Goal: Task Accomplishment & Management: Manage account settings

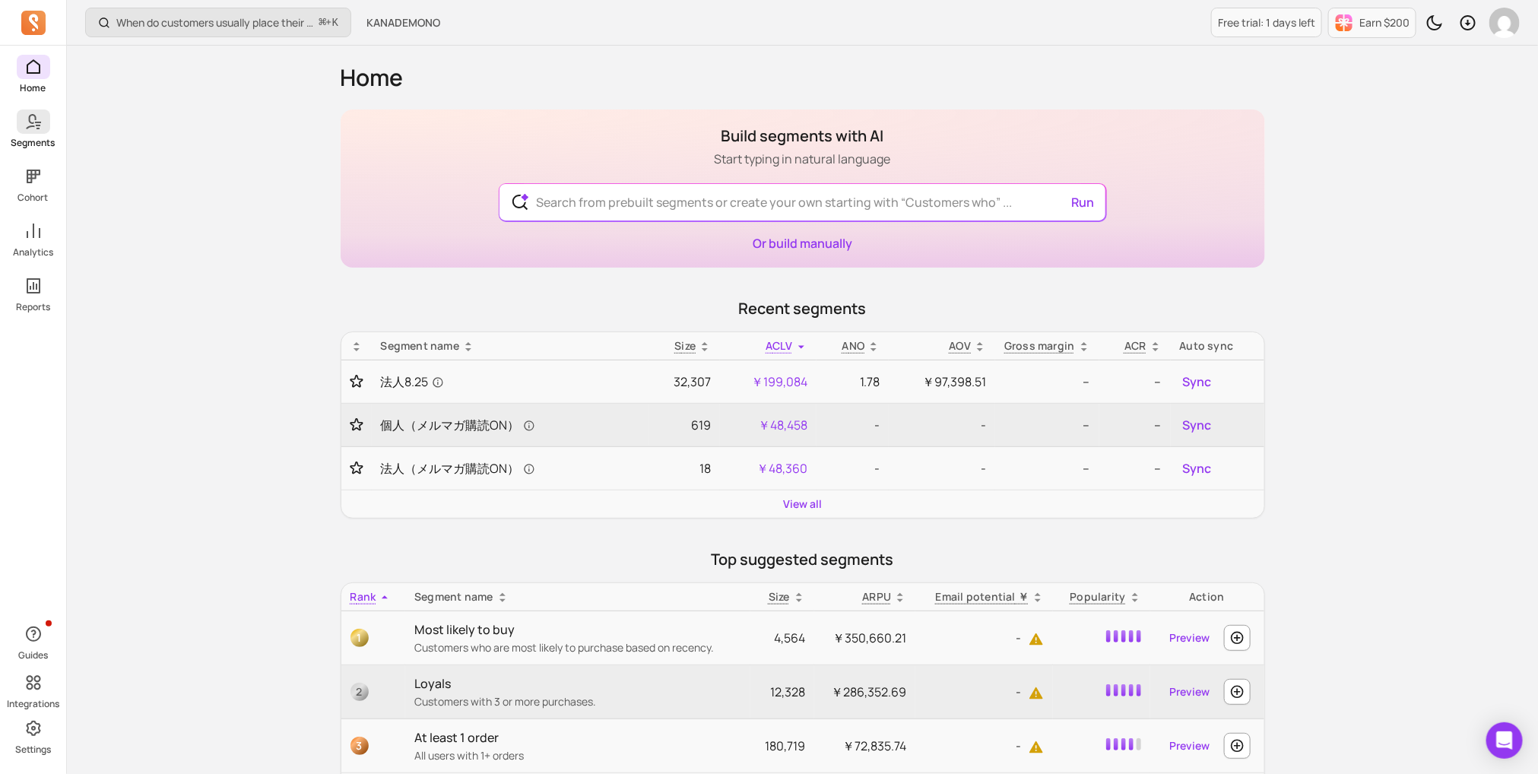
click at [59, 118] on link "Segments" at bounding box center [33, 130] width 66 height 40
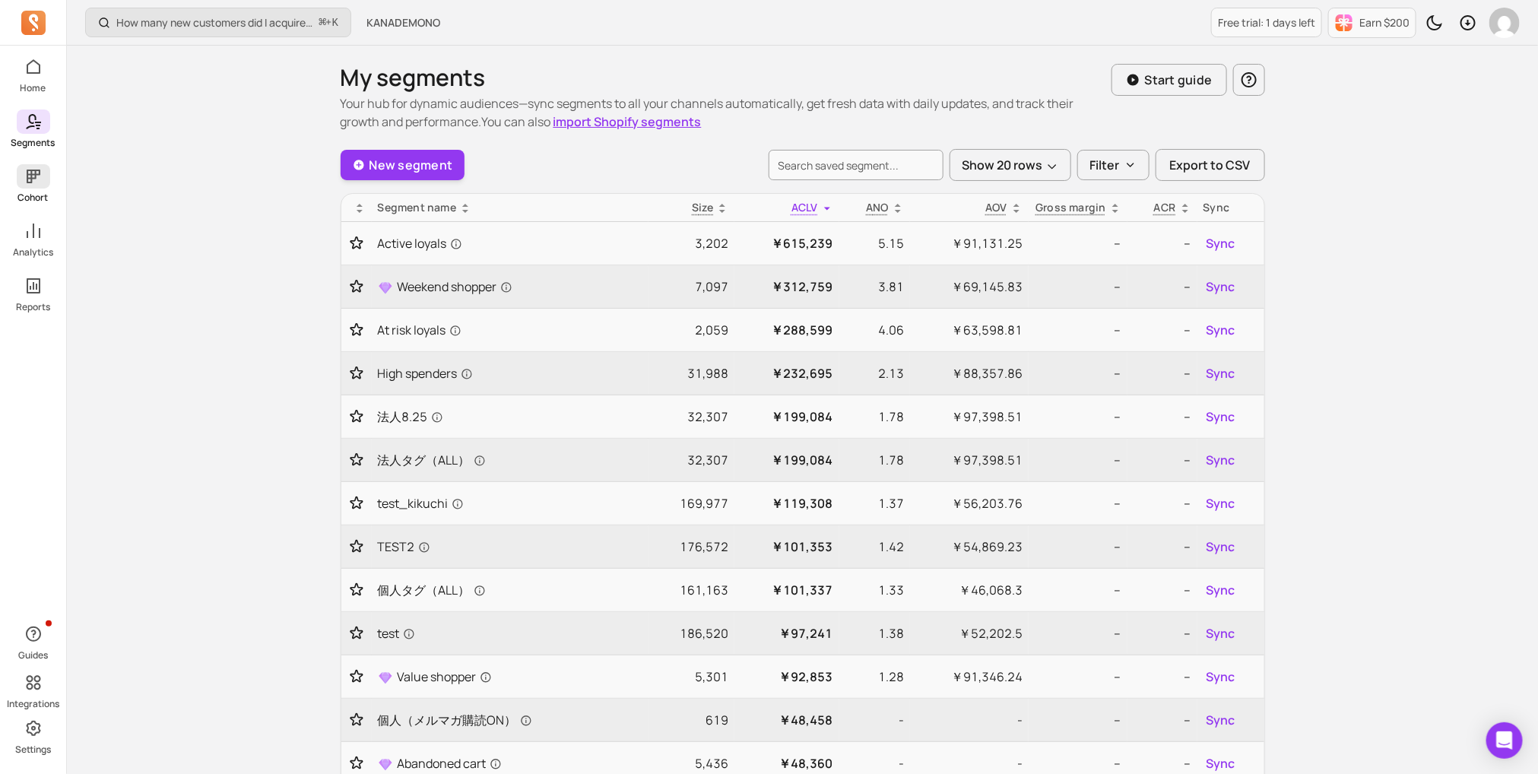
click at [23, 169] on span at bounding box center [33, 176] width 33 height 24
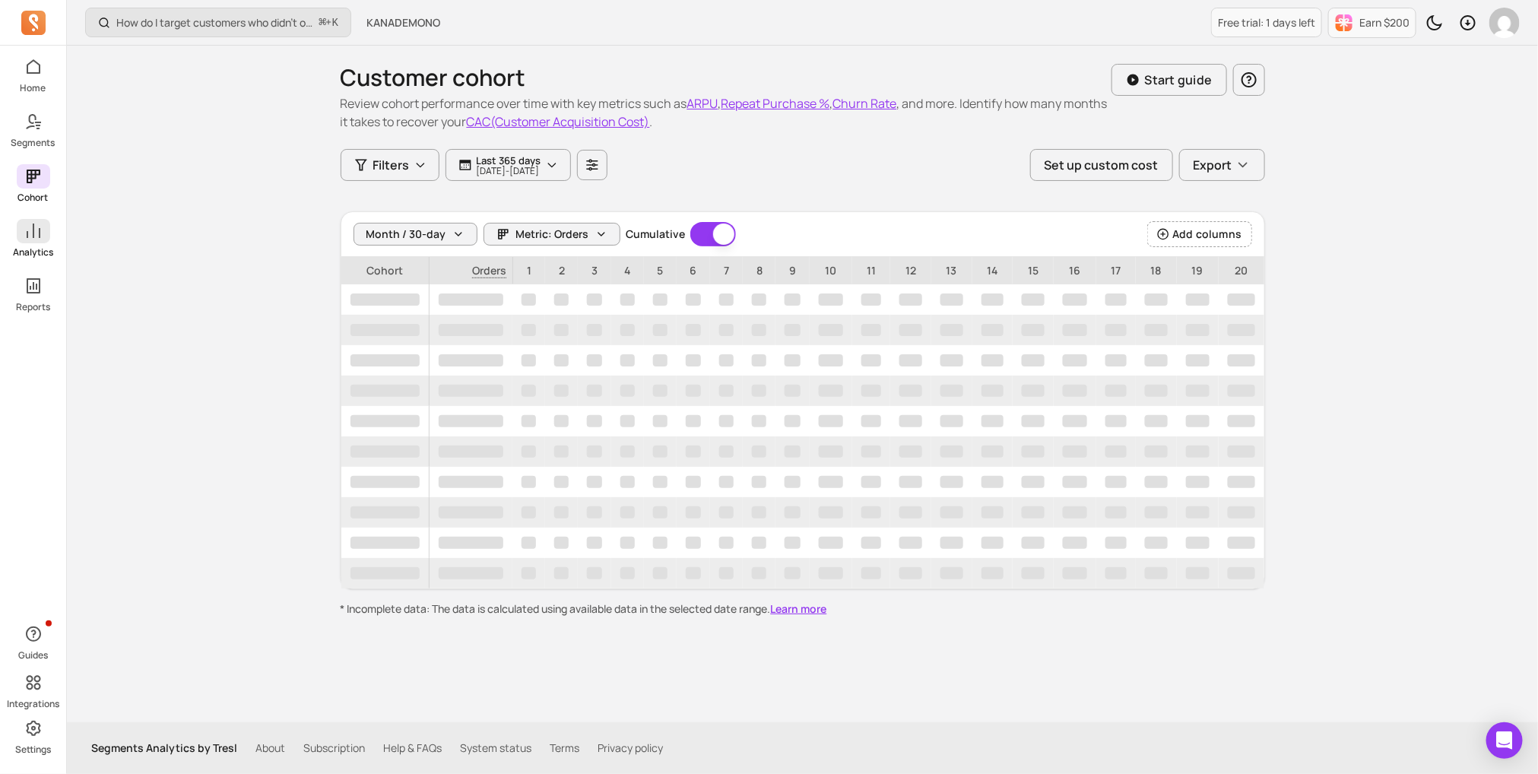
click at [26, 226] on icon at bounding box center [33, 231] width 18 height 18
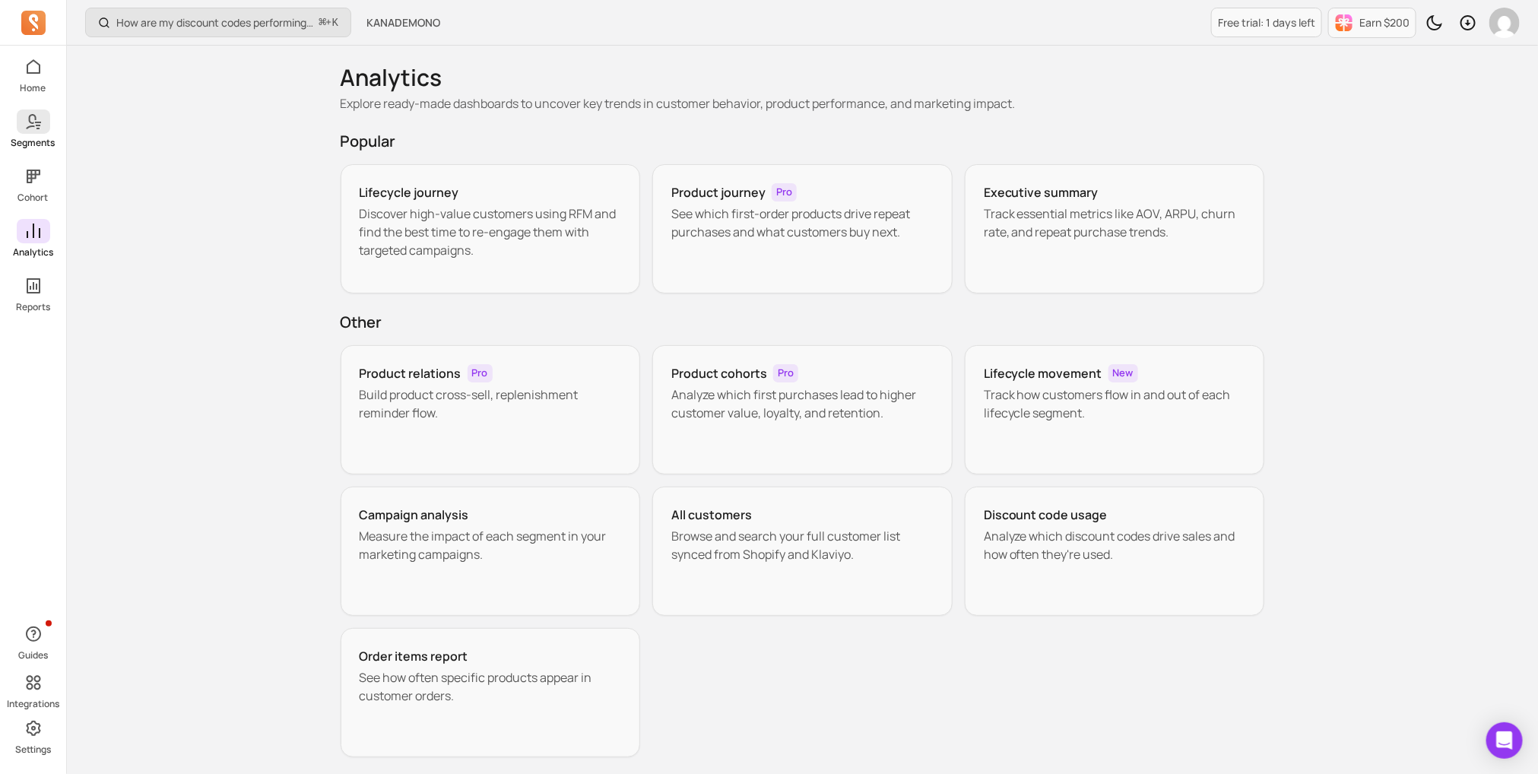
click at [41, 139] on p "Segments" at bounding box center [33, 143] width 44 height 12
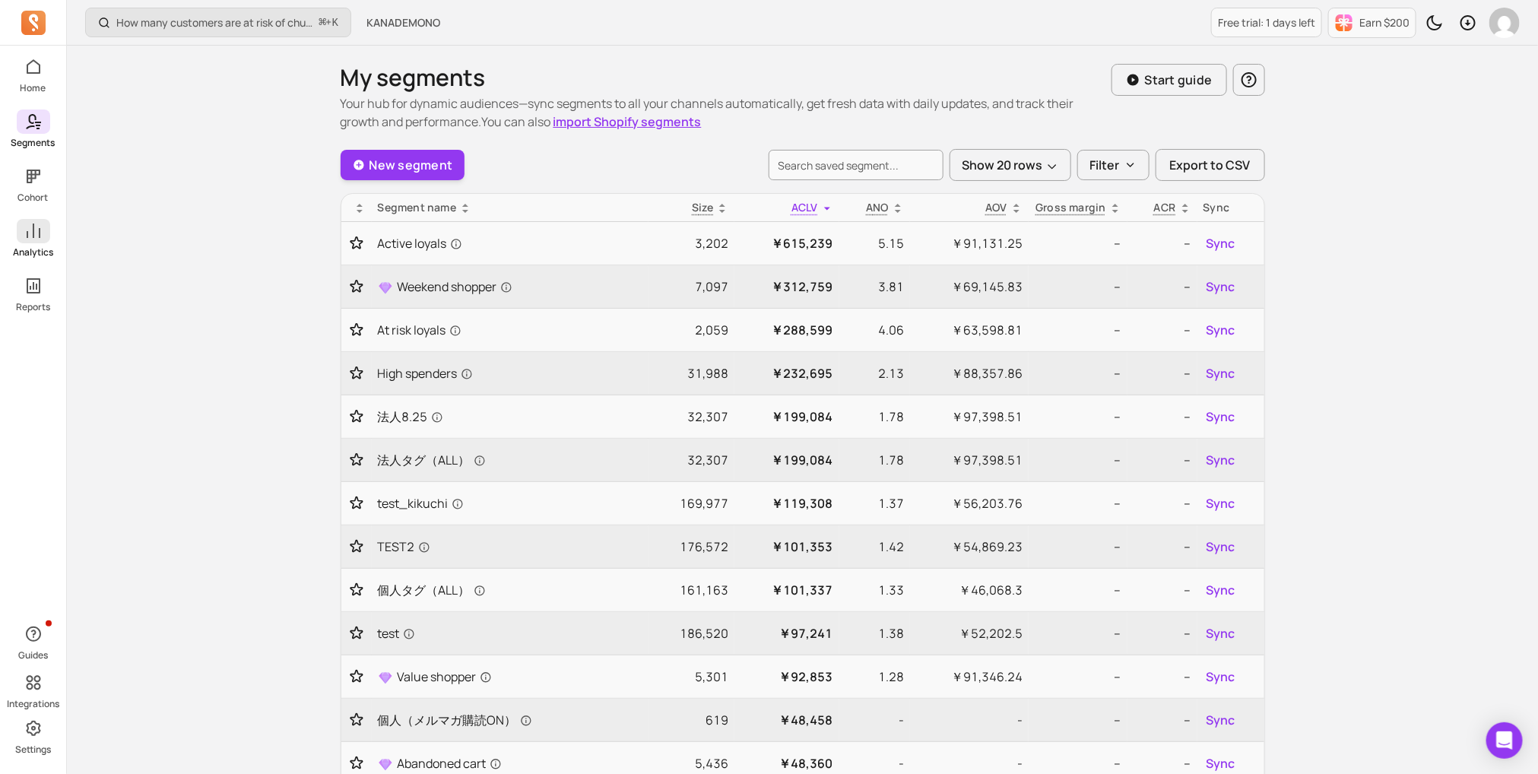
click at [59, 240] on link "Analytics" at bounding box center [33, 239] width 66 height 40
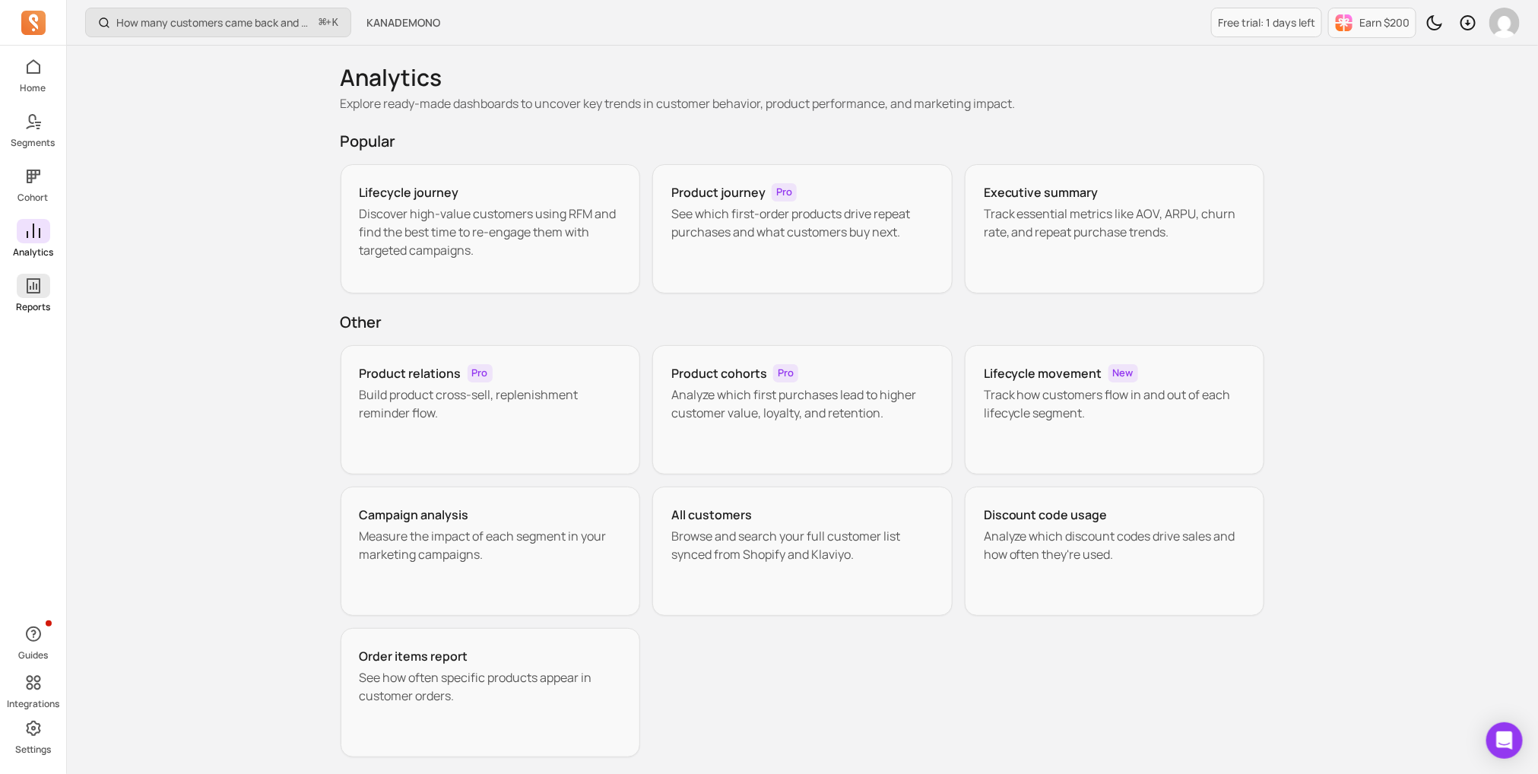
click at [40, 294] on icon at bounding box center [33, 286] width 18 height 18
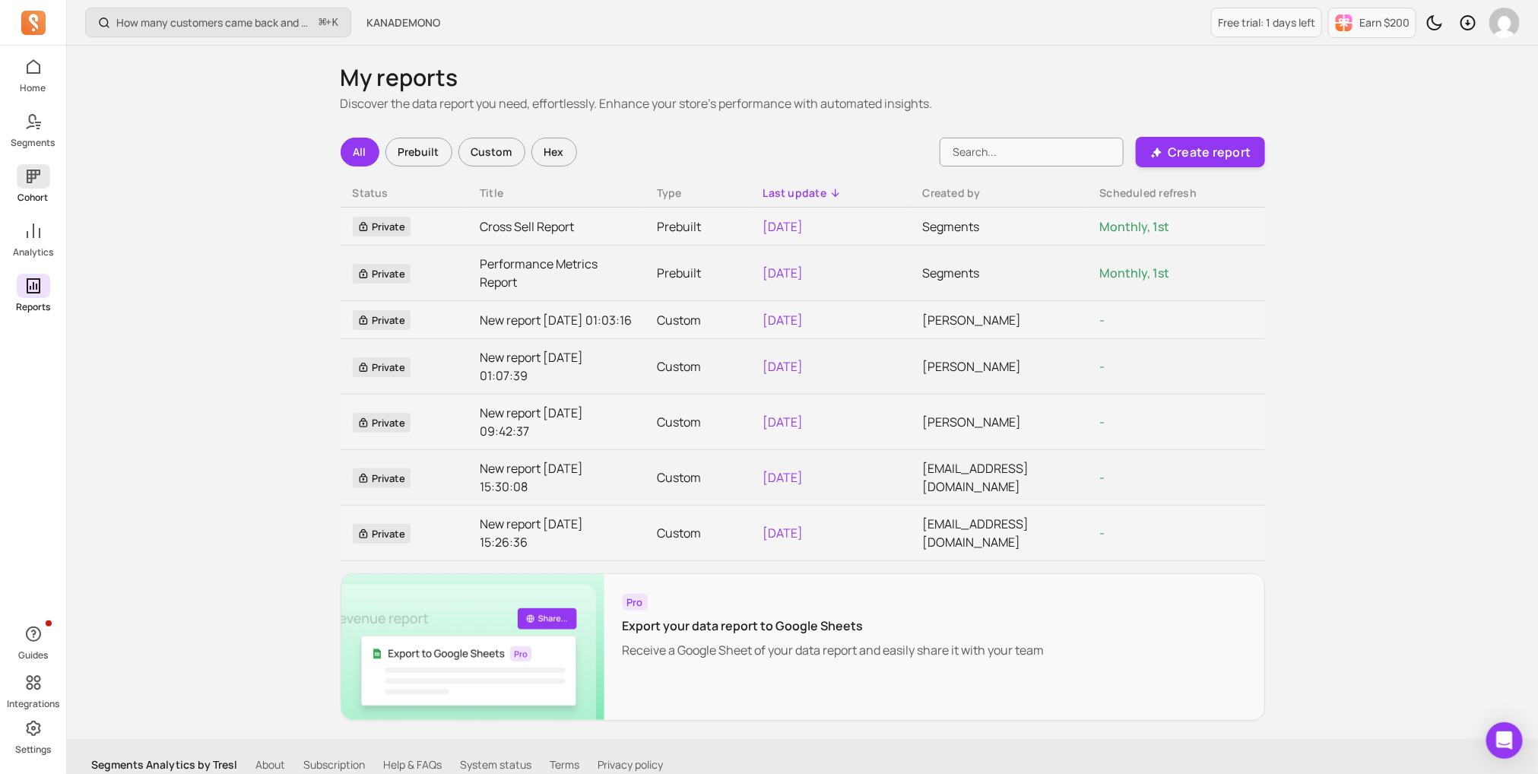
click at [52, 201] on link "Cohort" at bounding box center [33, 184] width 66 height 40
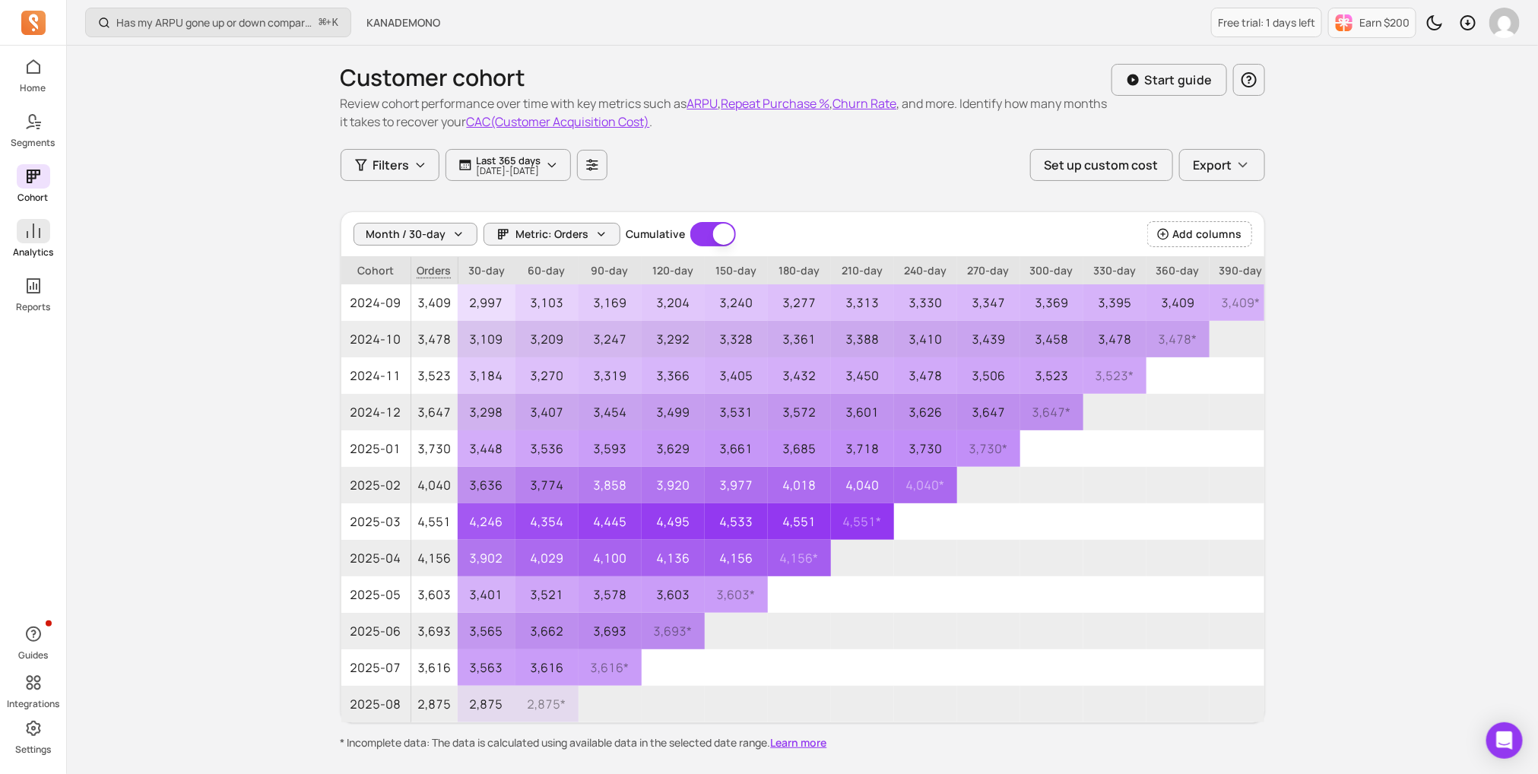
click at [46, 240] on span at bounding box center [33, 231] width 33 height 24
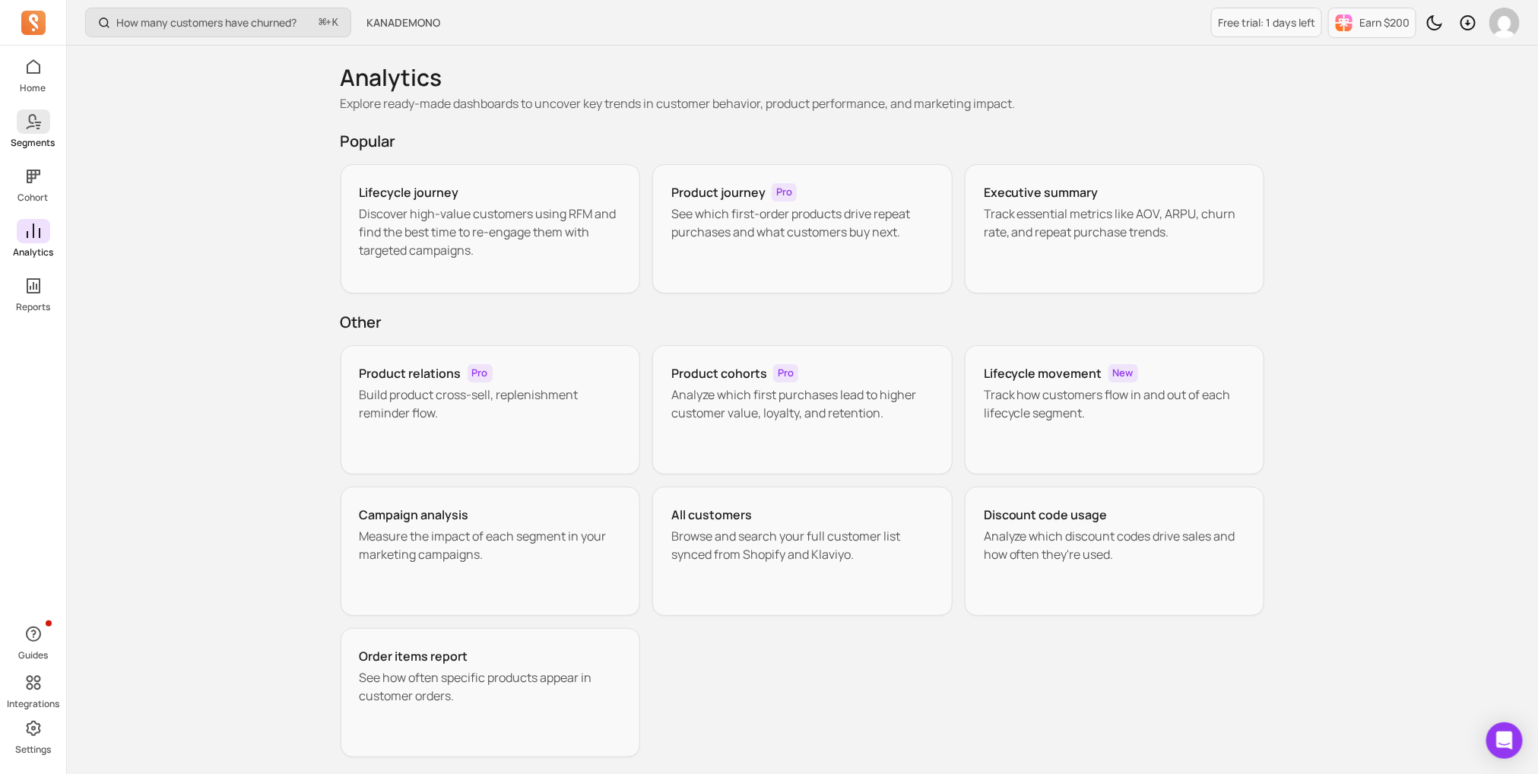
click at [55, 132] on link "Segments" at bounding box center [33, 130] width 66 height 40
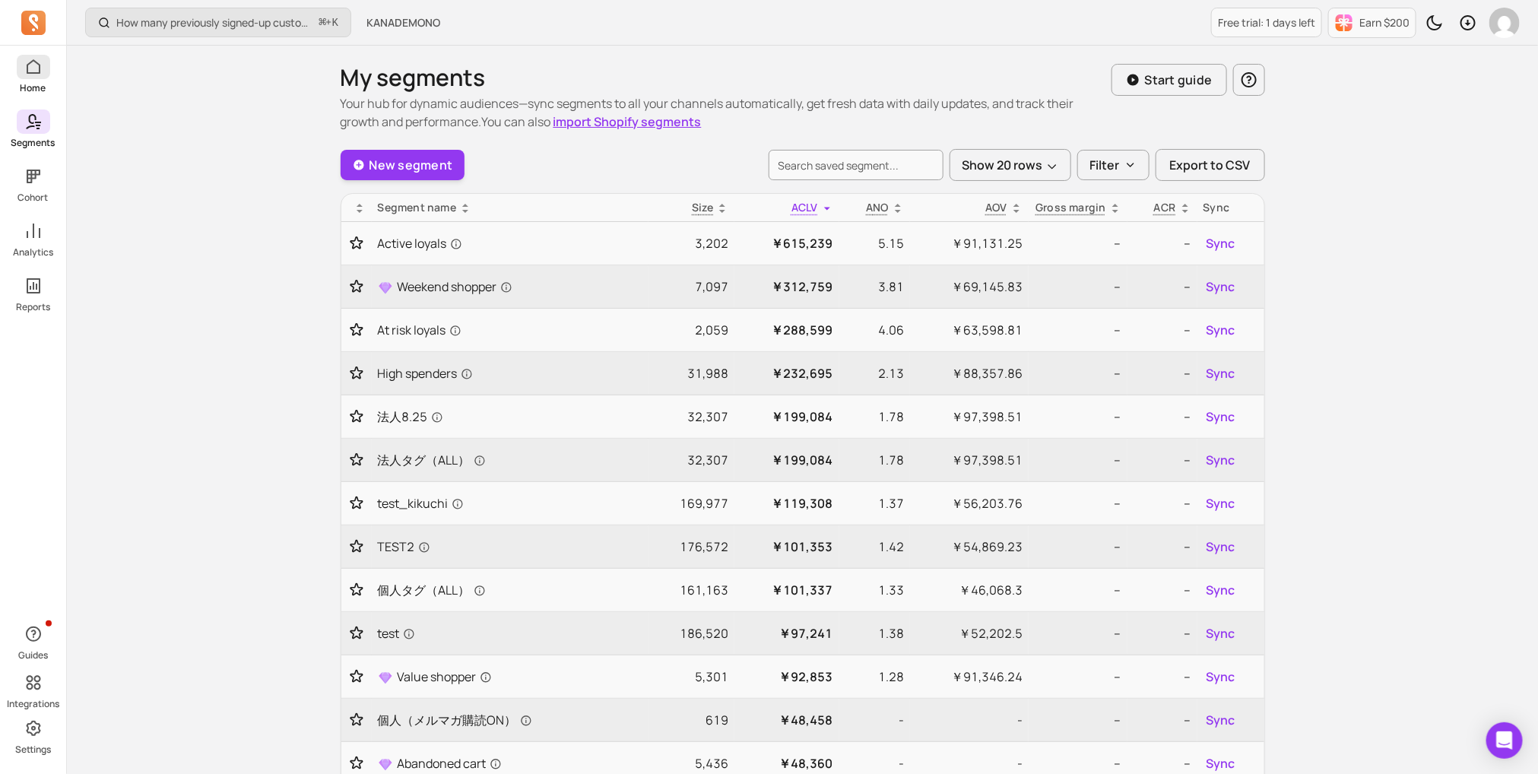
click at [53, 91] on link "Home" at bounding box center [33, 75] width 66 height 40
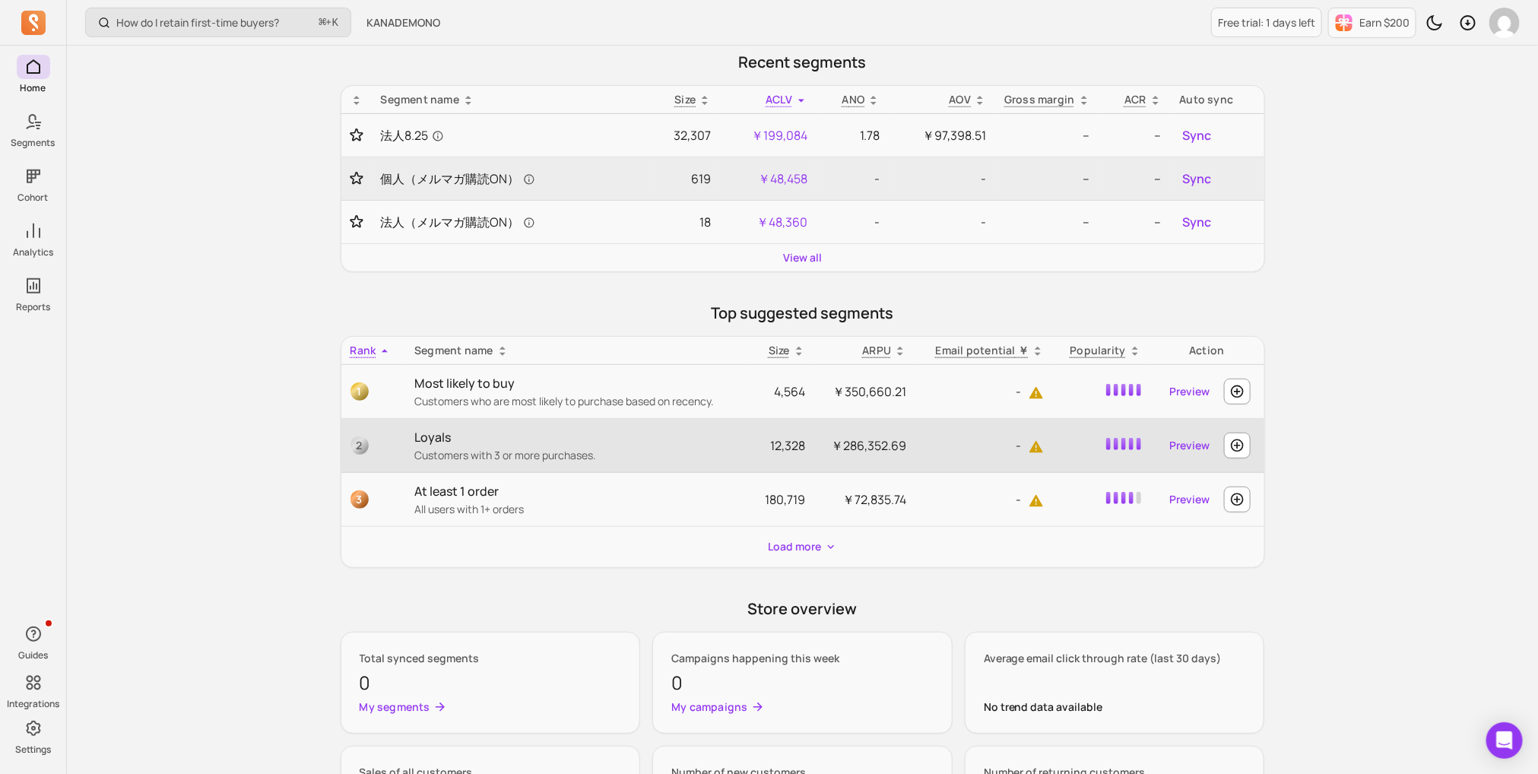
scroll to position [256, 0]
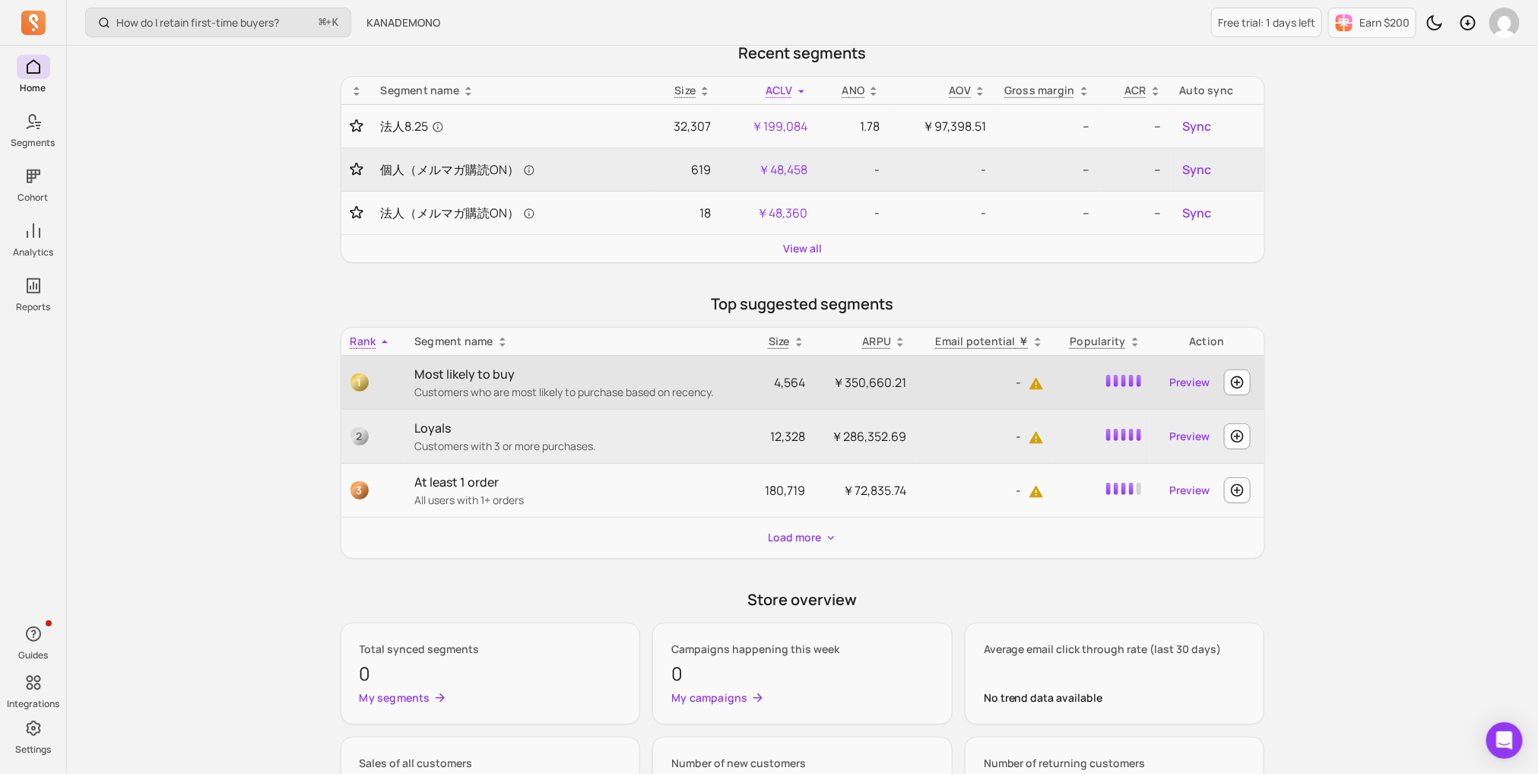
click at [462, 373] on p "Most likely to buy" at bounding box center [577, 374] width 327 height 18
click at [892, 378] on span "￥350,660.21" at bounding box center [870, 382] width 74 height 17
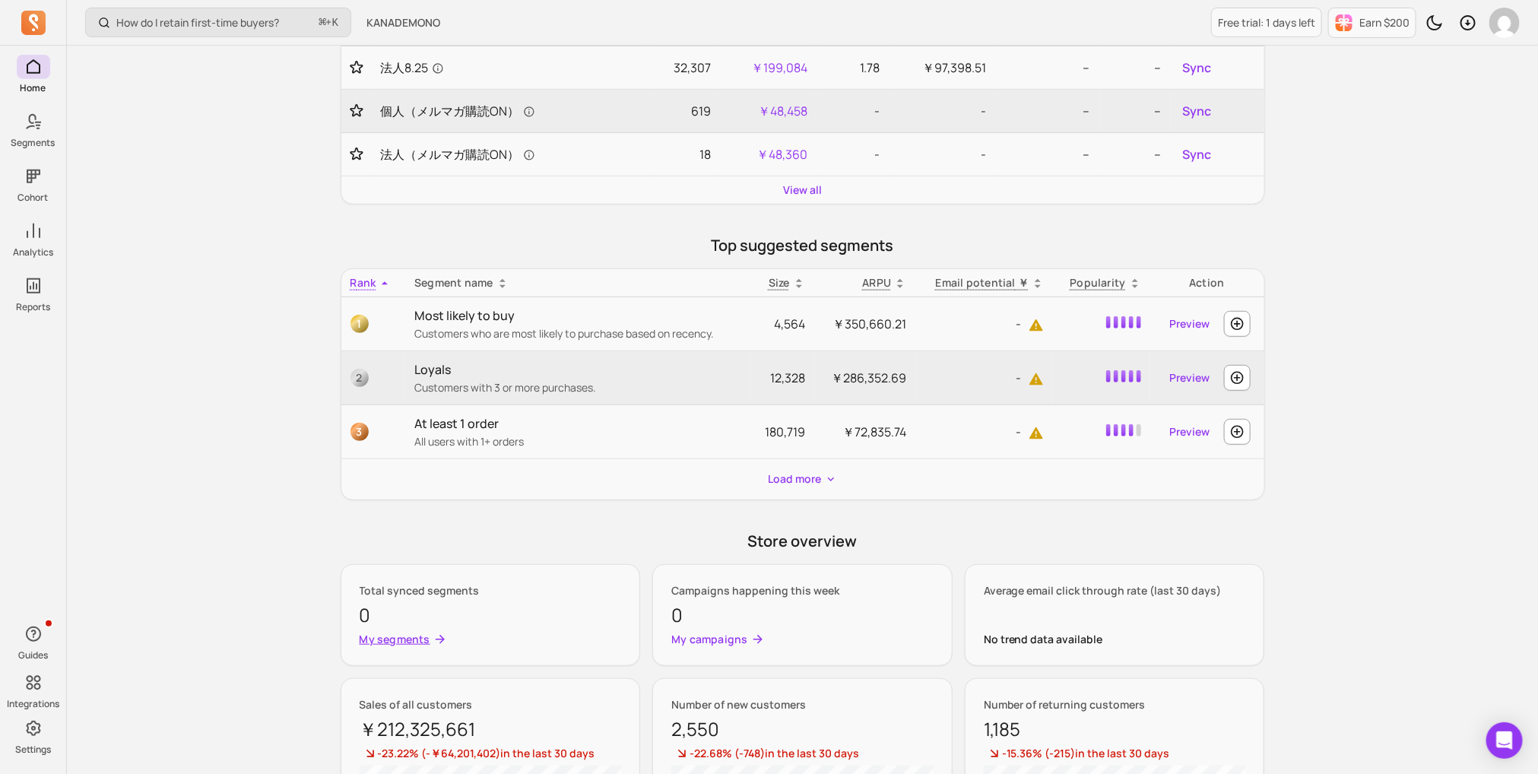
scroll to position [0, 0]
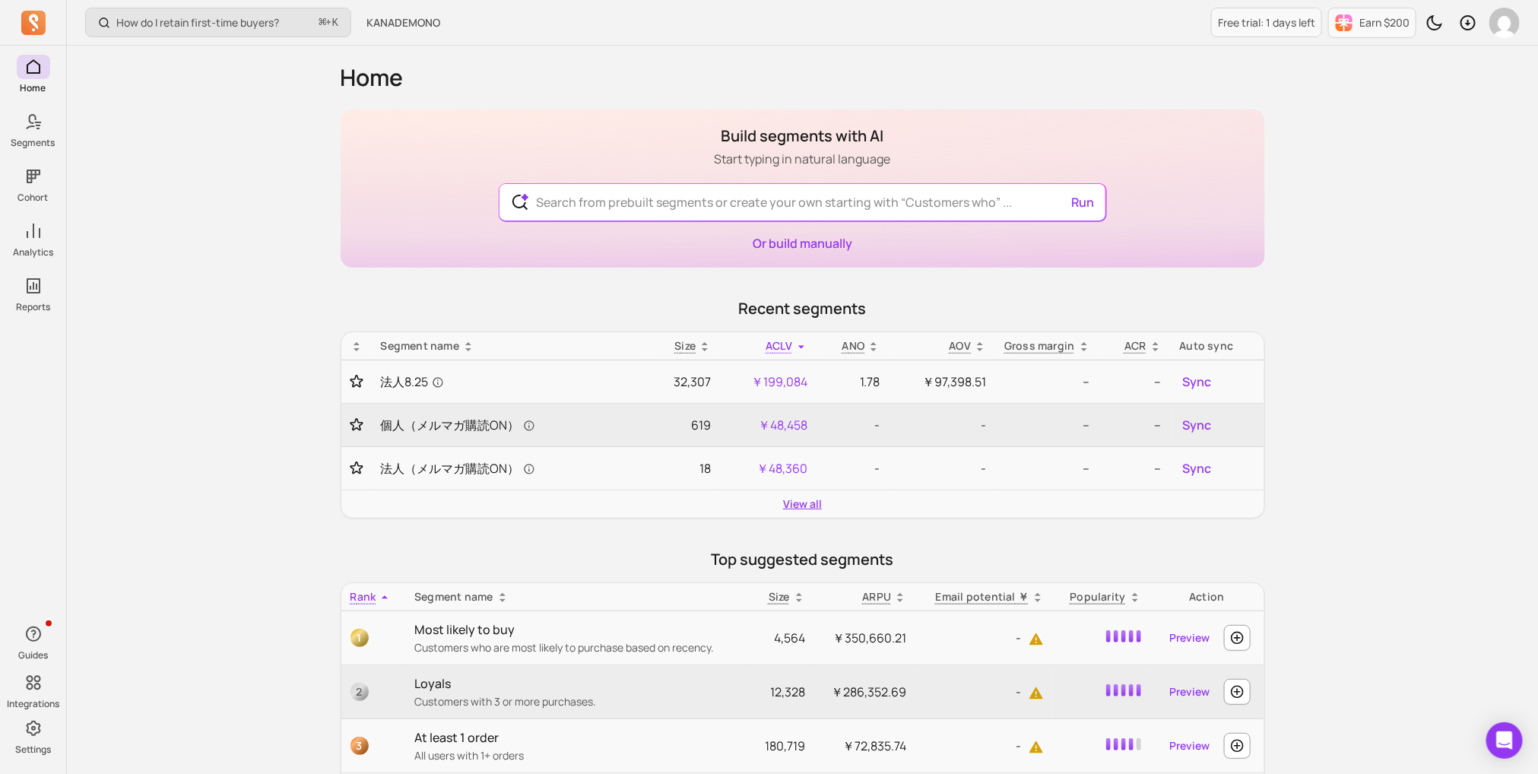
click at [797, 506] on link "View all" at bounding box center [802, 504] width 39 height 15
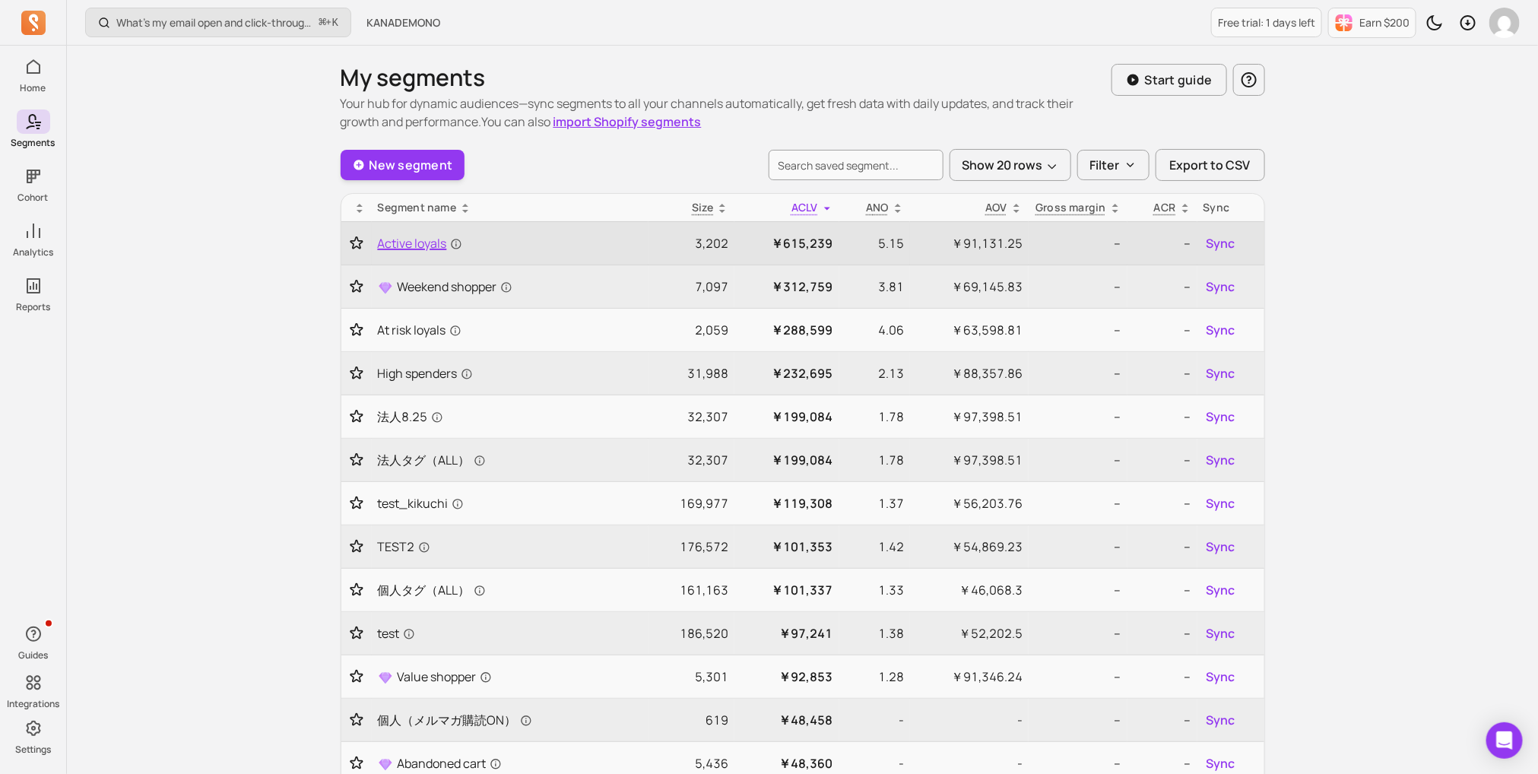
click at [443, 247] on span "Active loyals" at bounding box center [420, 243] width 84 height 18
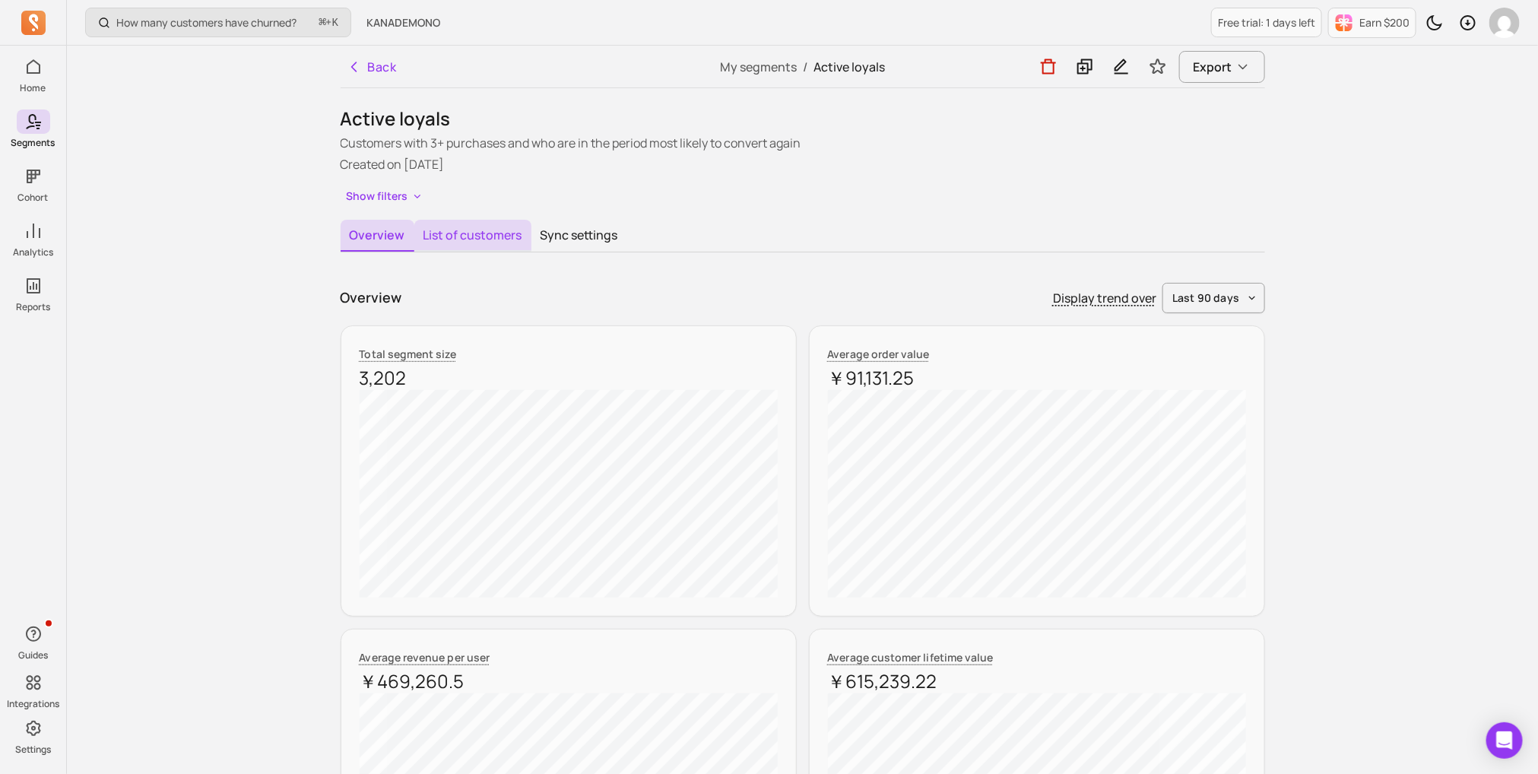
click at [468, 237] on button "List of customers" at bounding box center [472, 236] width 117 height 32
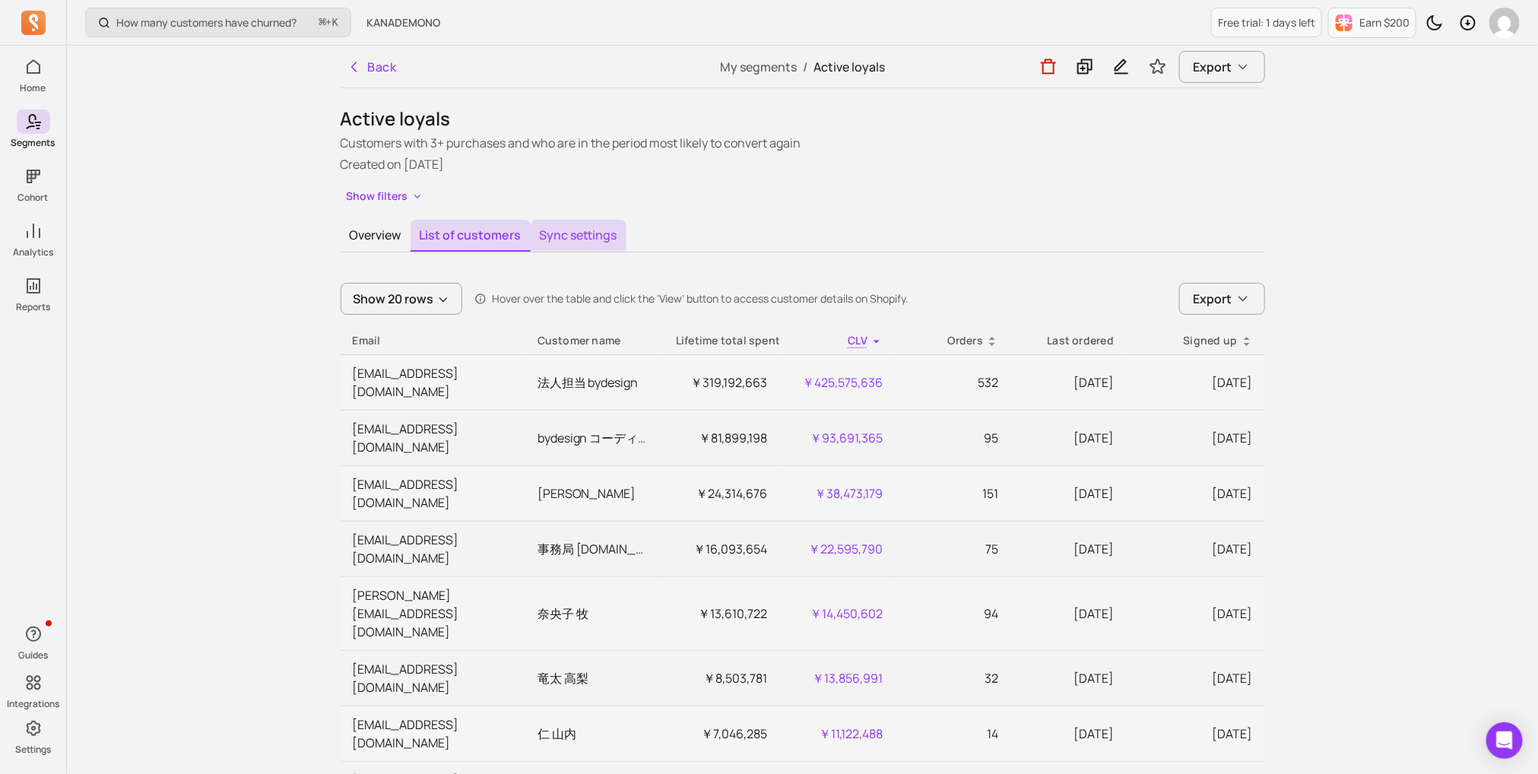
click at [592, 248] on button "Sync settings" at bounding box center [579, 236] width 96 height 32
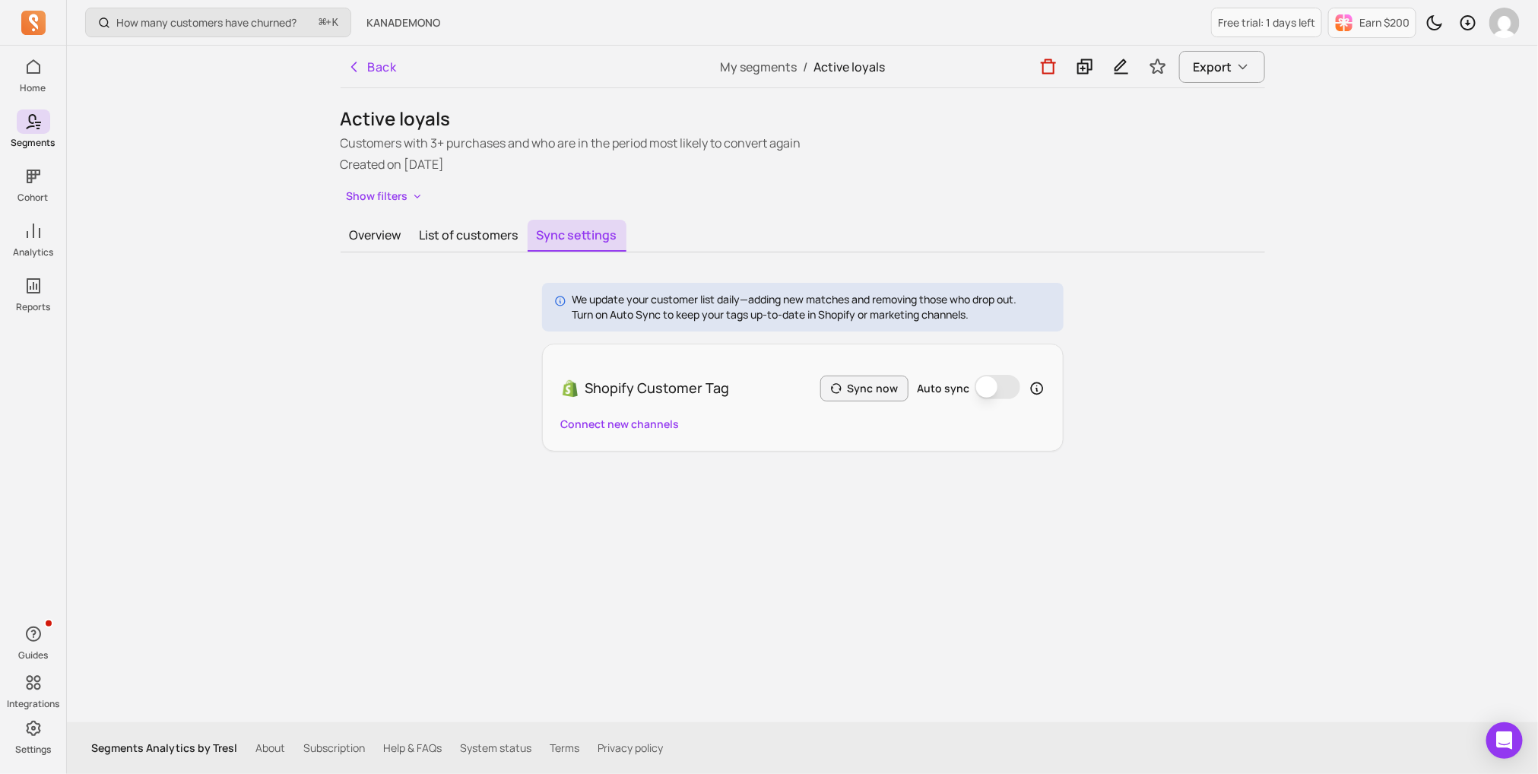
click at [399, 256] on div "Overview List of customers Sync settings We update your customer list daily—add…" at bounding box center [803, 336] width 925 height 232
click at [399, 236] on button "Overview" at bounding box center [376, 236] width 70 height 32
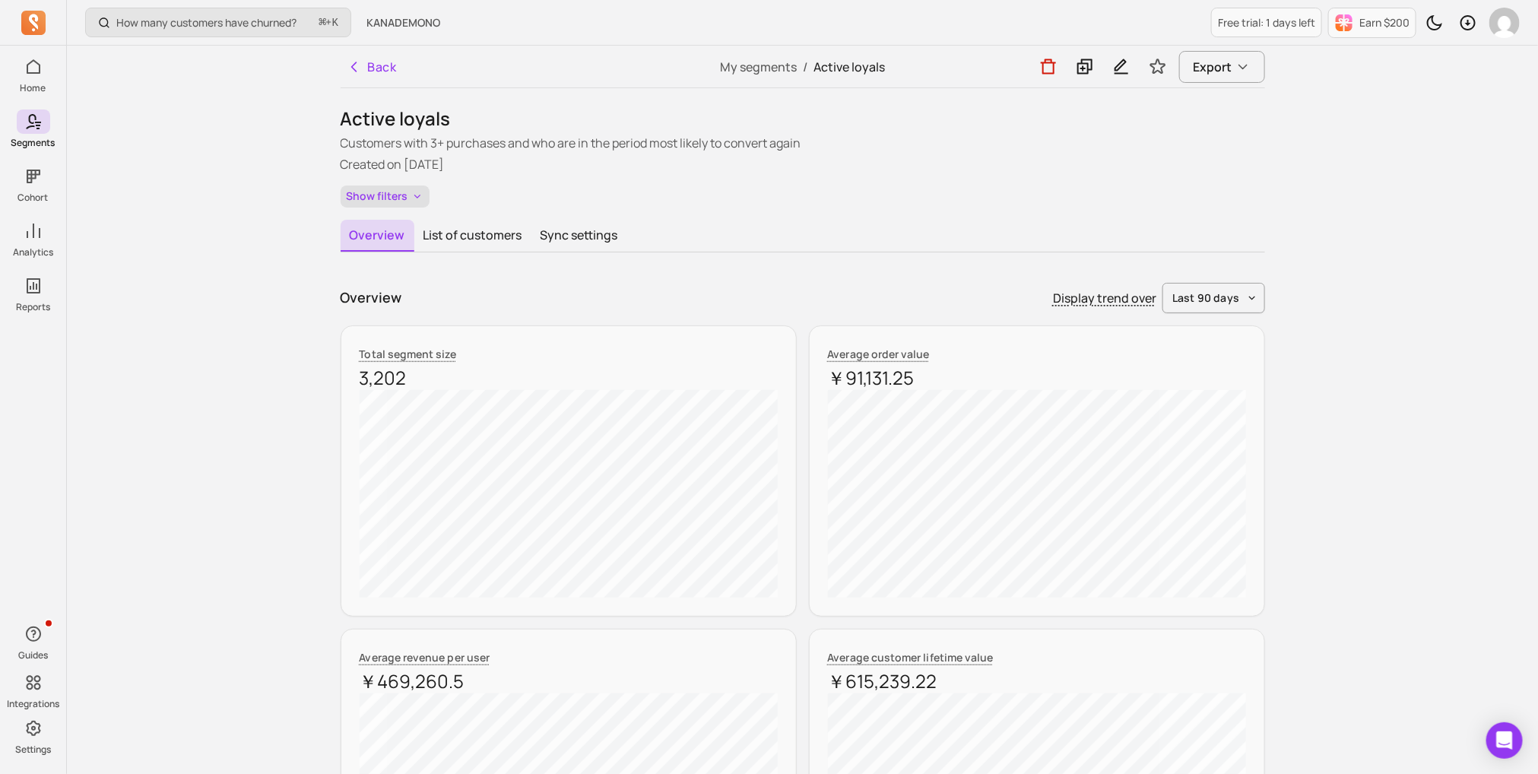
click at [419, 194] on icon "button" at bounding box center [417, 196] width 12 height 13
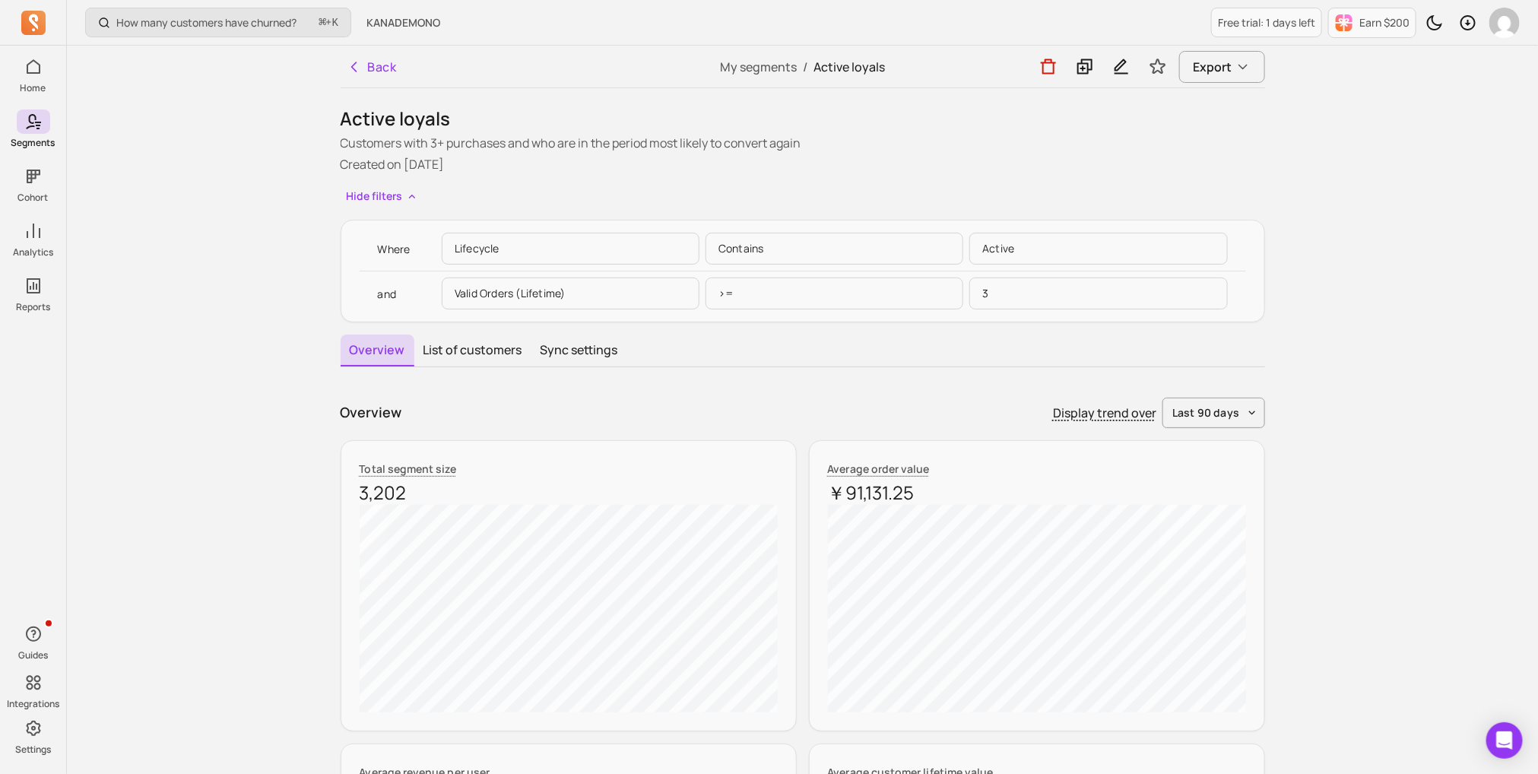
click at [466, 244] on p "Lifecycle" at bounding box center [571, 249] width 258 height 32
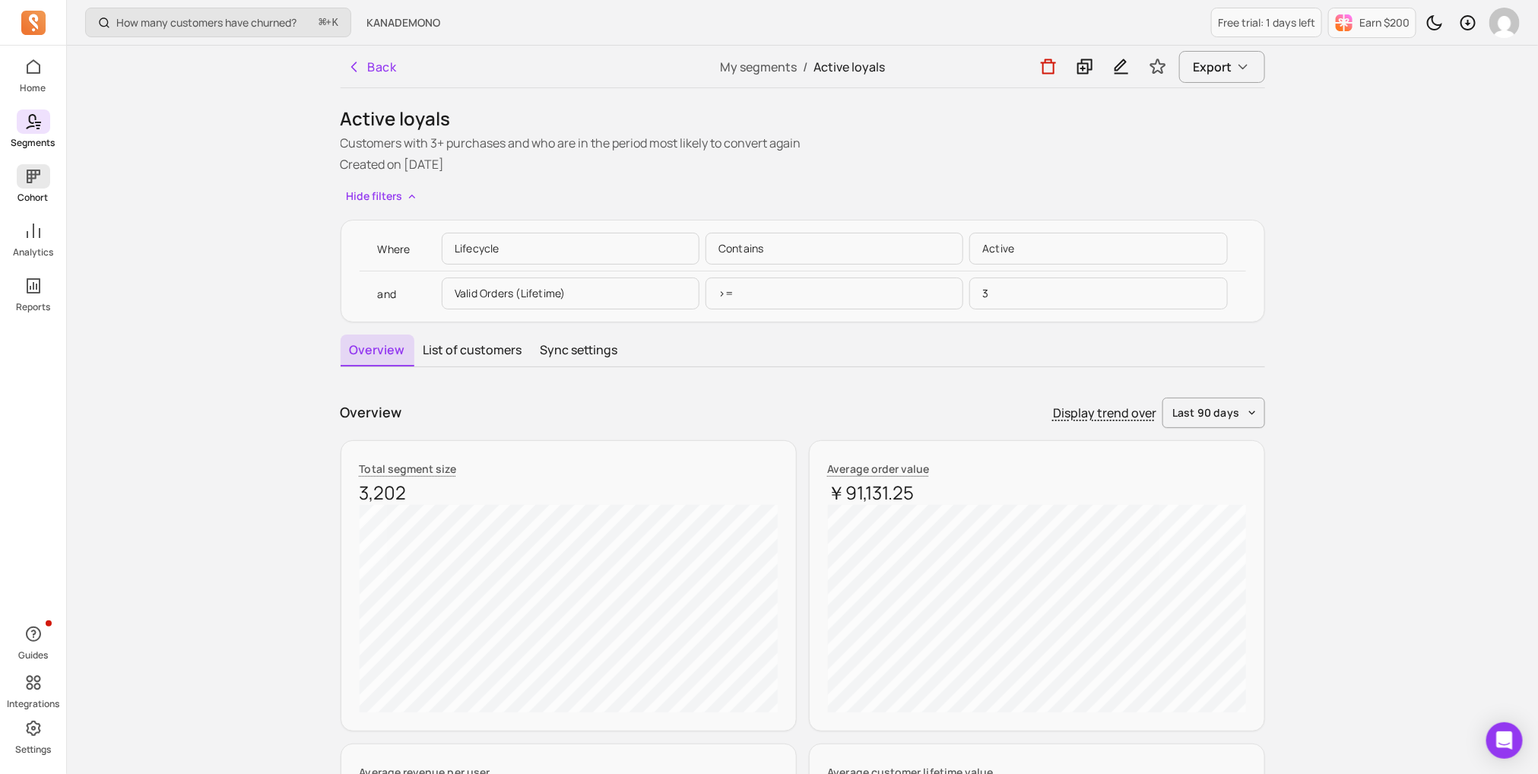
click at [46, 179] on span at bounding box center [33, 176] width 33 height 24
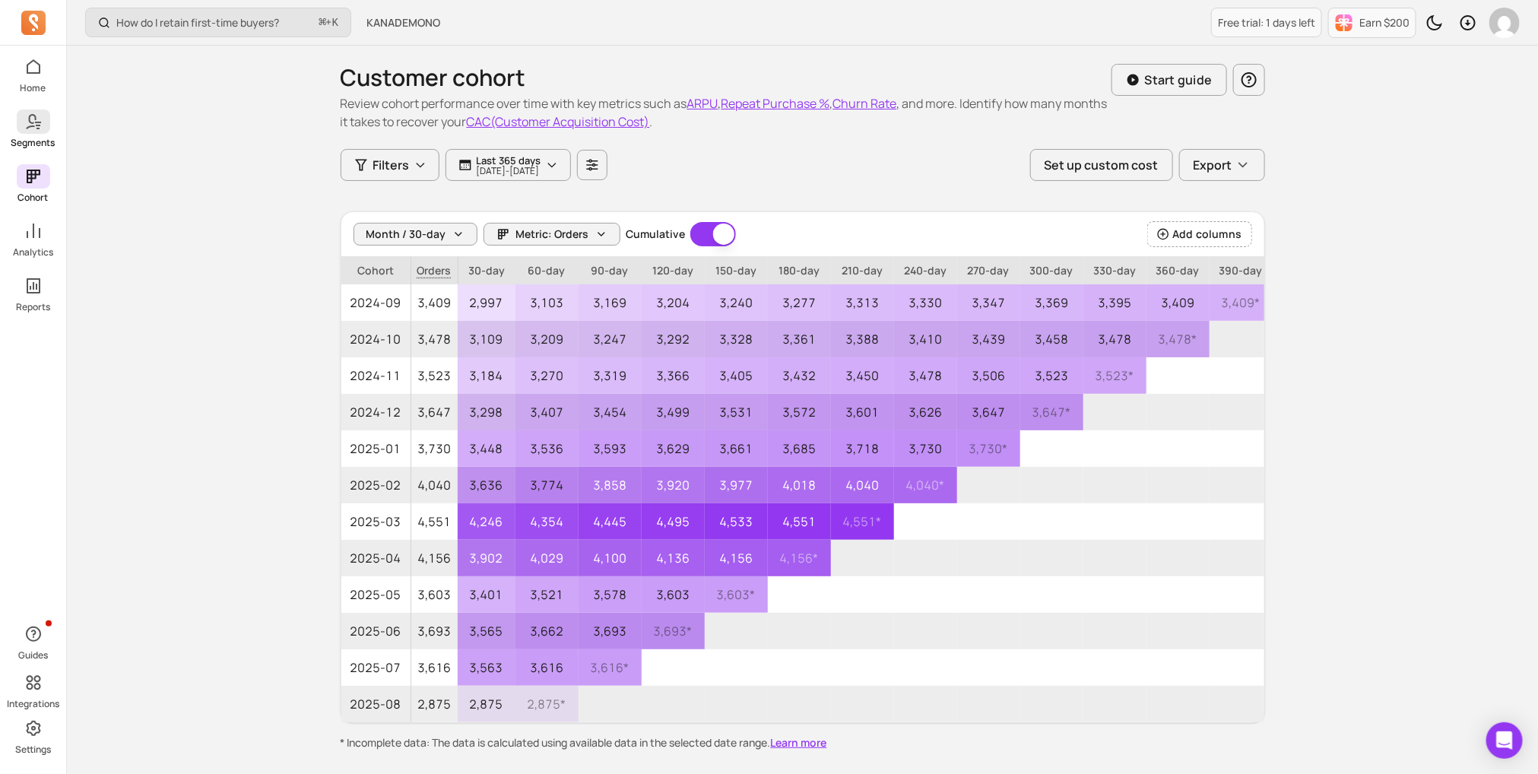
click at [43, 137] on p "Segments" at bounding box center [33, 143] width 44 height 12
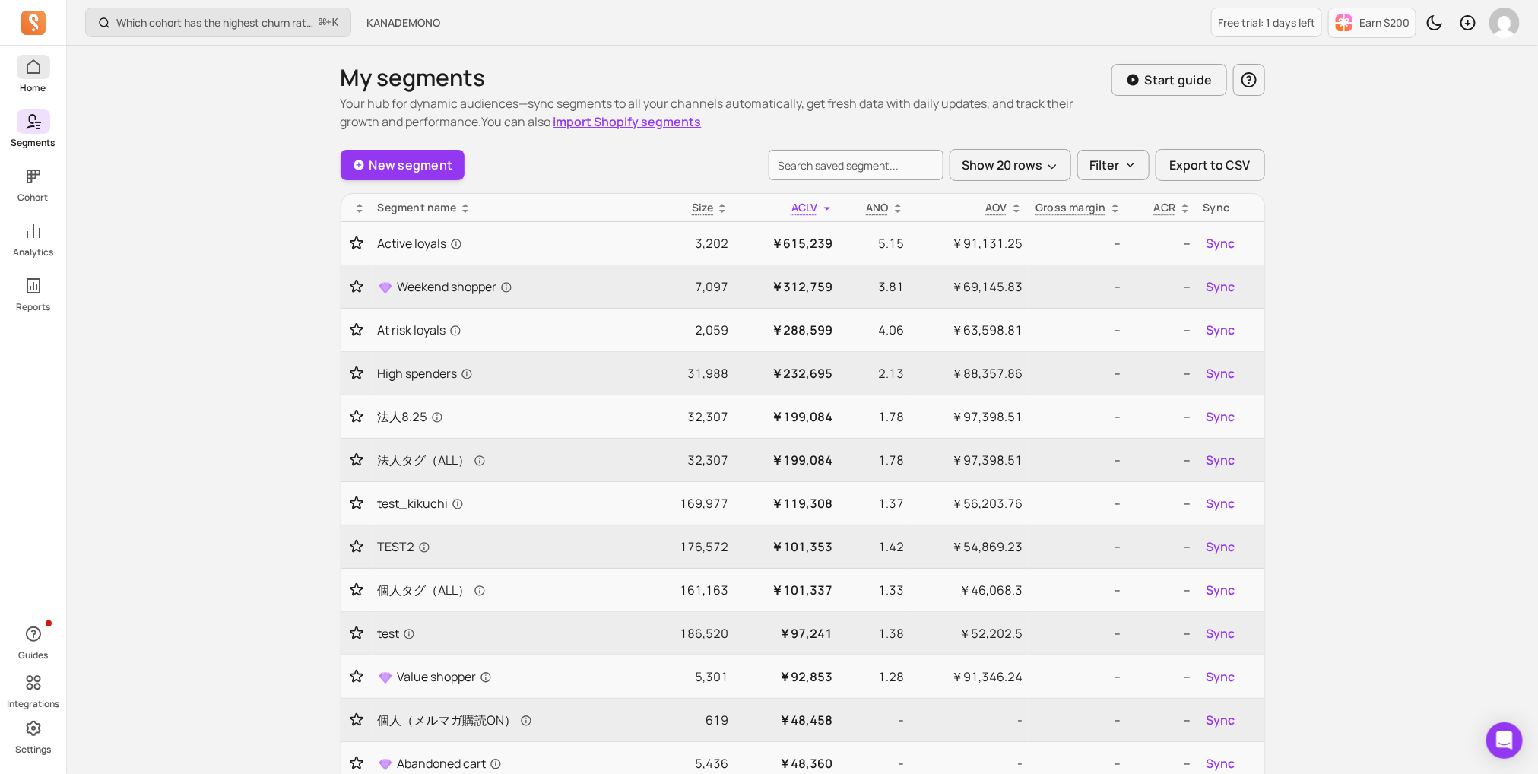
click at [38, 71] on icon at bounding box center [33, 67] width 18 height 18
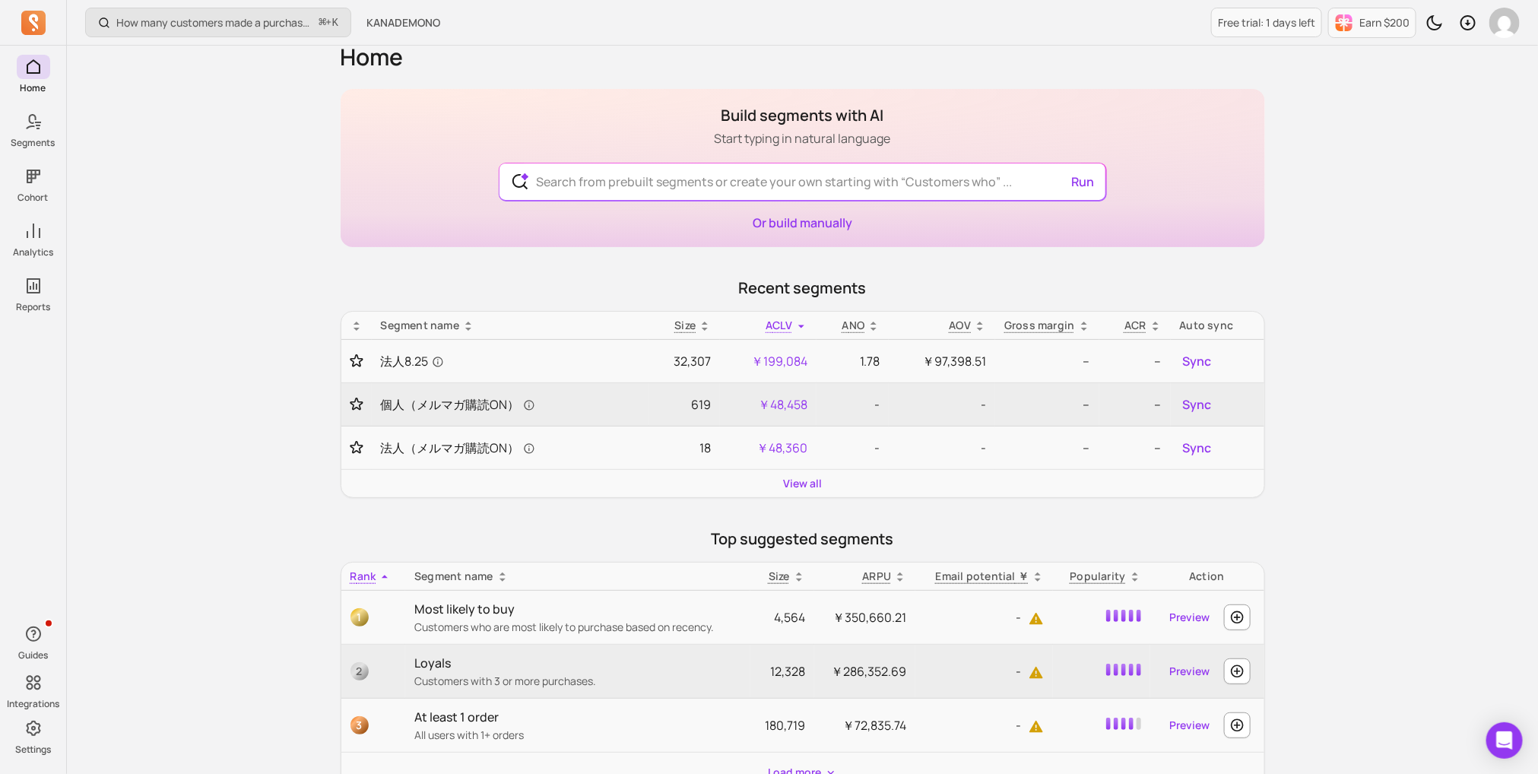
scroll to position [34, 0]
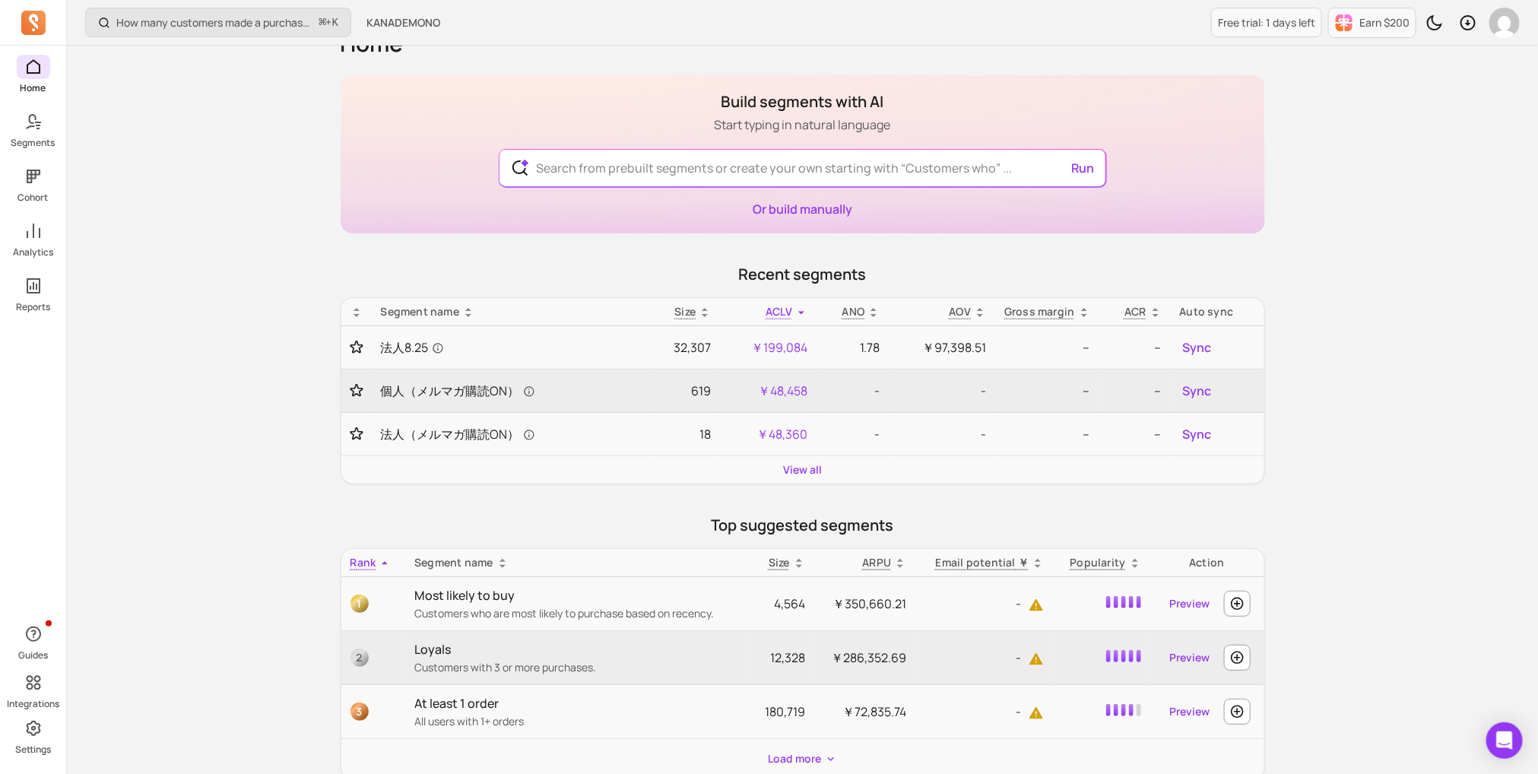
click at [40, 217] on div "Home Segments Cohort Analytics Reports" at bounding box center [33, 184] width 66 height 259
click at [40, 233] on icon at bounding box center [33, 231] width 18 height 18
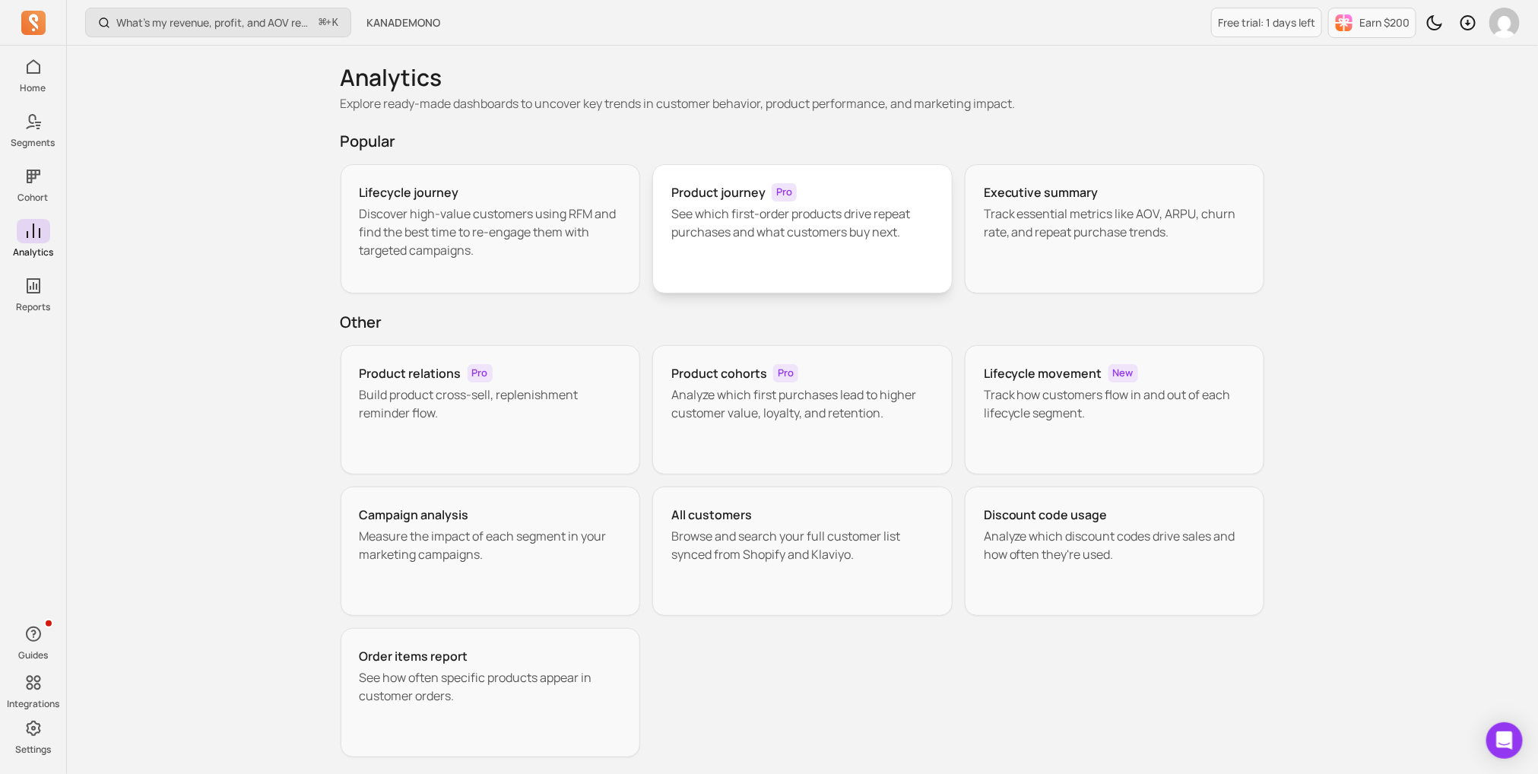
click at [681, 186] on h3 "Product journey" at bounding box center [718, 192] width 94 height 18
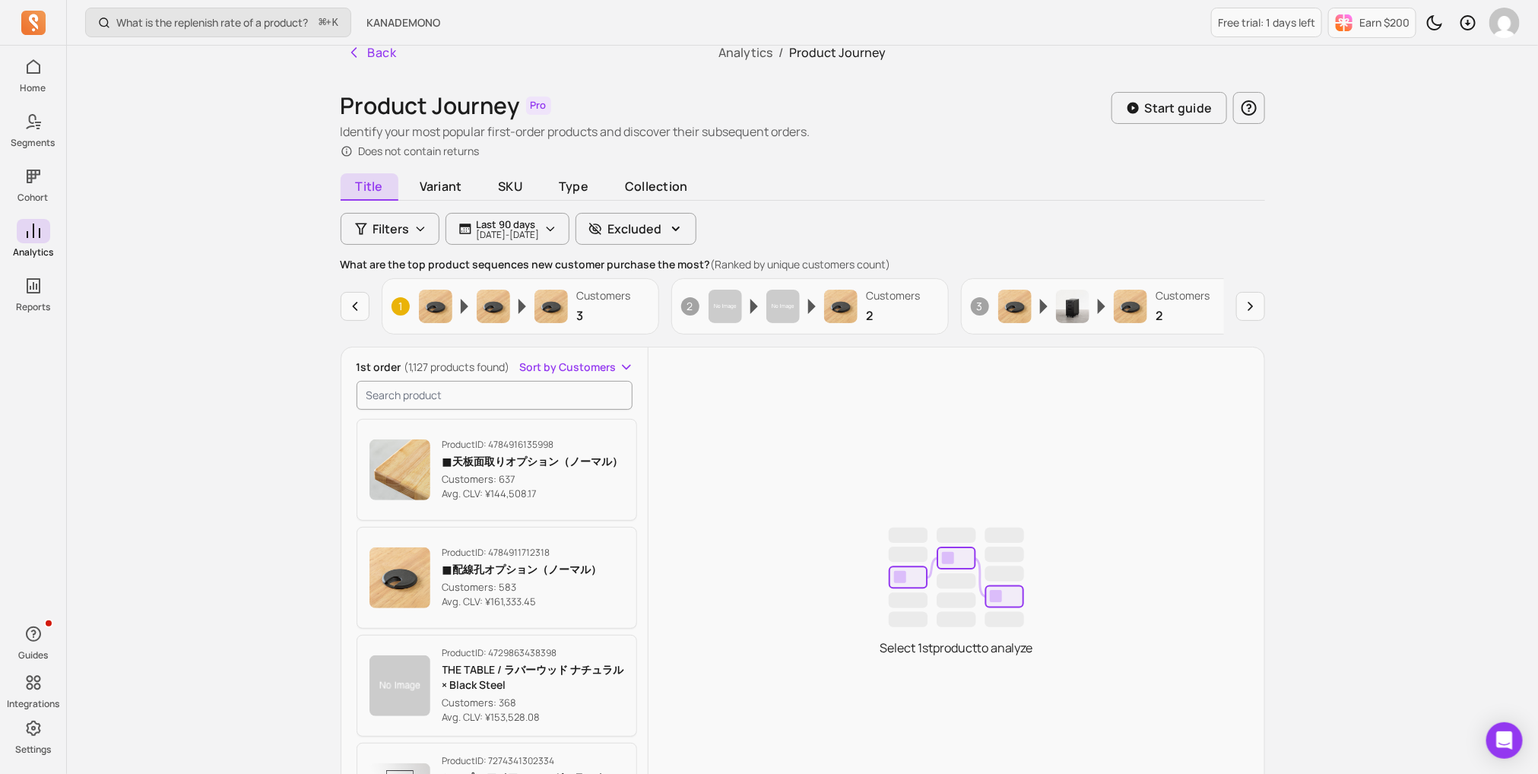
scroll to position [19, 0]
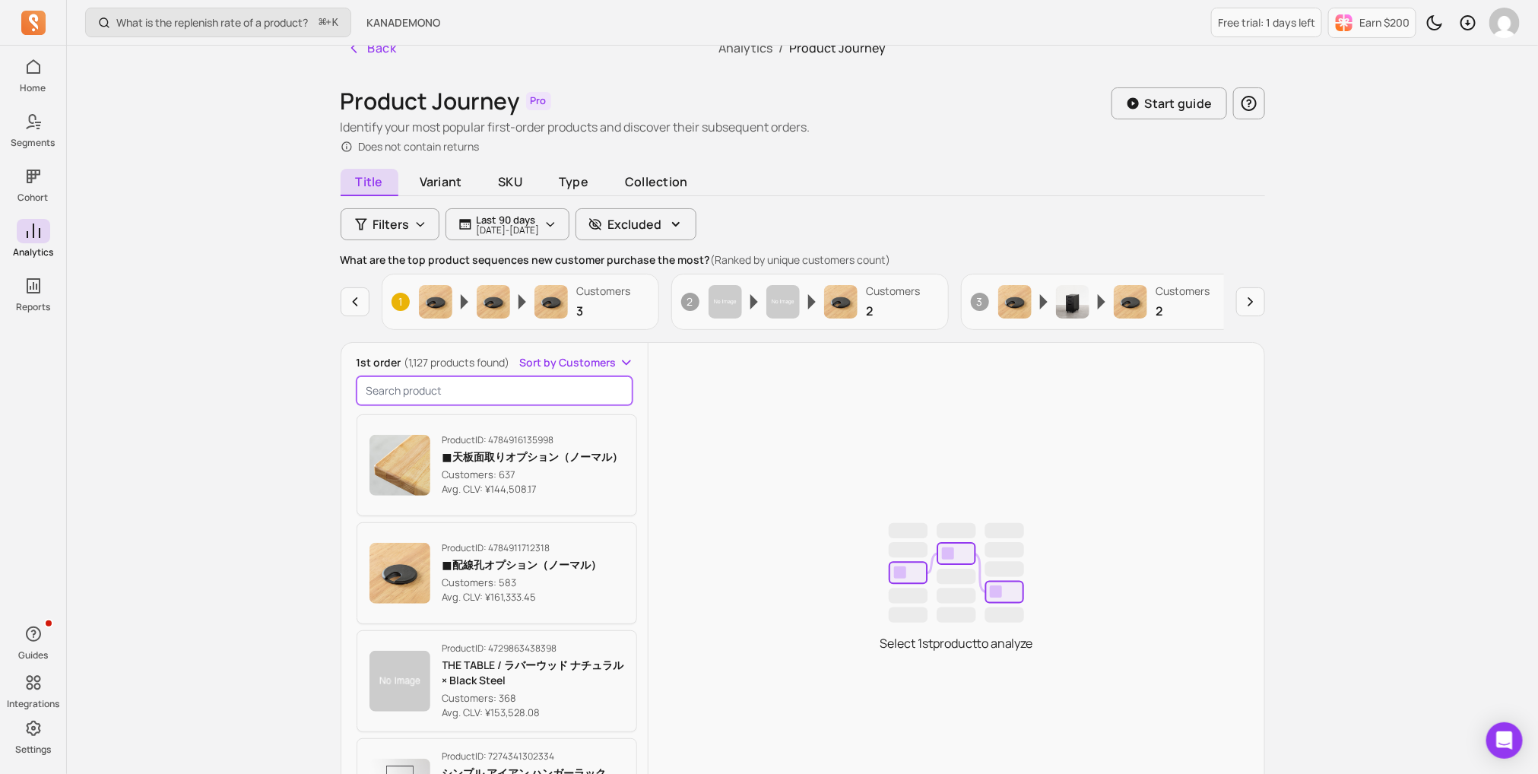
click at [459, 392] on input "search product" at bounding box center [495, 390] width 277 height 29
paste input "THE TABLE / MORTEX モールテックス 全4色 × Stainless"
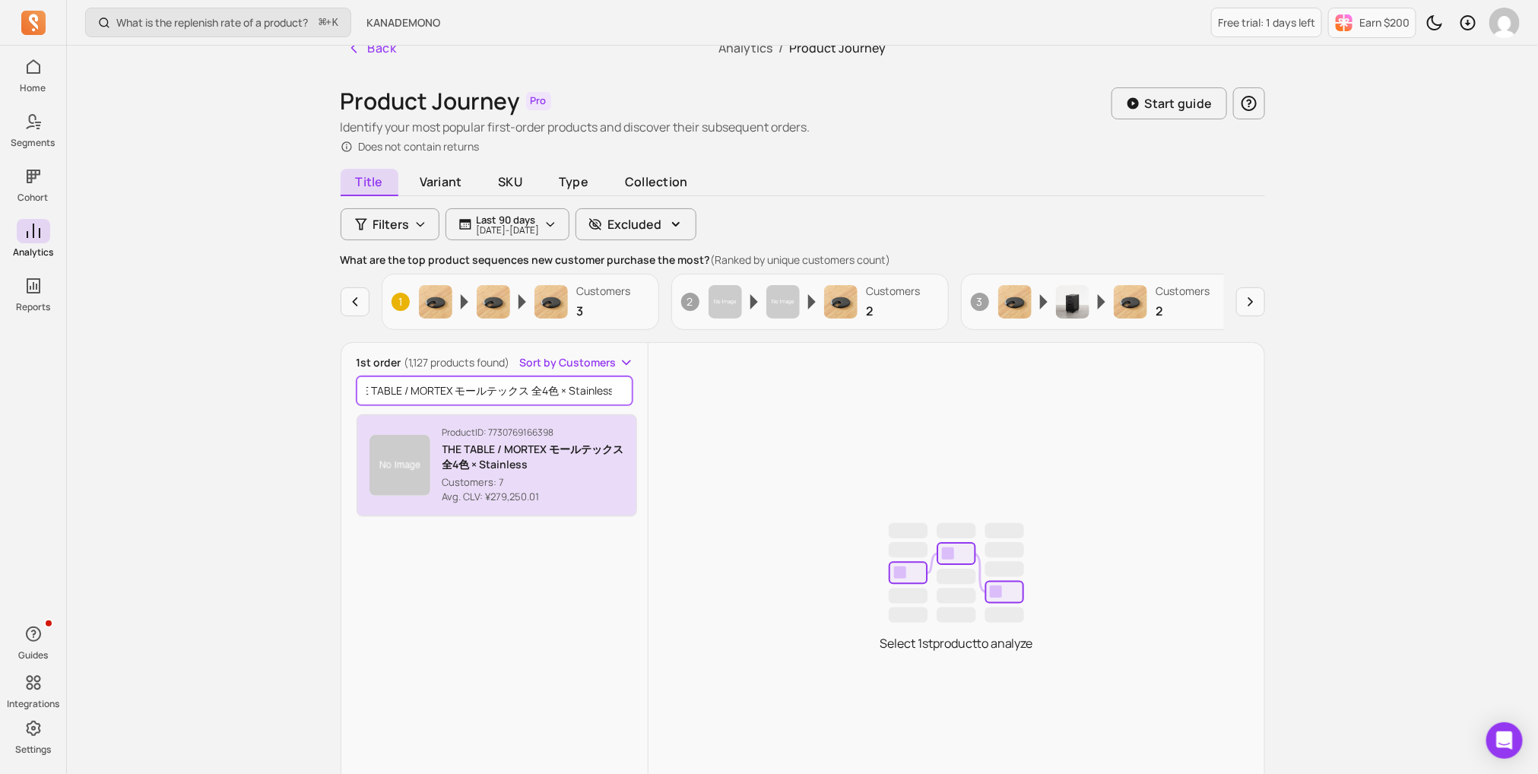
type input "THE TABLE / MORTEX モールテックス 全4色 × Stainless"
click at [475, 460] on p "THE TABLE / MORTEX モールテックス 全4色 × Stainless" at bounding box center [534, 457] width 183 height 30
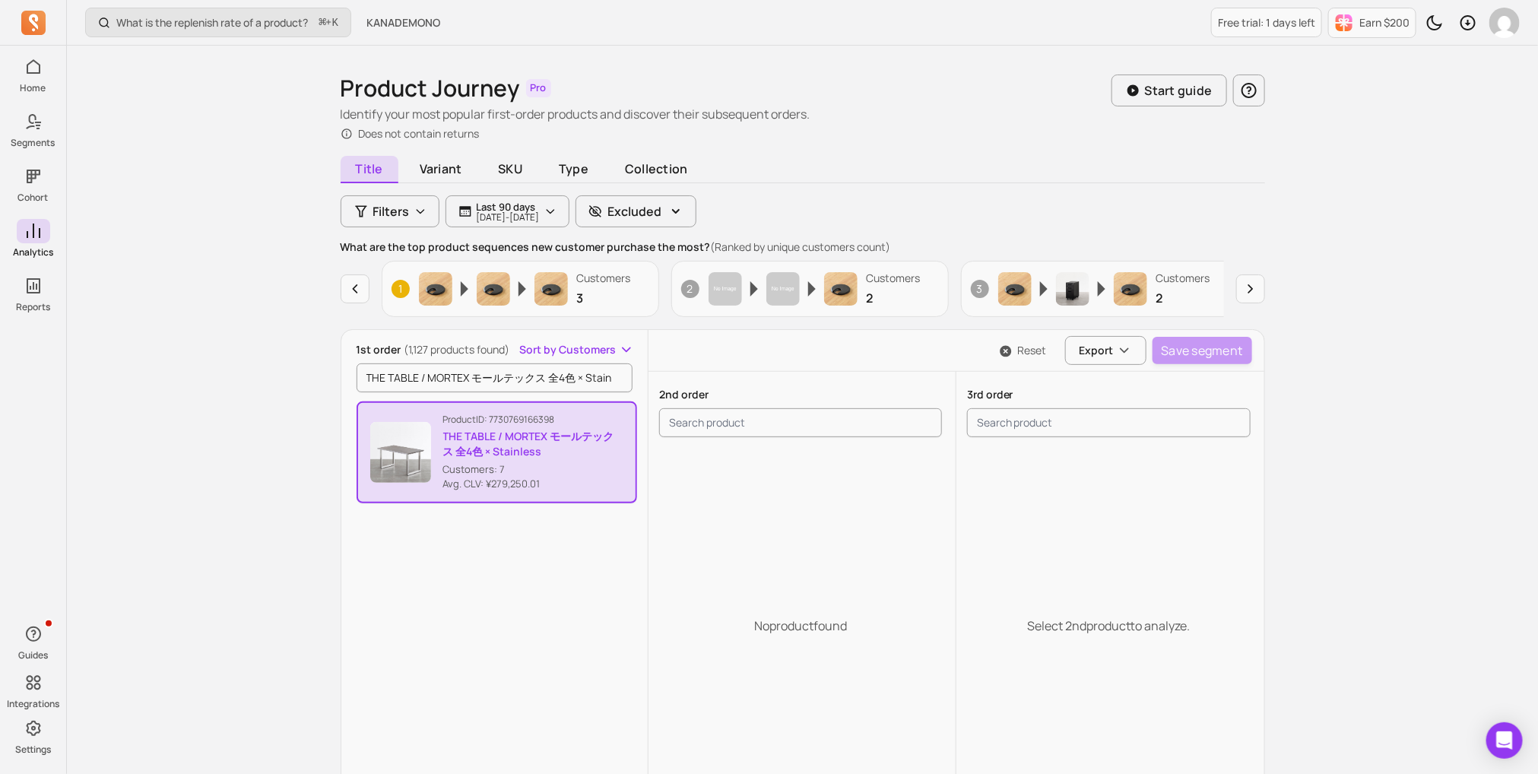
scroll to position [2, 0]
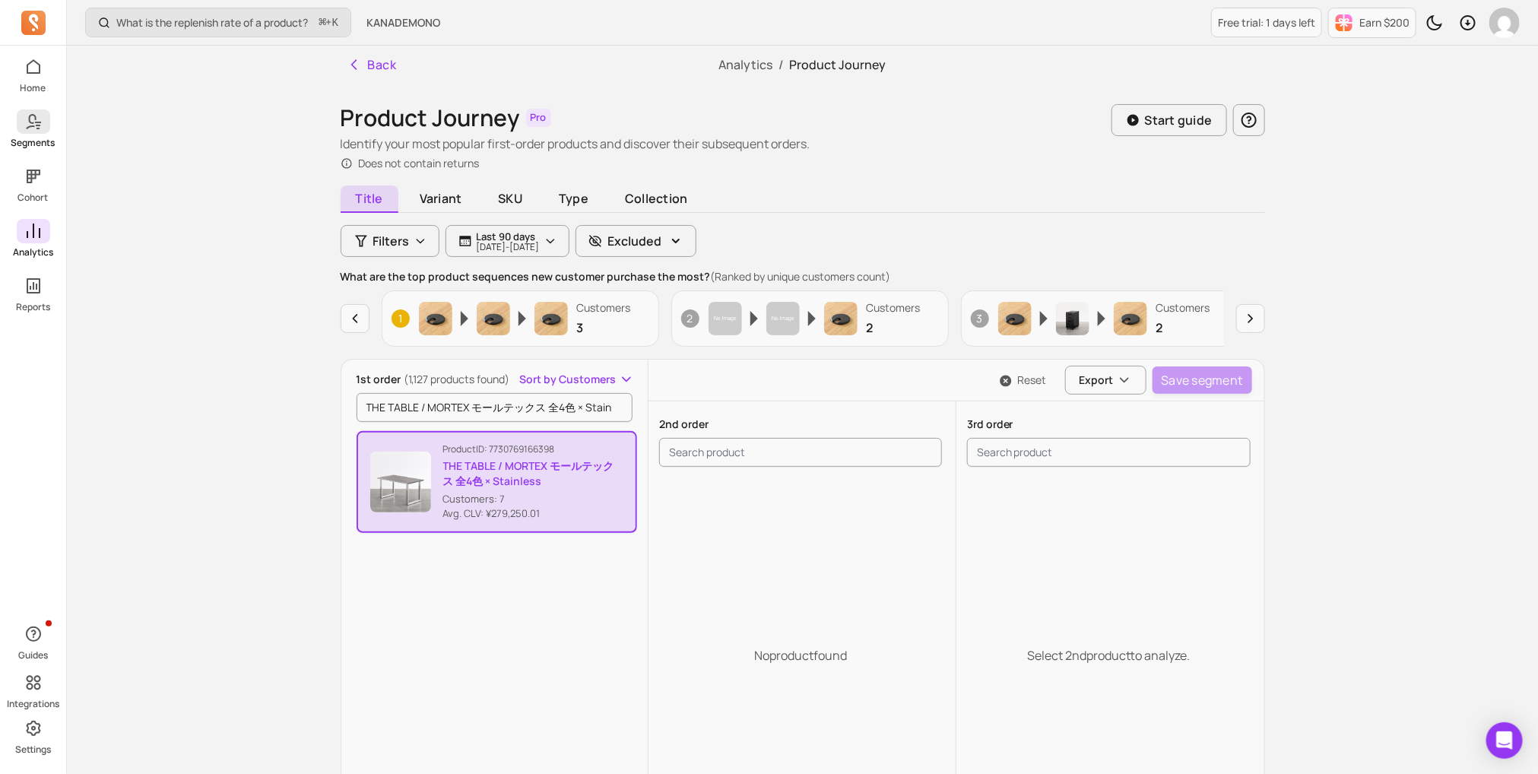
click at [49, 134] on link "Segments" at bounding box center [33, 130] width 66 height 40
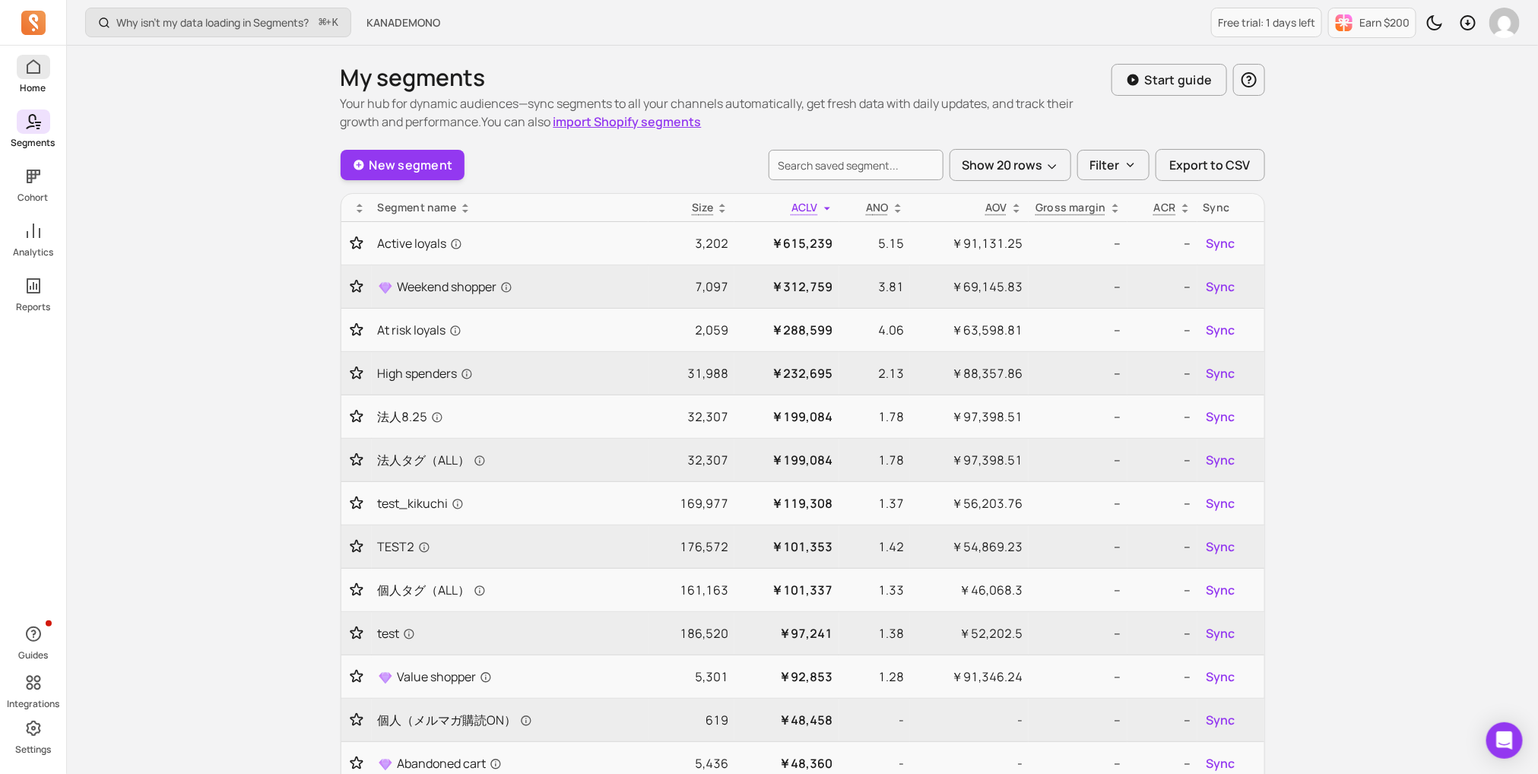
click at [50, 56] on link "Home" at bounding box center [33, 75] width 66 height 40
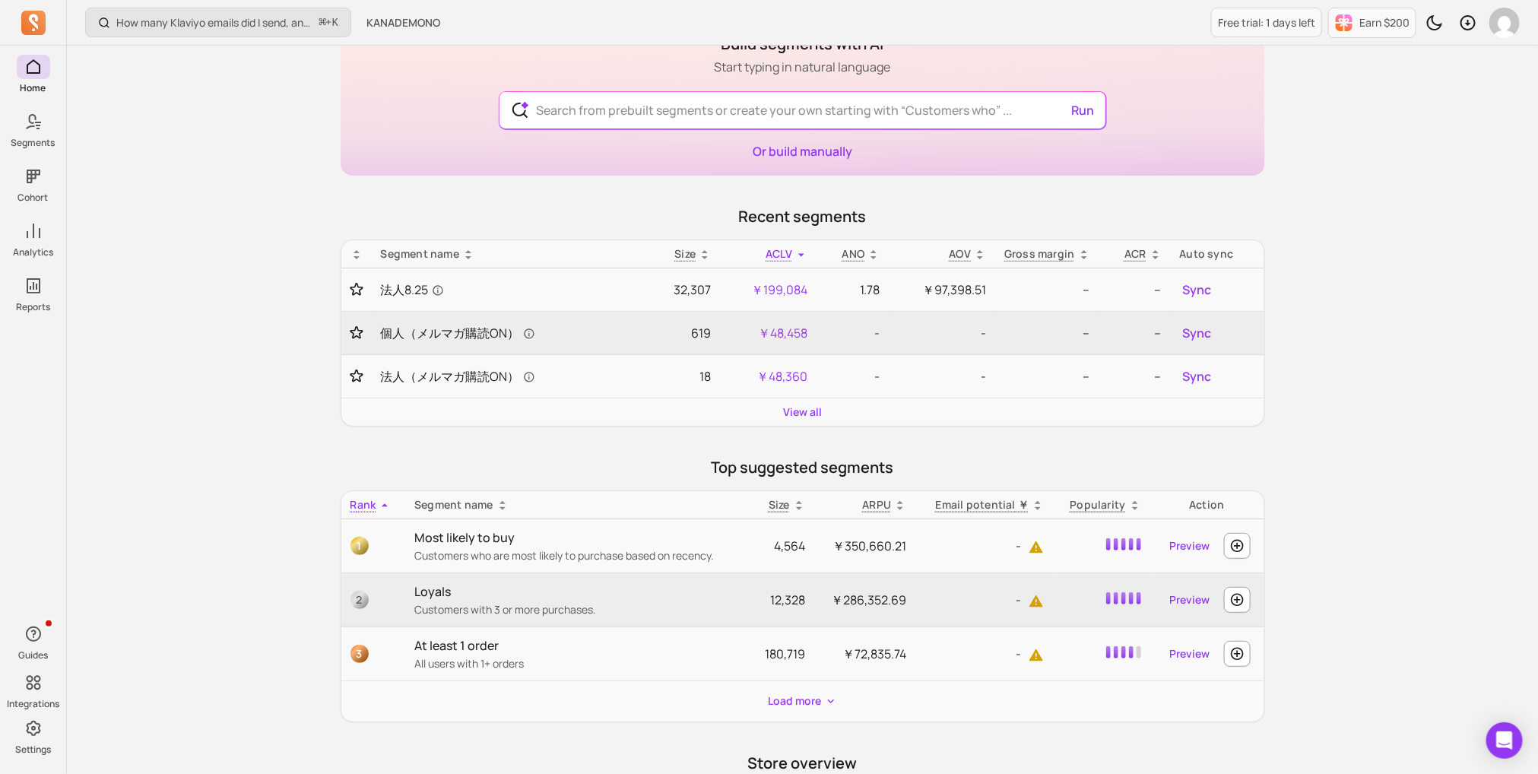
scroll to position [153, 0]
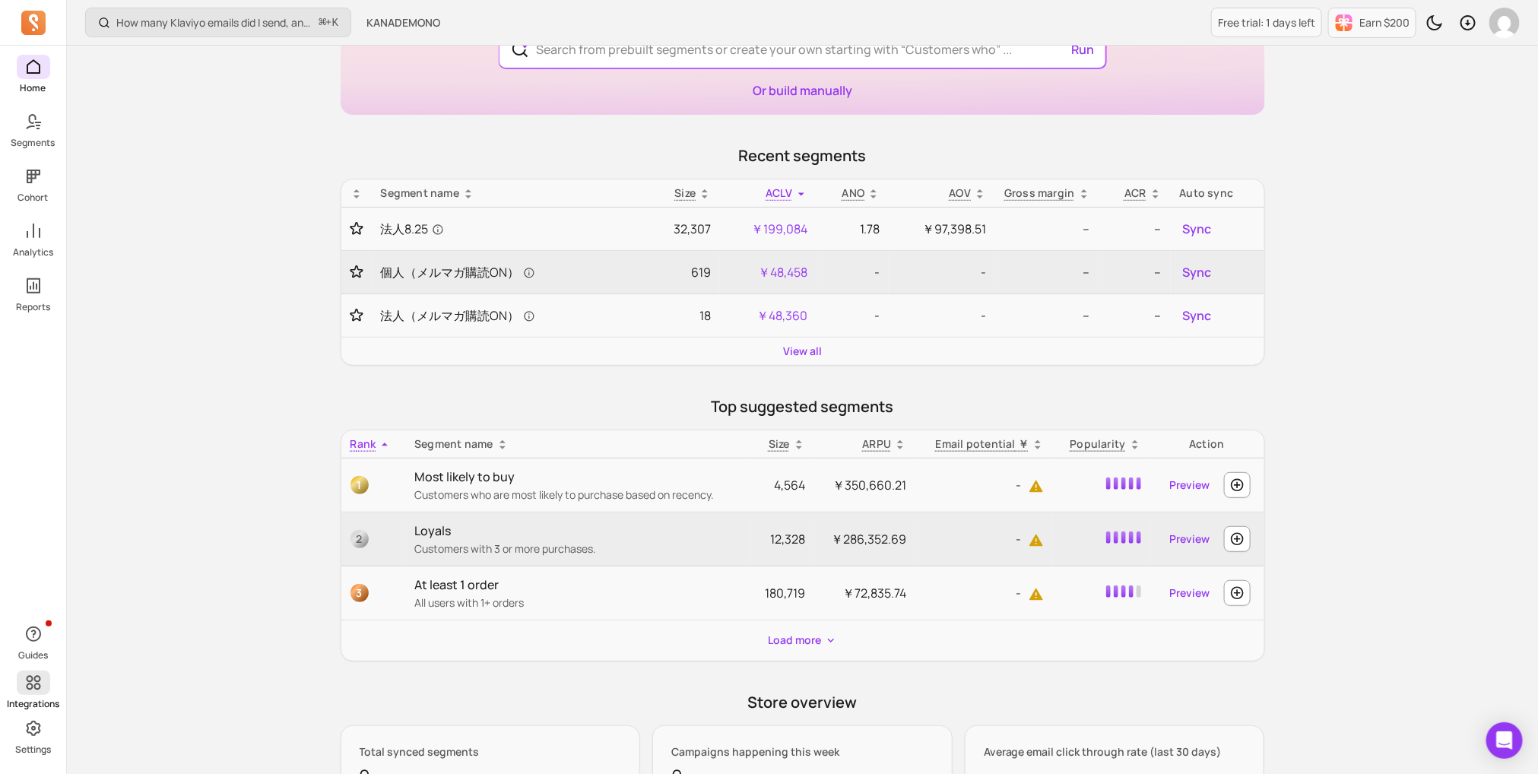
click at [32, 698] on p "Integrations" at bounding box center [33, 704] width 52 height 12
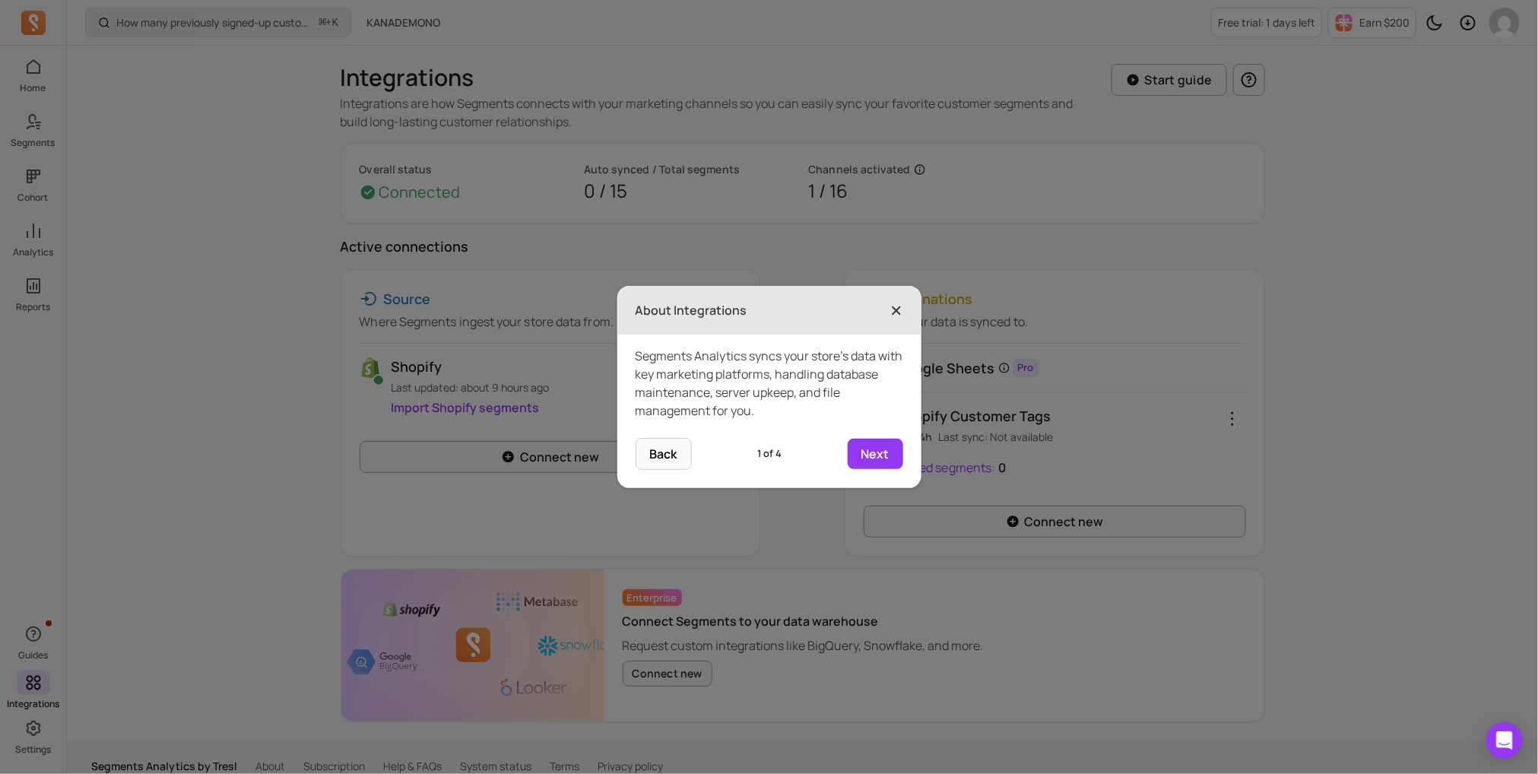
click at [899, 305] on span "×" at bounding box center [897, 310] width 12 height 33
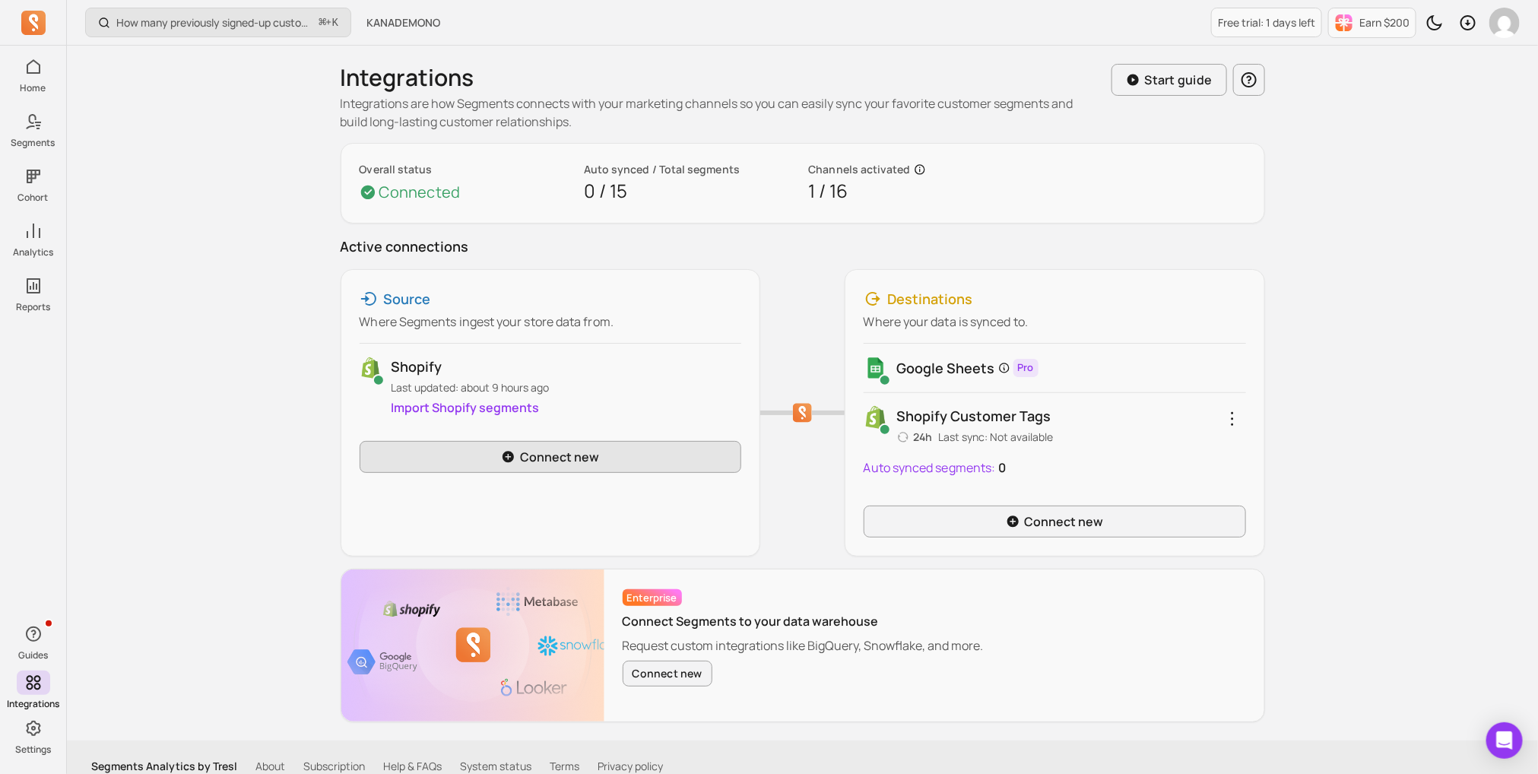
click at [646, 456] on link "Connect new" at bounding box center [551, 457] width 383 height 32
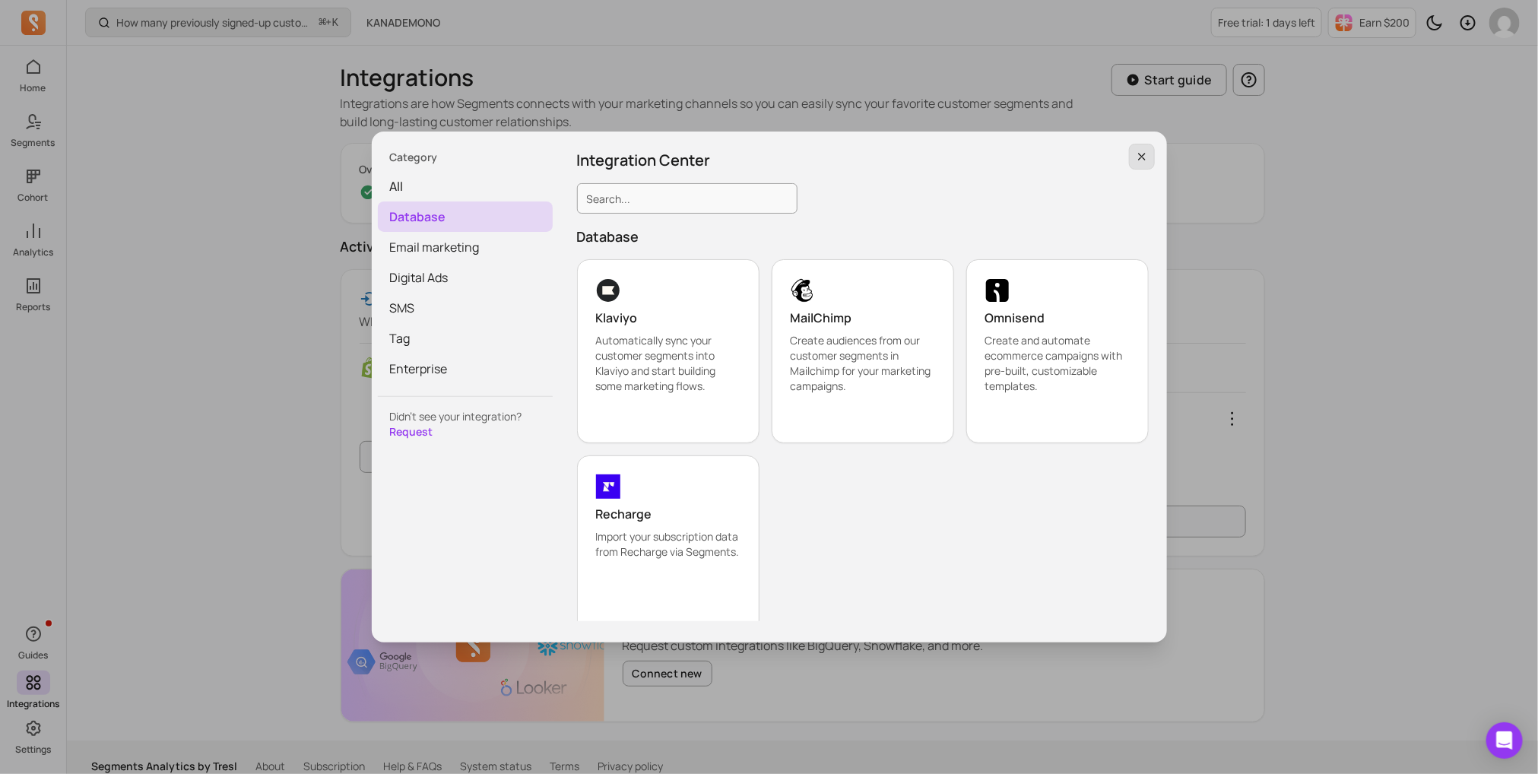
click at [1141, 151] on icon "button" at bounding box center [1142, 157] width 12 height 12
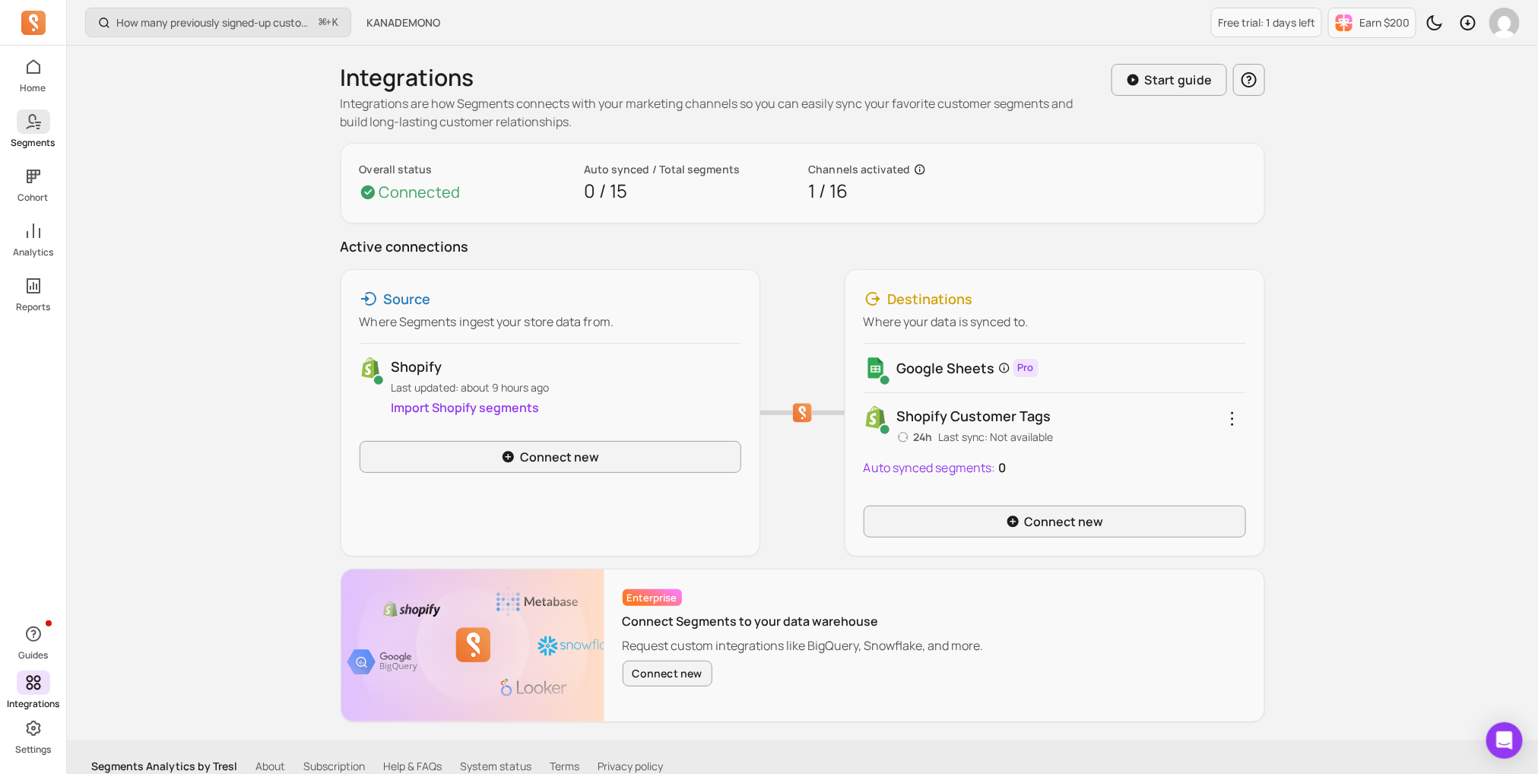
click at [39, 129] on icon at bounding box center [33, 122] width 18 height 18
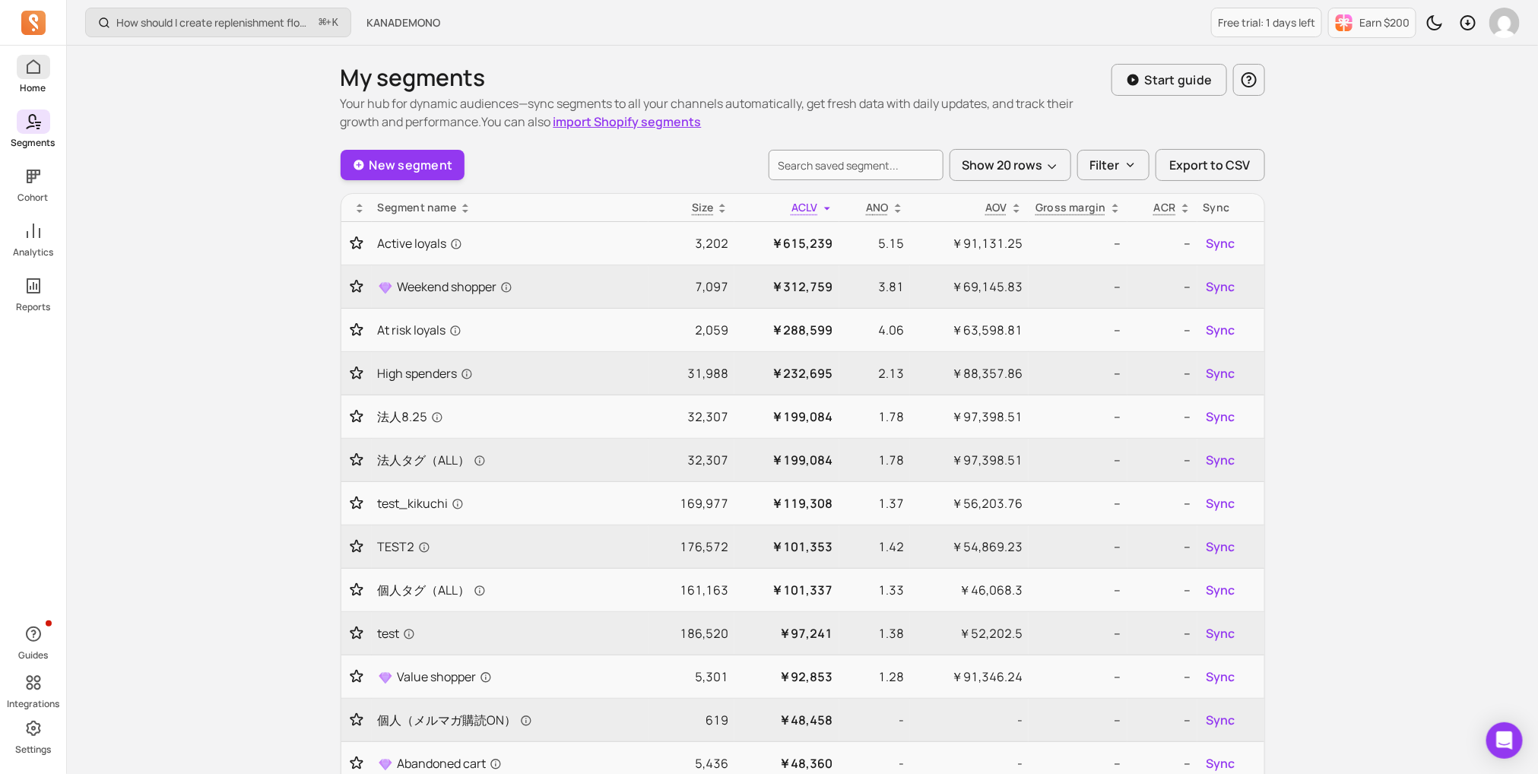
click at [37, 66] on icon at bounding box center [33, 67] width 18 height 18
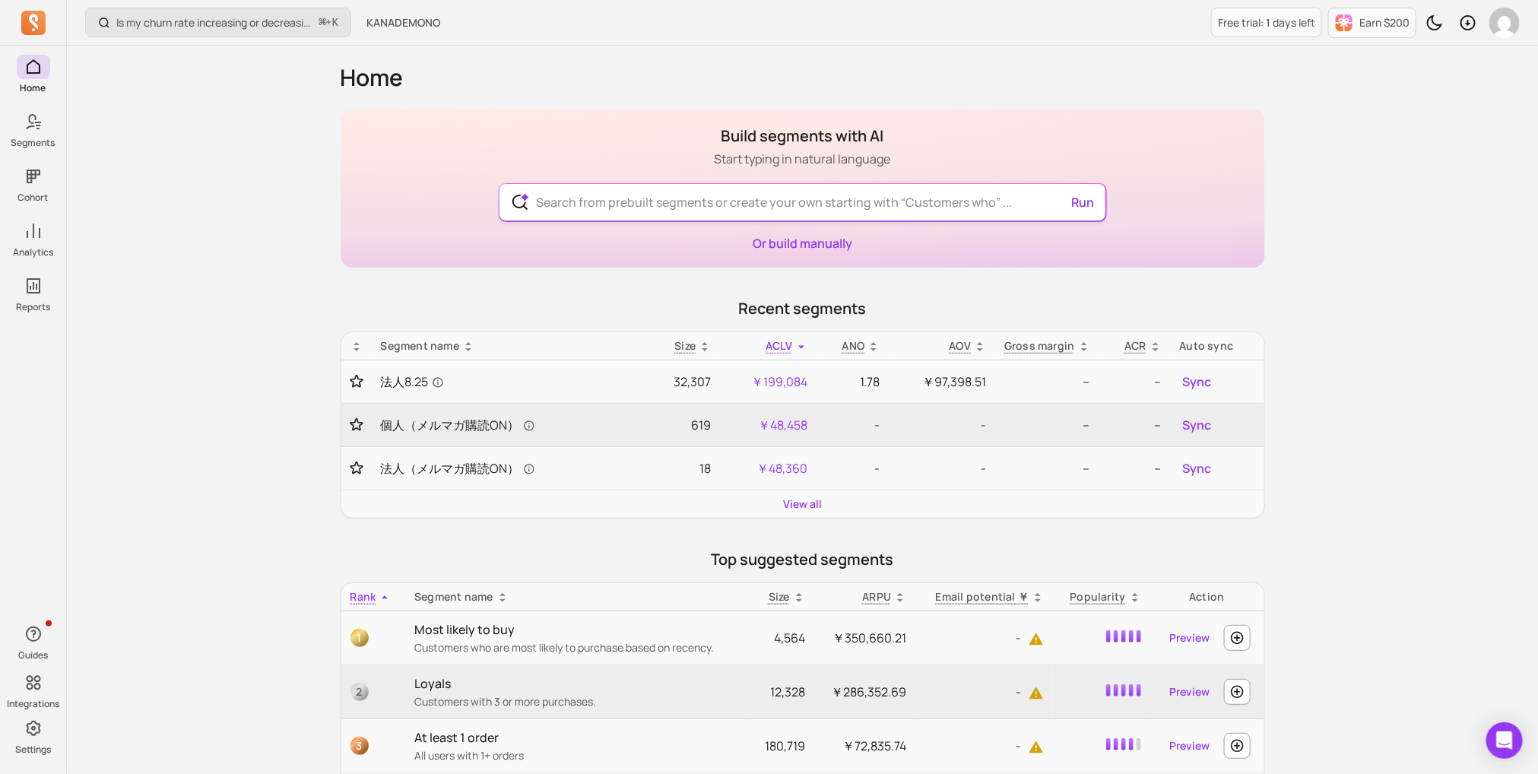
click at [620, 199] on input "text" at bounding box center [802, 202] width 557 height 37
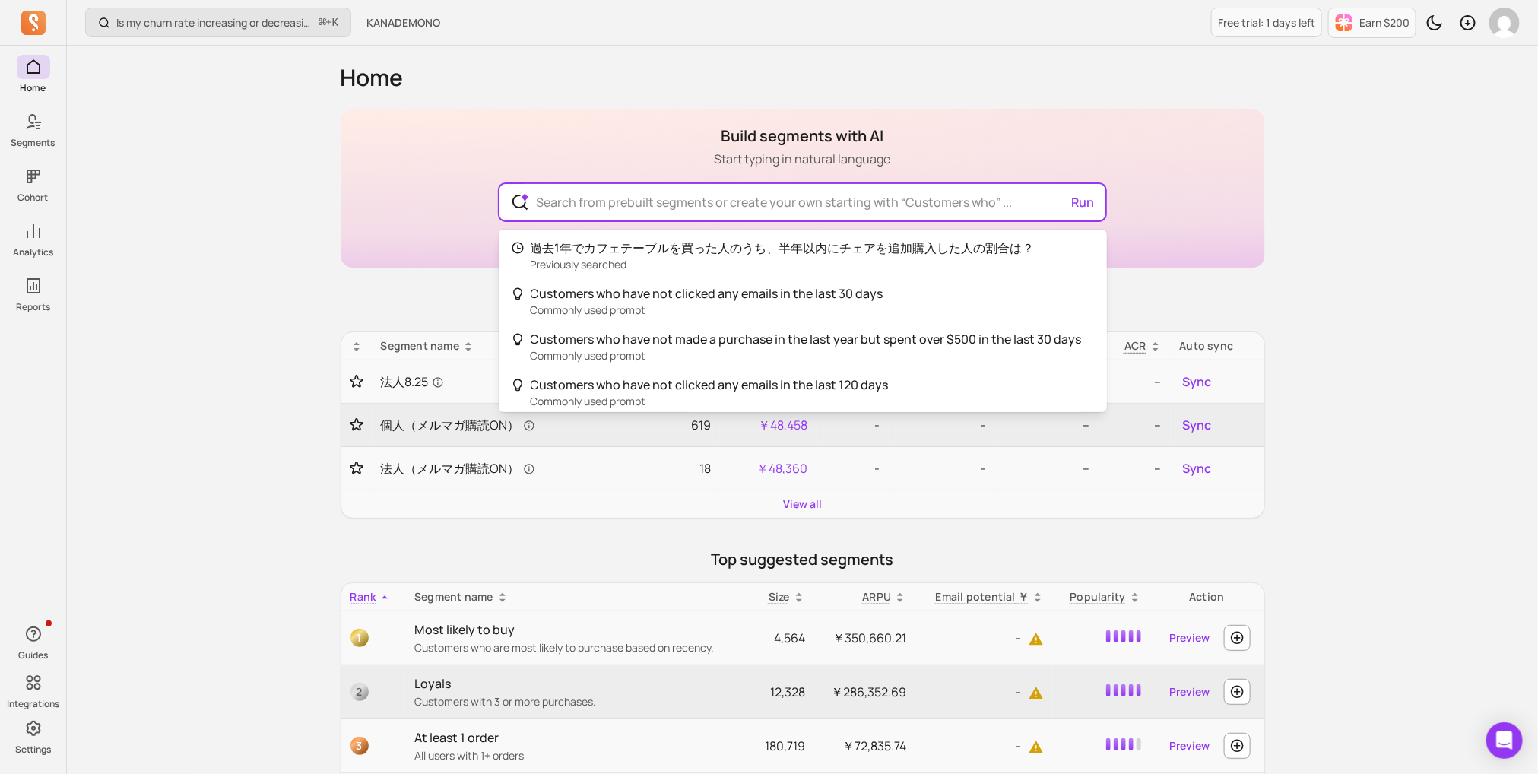
click at [448, 295] on main "Build segments with AI Start typing in natural language Run 過去1年でカフェテーブルを買った人のう…" at bounding box center [803, 669] width 925 height 1119
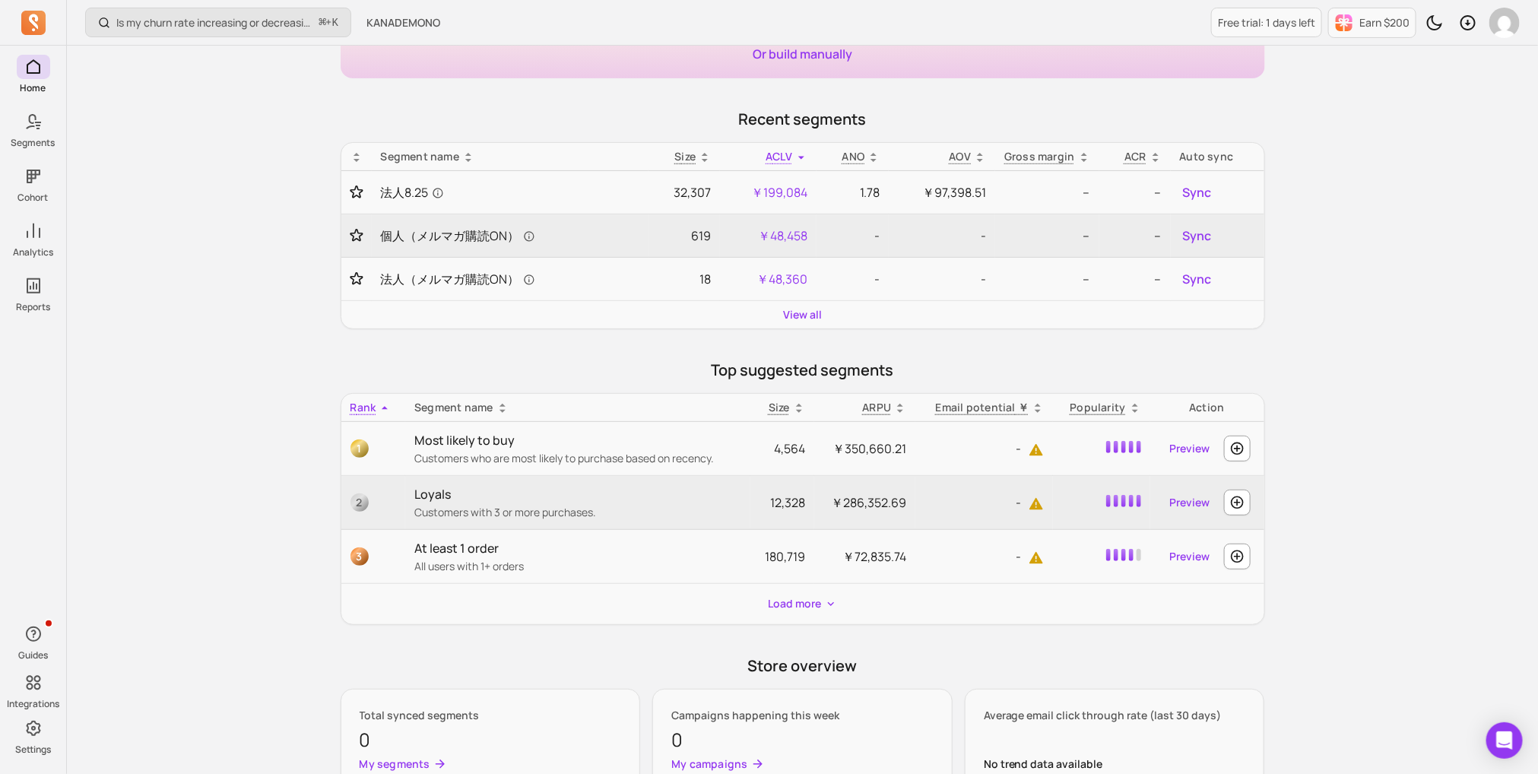
scroll to position [270, 0]
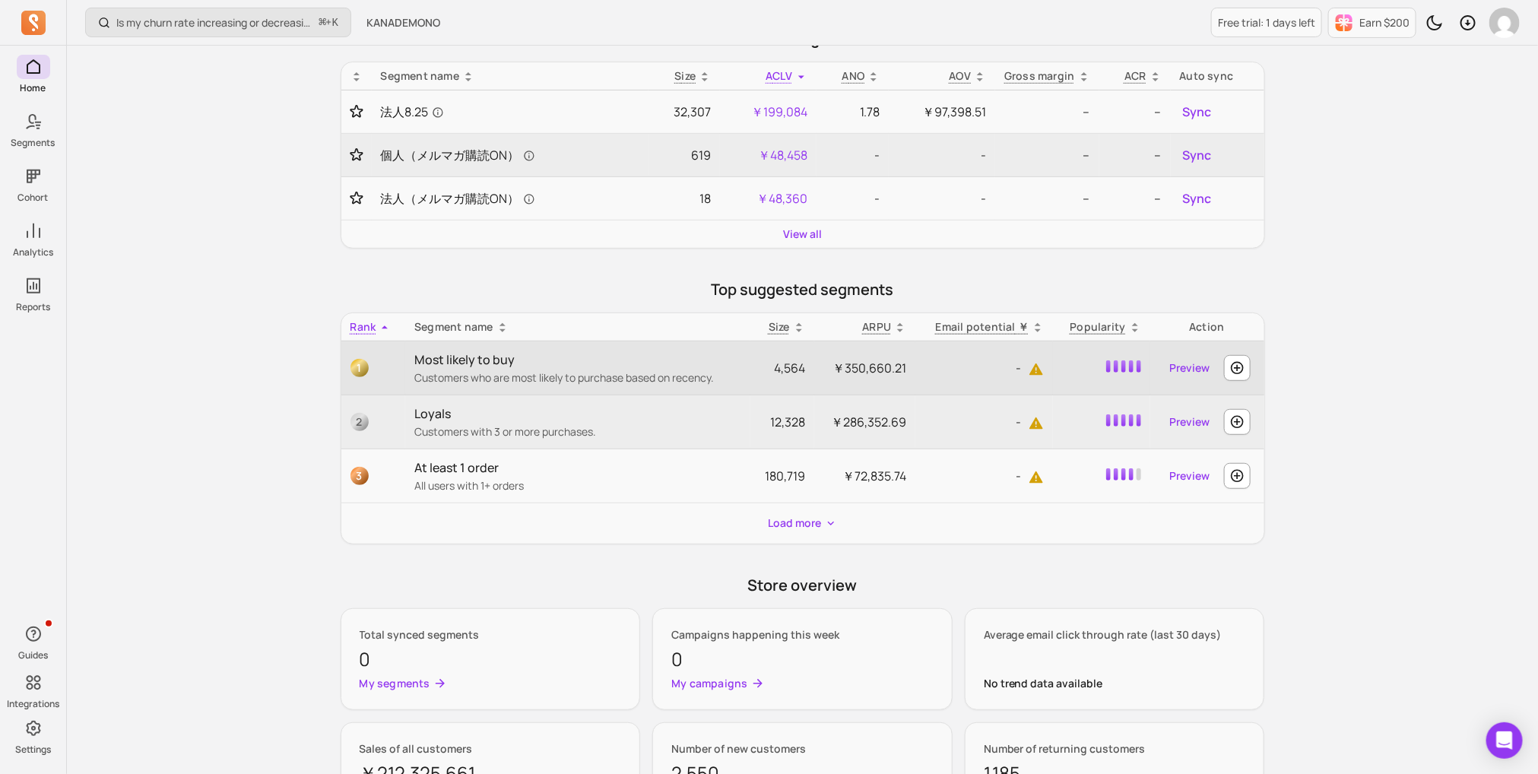
click at [443, 358] on p "Most likely to buy" at bounding box center [577, 360] width 327 height 18
click at [1174, 373] on link "Preview" at bounding box center [1190, 367] width 52 height 27
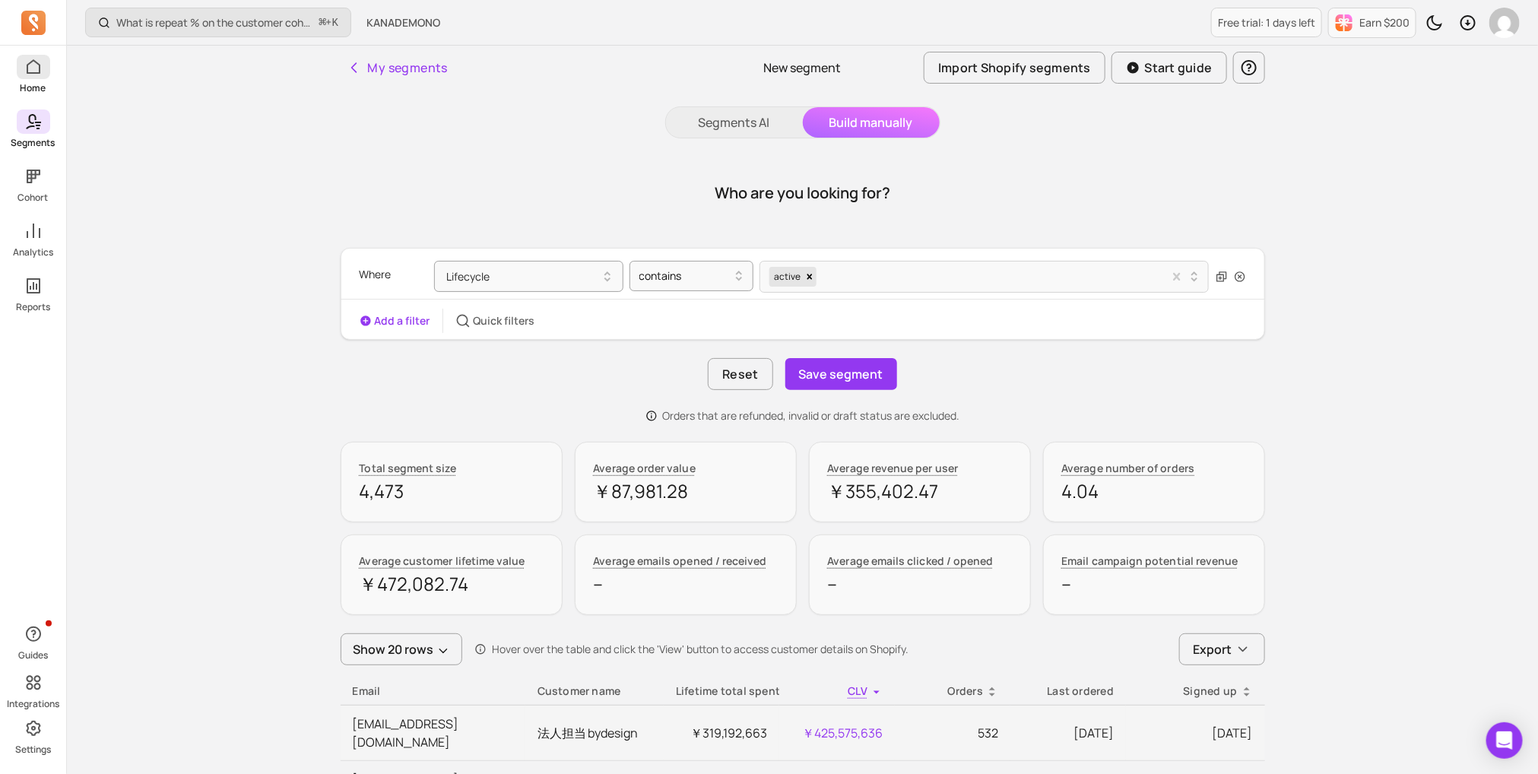
click at [54, 90] on link "Home" at bounding box center [33, 75] width 66 height 40
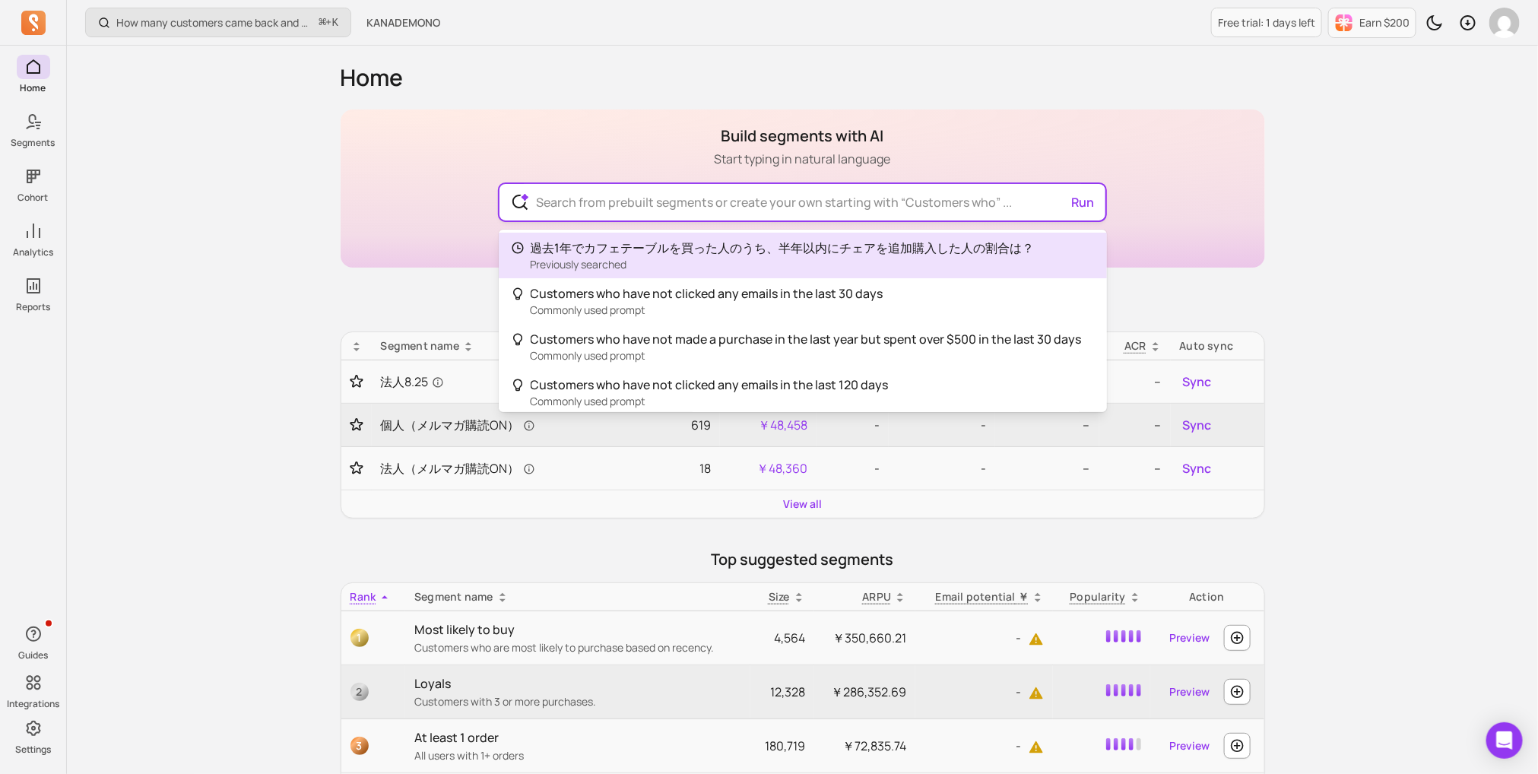
click at [626, 209] on input "text" at bounding box center [802, 202] width 557 height 37
paste input "THE TABLE / MORTEX モールテックス 全4色 × Stainless"
type input "THE TABLE / MORTEX モールテックス 全4色 × Stainless"
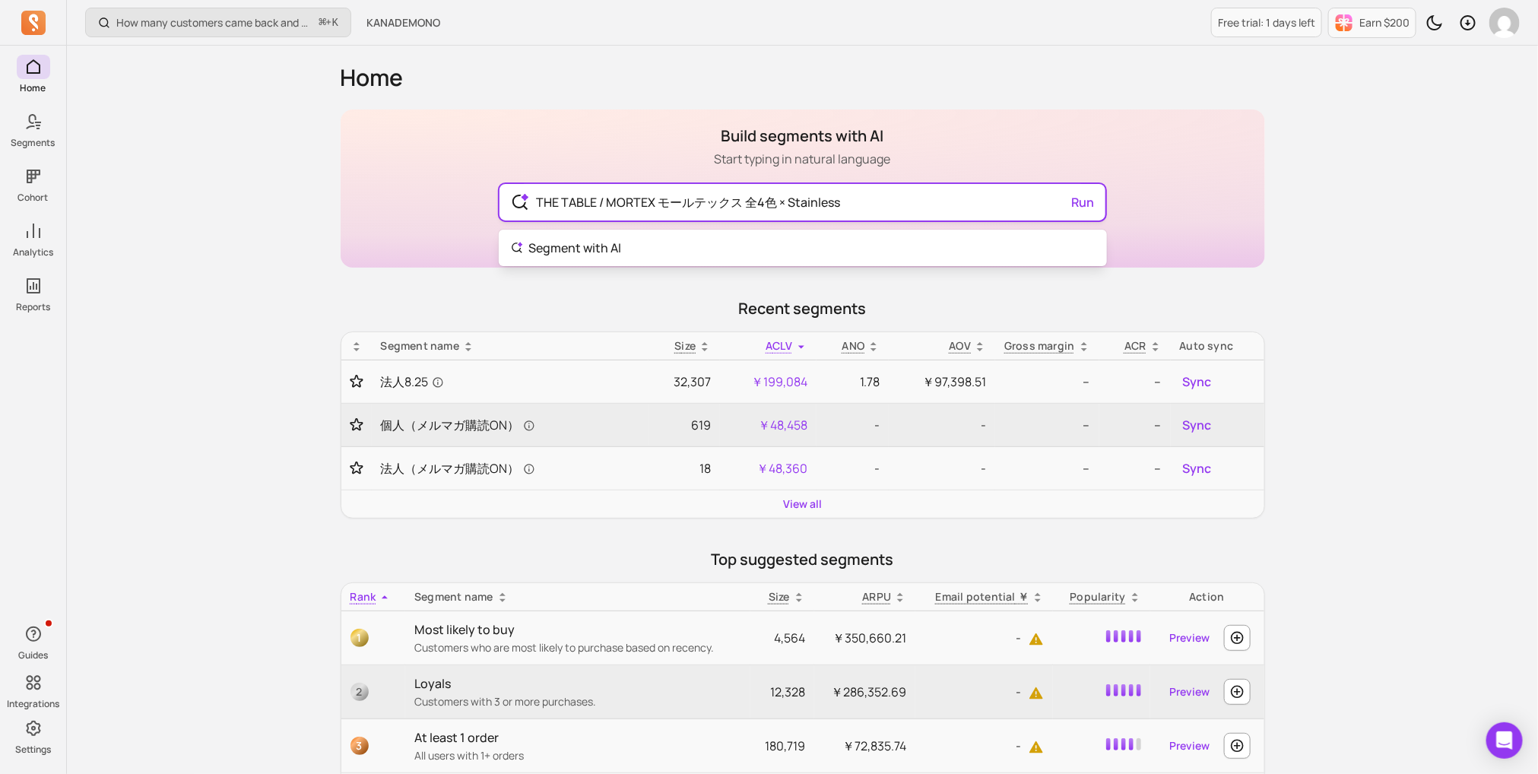
click at [637, 200] on input "THE TABLE / MORTEX モールテックス 全4色 × Stainless" at bounding box center [802, 202] width 557 height 37
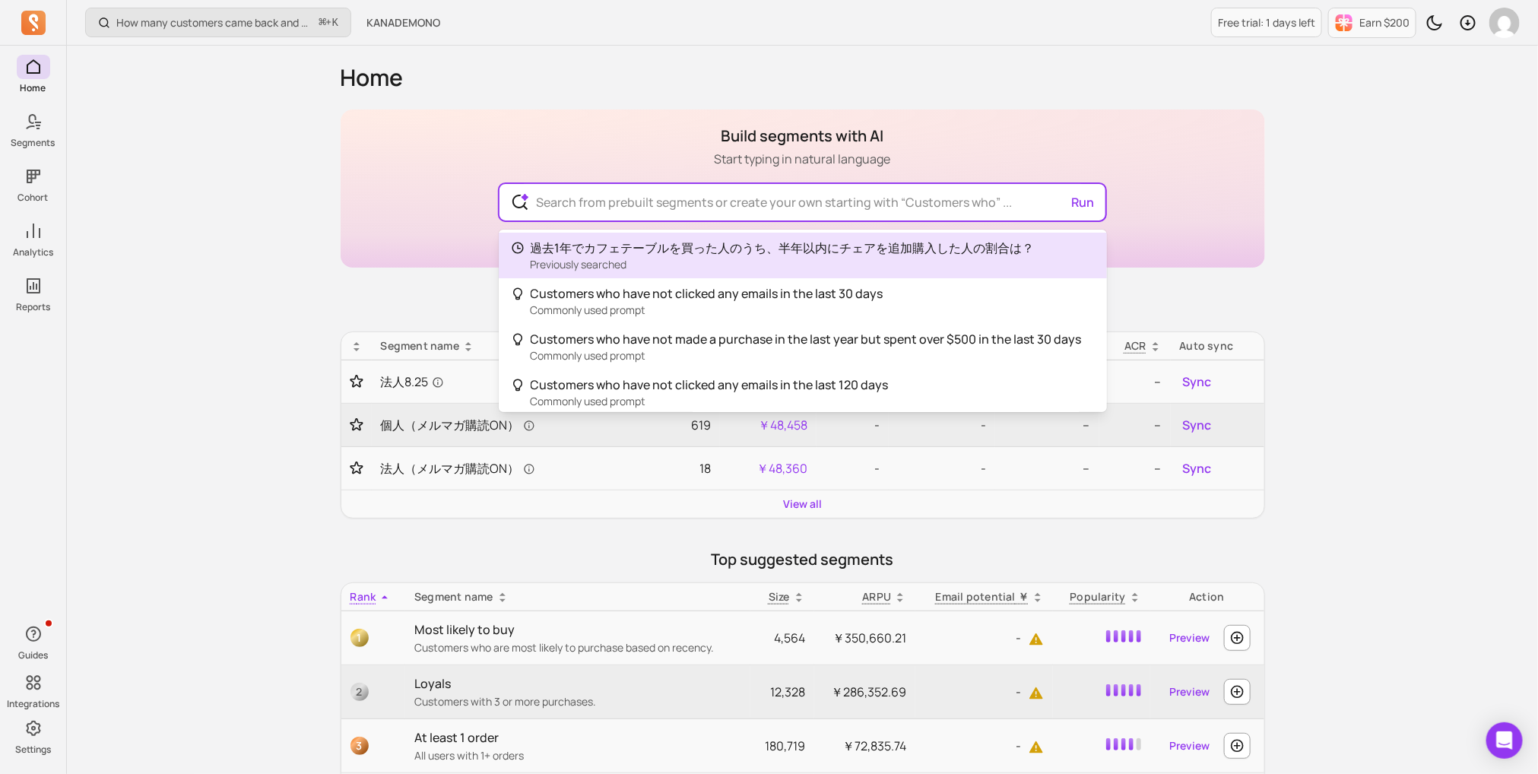
click at [41, 135] on div "Home Segments Cohort Analytics Reports Guides Integrations Settings How many cu…" at bounding box center [769, 680] width 1538 height 1360
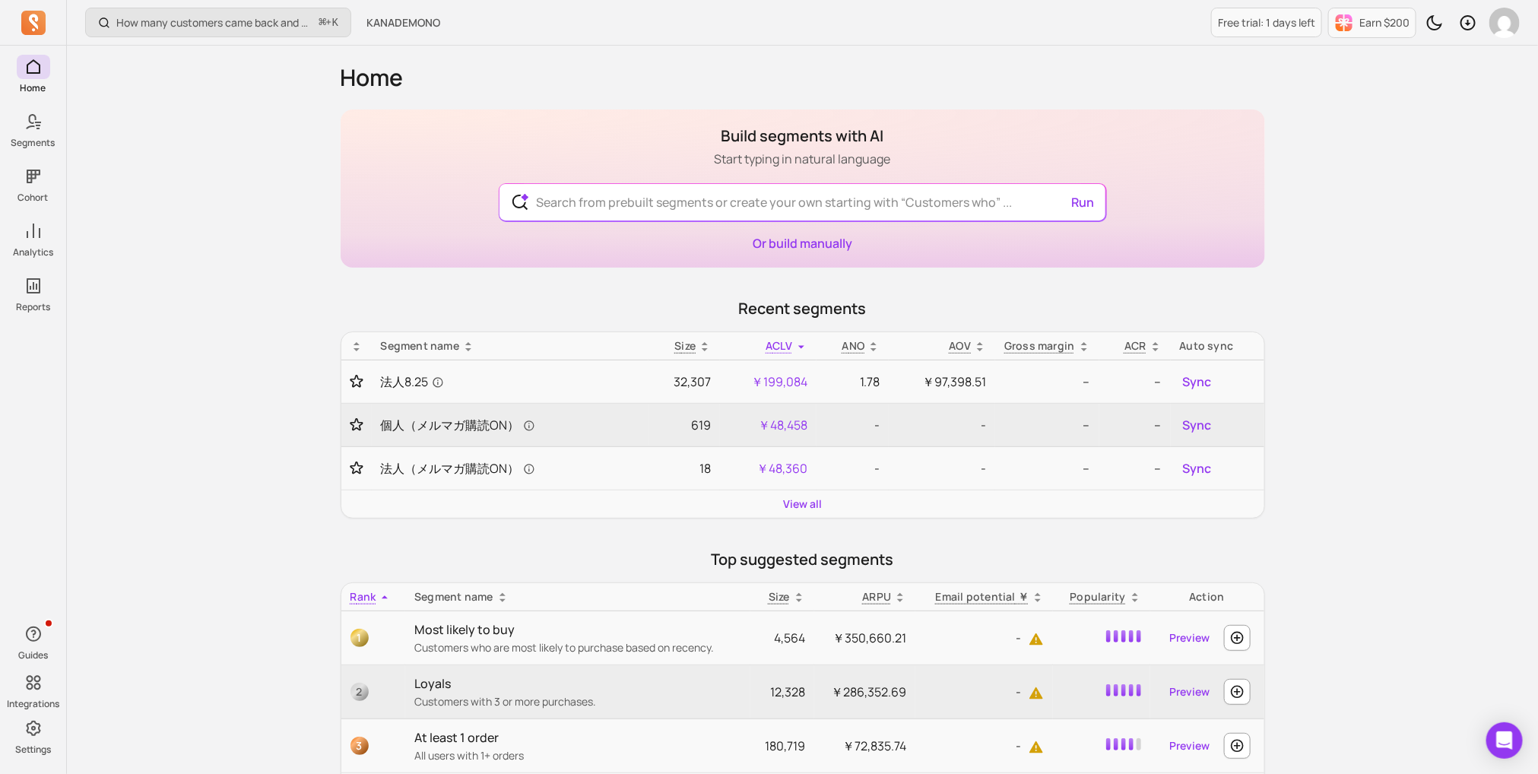
click at [41, 135] on link "Segments" at bounding box center [33, 130] width 66 height 40
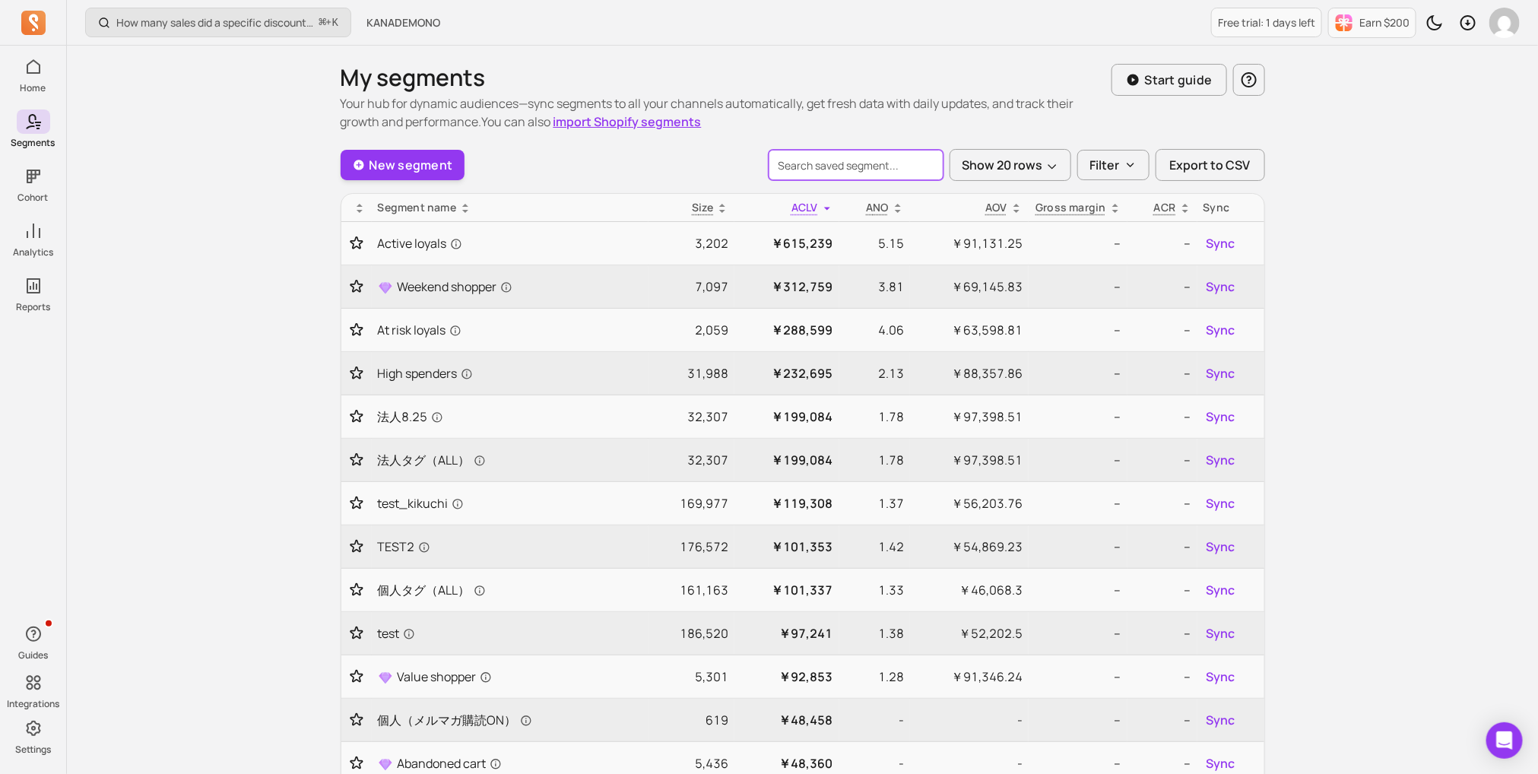
click at [820, 167] on input "search" at bounding box center [856, 165] width 175 height 30
type input "THE TABLE / MORTEX モールテックス 全4色 × Stainless"
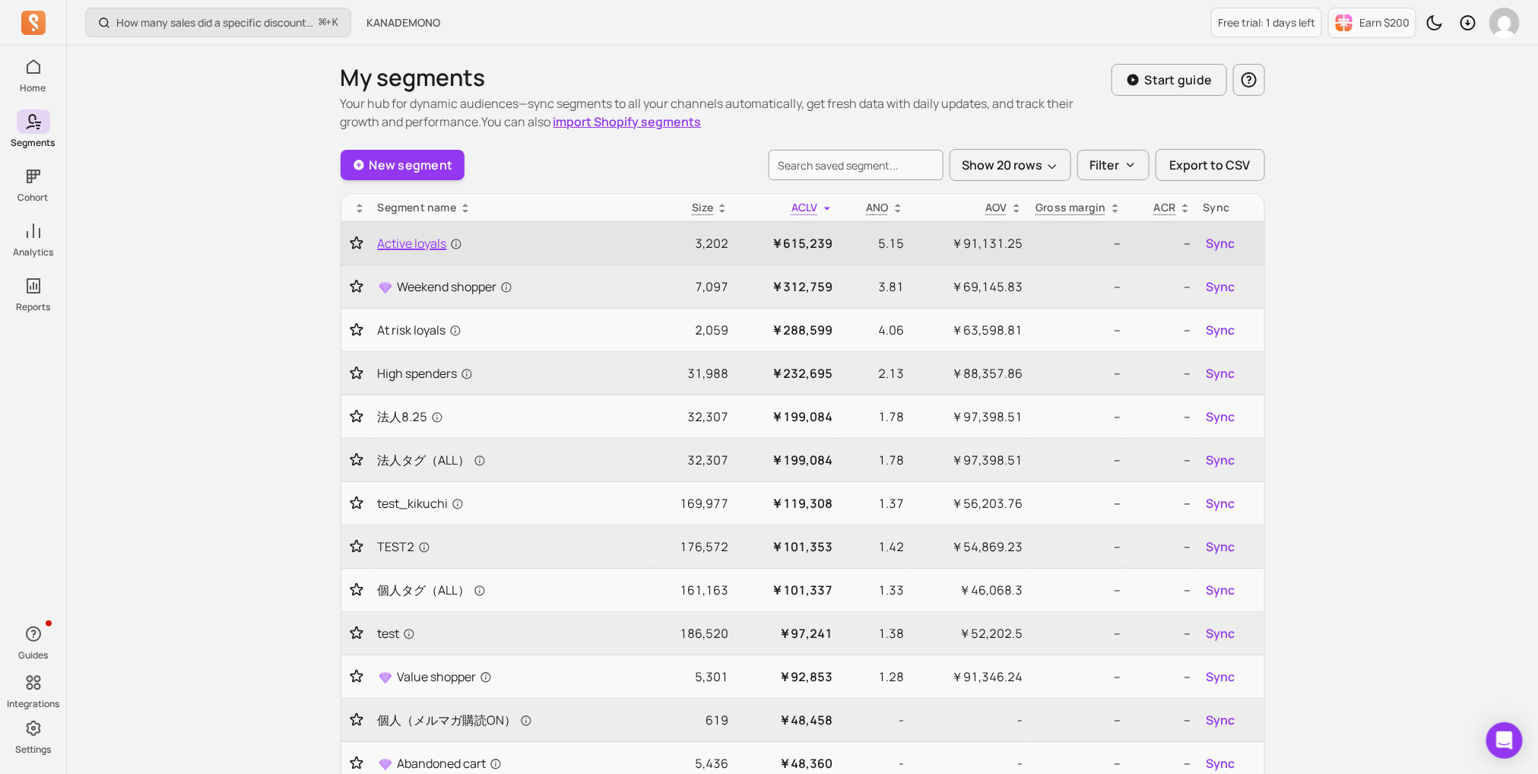
click at [503, 240] on link "Active loyals" at bounding box center [510, 243] width 265 height 18
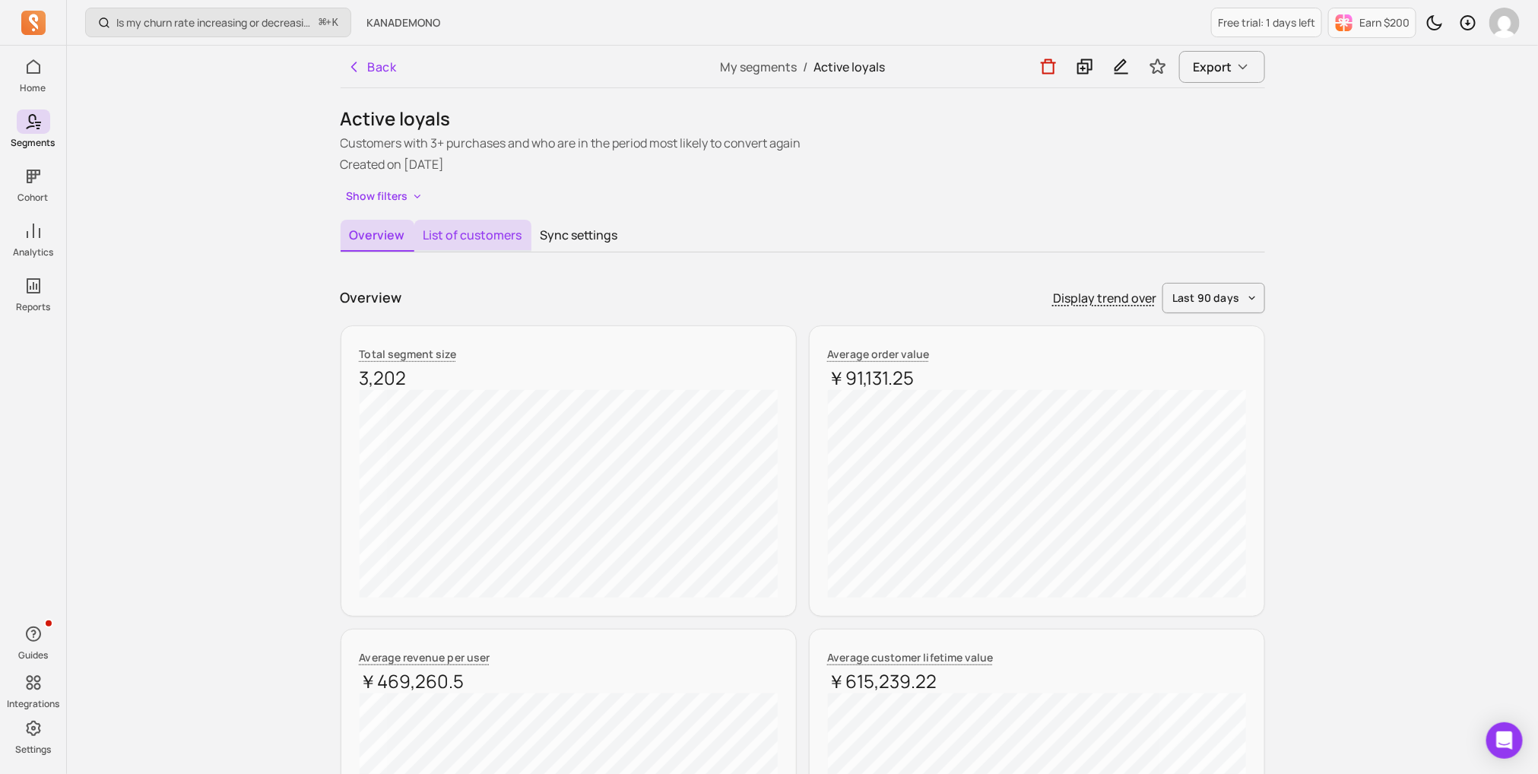
click at [503, 238] on button "List of customers" at bounding box center [472, 236] width 117 height 32
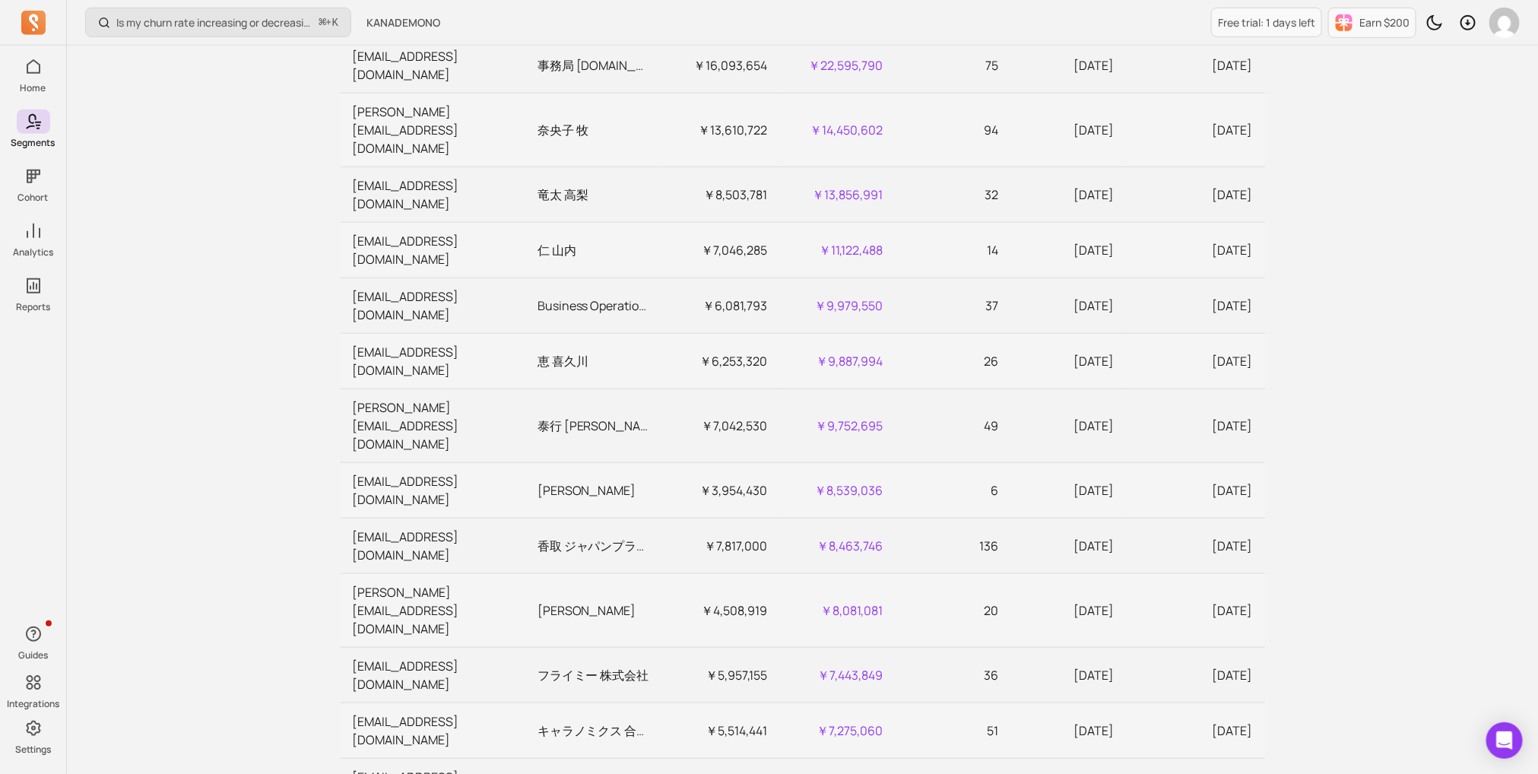
scroll to position [496, 0]
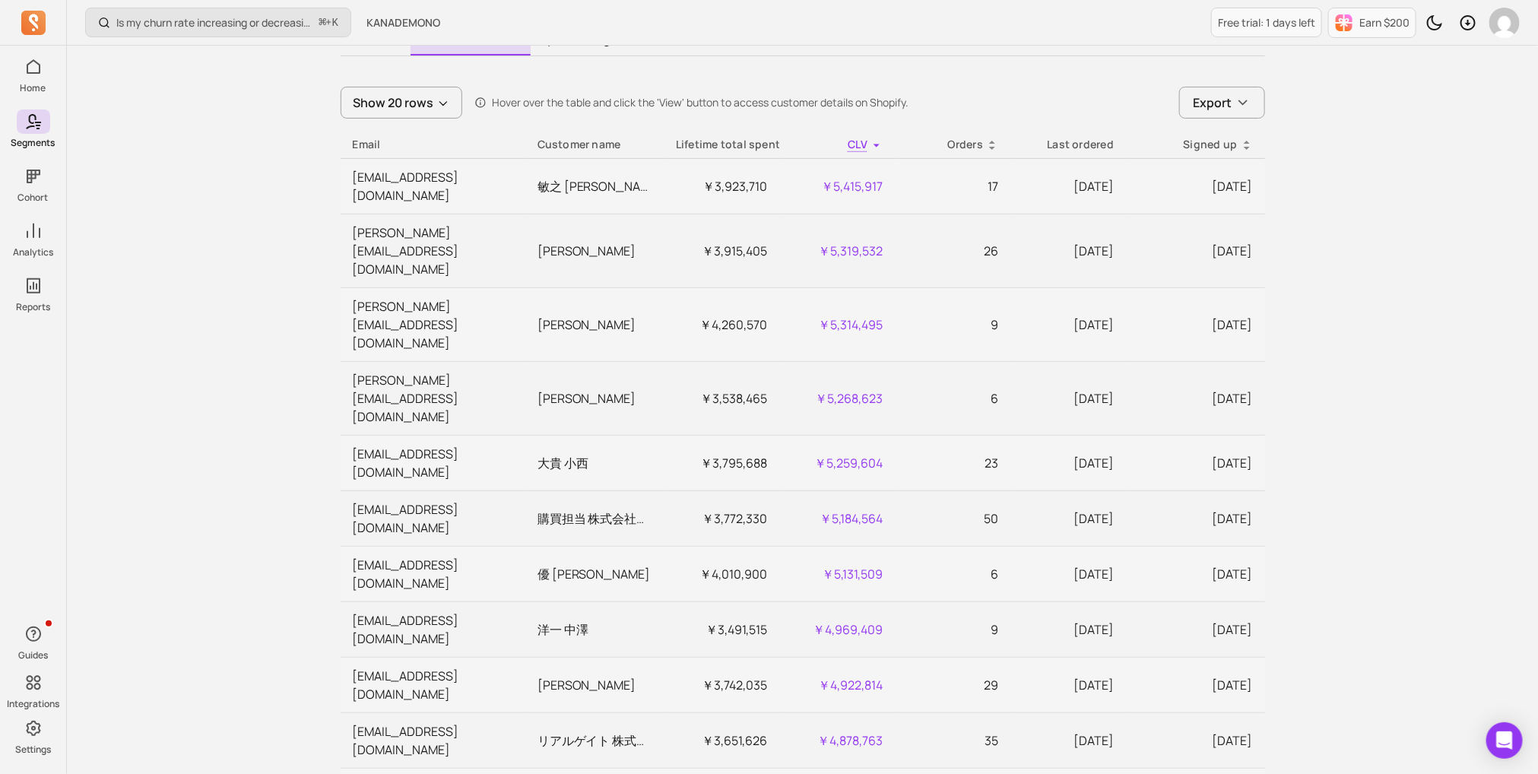
scroll to position [0, 0]
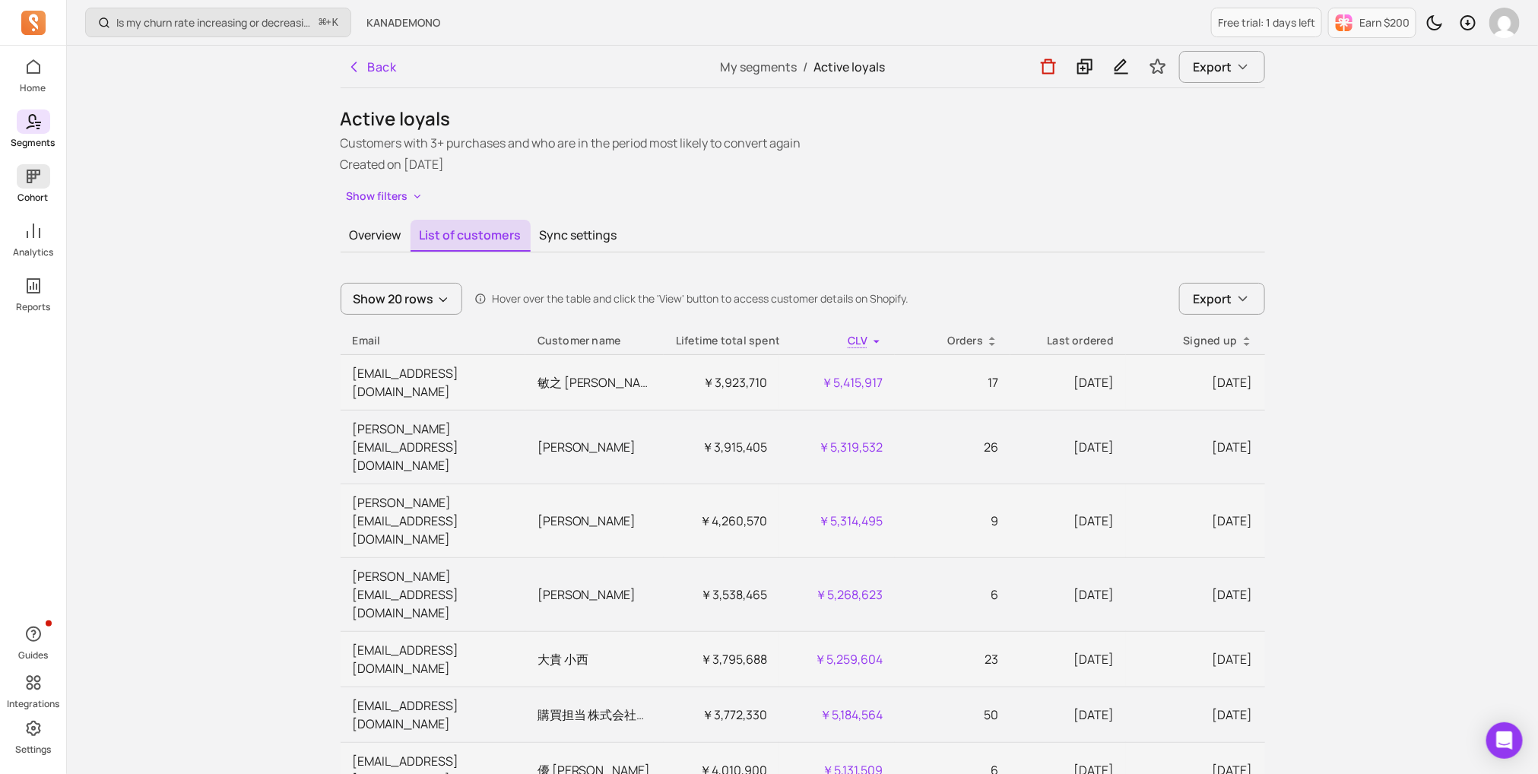
click at [41, 177] on icon at bounding box center [33, 176] width 18 height 18
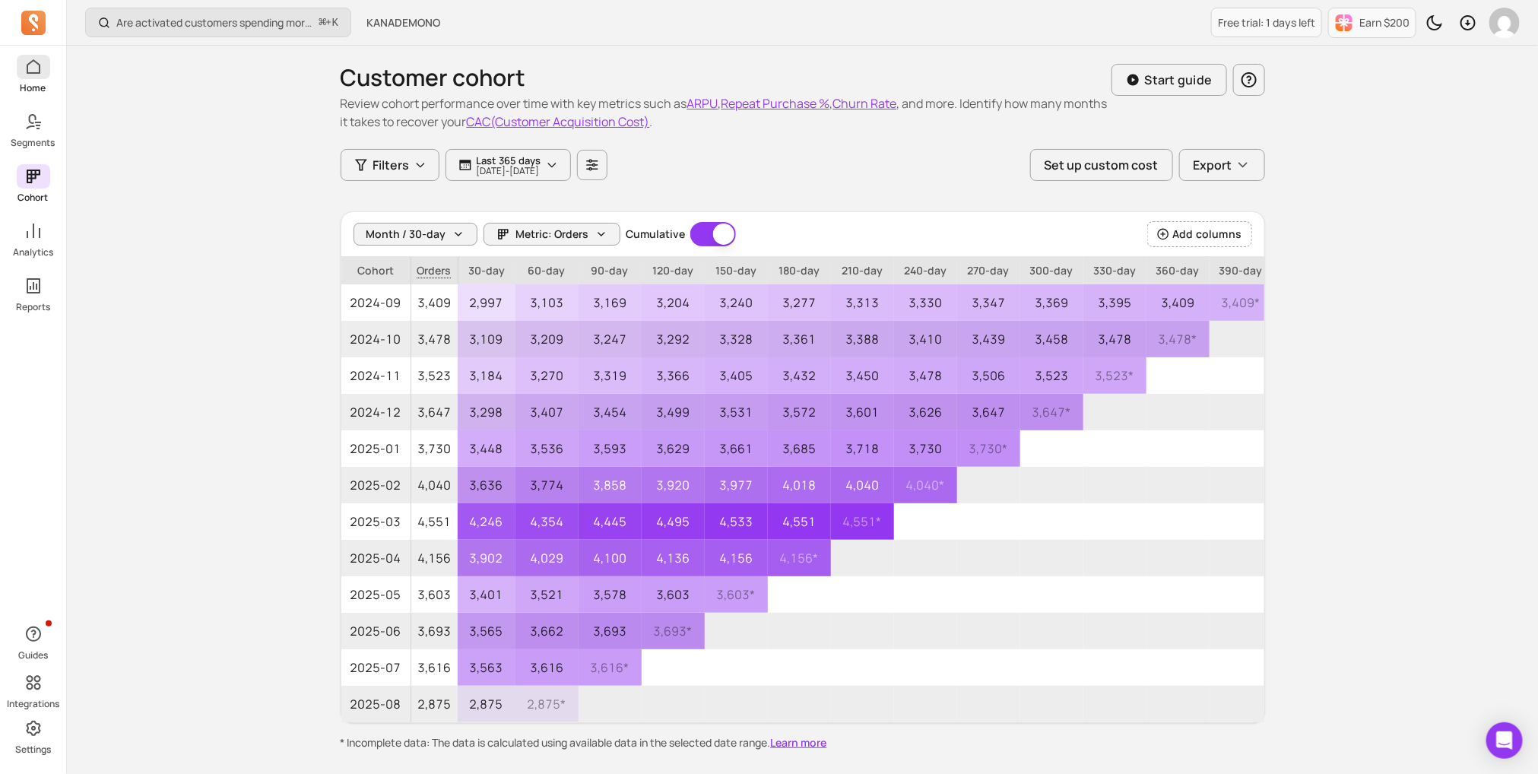
click at [42, 64] on span at bounding box center [33, 67] width 33 height 24
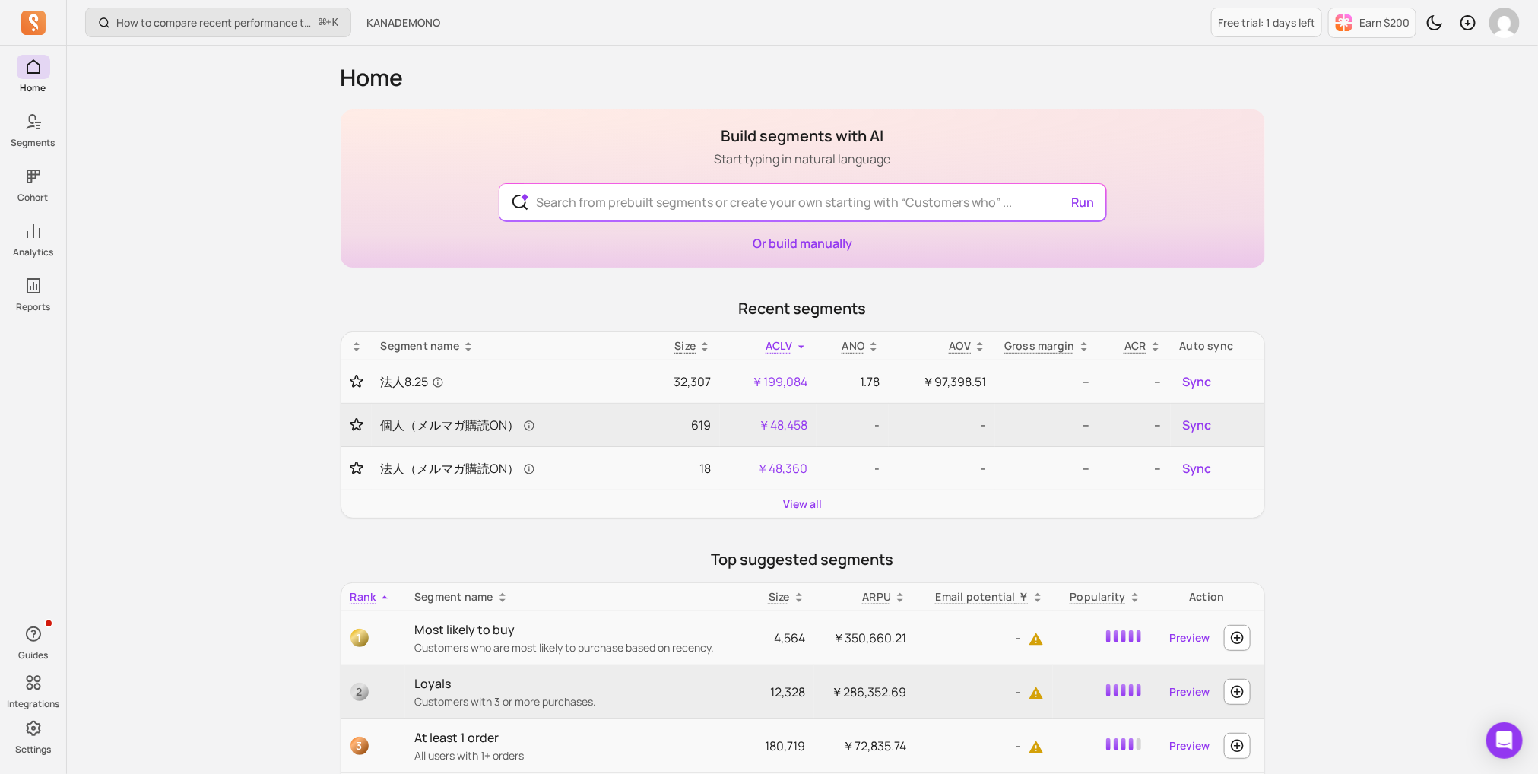
click at [798, 490] on div "View all" at bounding box center [802, 503] width 923 height 27
click at [800, 500] on link "View all" at bounding box center [802, 504] width 39 height 15
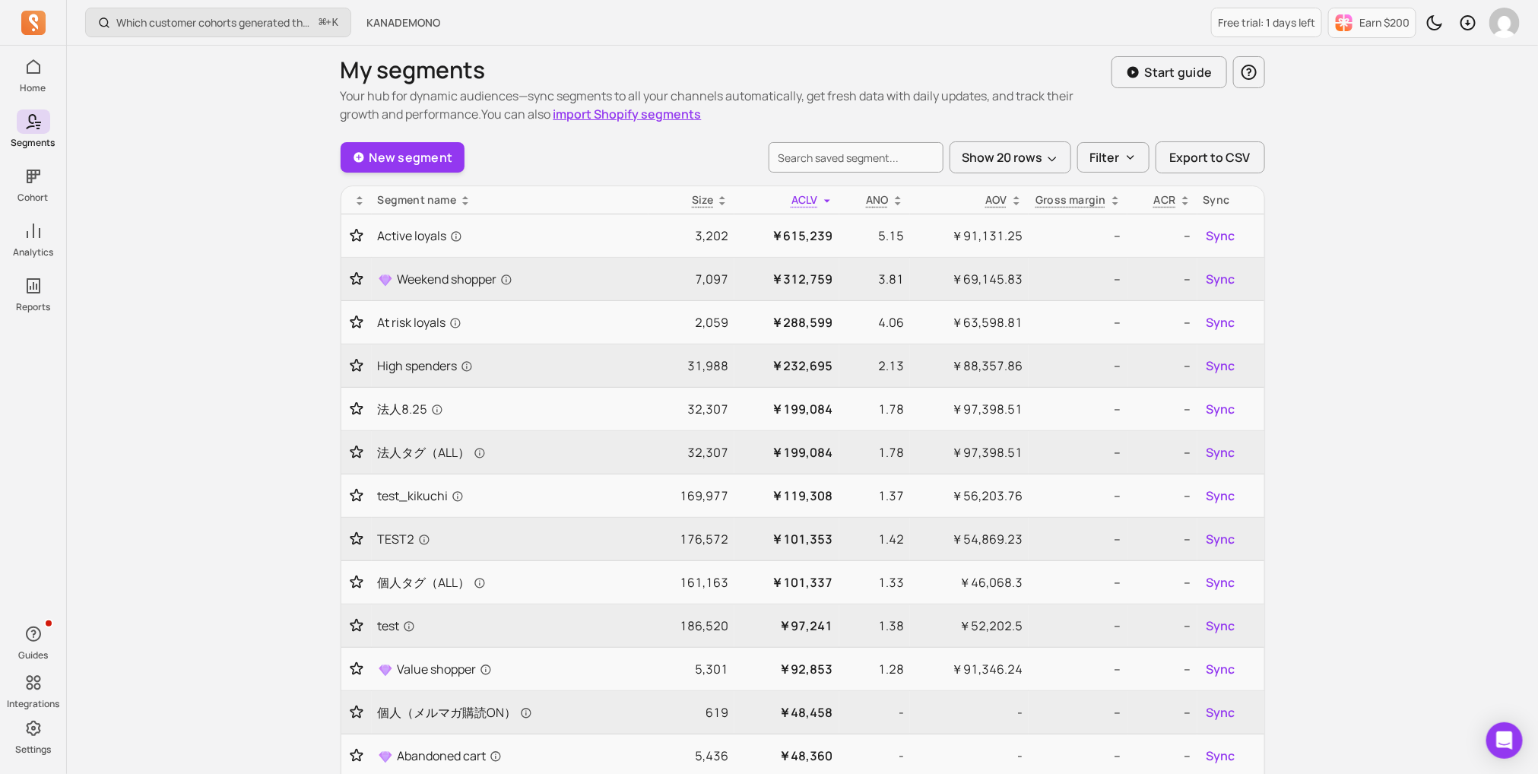
scroll to position [14, 0]
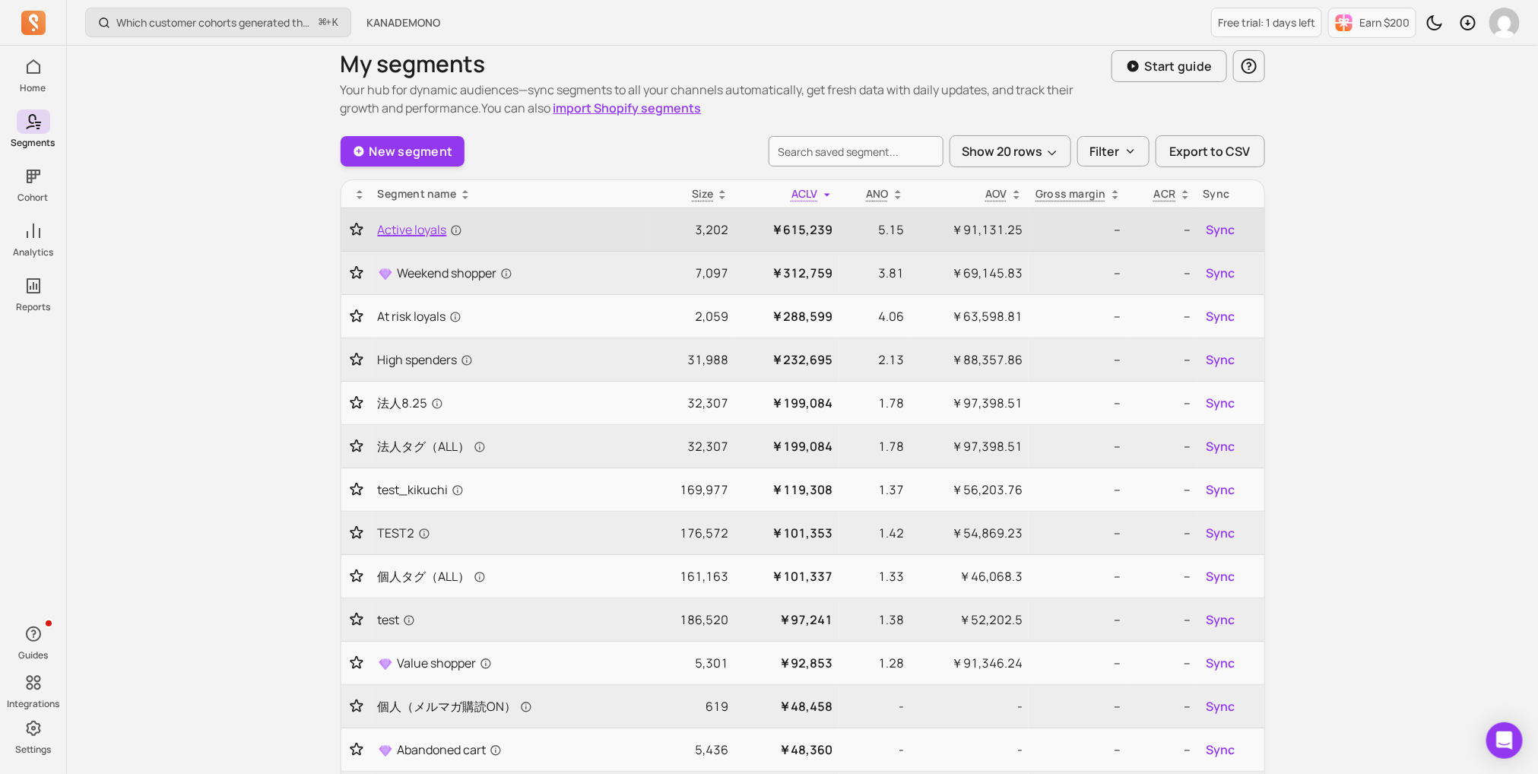
click at [427, 229] on span "Active loyals" at bounding box center [420, 230] width 84 height 18
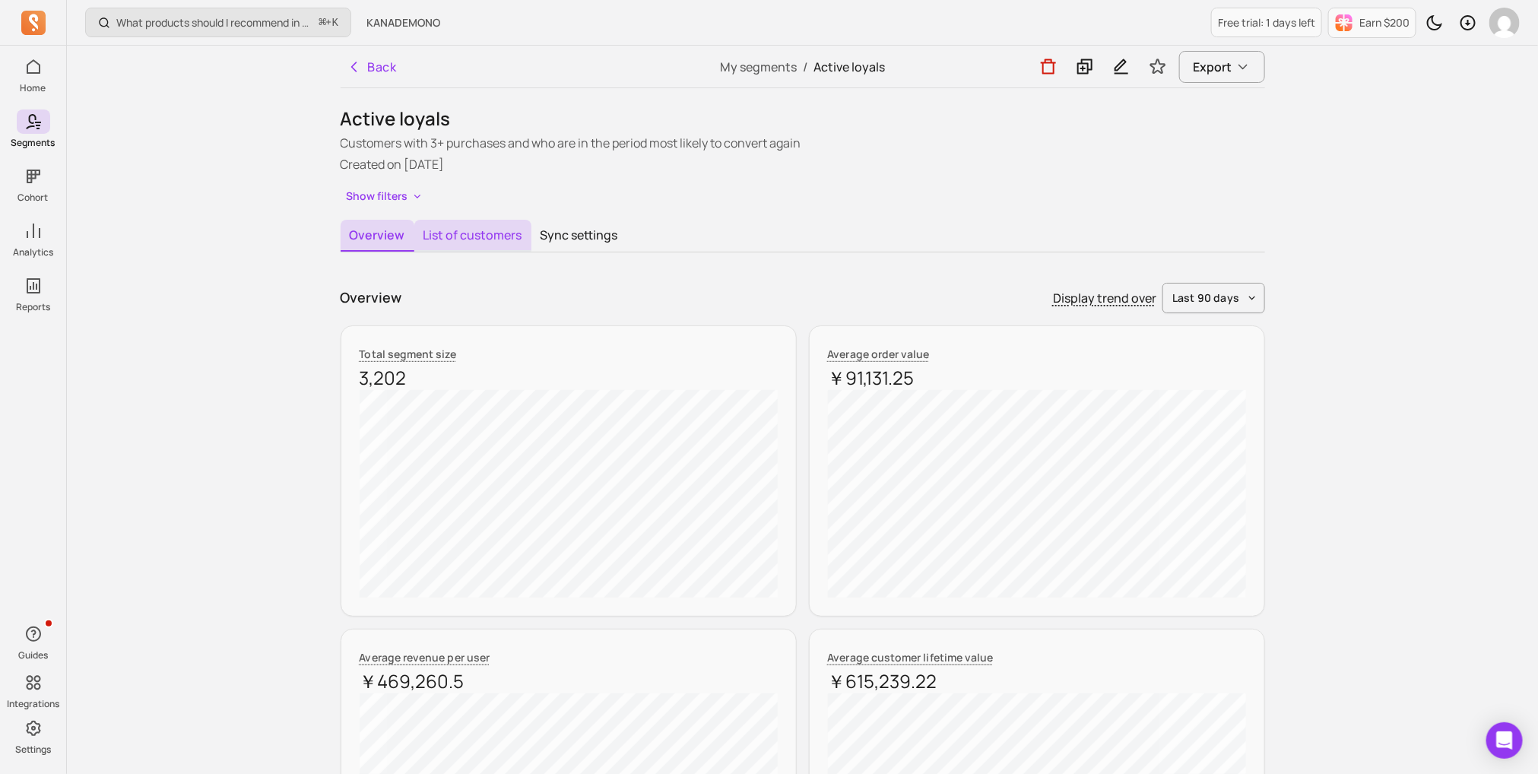
click at [440, 226] on button "List of customers" at bounding box center [472, 236] width 117 height 32
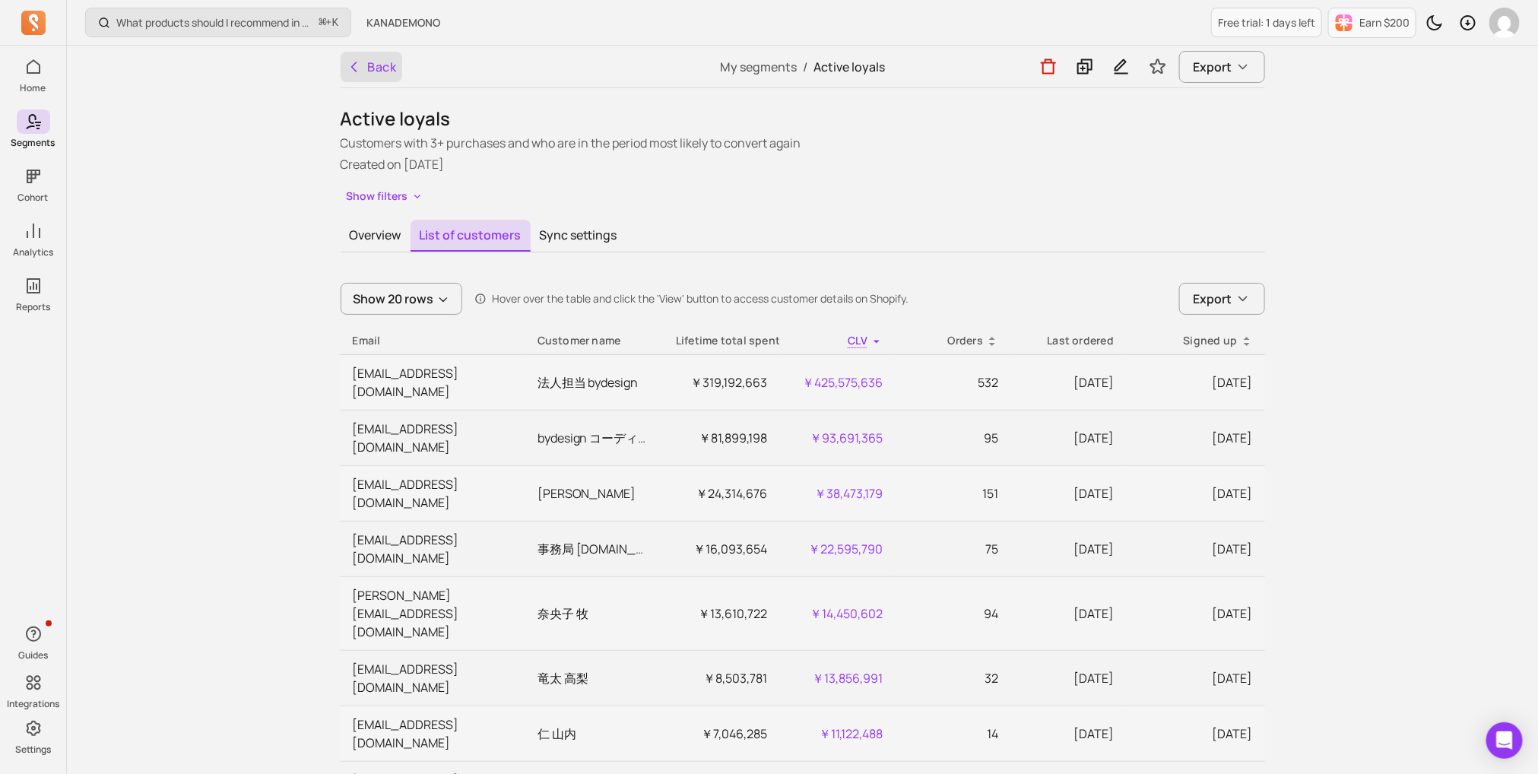
click at [350, 56] on button "Back" at bounding box center [372, 67] width 62 height 30
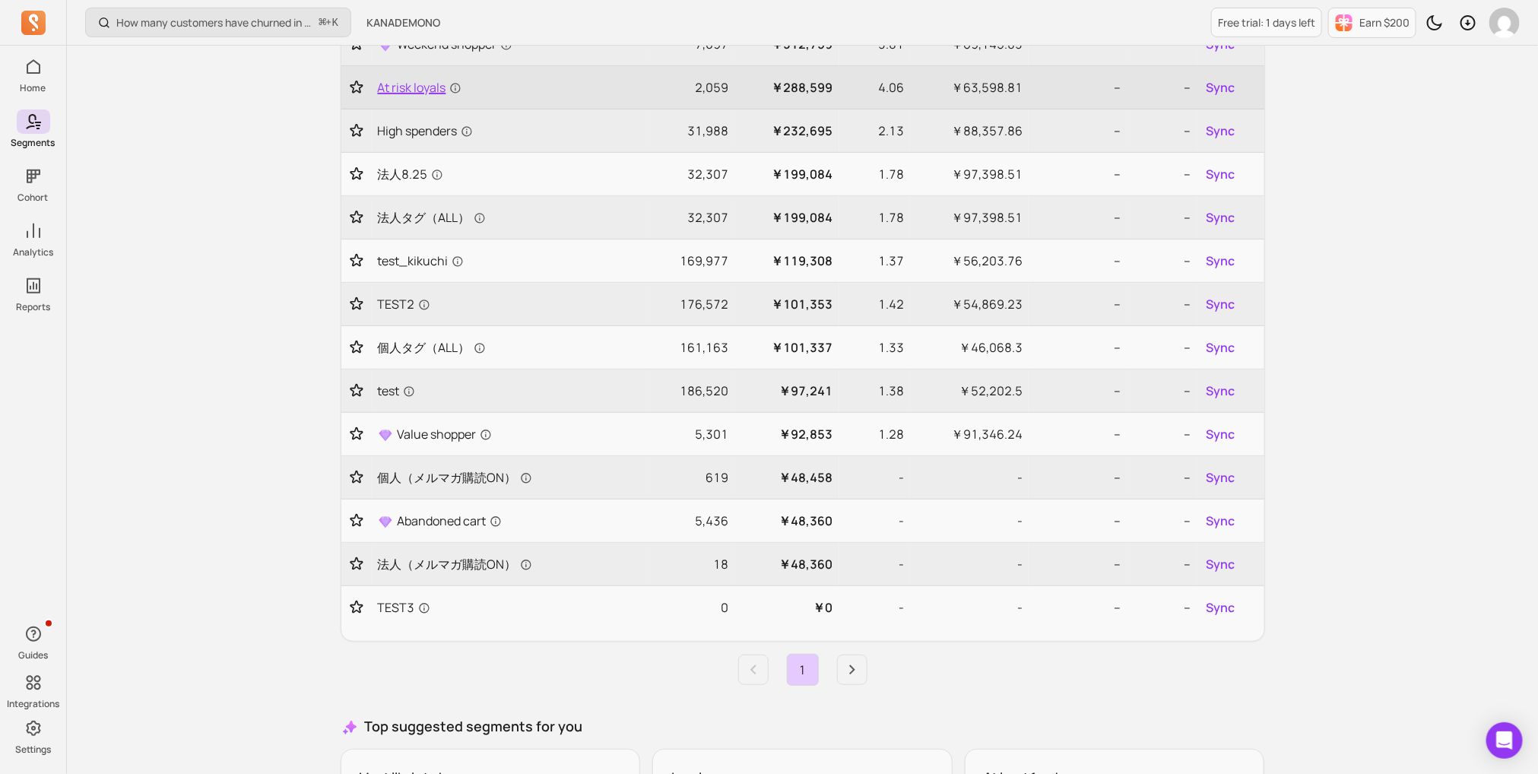
scroll to position [293, 0]
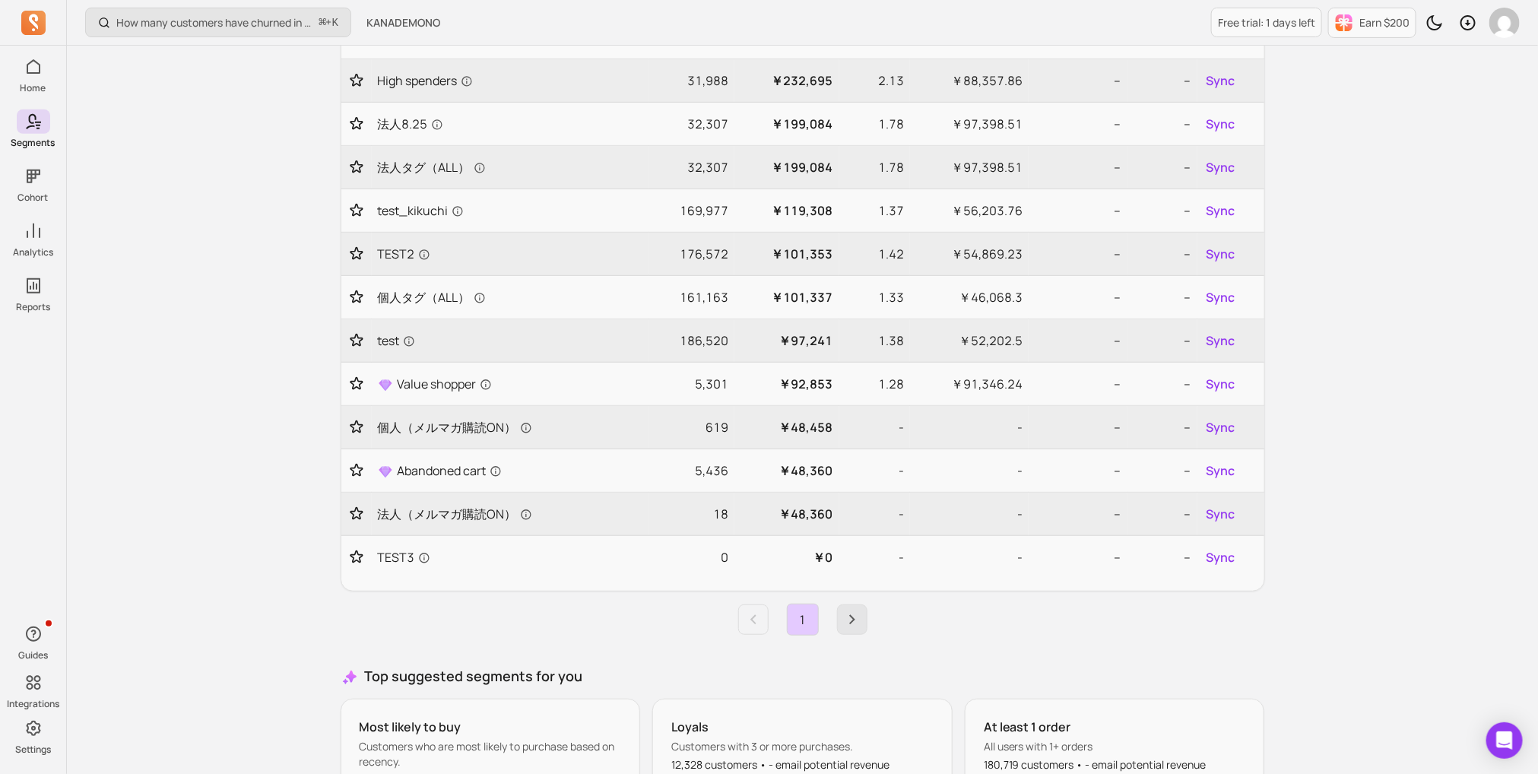
click at [856, 611] on icon "Next page" at bounding box center [852, 620] width 18 height 18
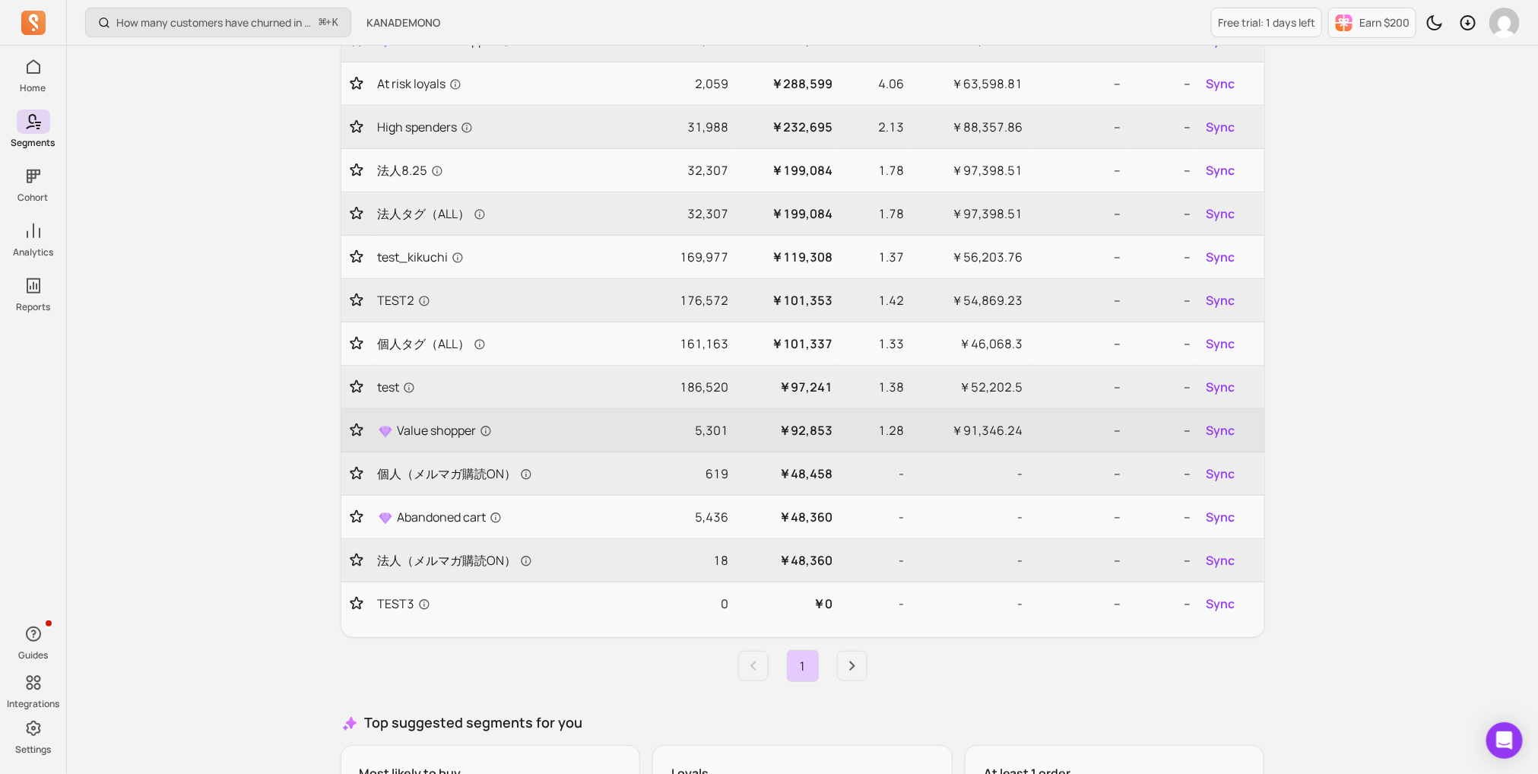
scroll to position [459, 0]
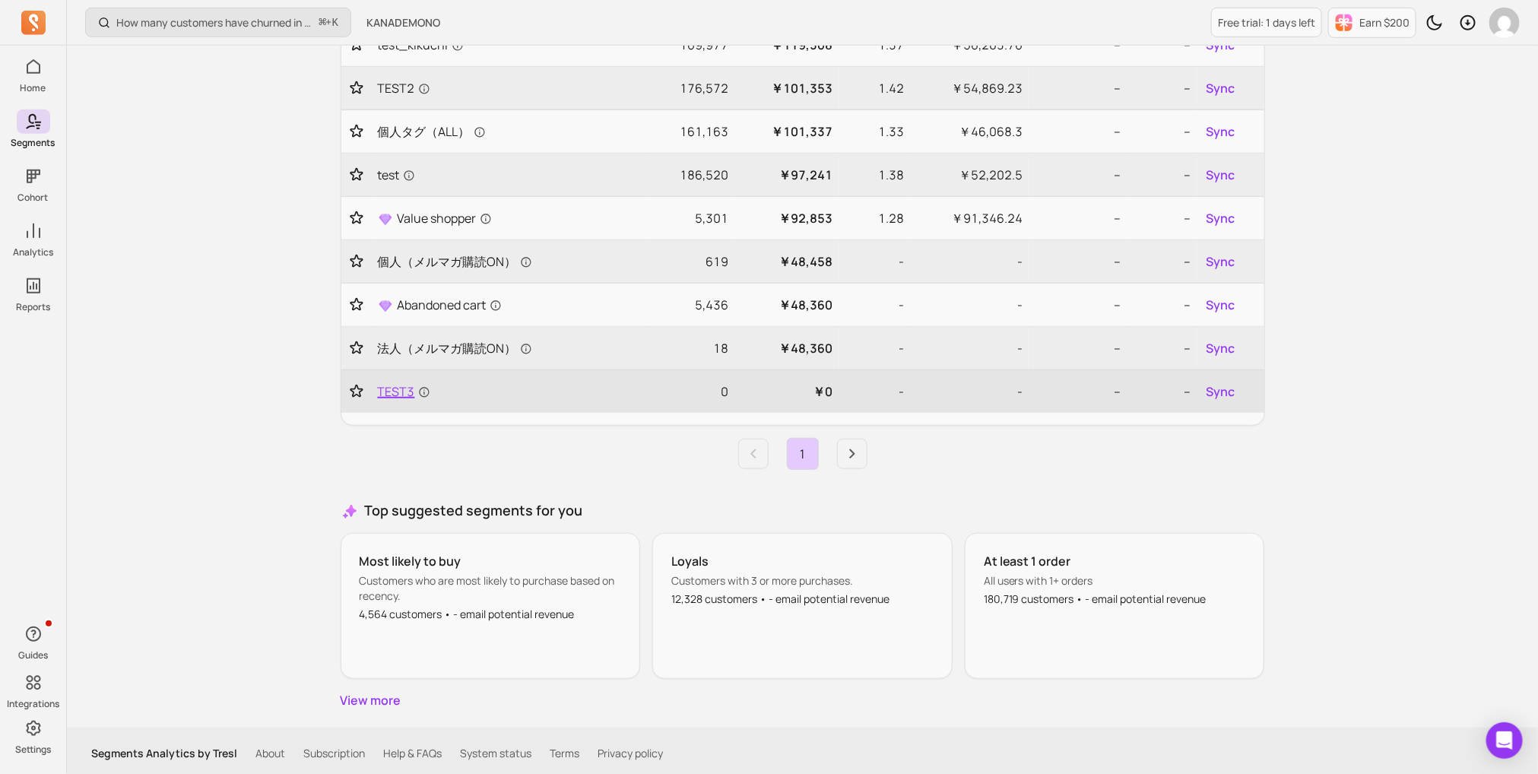
click at [404, 395] on span "TEST3" at bounding box center [404, 392] width 52 height 18
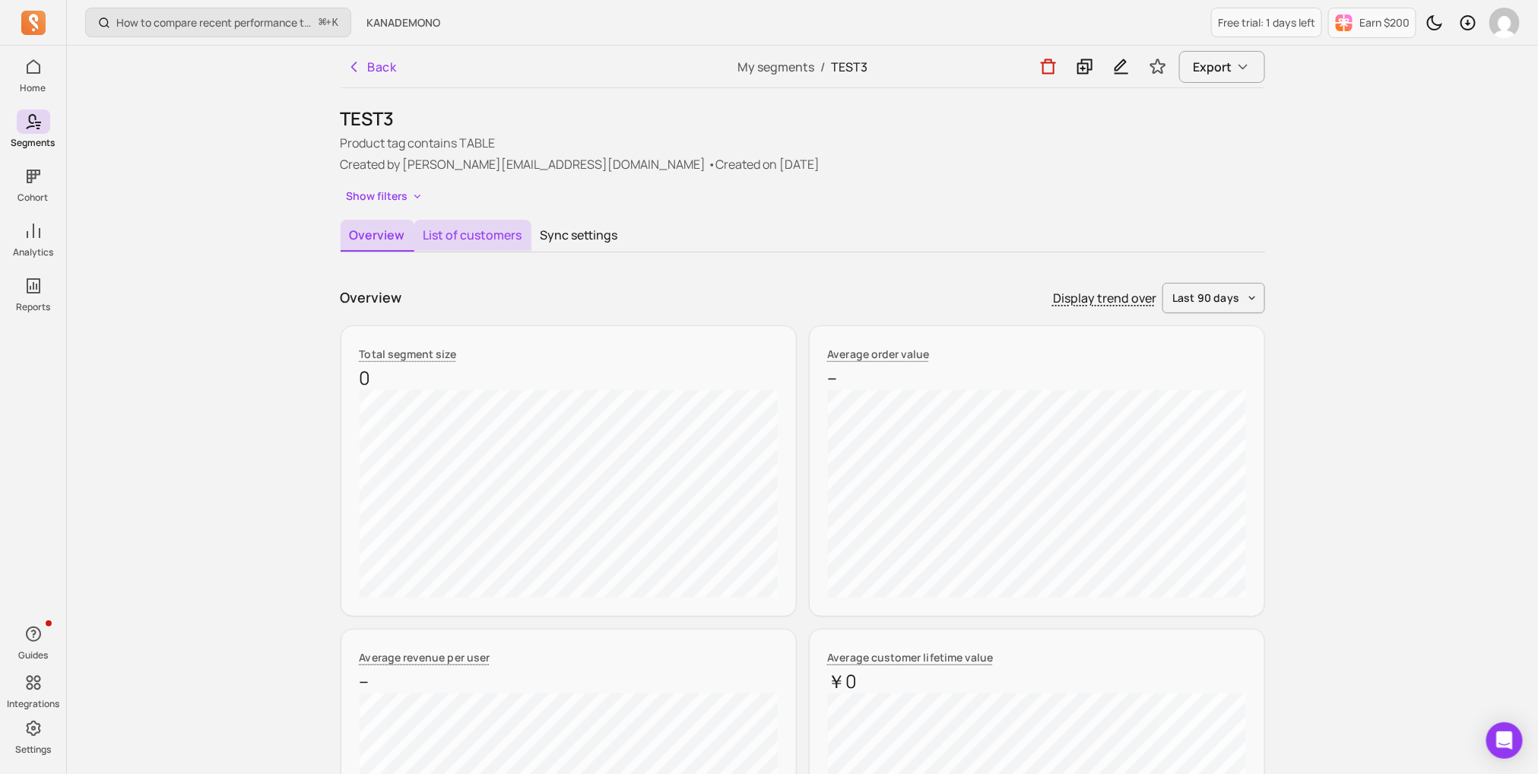
click at [490, 242] on button "List of customers" at bounding box center [472, 236] width 117 height 32
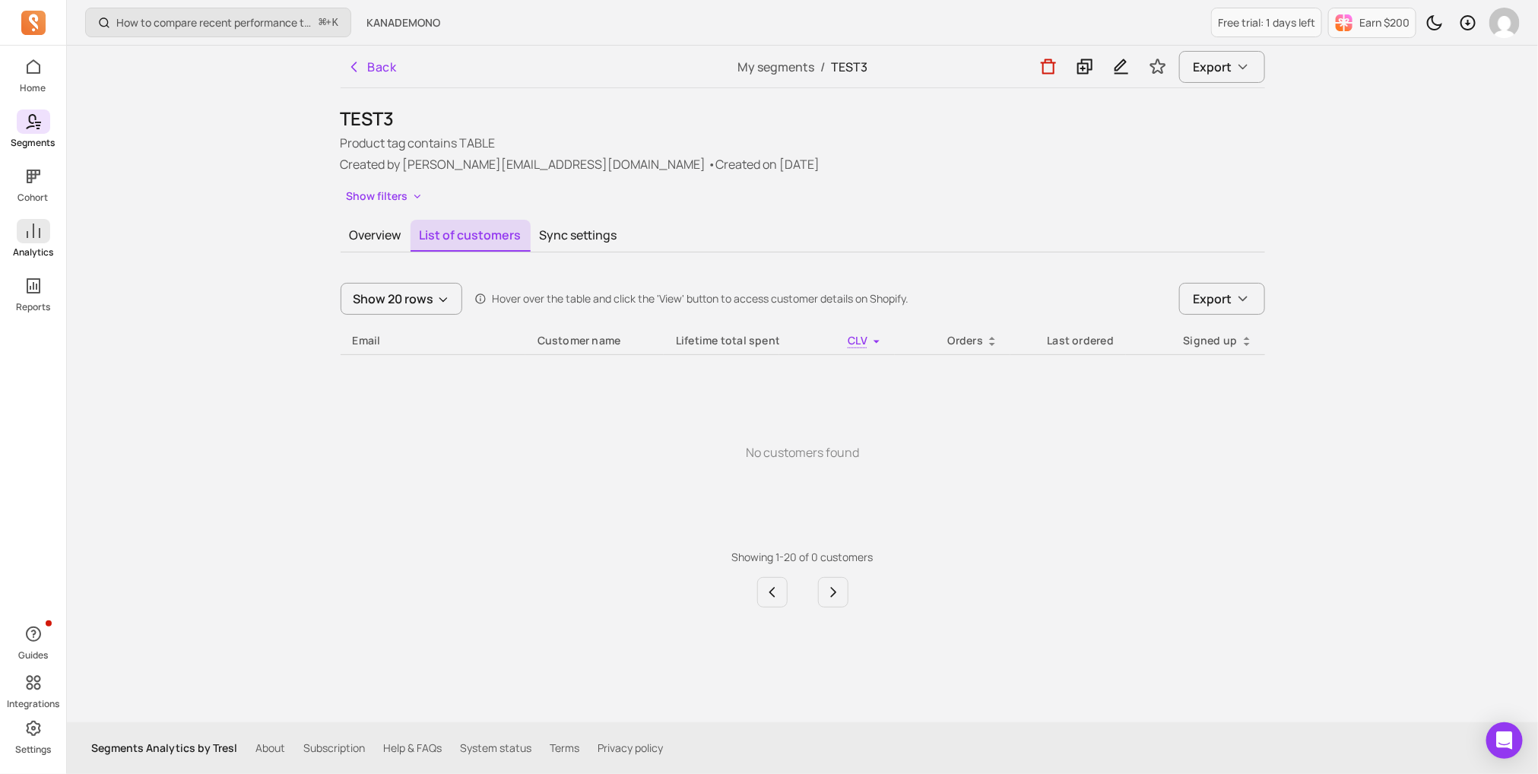
click at [36, 244] on link "Analytics" at bounding box center [33, 239] width 66 height 40
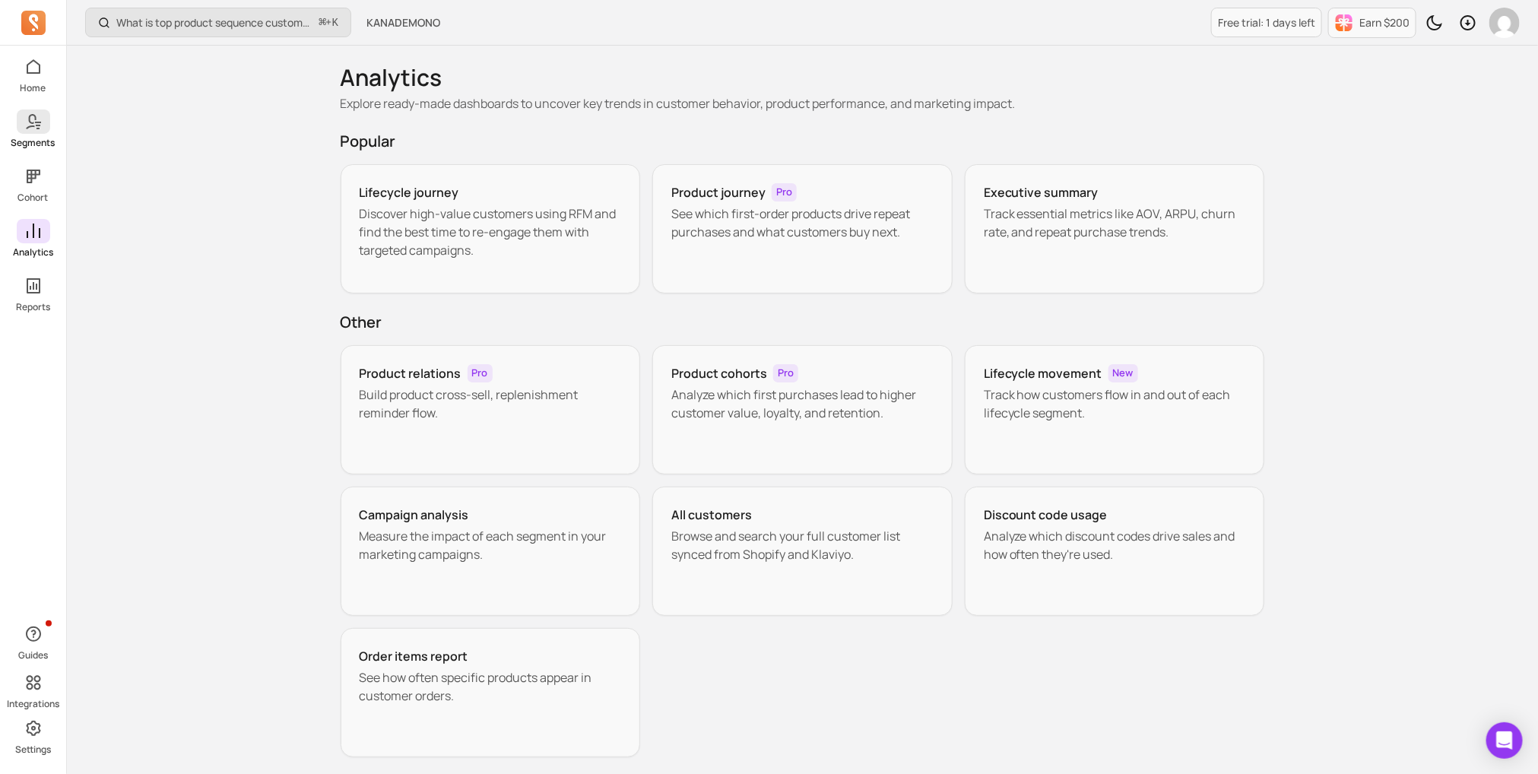
click at [37, 130] on icon at bounding box center [33, 122] width 18 height 18
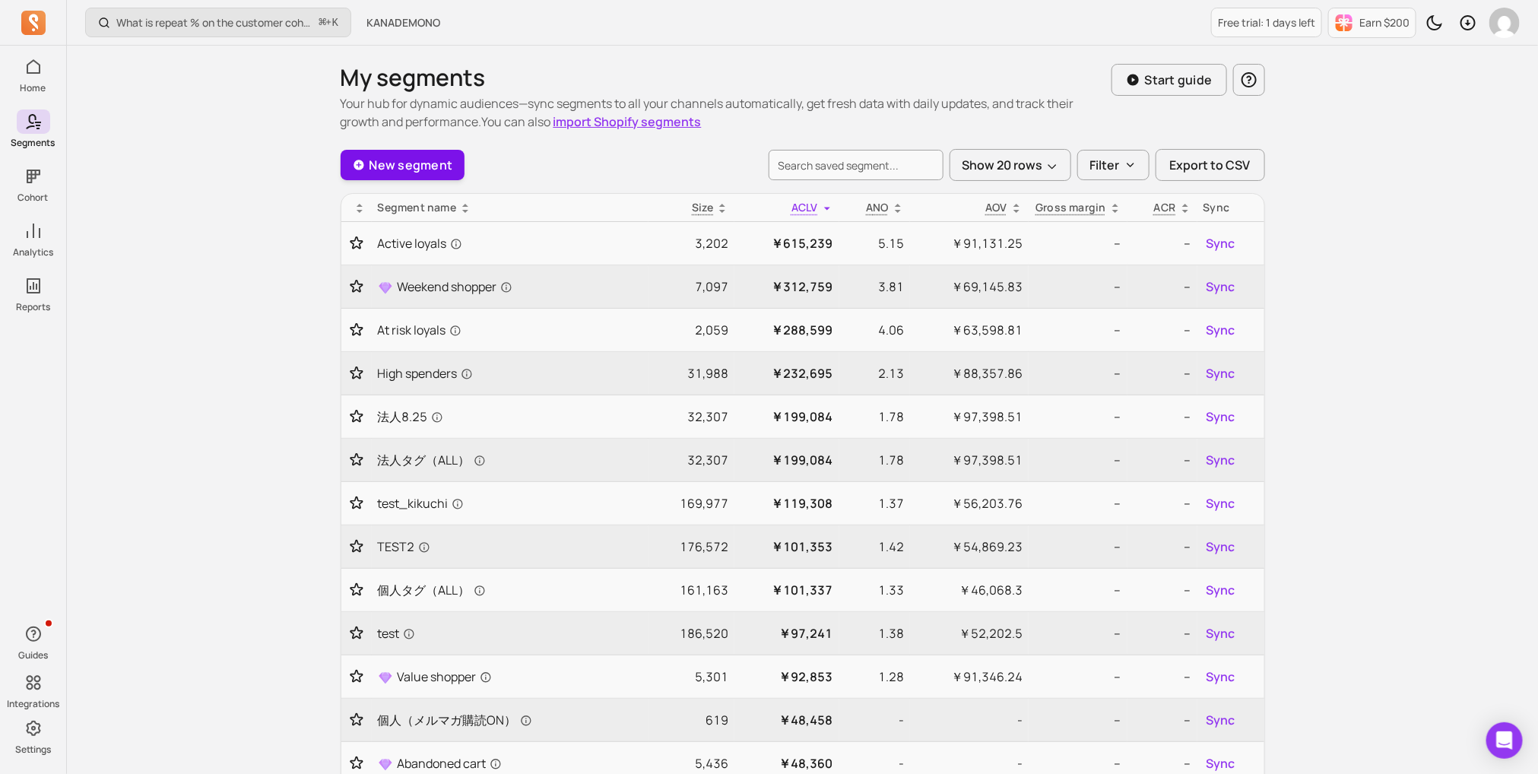
click at [373, 154] on link "New segment" at bounding box center [403, 165] width 125 height 30
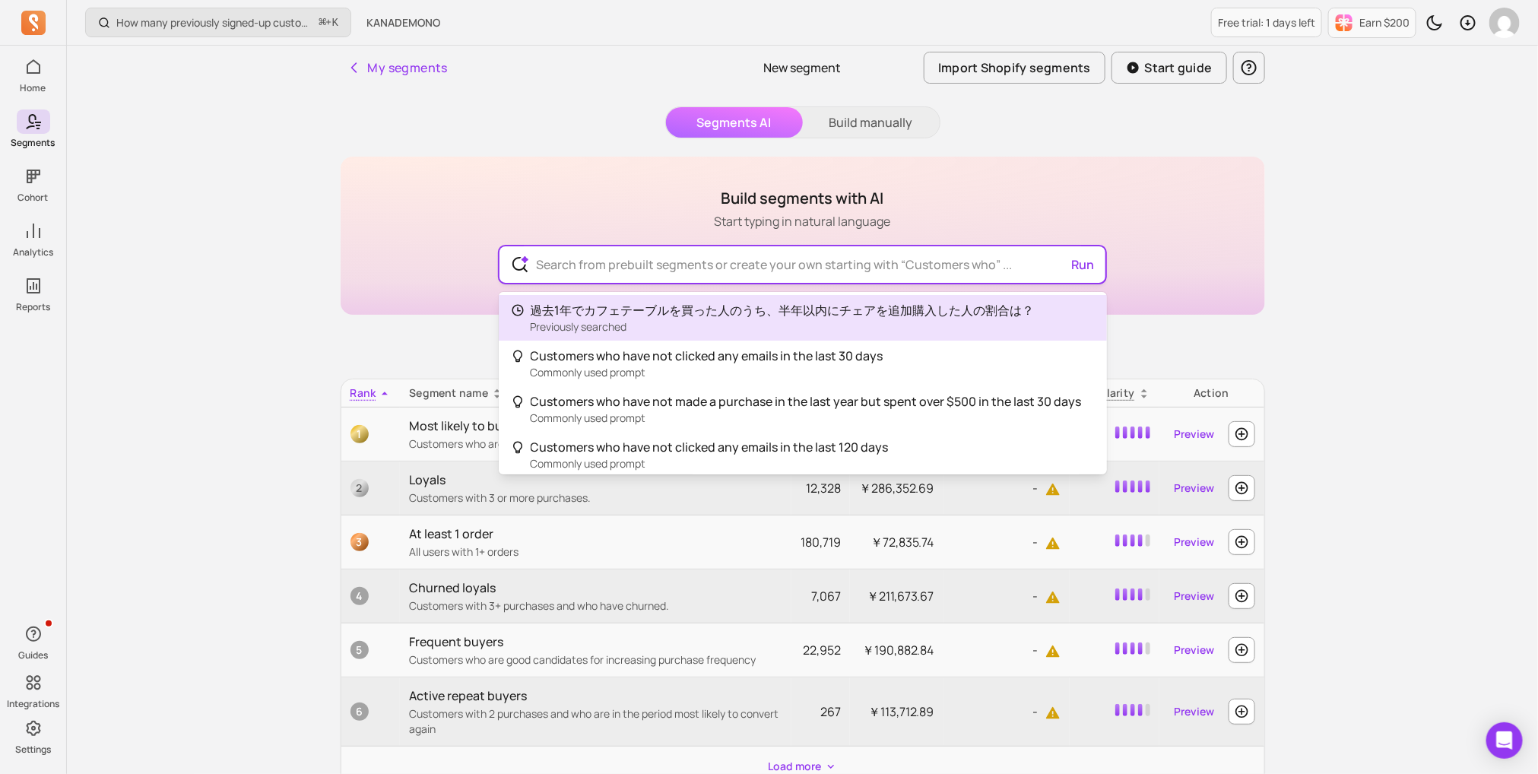
click at [739, 269] on input "text" at bounding box center [802, 264] width 557 height 37
click at [910, 100] on div "My segments New segment Import Shopify segments Start guide Segments AI Build m…" at bounding box center [802, 450] width 973 height 809
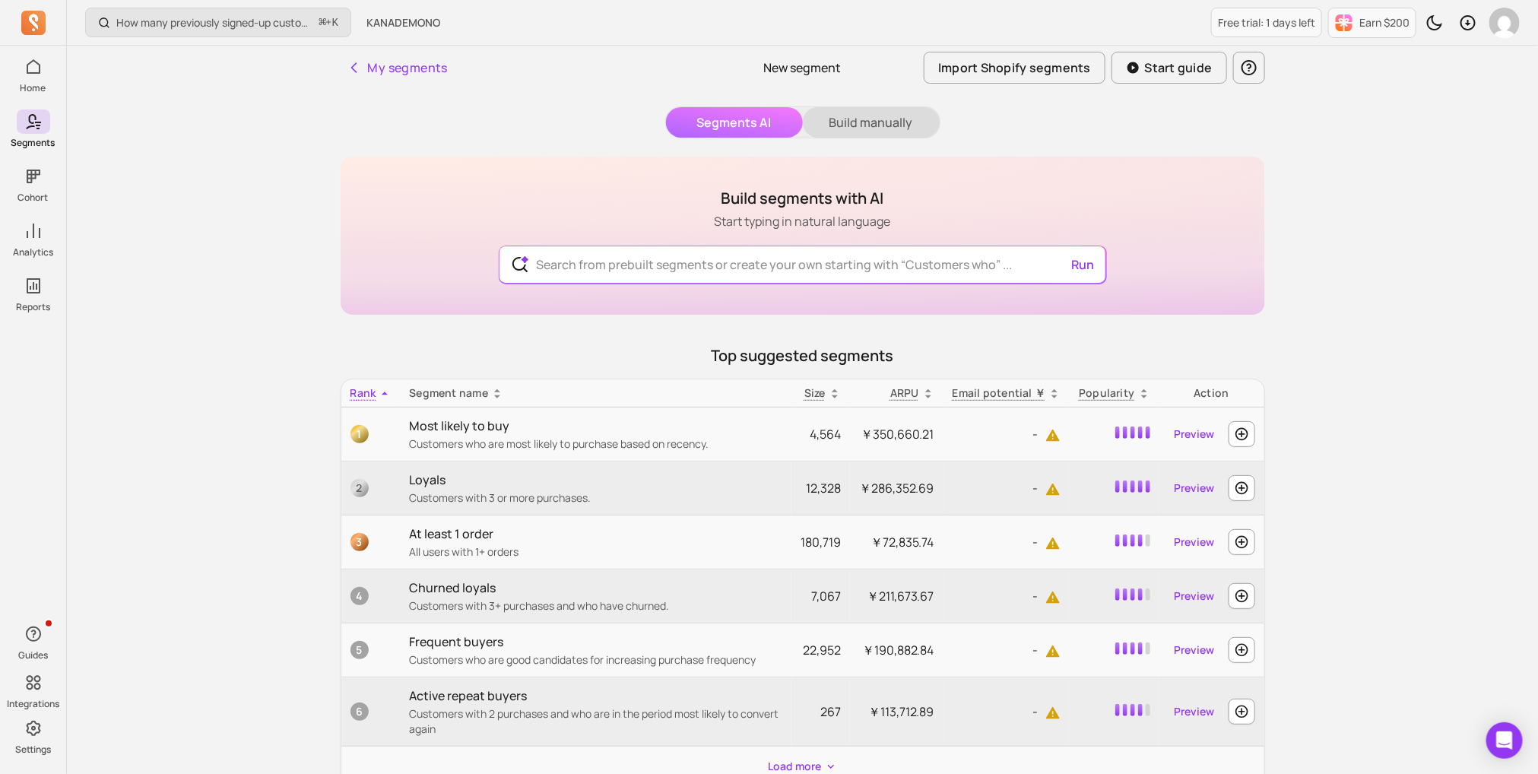
click at [890, 116] on button "Build manually" at bounding box center [871, 122] width 137 height 30
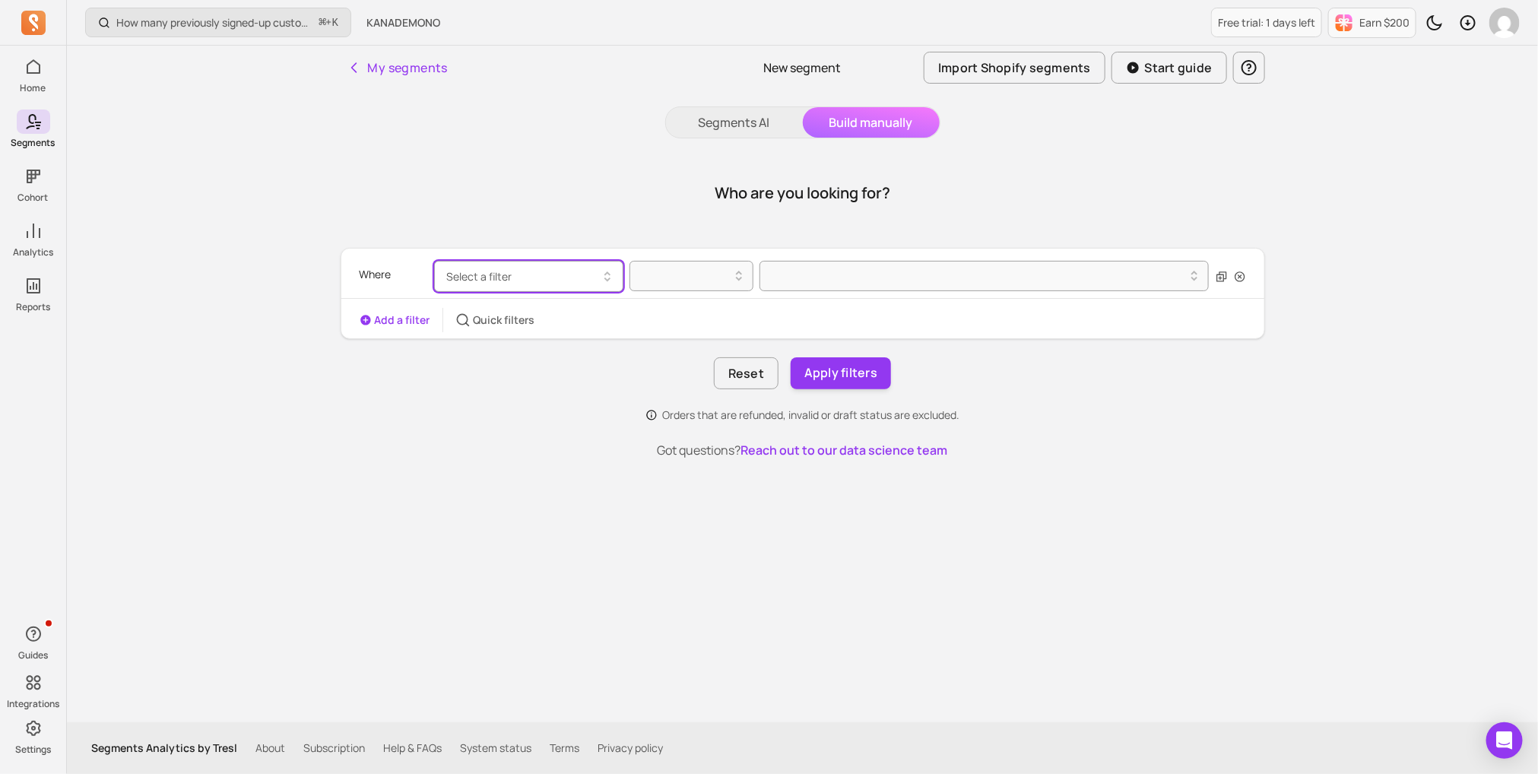
click at [584, 264] on button "Select a filter" at bounding box center [528, 276] width 189 height 31
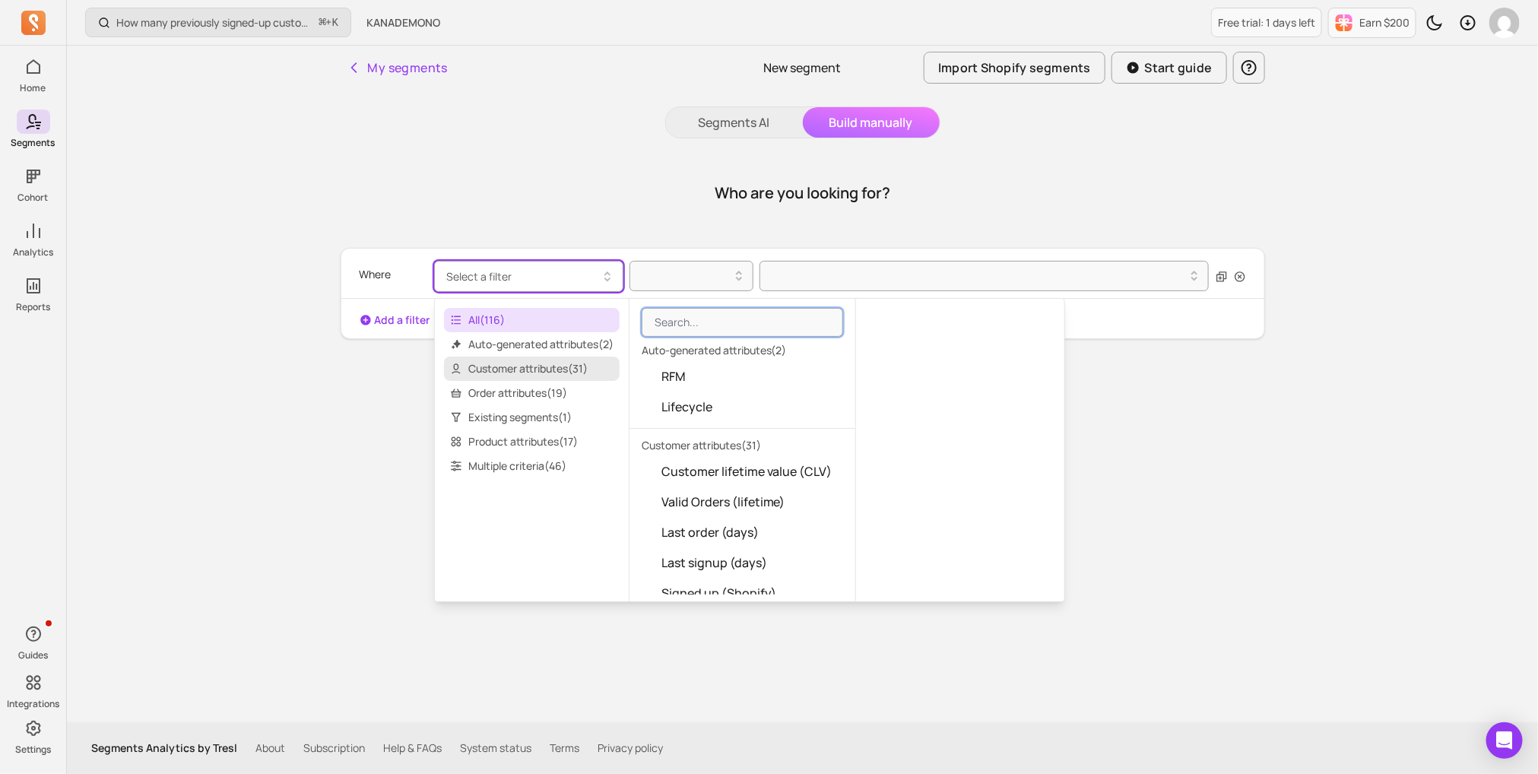
click at [554, 373] on span "Customer attributes ( 31 )" at bounding box center [532, 369] width 176 height 24
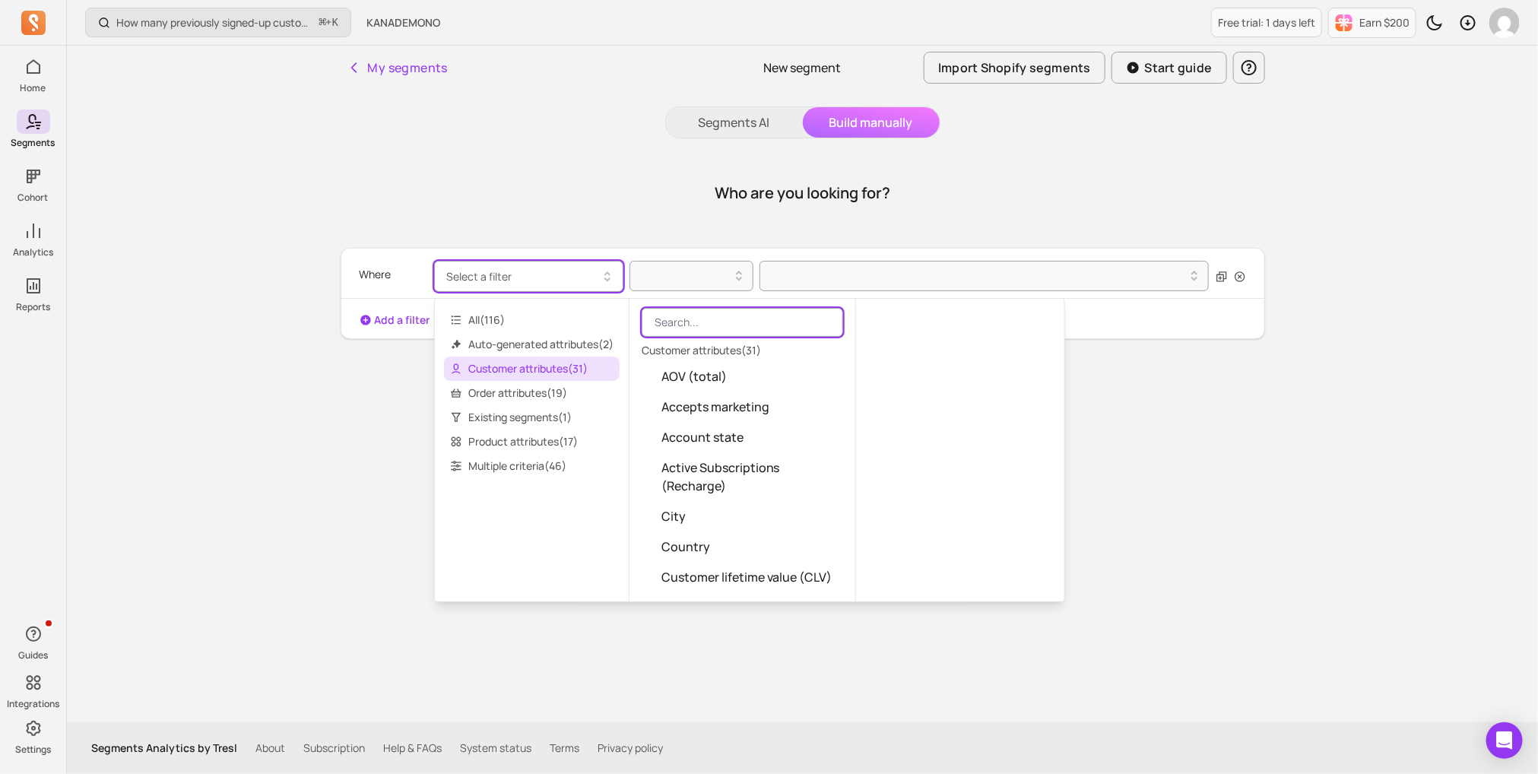
click at [695, 317] on input "search" at bounding box center [743, 322] width 202 height 29
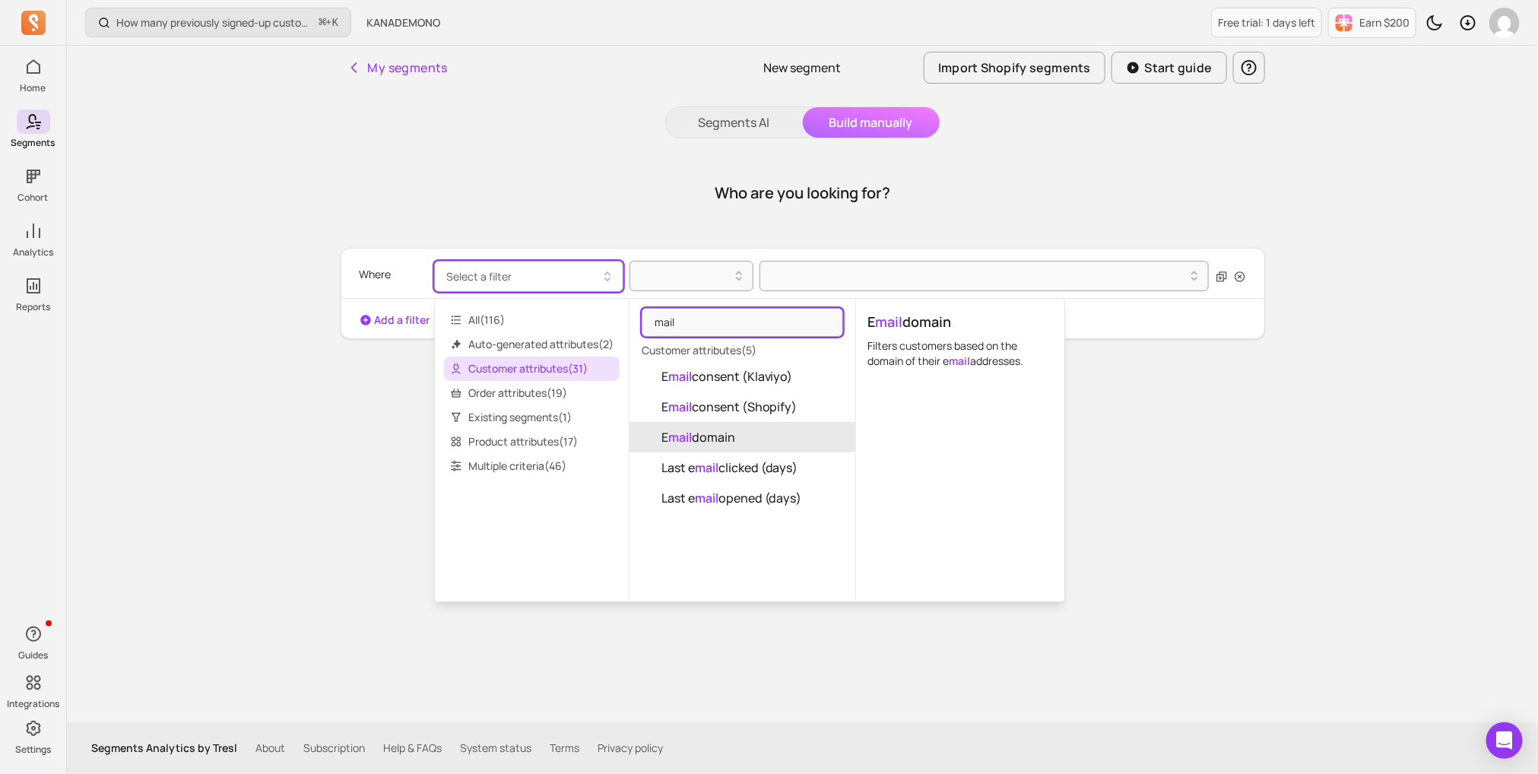
type input "mail"
click at [706, 443] on span "E mail domain" at bounding box center [699, 437] width 74 height 18
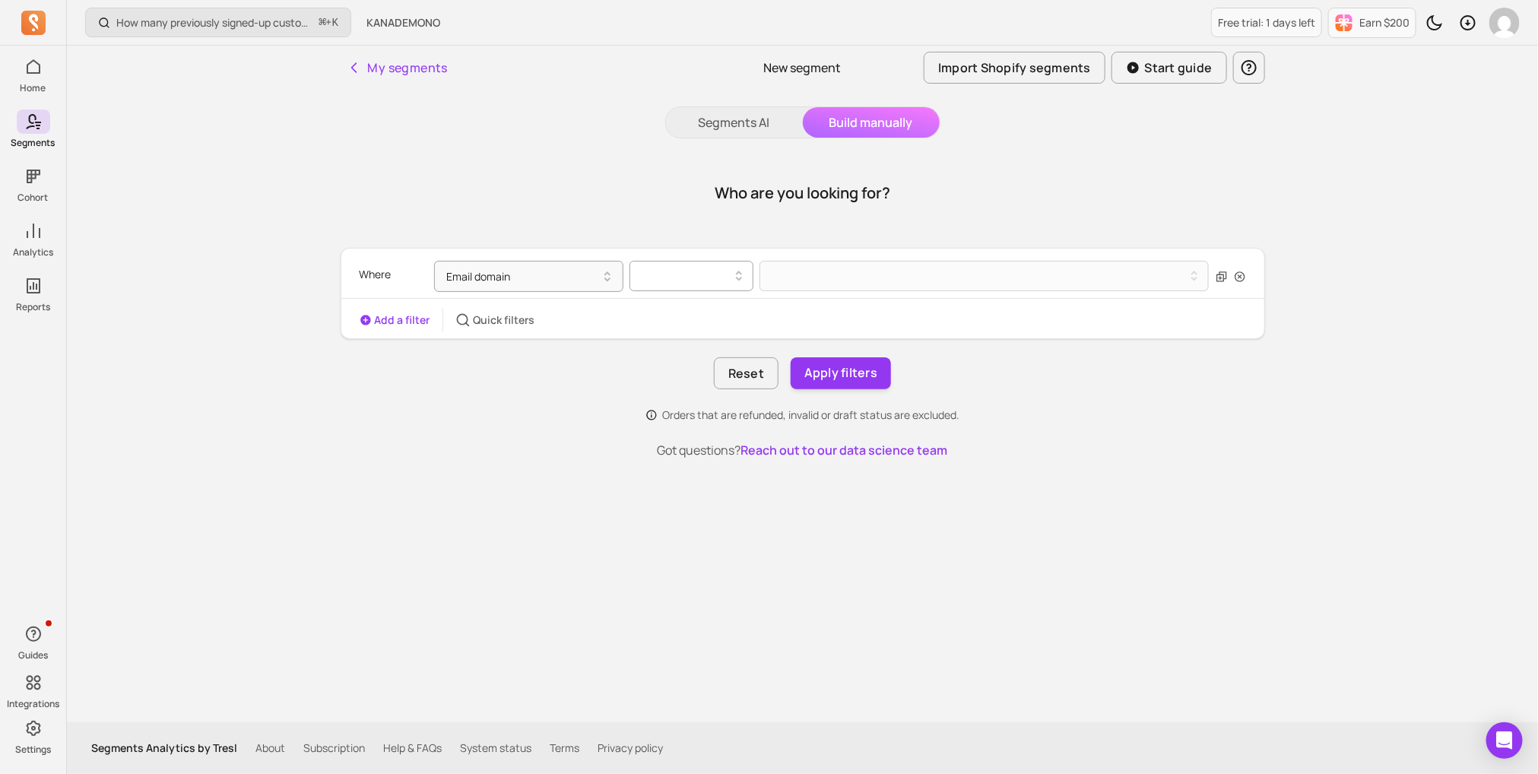
click at [730, 277] on icon at bounding box center [739, 276] width 18 height 18
click at [717, 319] on div "contains" at bounding box center [691, 314] width 122 height 27
click at [825, 278] on button at bounding box center [985, 276] width 450 height 30
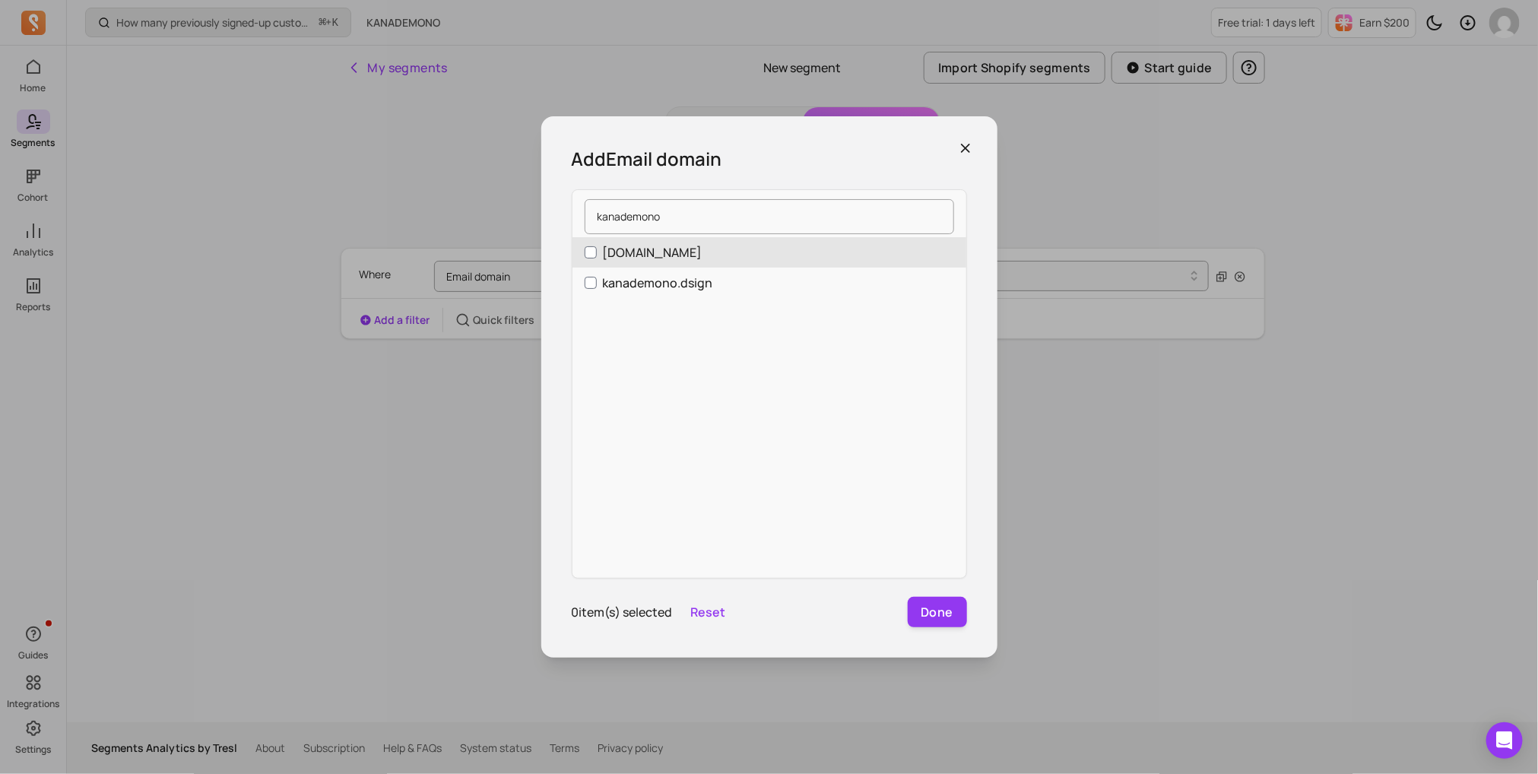
type input "kanademono"
click at [811, 249] on label "[DOMAIN_NAME]" at bounding box center [770, 252] width 394 height 30
click at [597, 249] on input "[DOMAIN_NAME]" at bounding box center [591, 252] width 12 height 12
checkbox input "true"
click at [933, 613] on button "Done" at bounding box center [937, 612] width 59 height 30
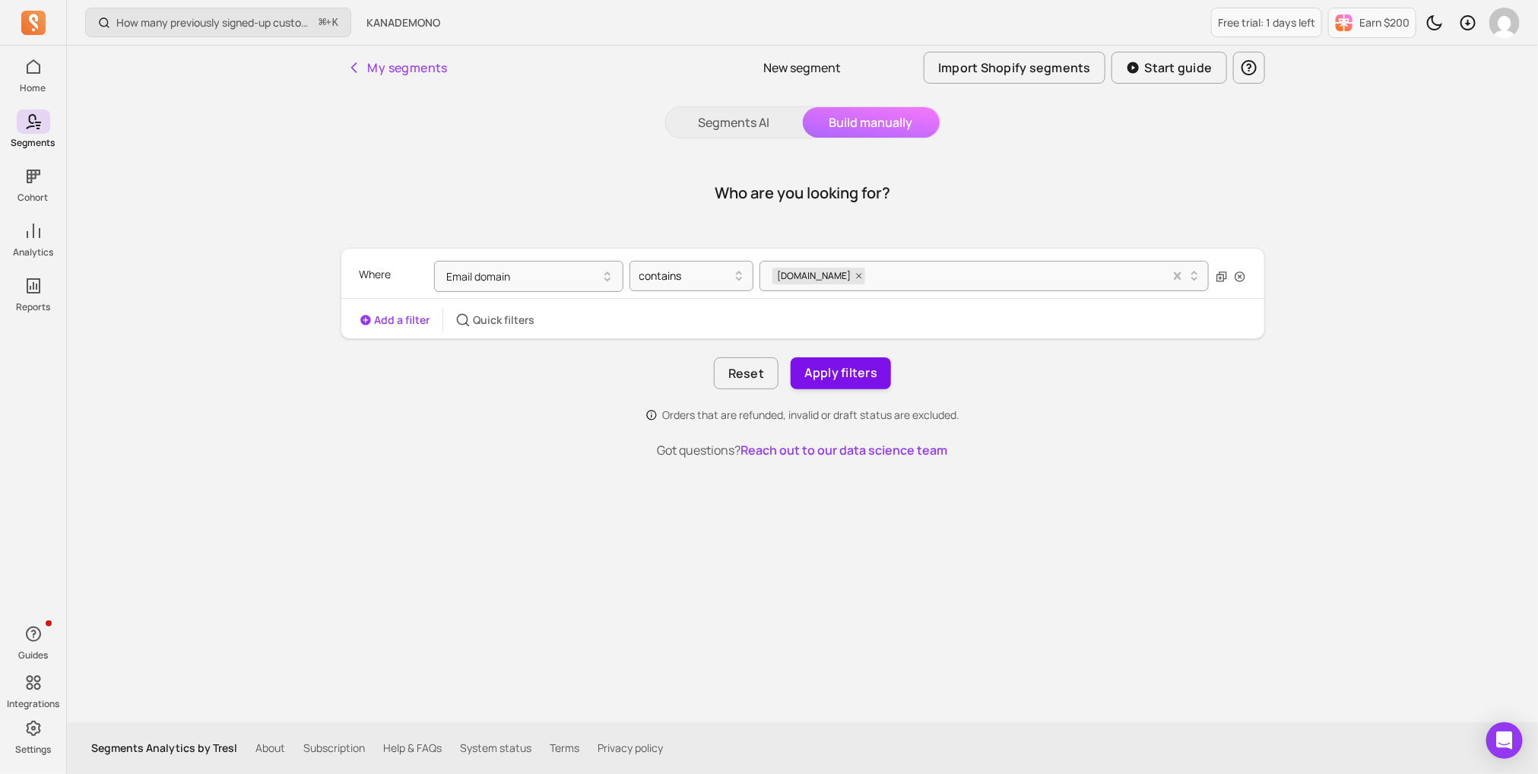
click at [840, 383] on button "Apply filters" at bounding box center [841, 373] width 100 height 32
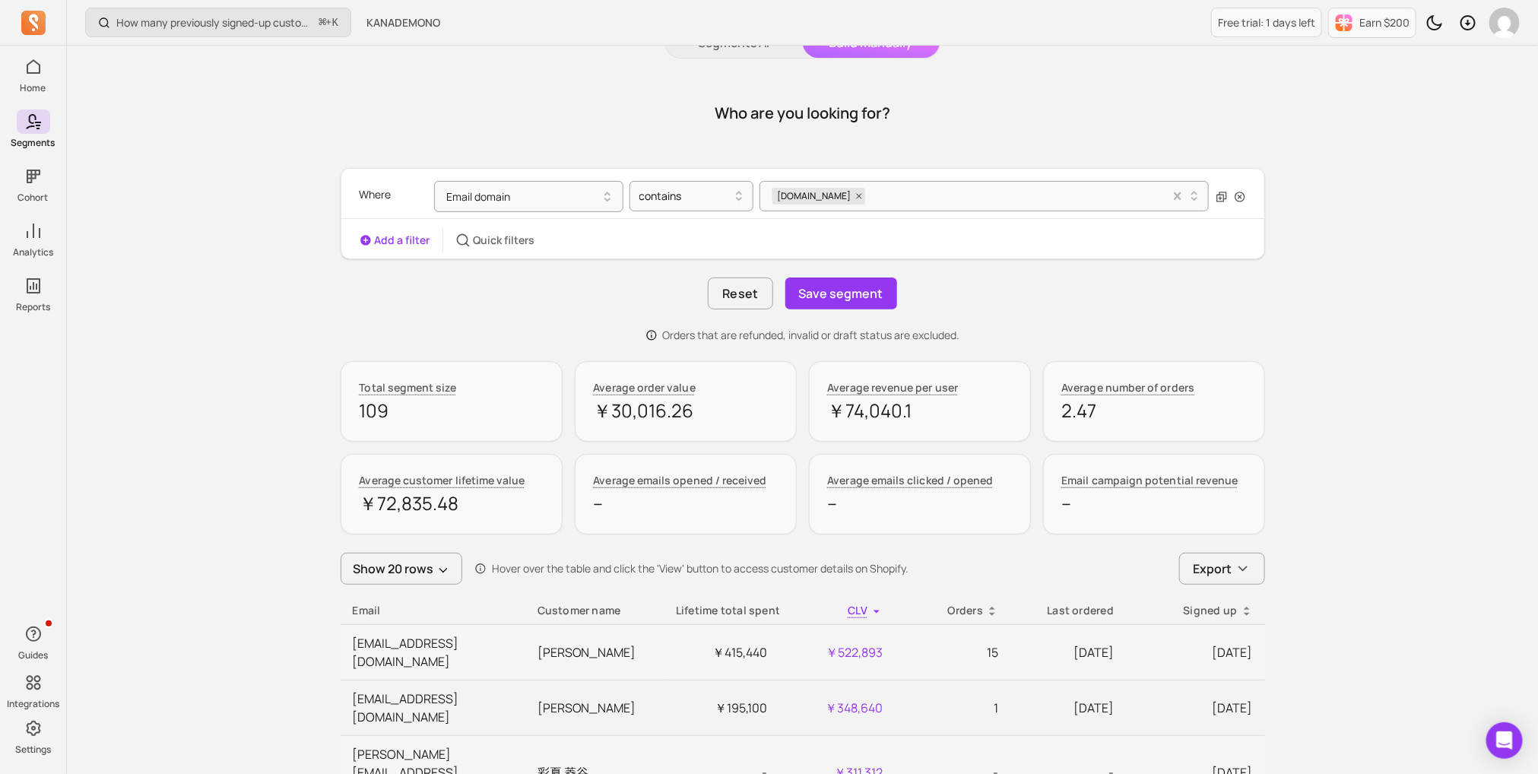
scroll to position [55, 0]
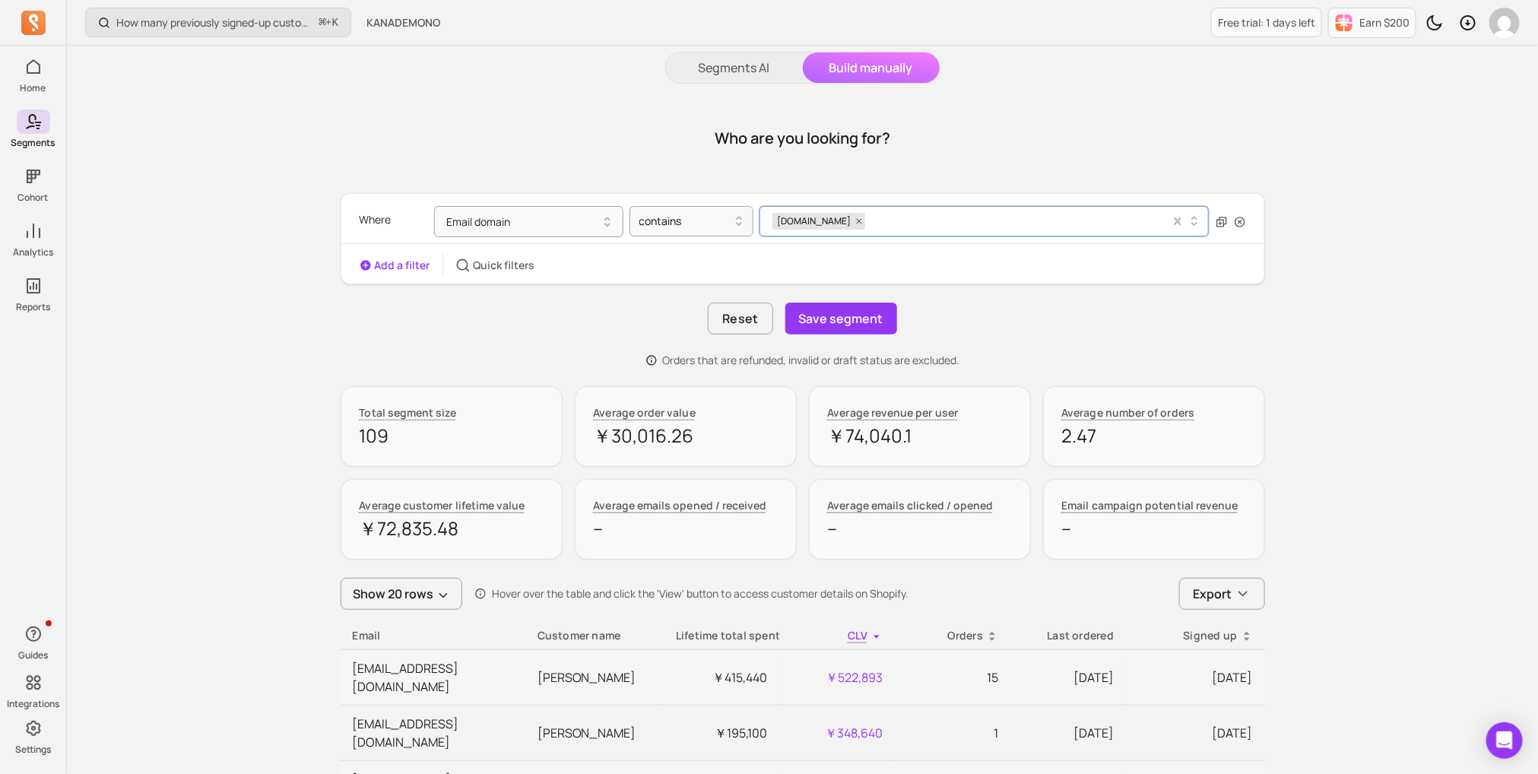
click at [824, 219] on span "[DOMAIN_NAME]" at bounding box center [813, 221] width 81 height 17
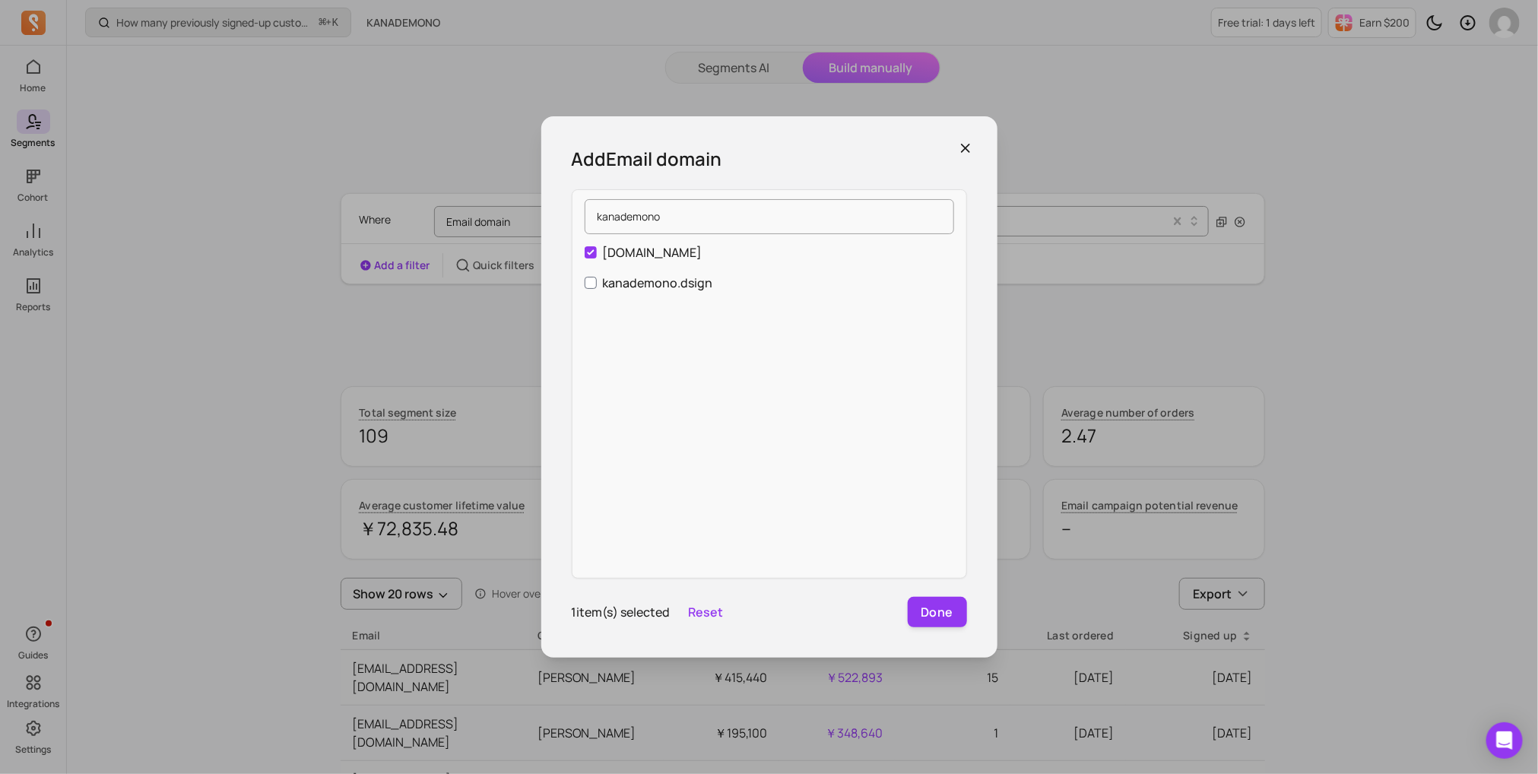
click at [824, 219] on input "kanademono" at bounding box center [770, 216] width 370 height 35
click at [963, 148] on icon "button" at bounding box center [965, 148] width 15 height 15
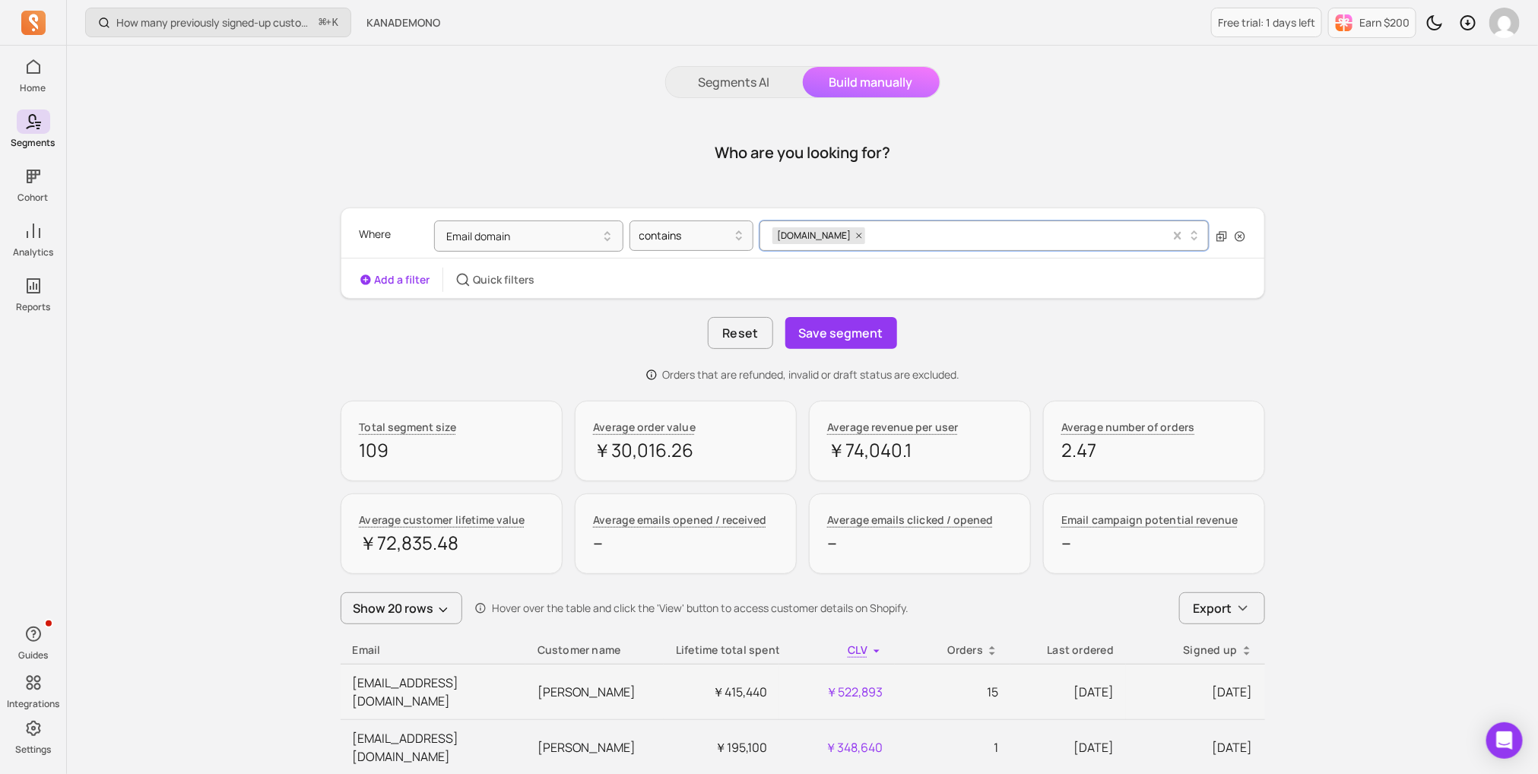
scroll to position [33, 0]
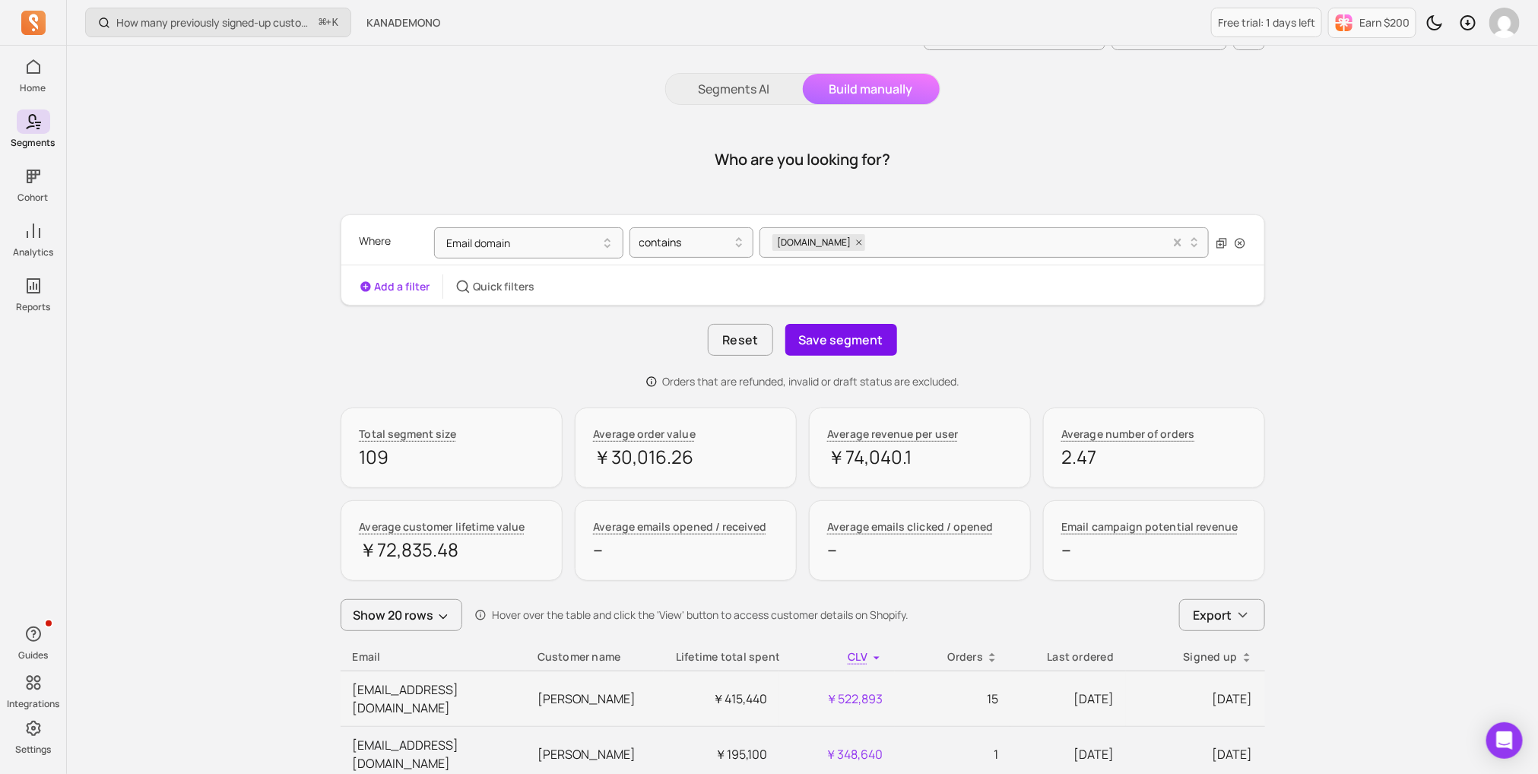
click at [880, 333] on button "Save segment" at bounding box center [842, 340] width 112 height 32
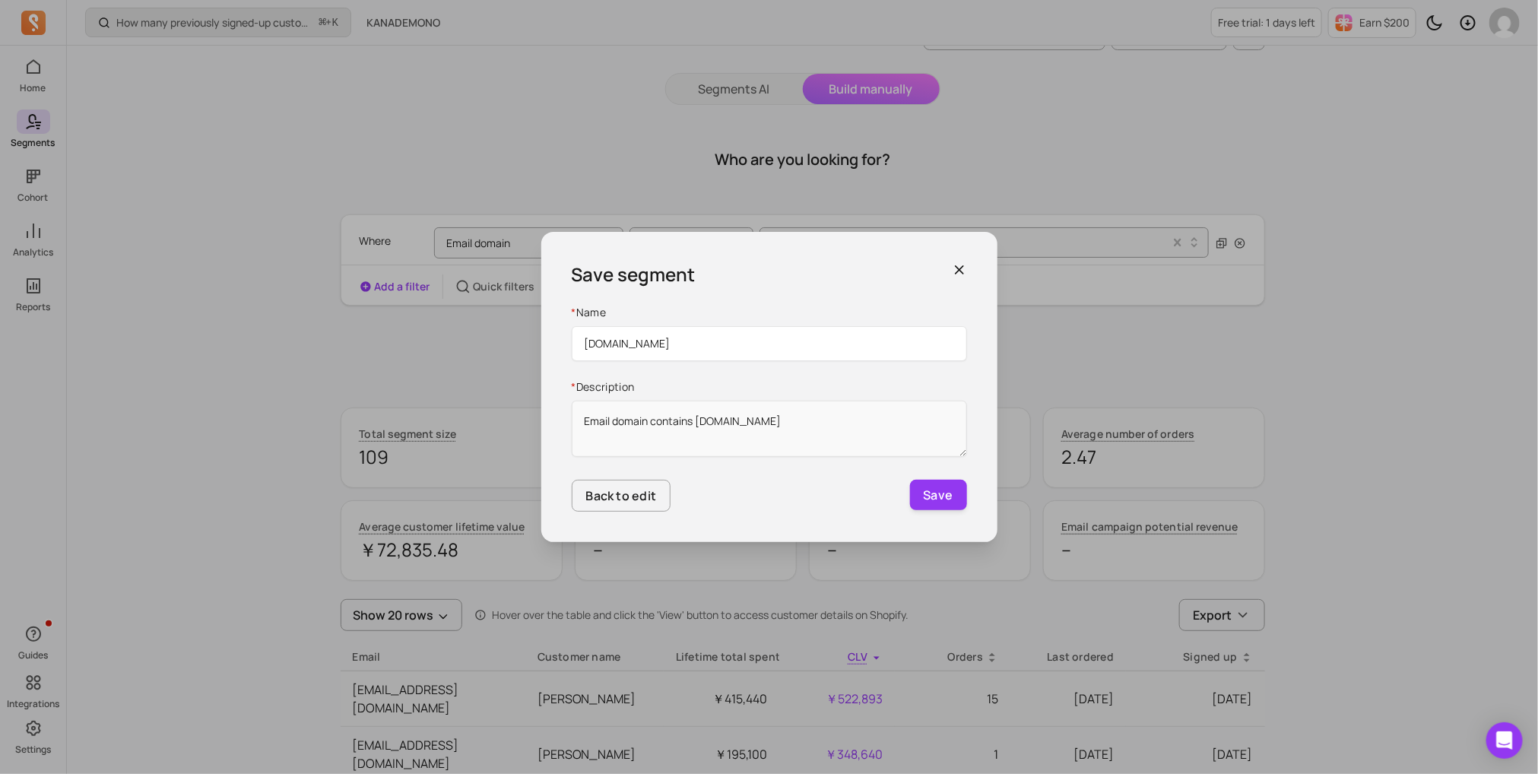
click at [757, 348] on input "[DOMAIN_NAME]" at bounding box center [769, 343] width 395 height 35
type input "[DOMAIN_NAME]"
click at [922, 489] on button "Save" at bounding box center [938, 495] width 57 height 30
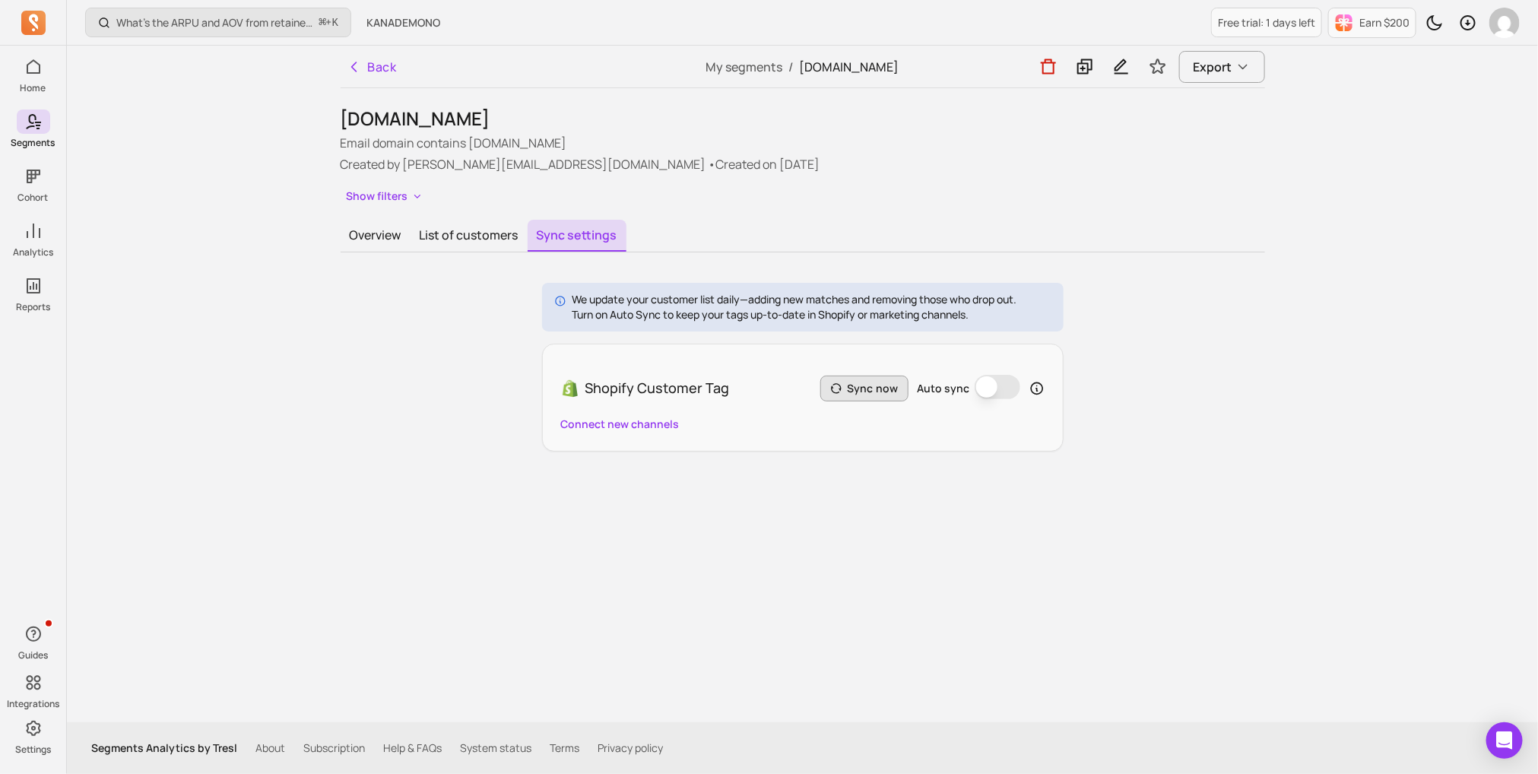
click at [878, 393] on button "Sync now" at bounding box center [865, 389] width 88 height 26
click at [640, 428] on button "Connect new channels" at bounding box center [620, 424] width 119 height 15
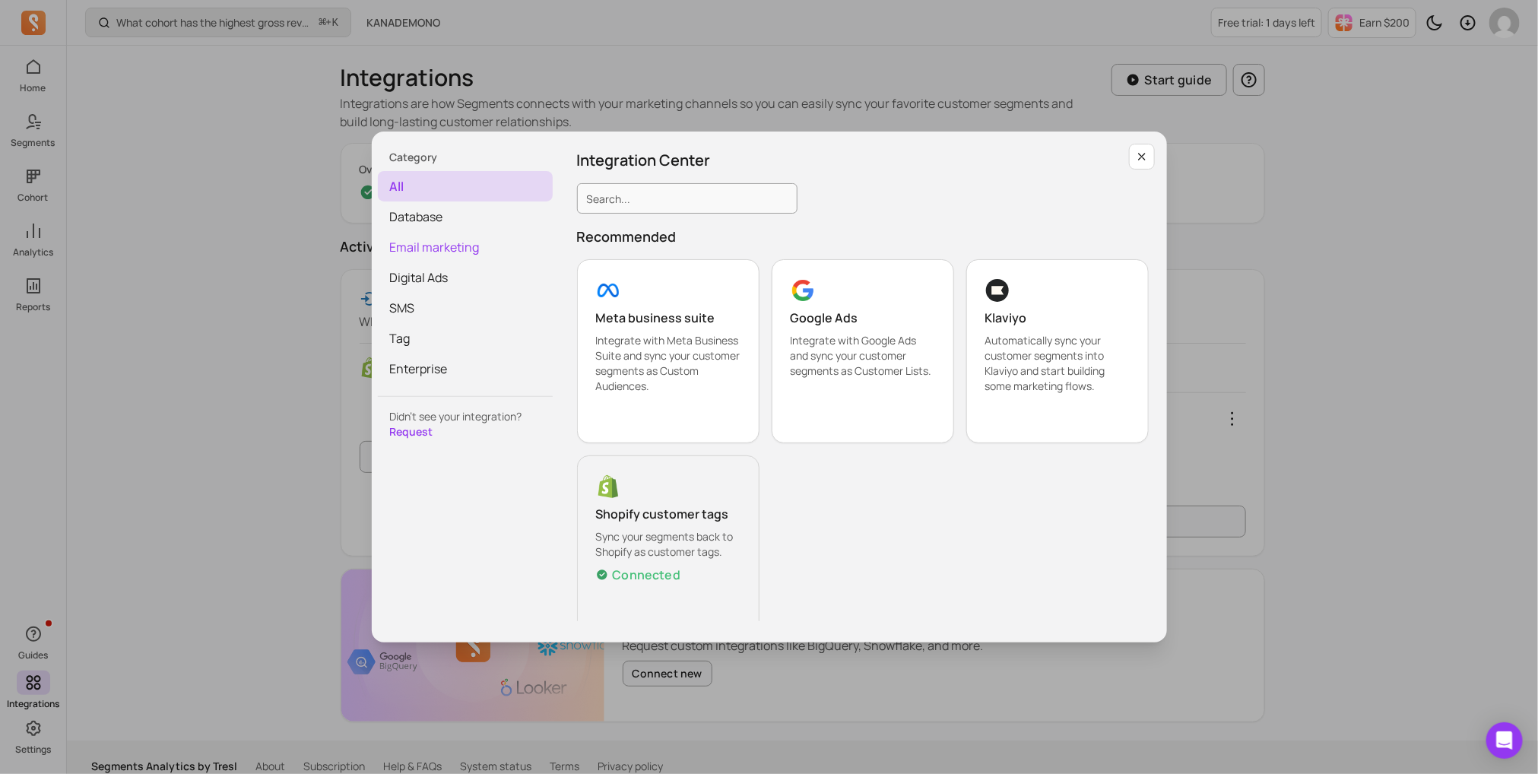
click at [484, 243] on span "Email marketing" at bounding box center [465, 247] width 175 height 30
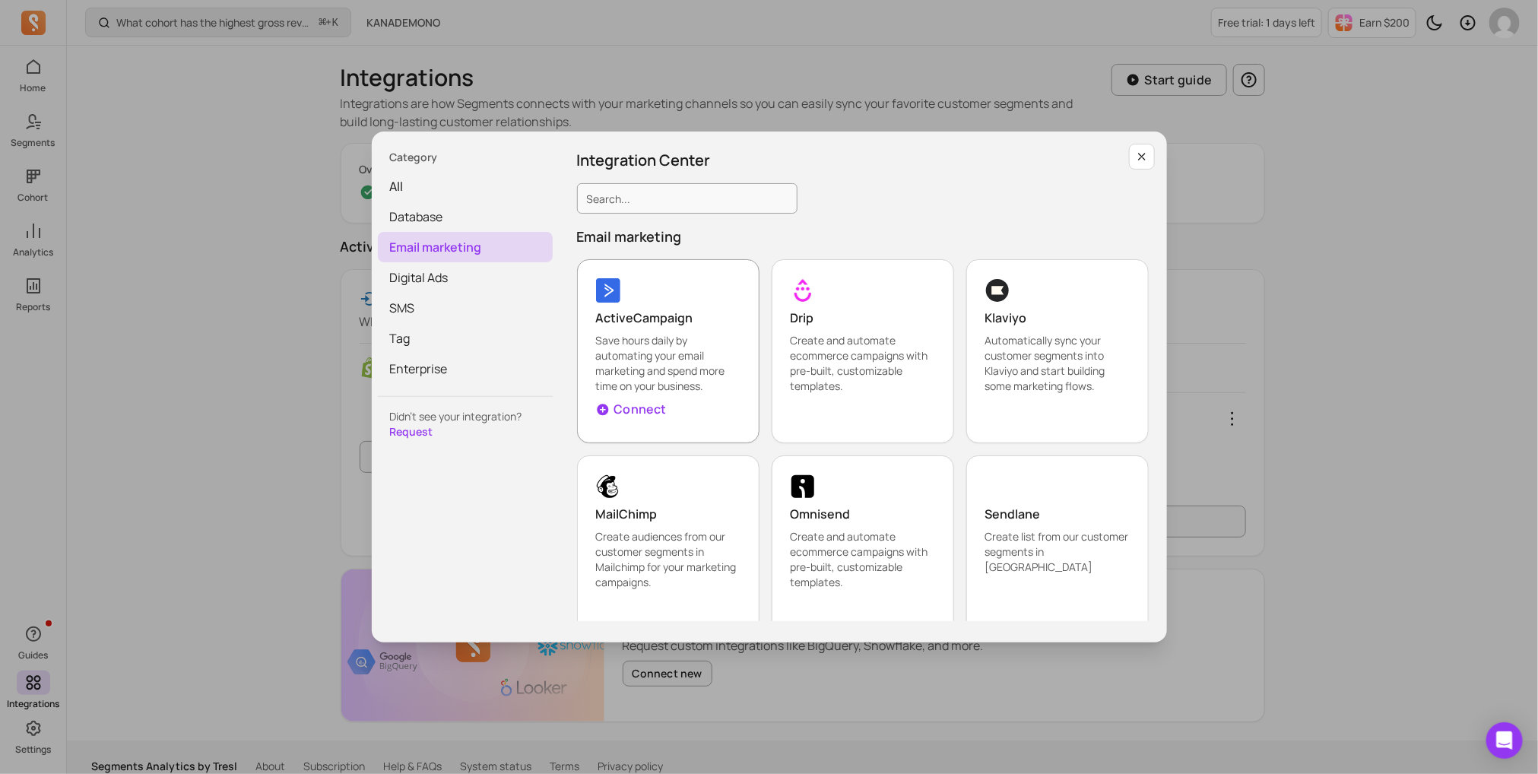
scroll to position [18, 0]
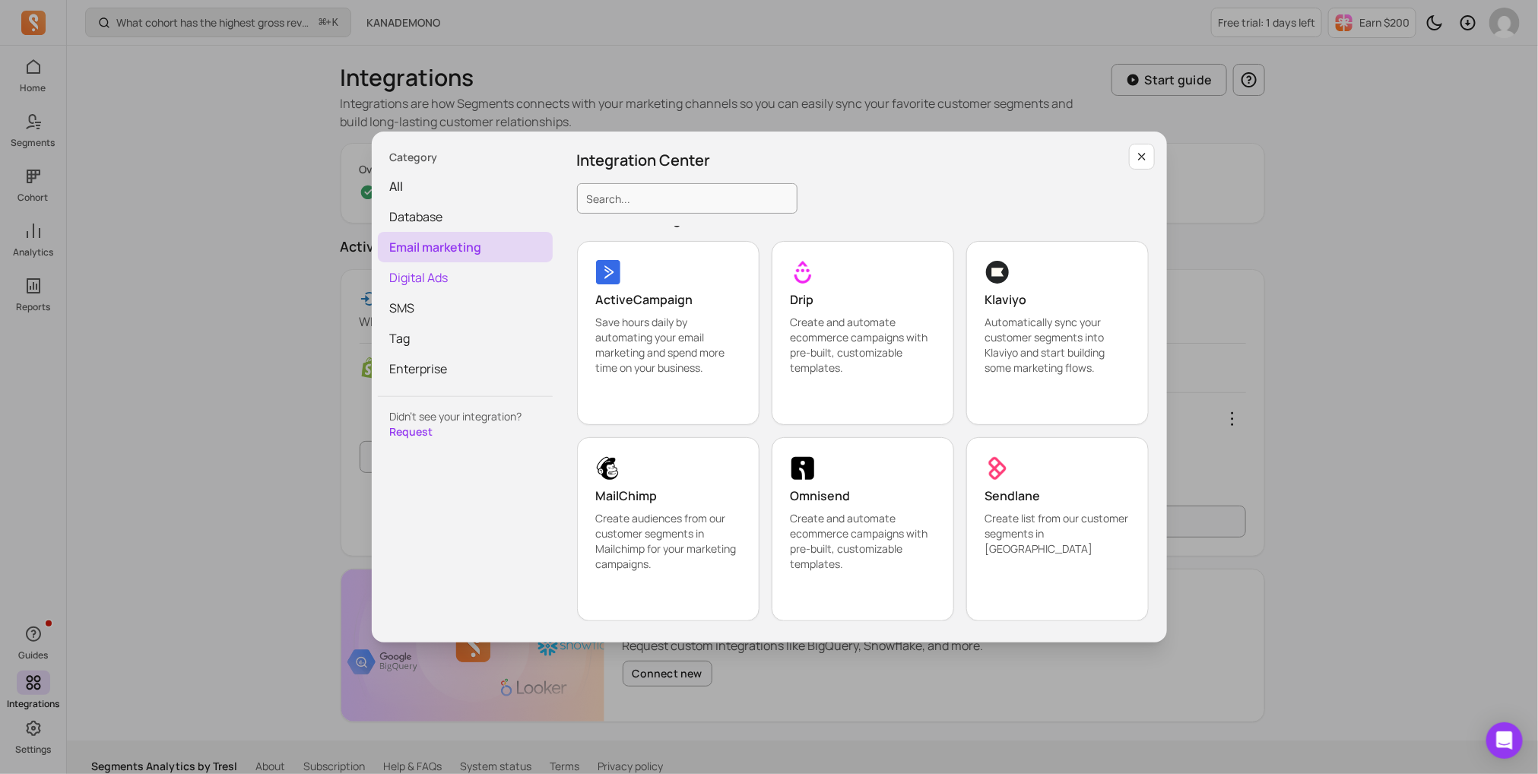
click at [441, 287] on span "Digital Ads" at bounding box center [465, 277] width 175 height 30
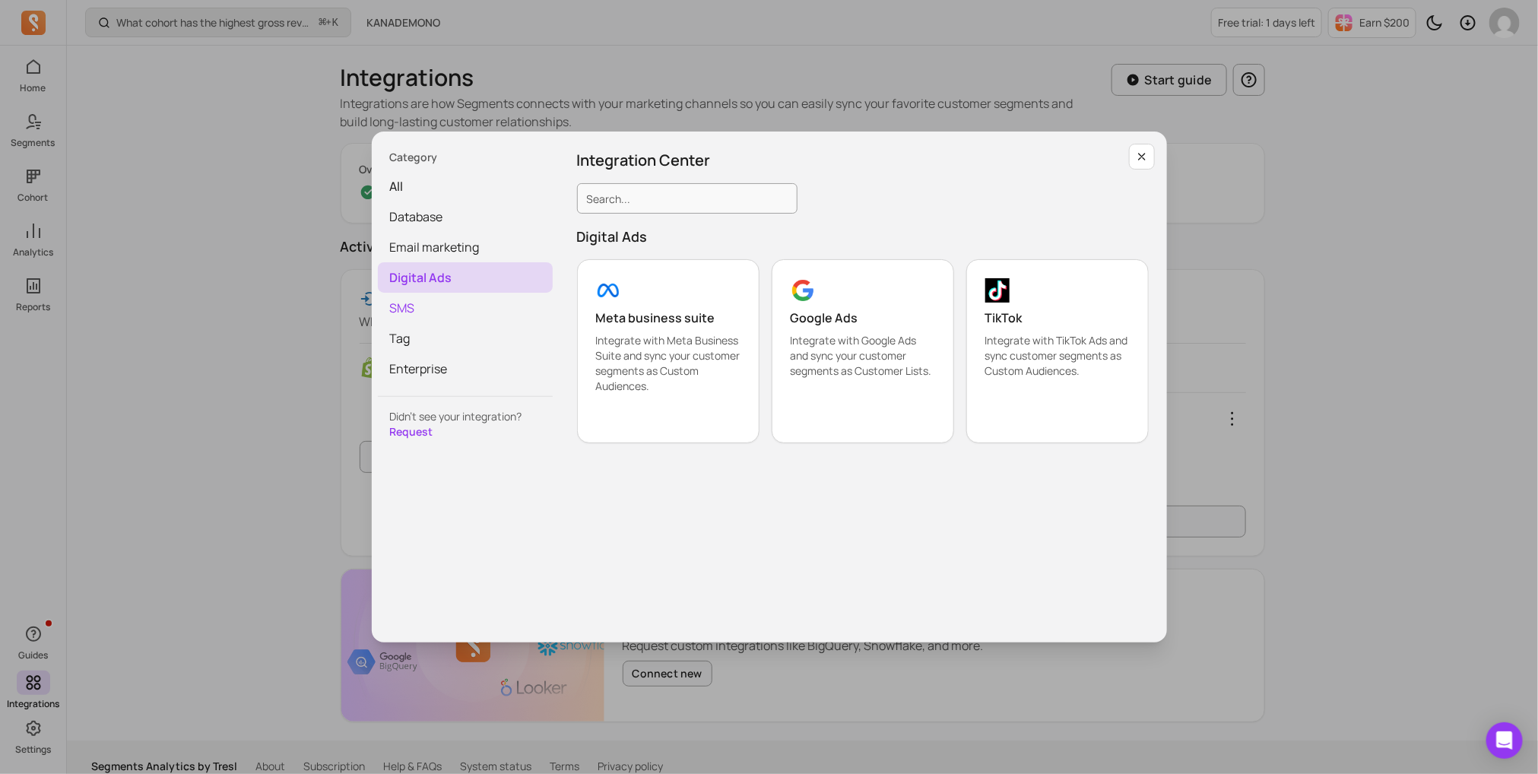
click at [434, 313] on span "SMS" at bounding box center [465, 308] width 175 height 30
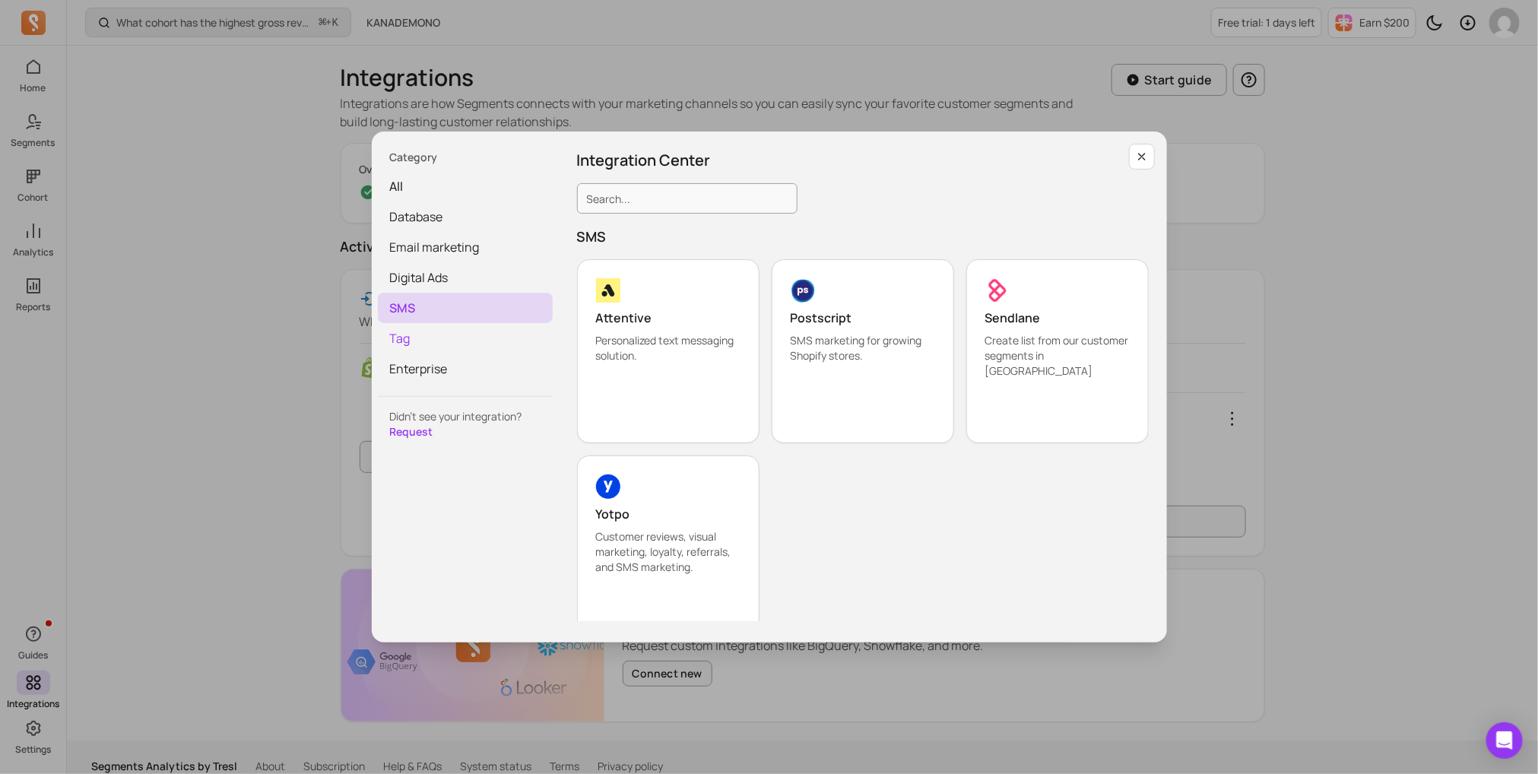
click at [434, 340] on span "Tag" at bounding box center [465, 338] width 175 height 30
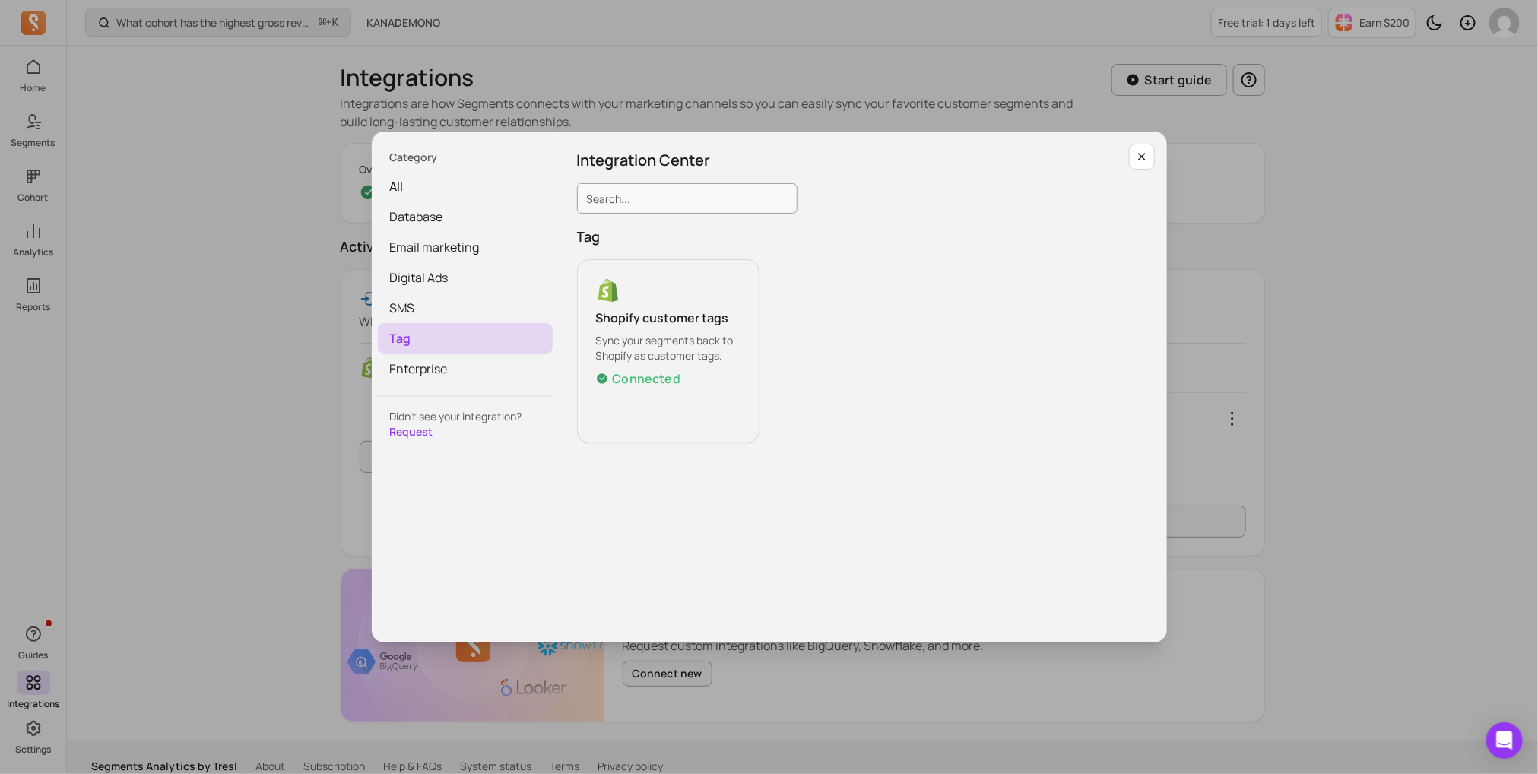
click at [249, 297] on div "Category all Database Email marketing Digital Ads SMS Tag Enterprise Didn’t see…" at bounding box center [769, 387] width 1514 height 750
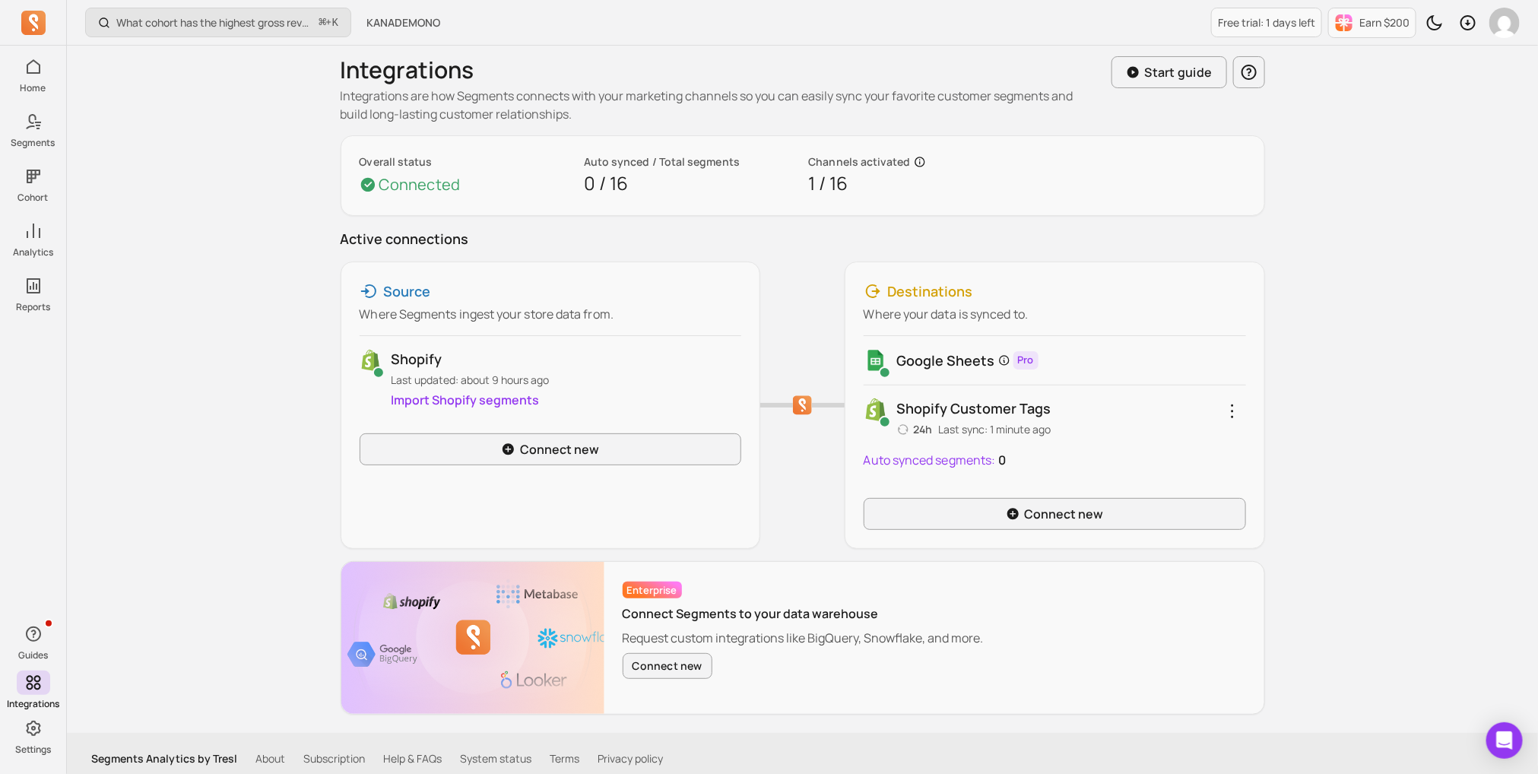
scroll to position [15, 0]
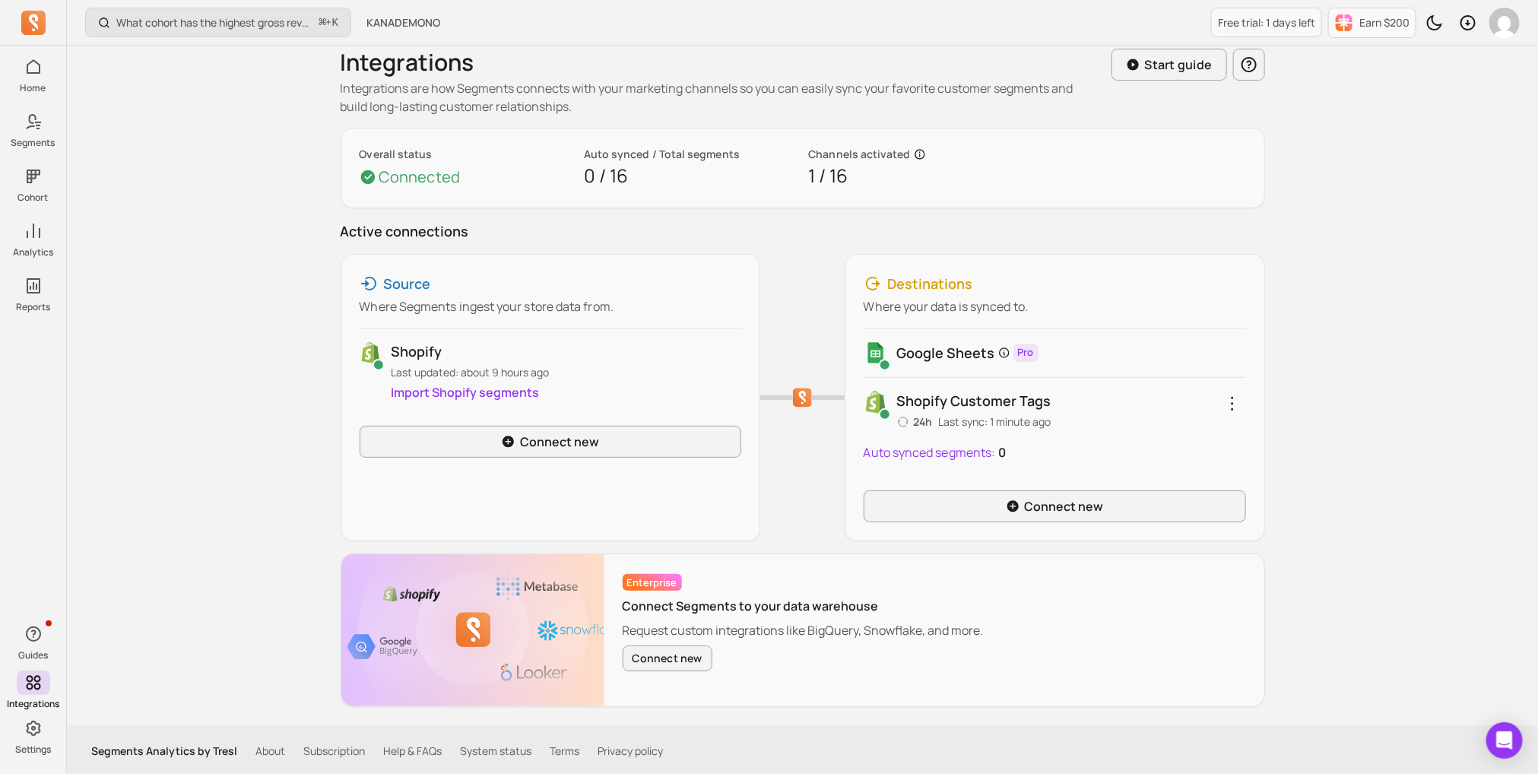
click at [484, 394] on link "Import Shopify segments" at bounding box center [465, 392] width 148 height 17
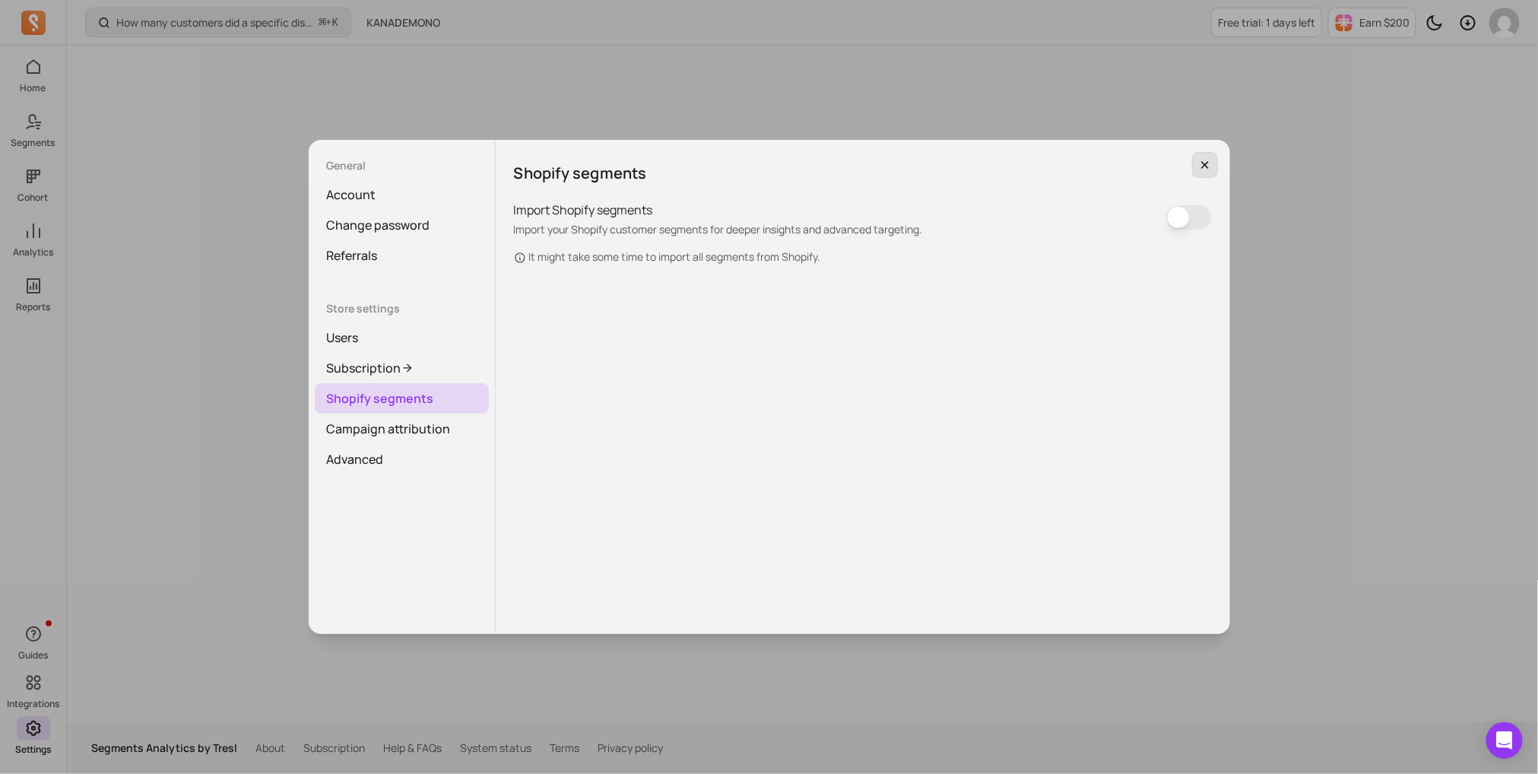
click at [1195, 171] on button "button" at bounding box center [1205, 165] width 26 height 26
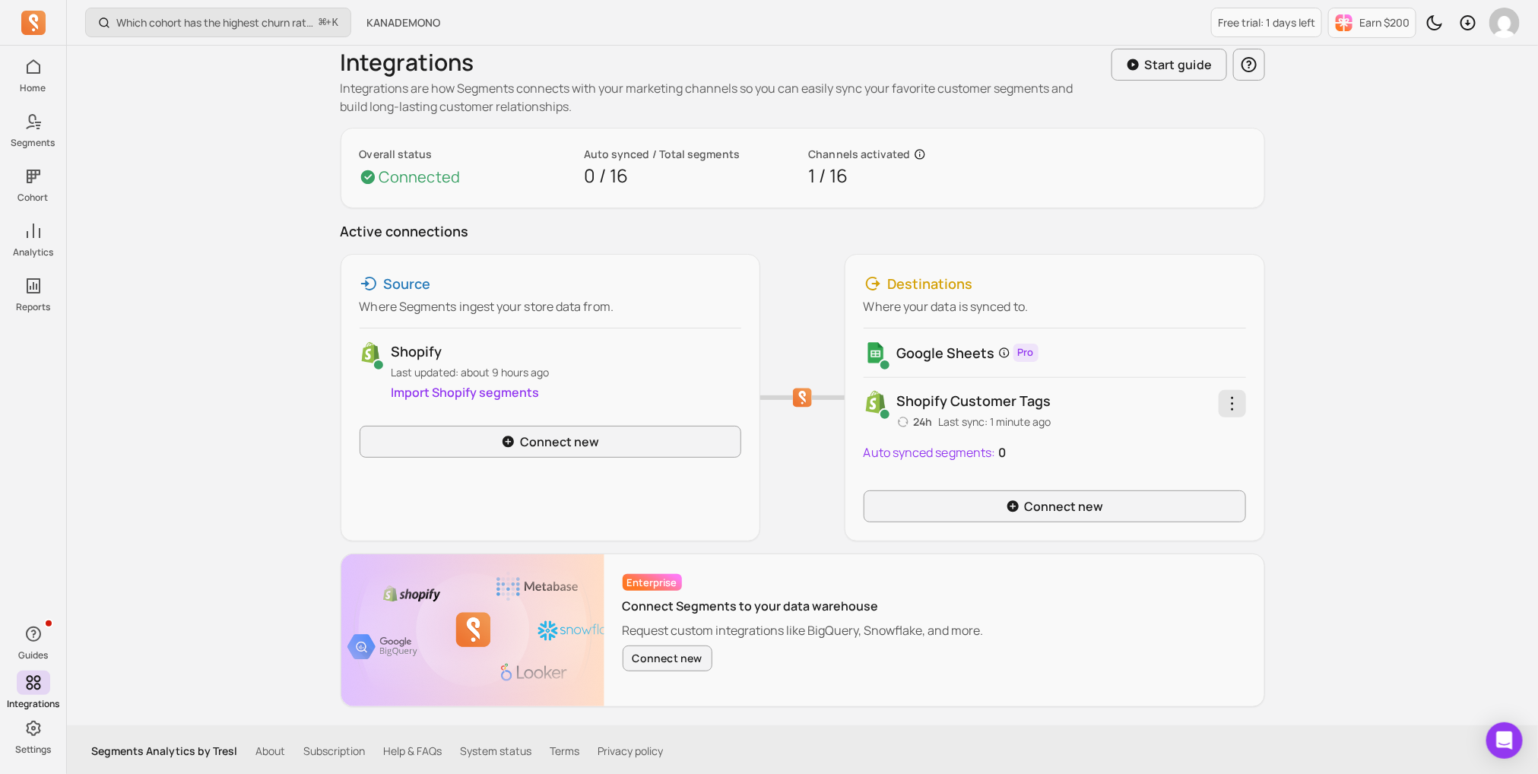
click at [1241, 405] on icon "button" at bounding box center [1233, 404] width 18 height 18
click at [1185, 402] on div "Shopify customer tags 24h Last sync: 1 minute ago Schedule channel sync Reconne…" at bounding box center [1055, 410] width 383 height 40
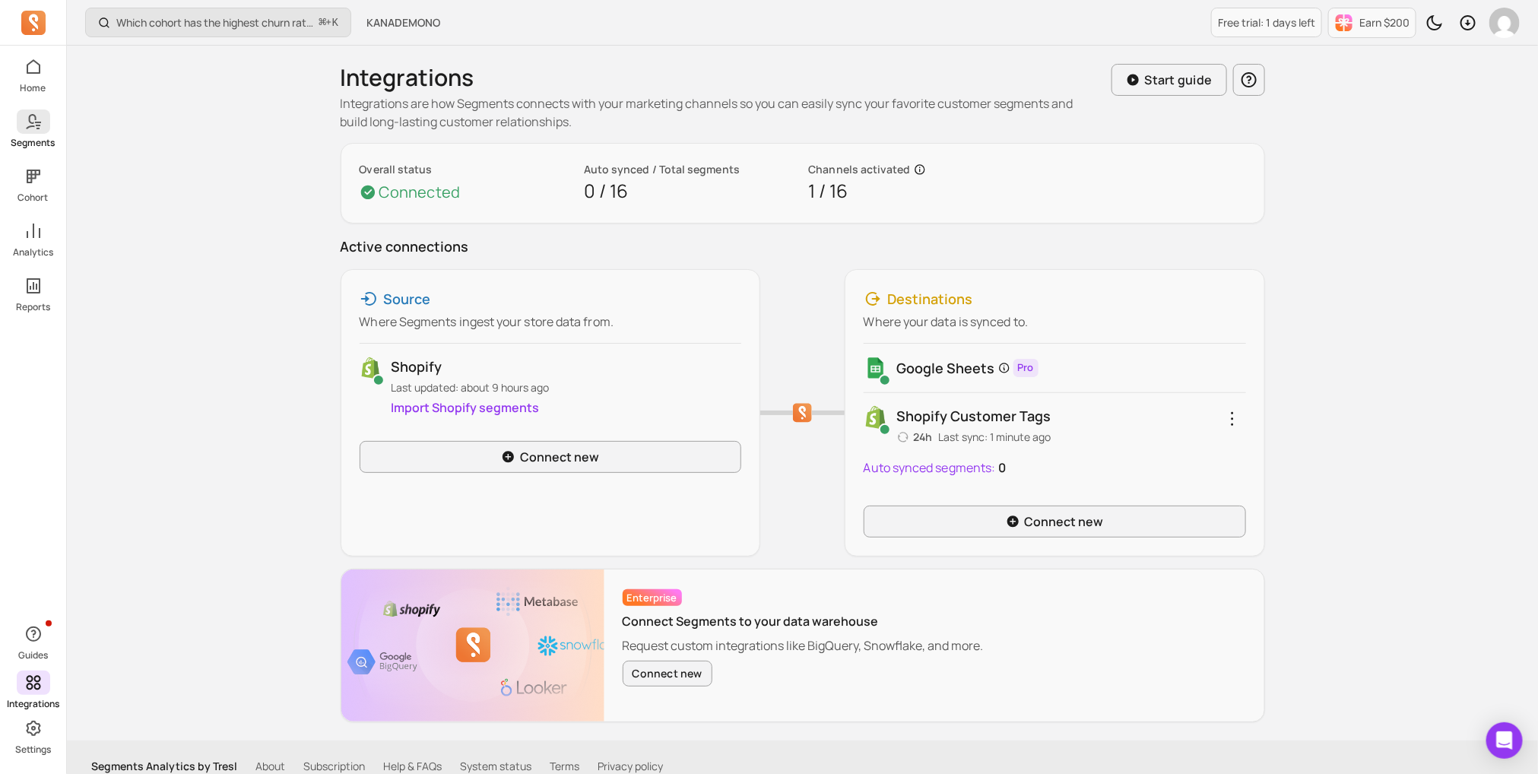
click at [49, 132] on link "Segments" at bounding box center [33, 130] width 66 height 40
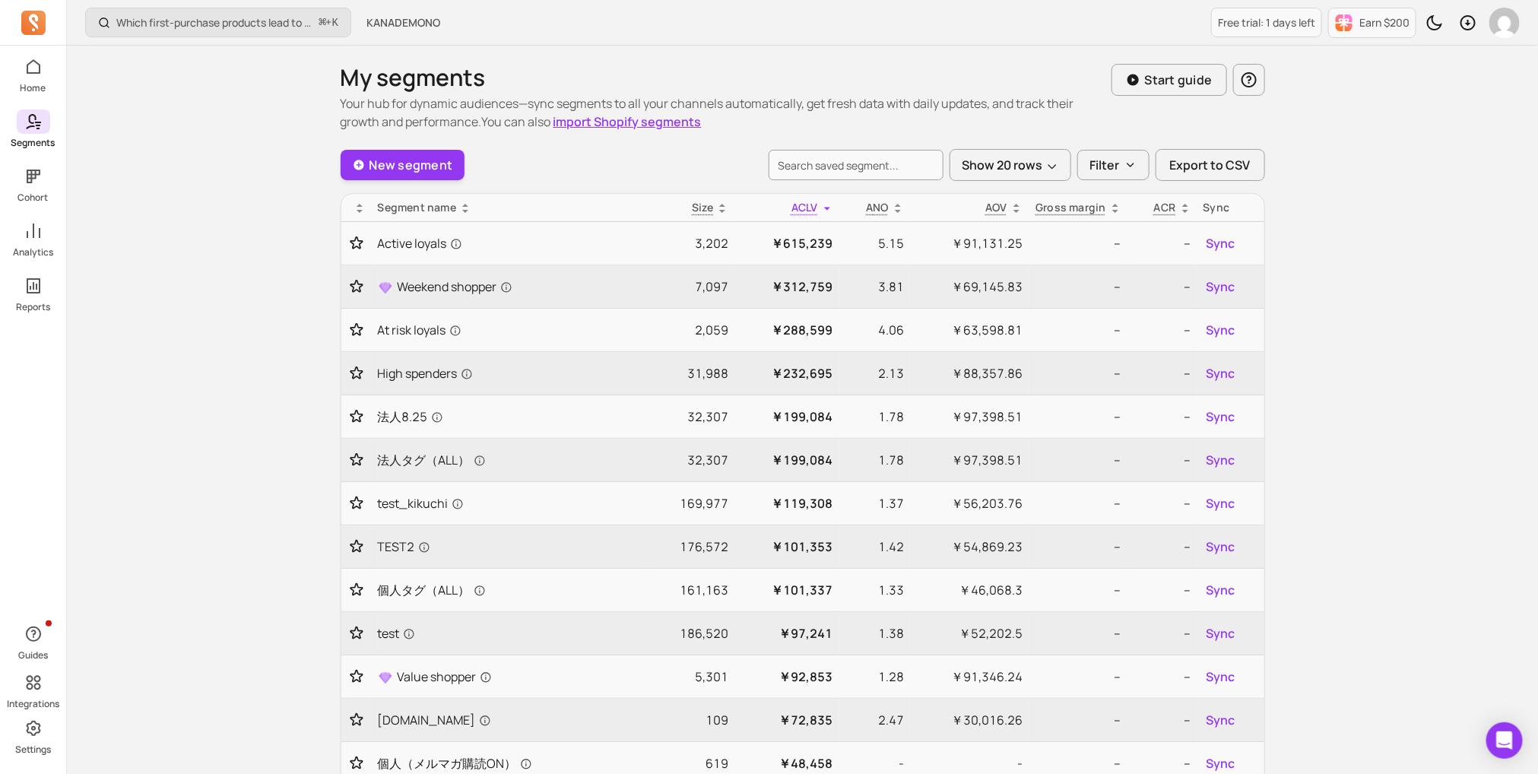
click at [22, 126] on span at bounding box center [33, 122] width 33 height 24
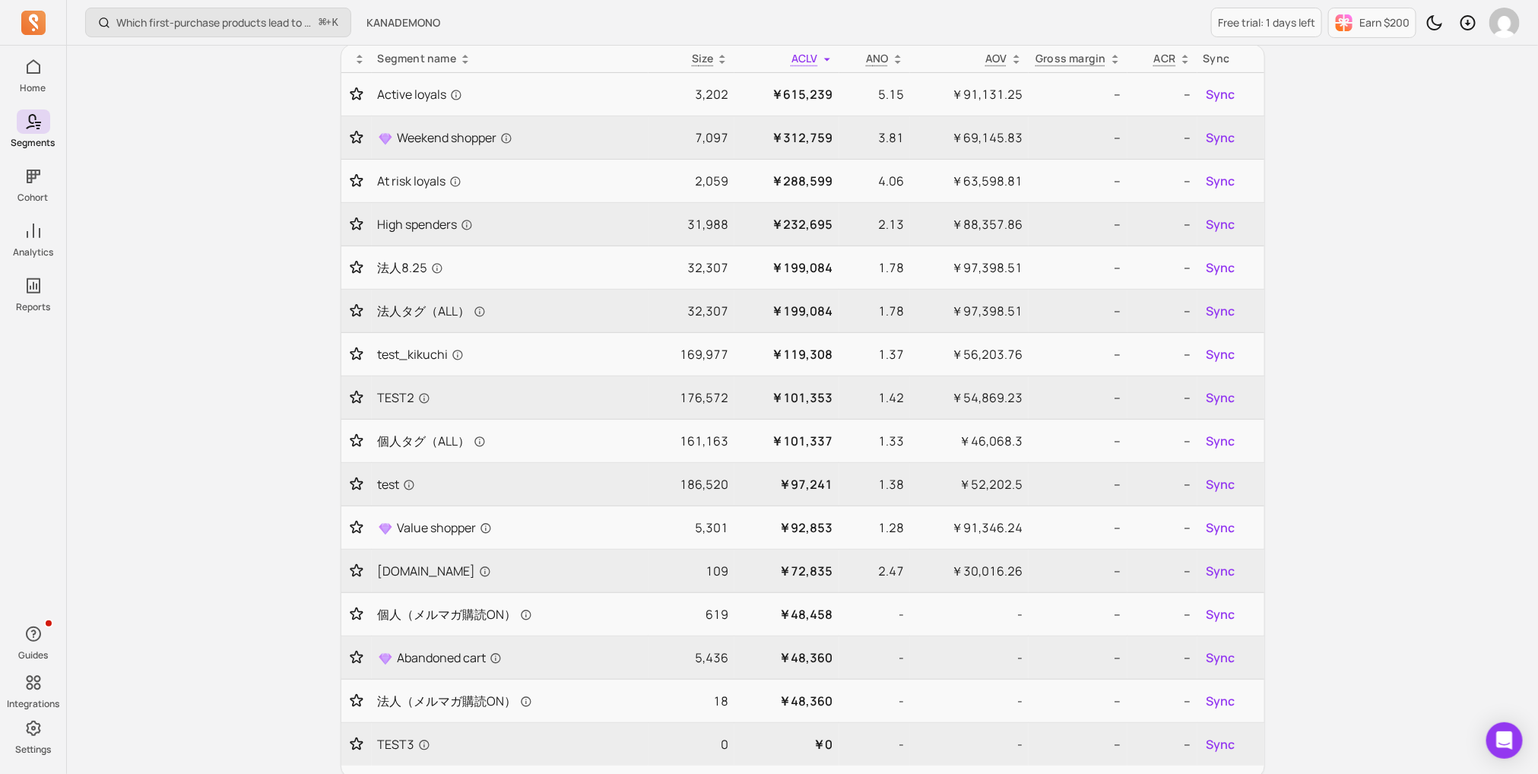
scroll to position [253, 0]
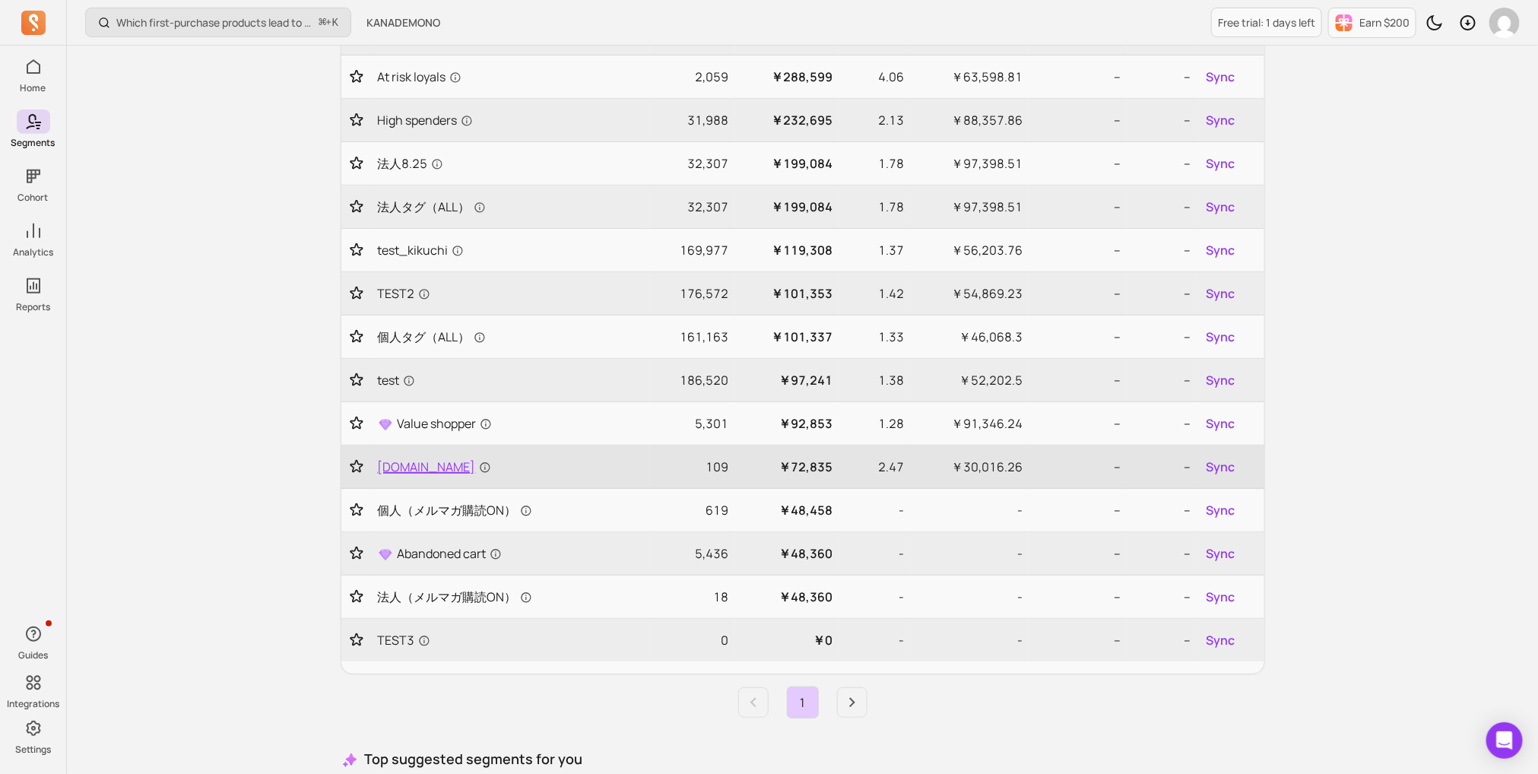
click at [446, 460] on span "[DOMAIN_NAME]" at bounding box center [434, 467] width 113 height 18
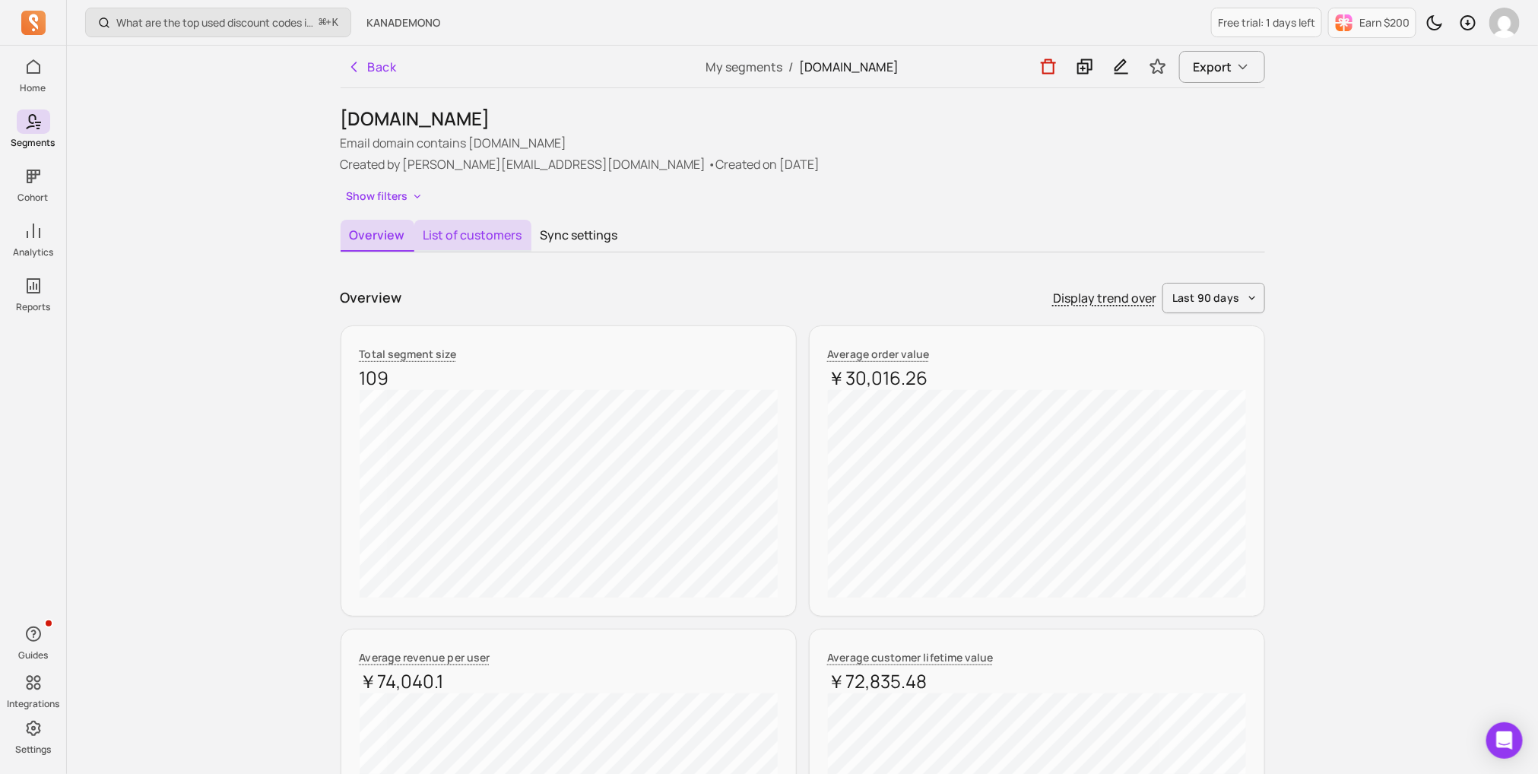
click at [487, 244] on button "List of customers" at bounding box center [472, 236] width 117 height 32
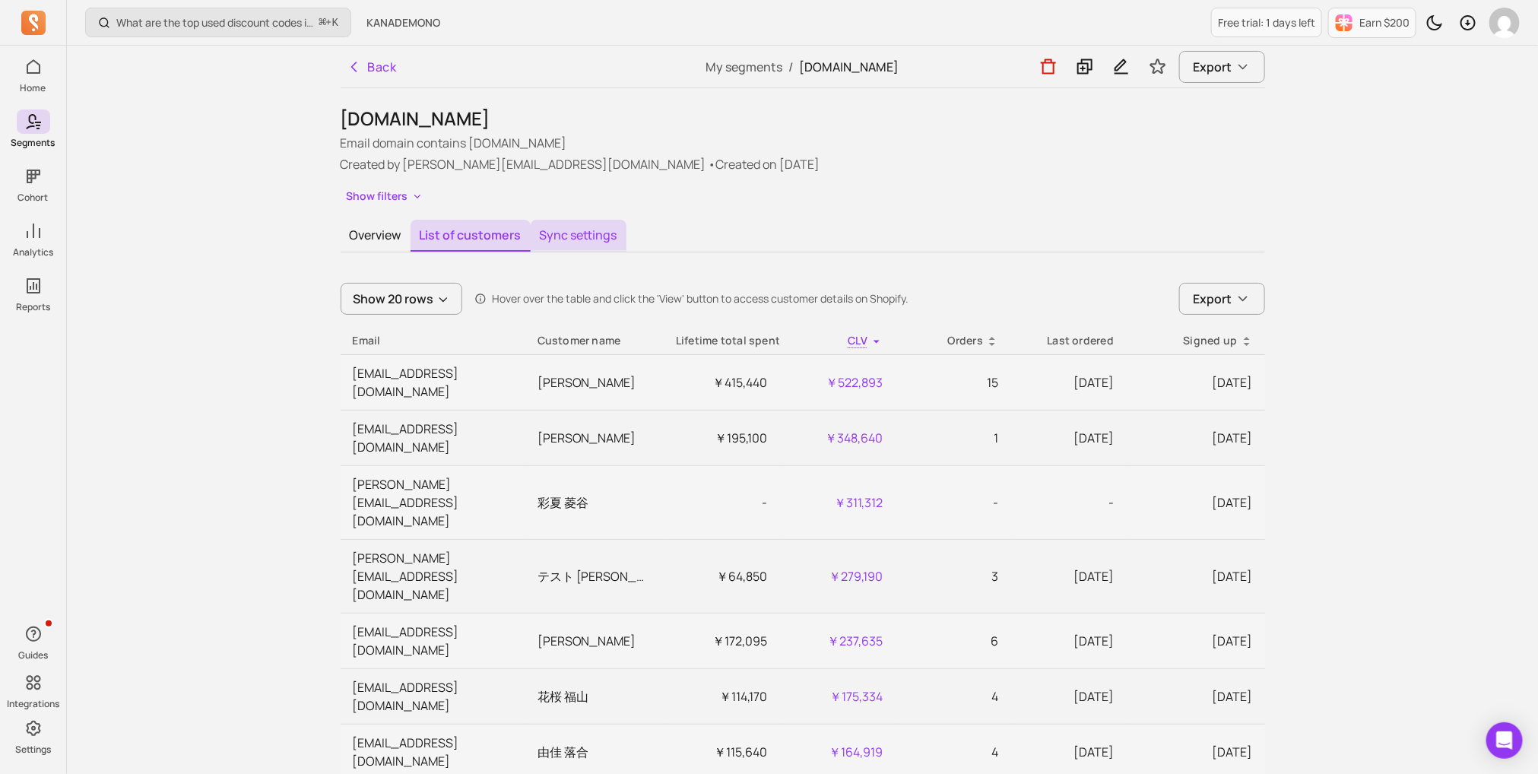
click at [573, 238] on button "Sync settings" at bounding box center [579, 236] width 96 height 32
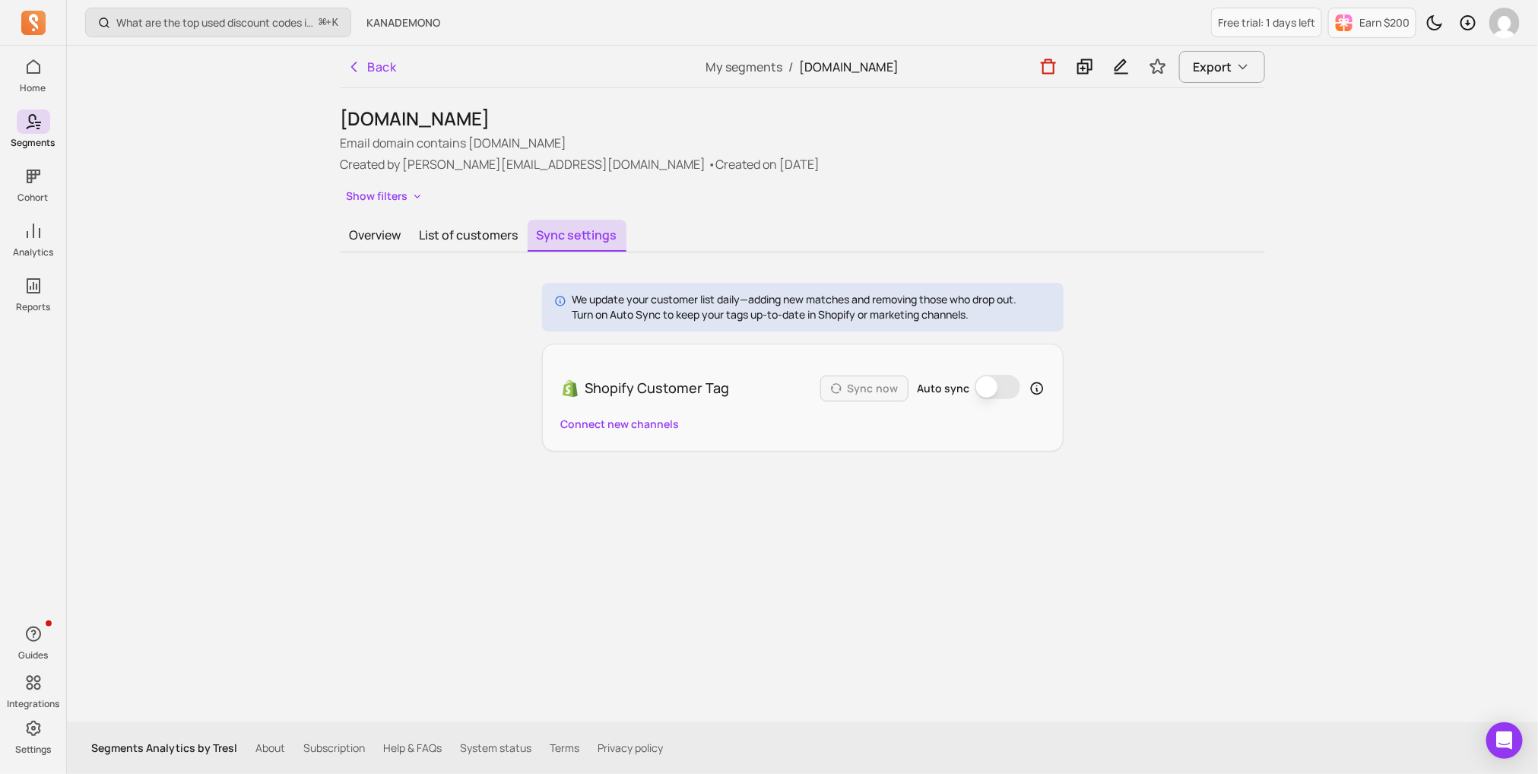
click at [602, 307] on p "Turn on Auto Sync to keep your tags up-to-date in Shopify or marketing channels." at bounding box center [795, 314] width 445 height 15
click at [995, 309] on p "Turn on Auto Sync to keep your tags up-to-date in Shopify or marketing channels." at bounding box center [795, 314] width 445 height 15
copy div "We update your customer list daily—adding new matches and removing those who dr…"
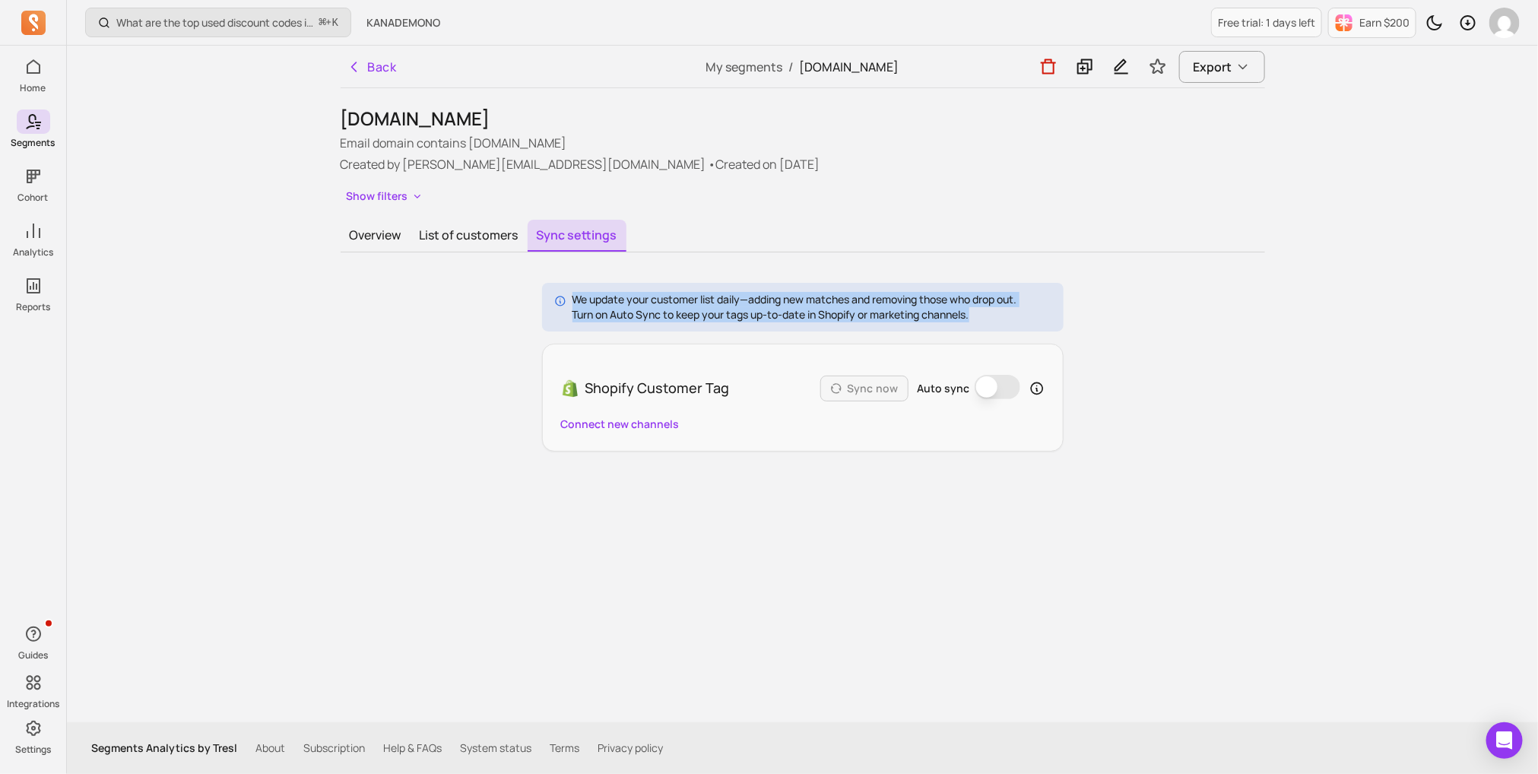
drag, startPoint x: 989, startPoint y: 311, endPoint x: 568, endPoint y: 297, distance: 421.5
click at [568, 297] on div "We update your customer list daily—adding new matches and removing those who dr…" at bounding box center [803, 307] width 522 height 49
click at [991, 392] on button "Auto sync" at bounding box center [998, 387] width 46 height 24
click at [876, 391] on button "Sync now" at bounding box center [865, 389] width 88 height 26
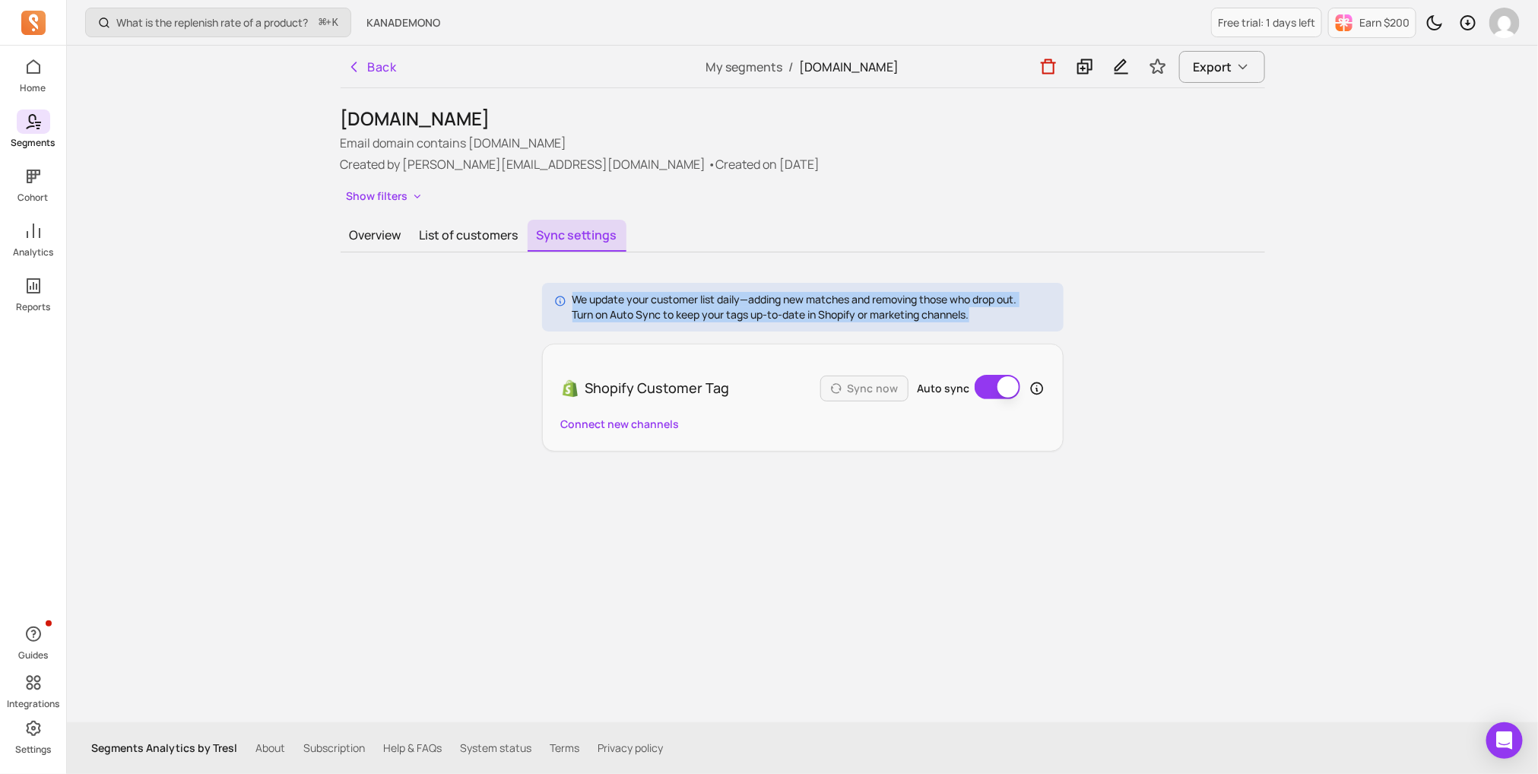
click at [44, 134] on link "Segments" at bounding box center [33, 130] width 66 height 40
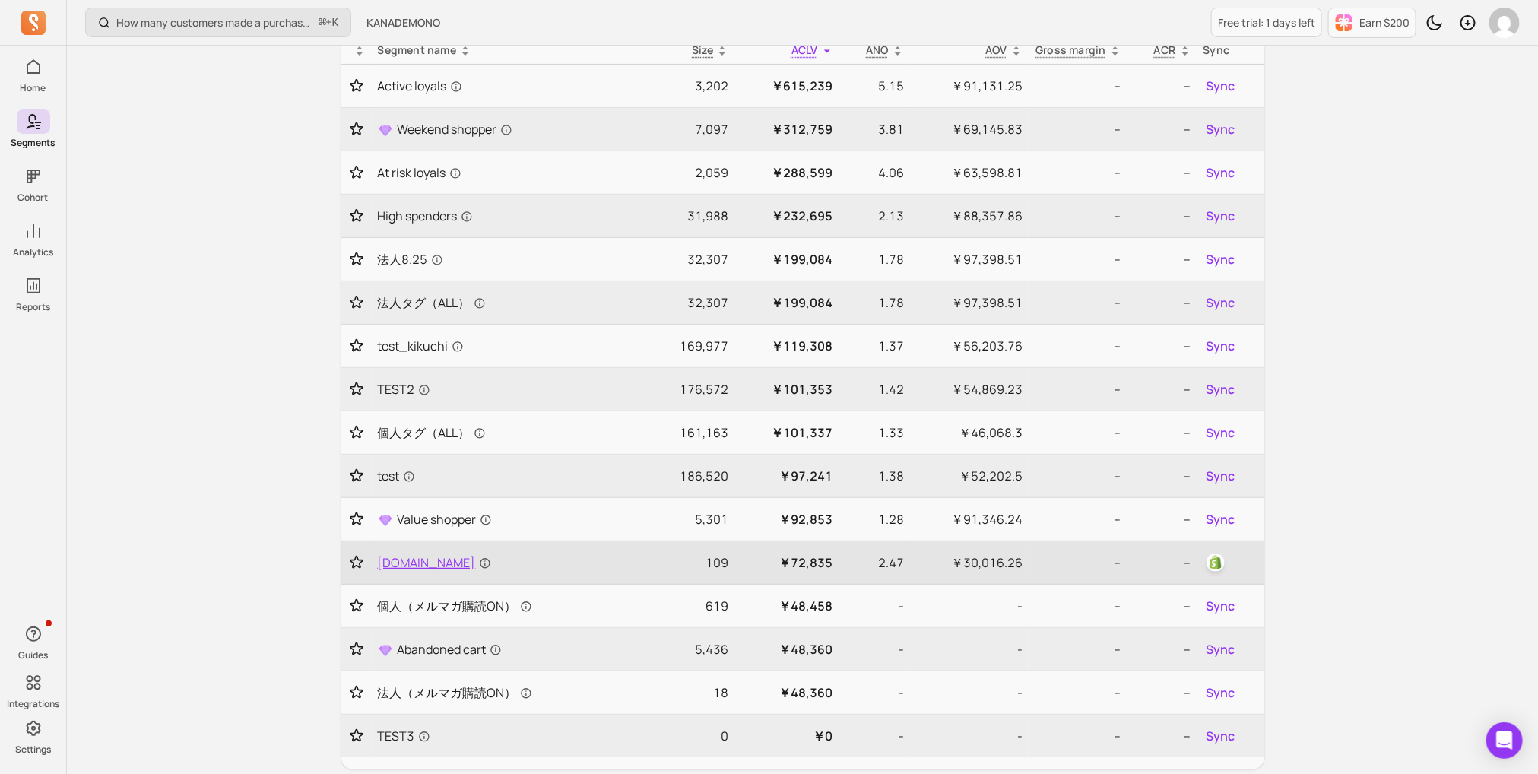
scroll to position [285, 0]
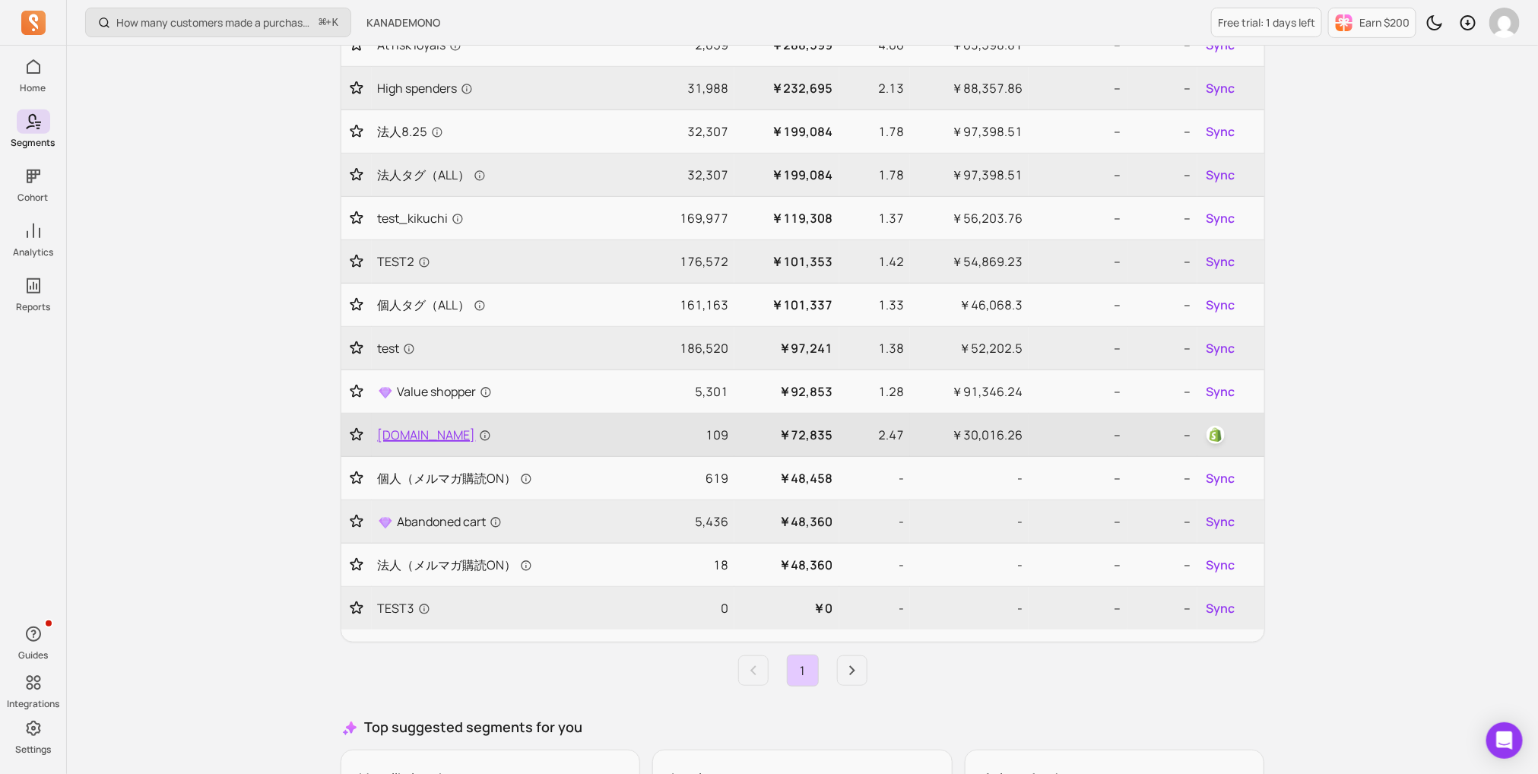
click at [437, 427] on span "[DOMAIN_NAME]" at bounding box center [434, 435] width 113 height 18
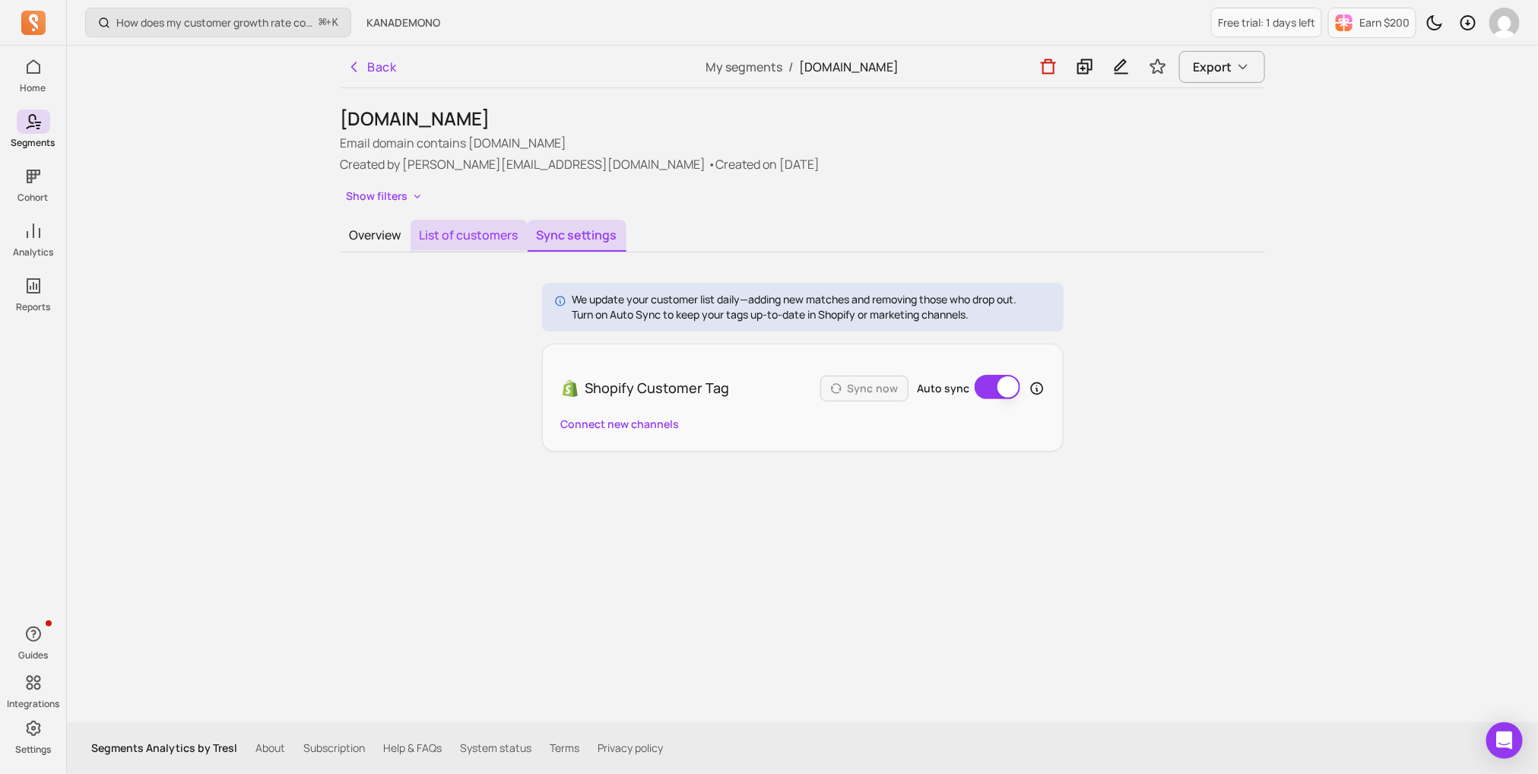
click at [479, 240] on button "List of customers" at bounding box center [469, 236] width 117 height 32
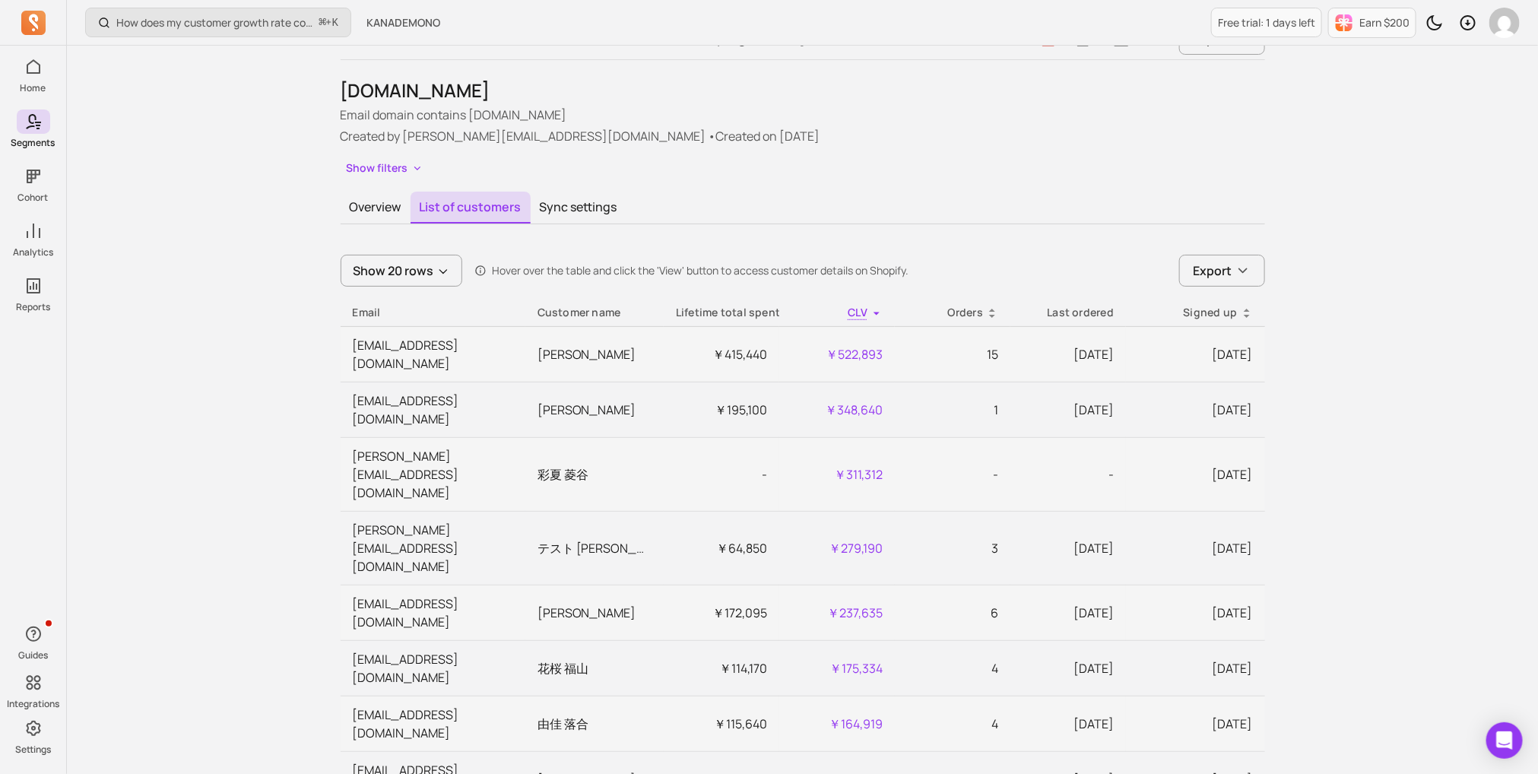
scroll to position [30, 0]
click at [453, 275] on button "Show 20 rows" at bounding box center [402, 269] width 122 height 32
click at [424, 409] on p "Show 100 rows" at bounding box center [406, 405] width 82 height 18
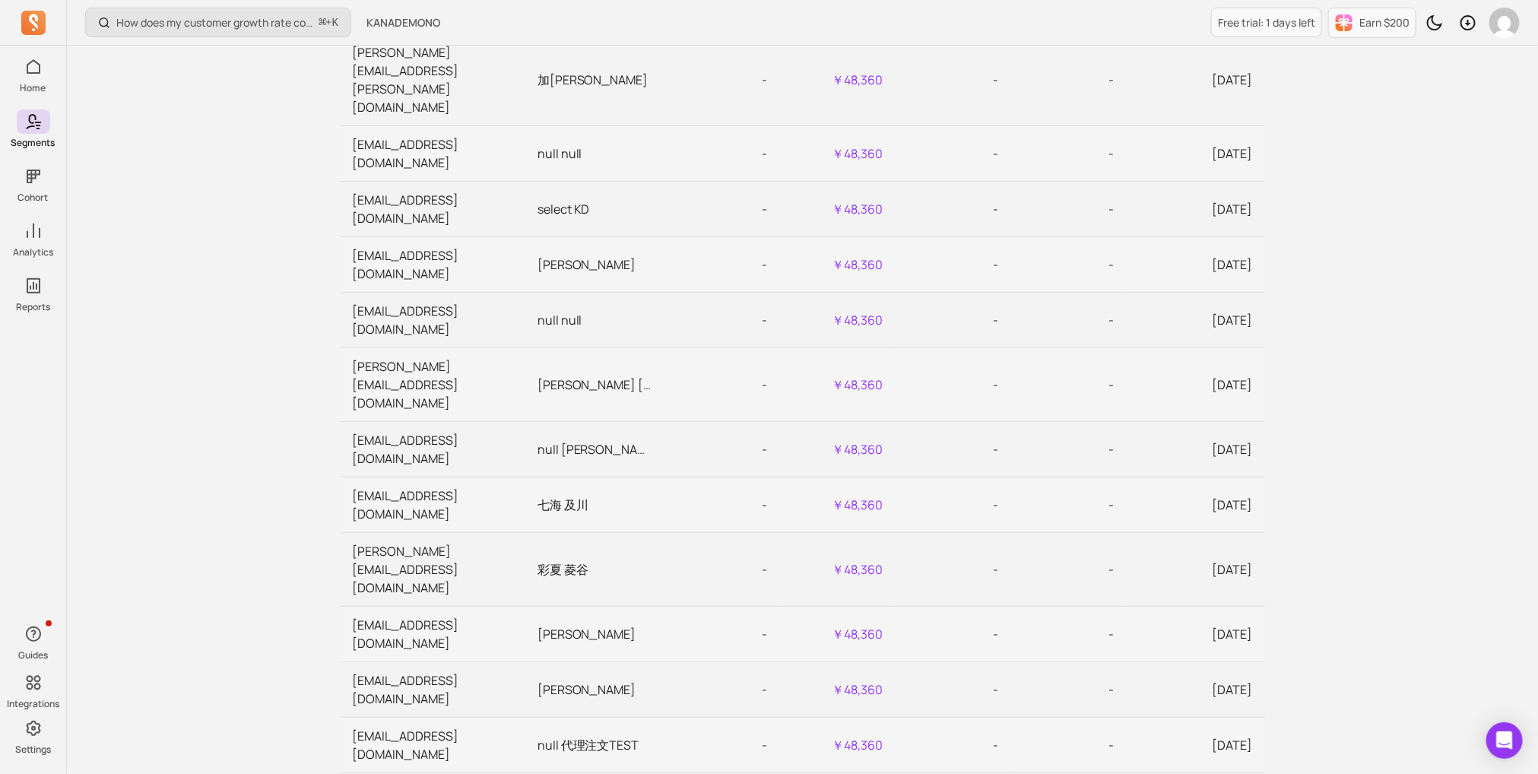
scroll to position [3425, 0]
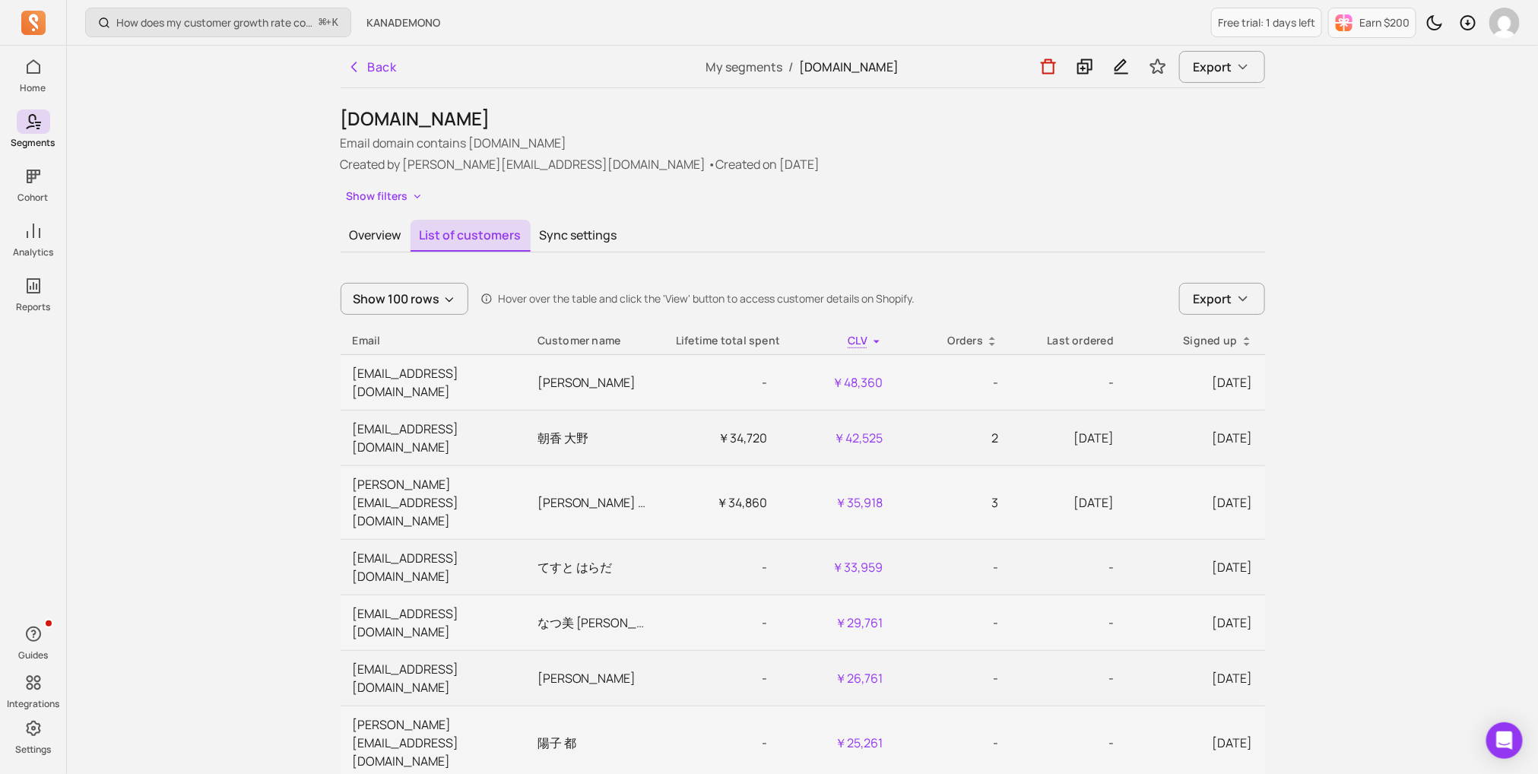
scroll to position [8, 0]
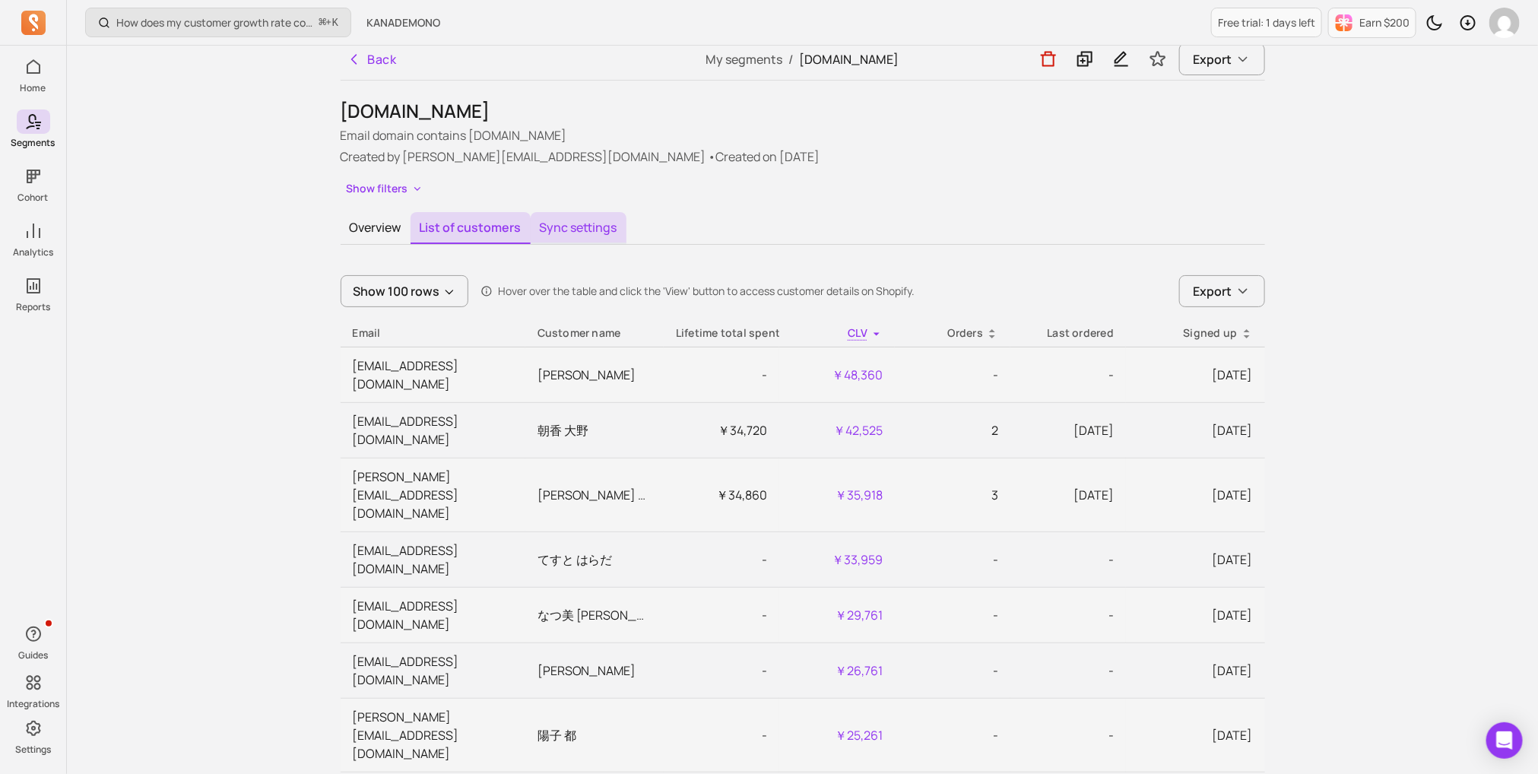
click at [583, 222] on button "Sync settings" at bounding box center [579, 228] width 96 height 32
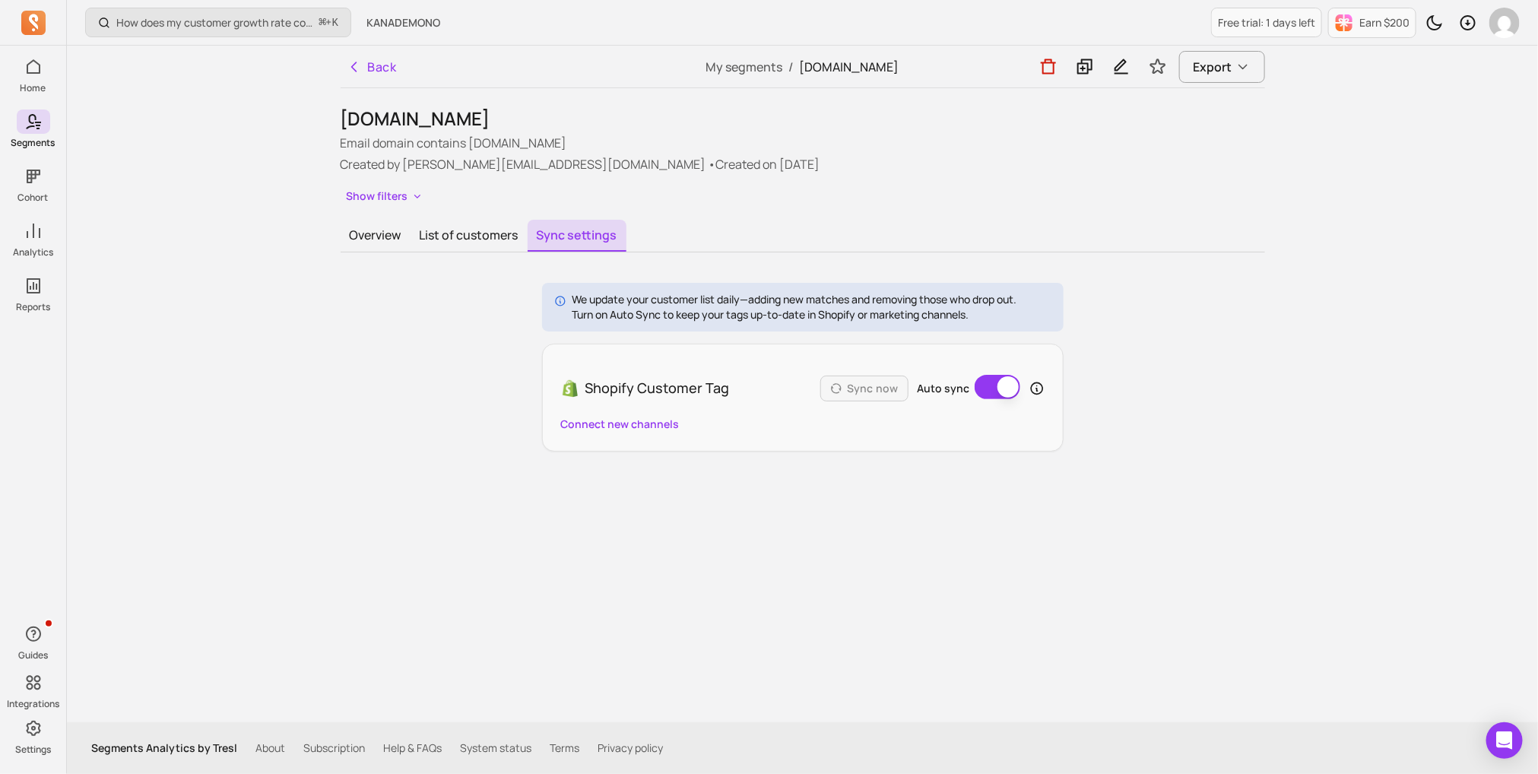
click at [991, 384] on button "Auto sync" at bounding box center [998, 387] width 46 height 24
click at [853, 379] on button "Sync now" at bounding box center [865, 389] width 88 height 26
click at [478, 236] on button "List of customers" at bounding box center [469, 236] width 117 height 32
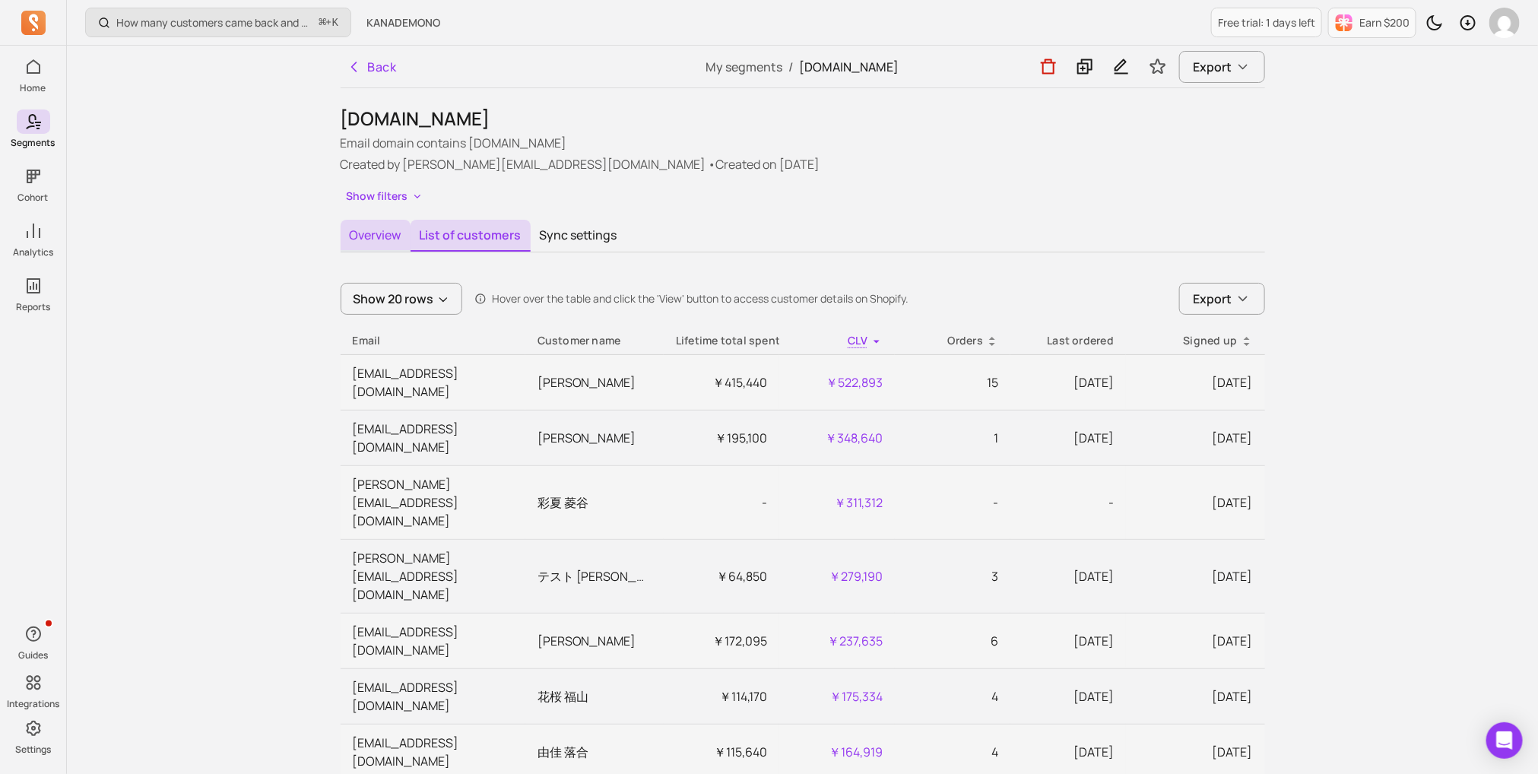
click at [360, 241] on button "Overview" at bounding box center [376, 236] width 70 height 32
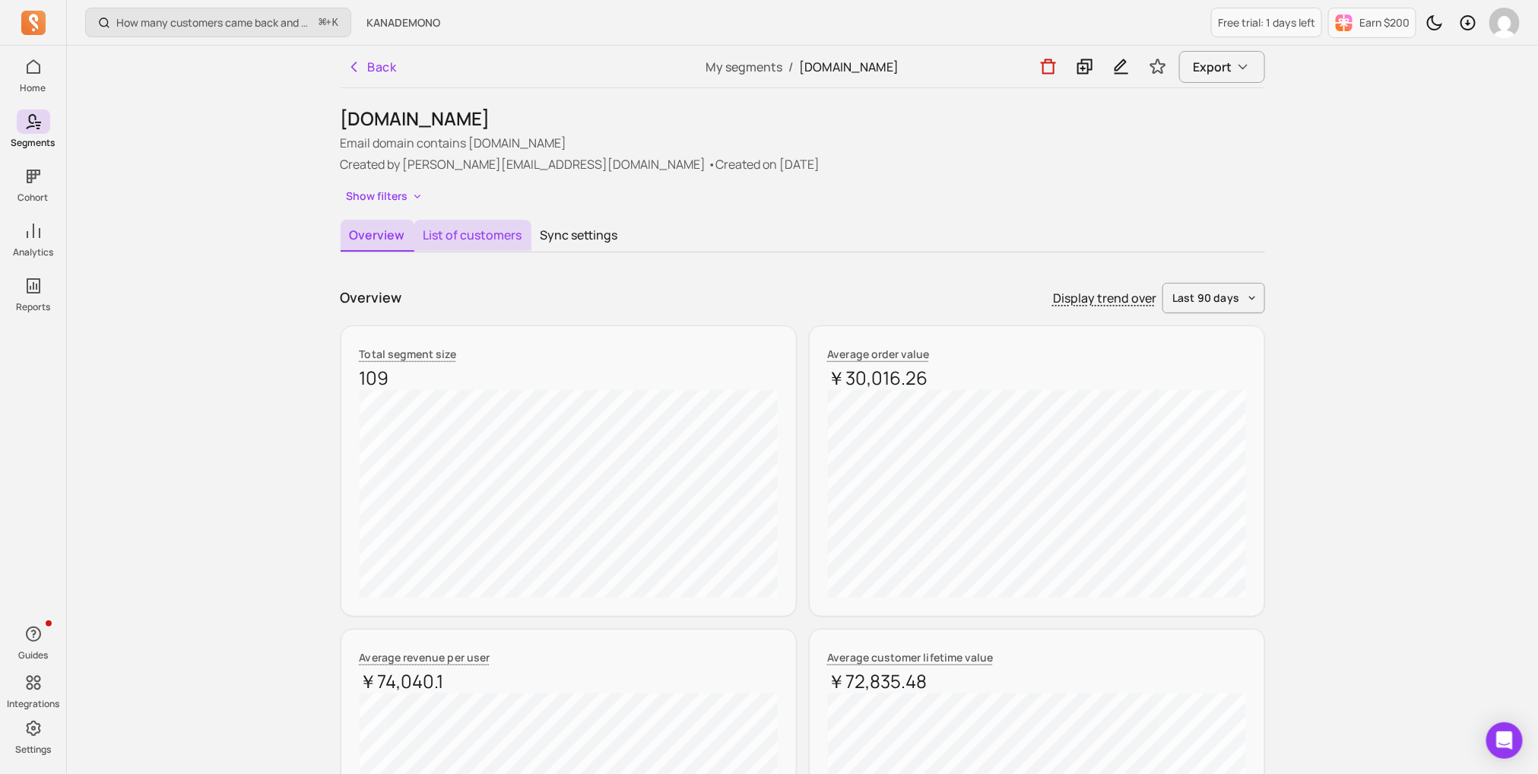
click at [431, 245] on button "List of customers" at bounding box center [472, 236] width 117 height 32
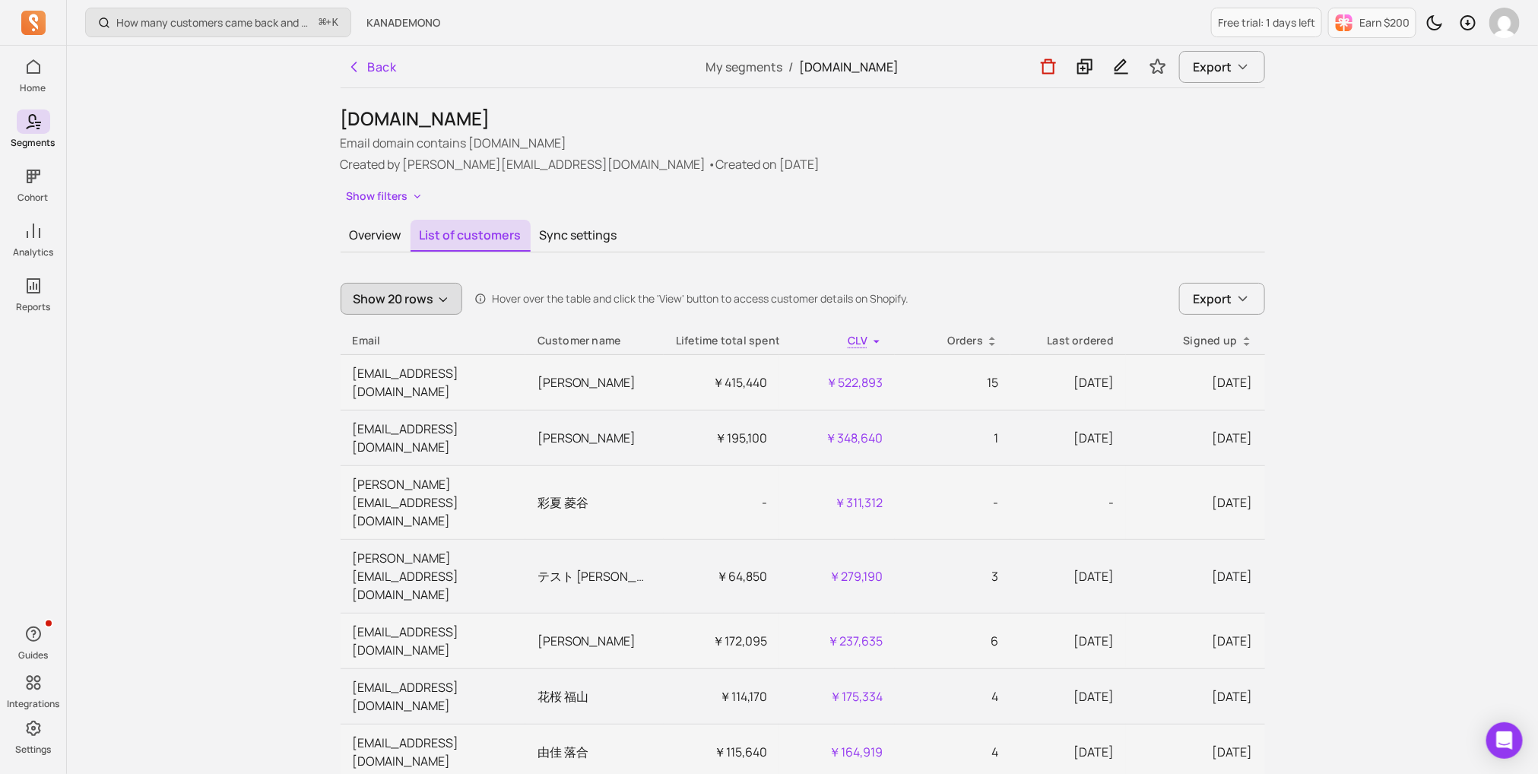
click at [401, 300] on button "Show 20 rows" at bounding box center [402, 299] width 122 height 32
click at [395, 421] on div "Show 100 rows" at bounding box center [406, 434] width 131 height 33
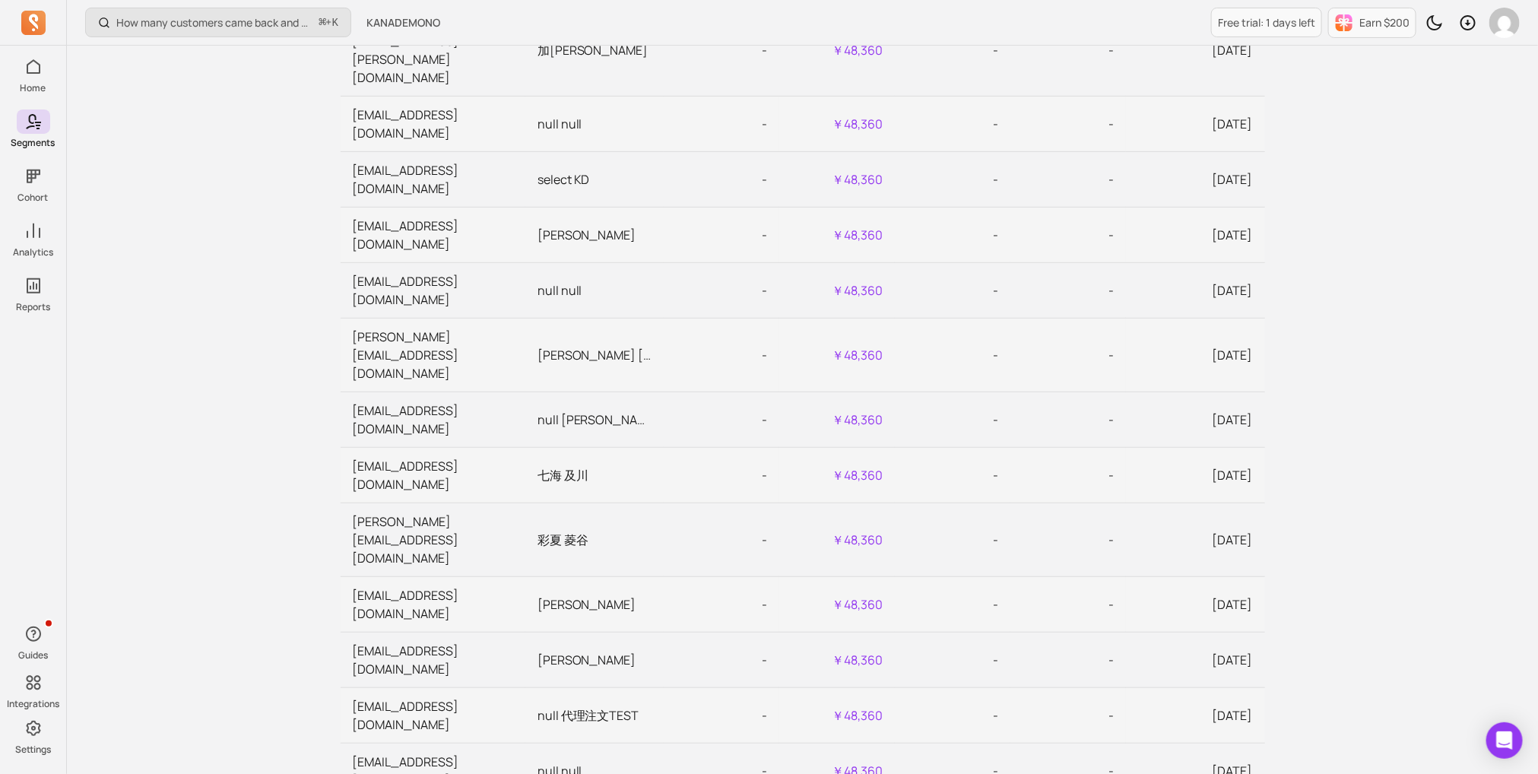
scroll to position [3425, 0]
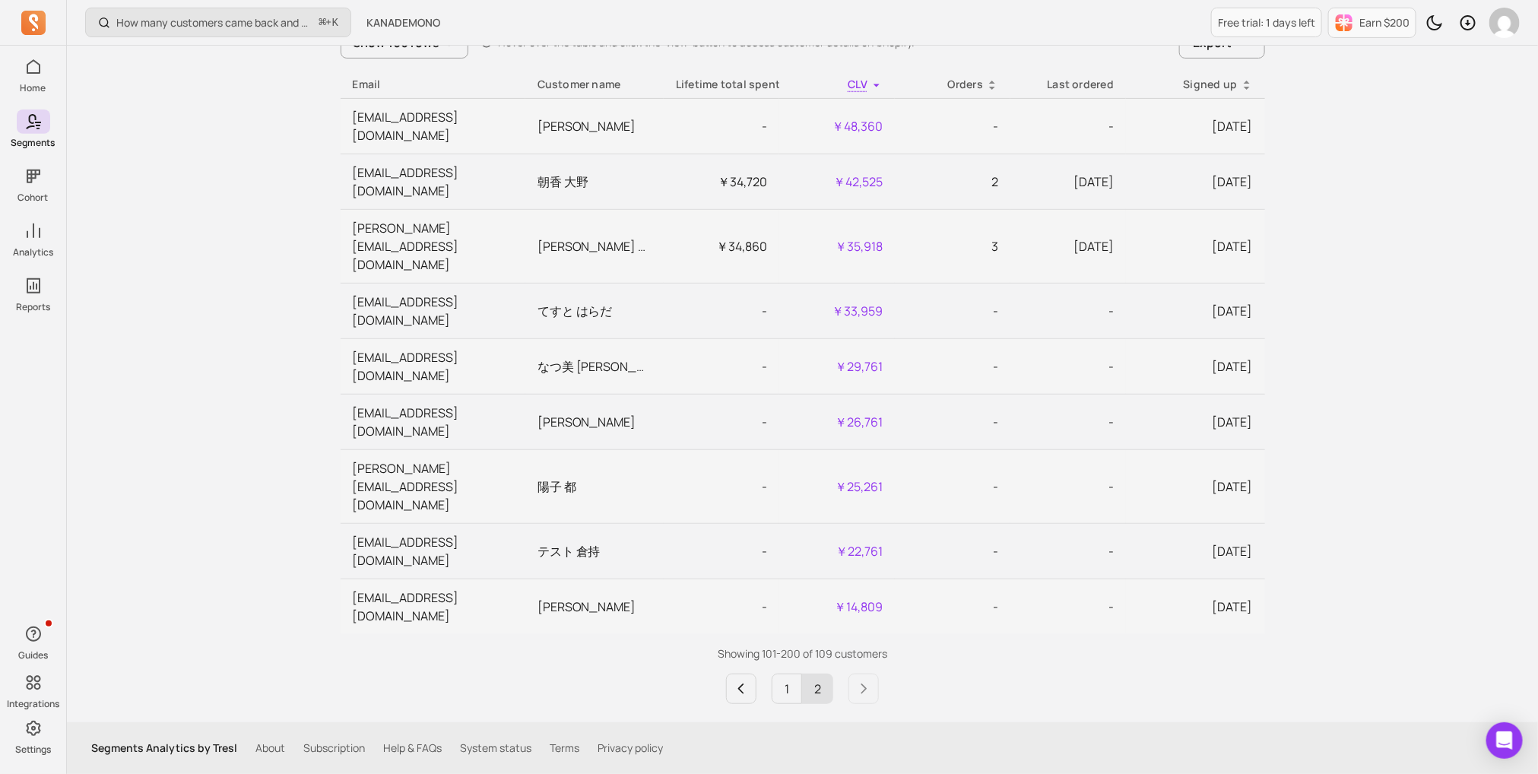
scroll to position [52, 0]
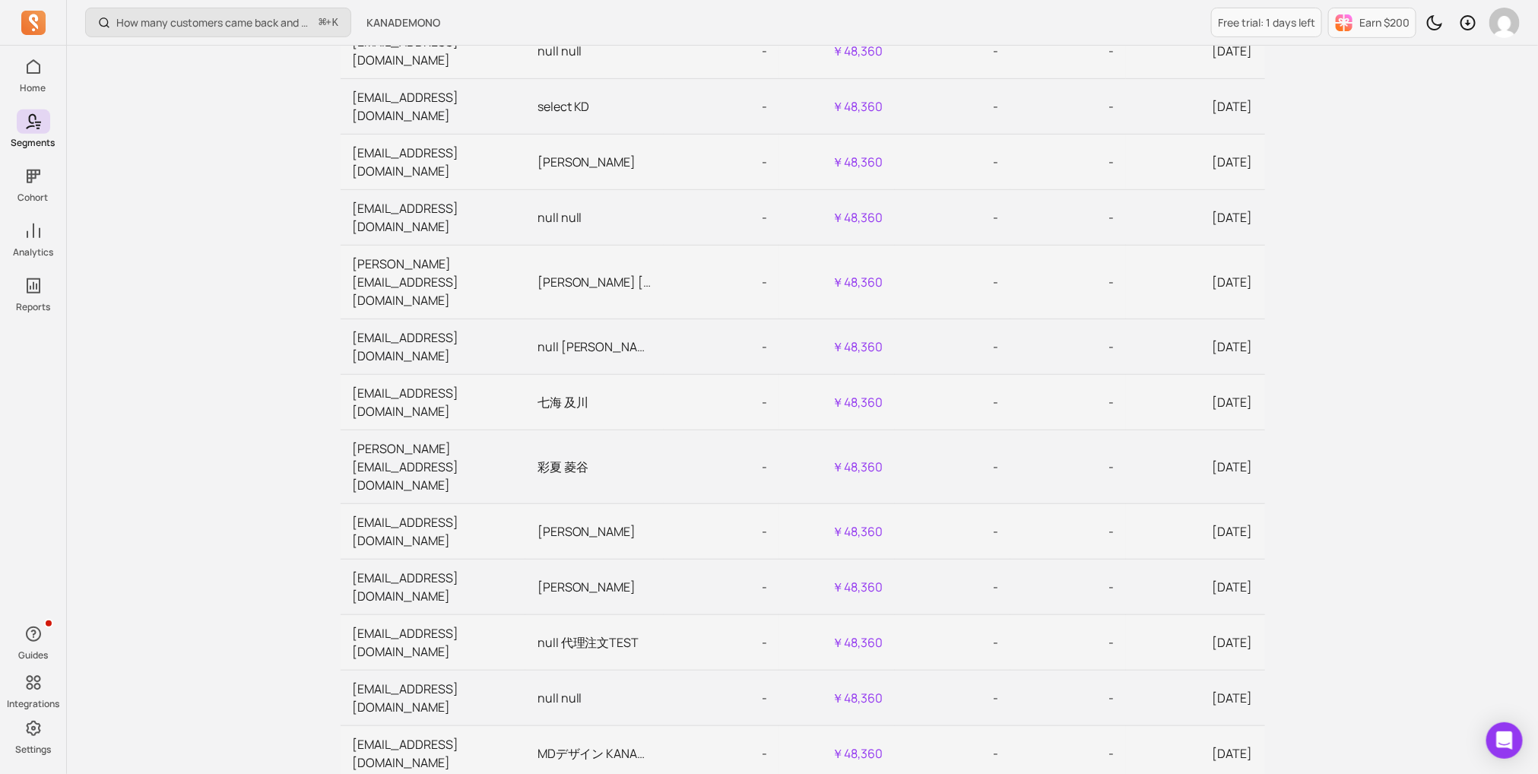
scroll to position [3425, 0]
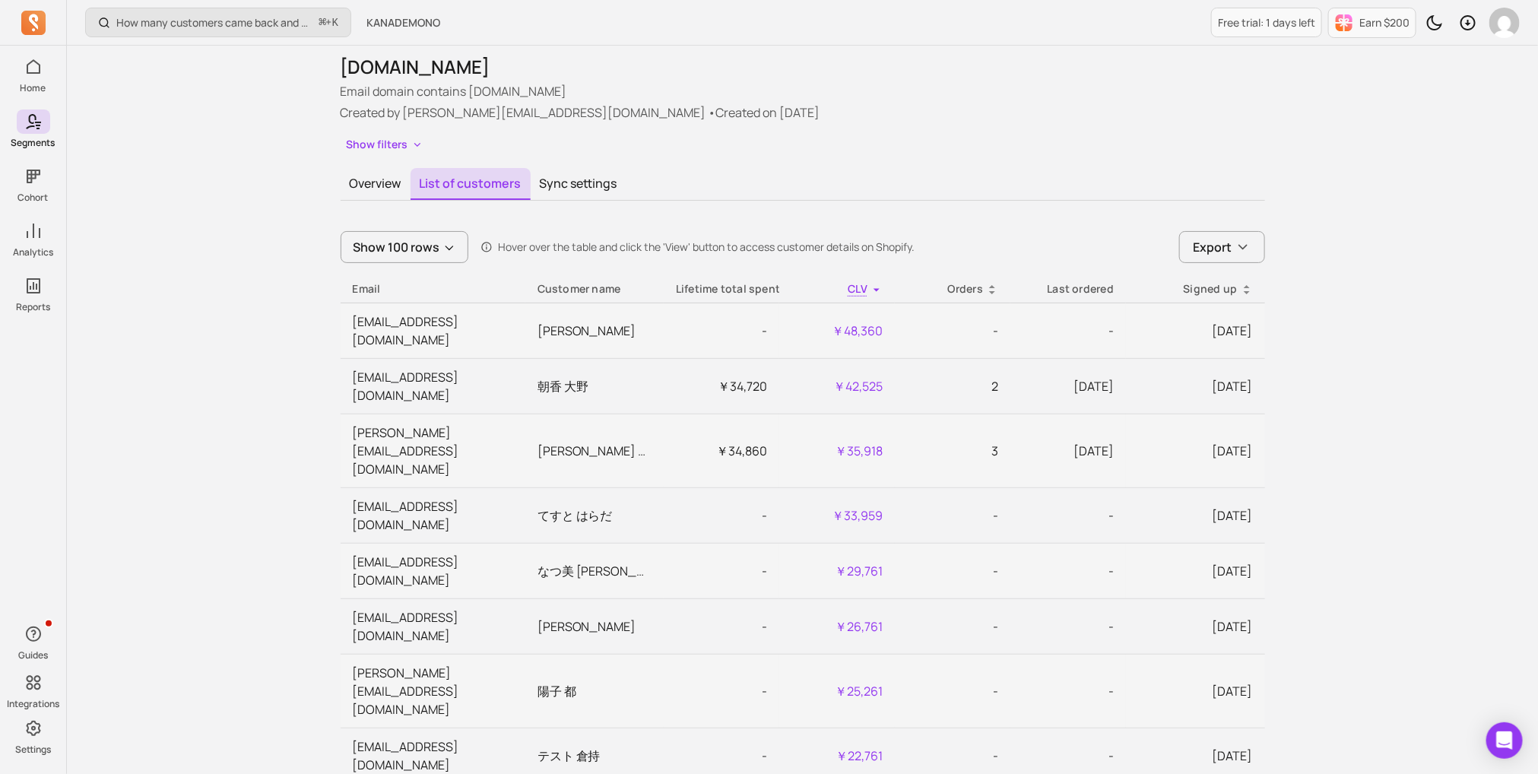
scroll to position [0, 23]
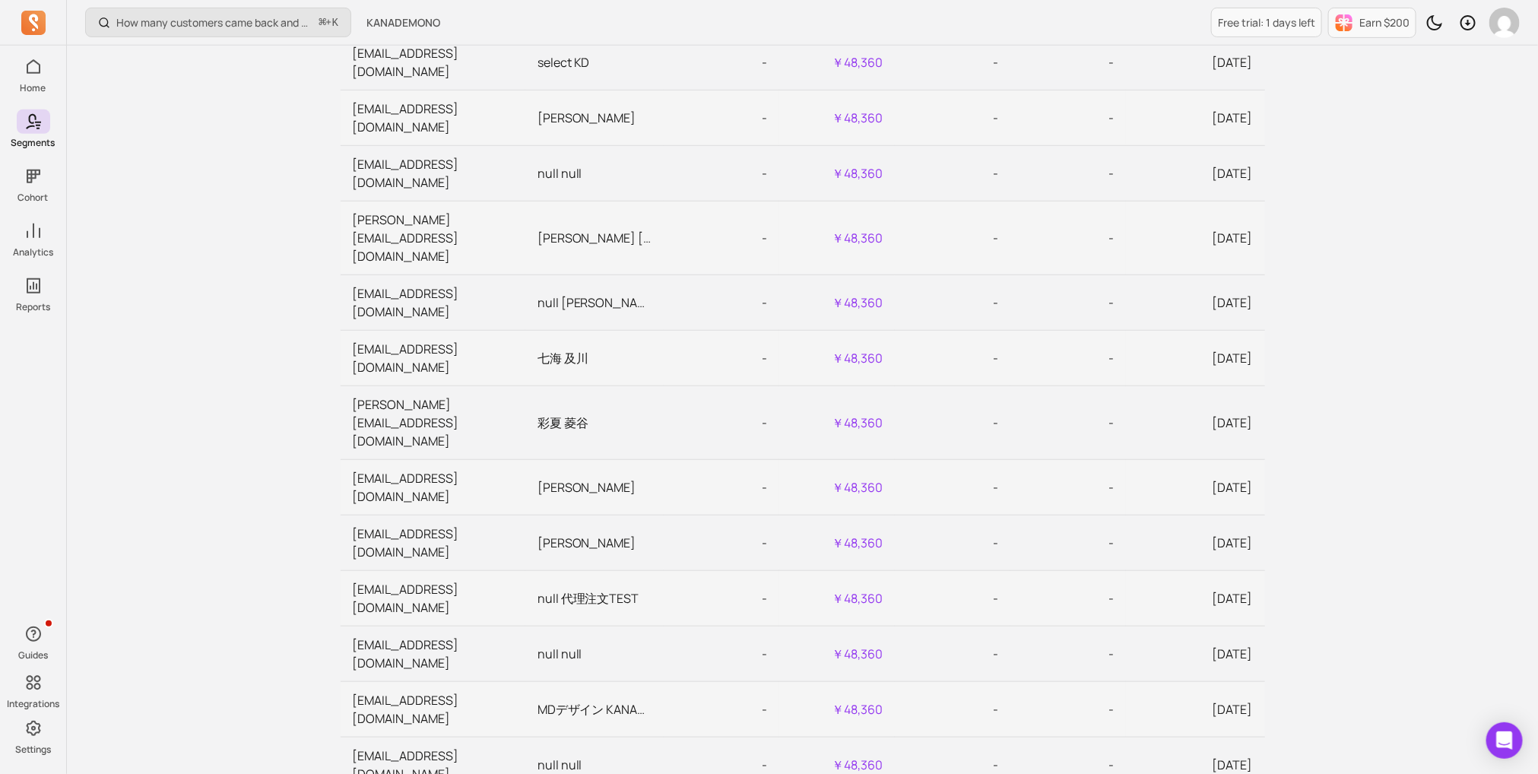
scroll to position [0, 0]
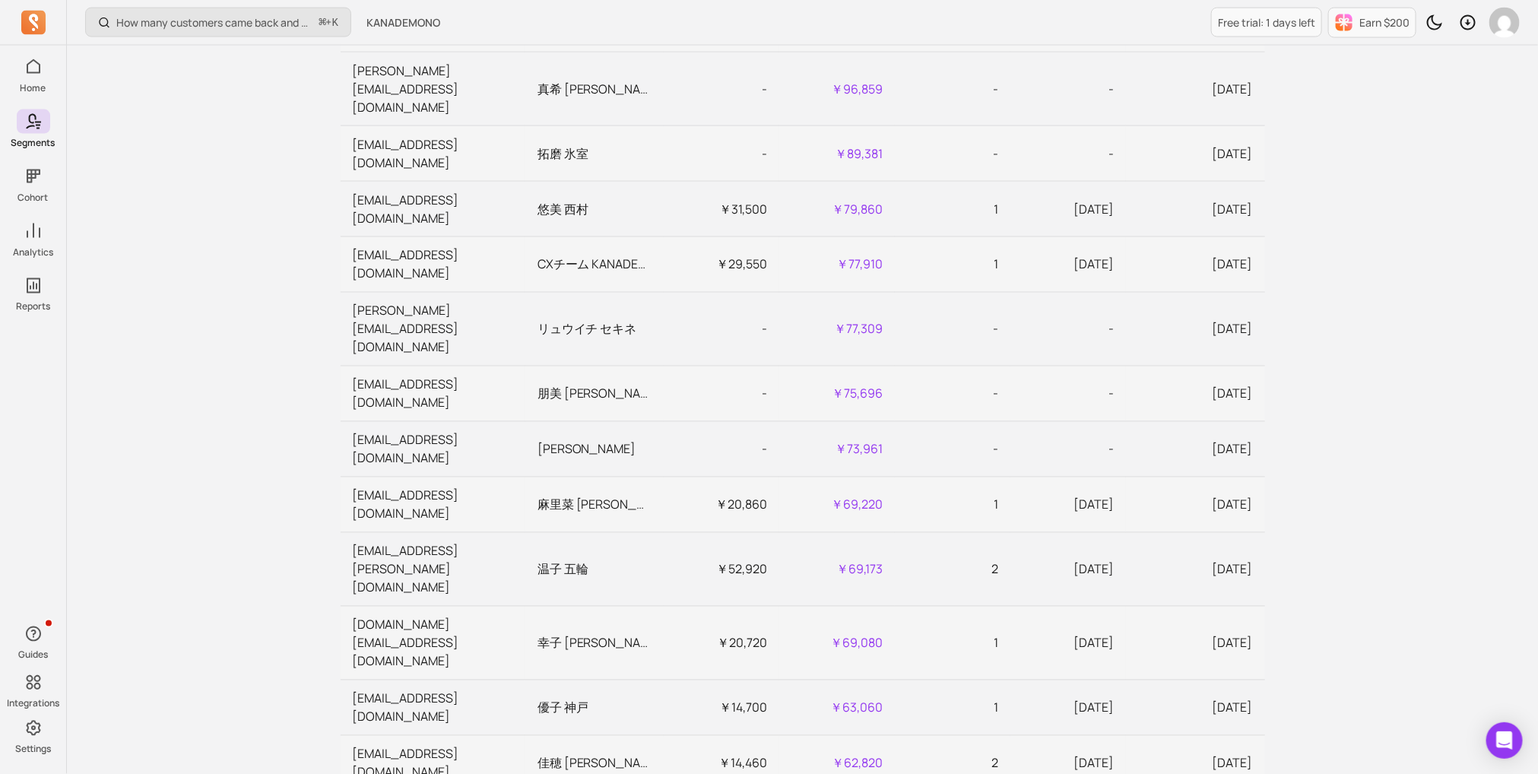
copy td "[EMAIL_ADDRESS][DOMAIN_NAME]"
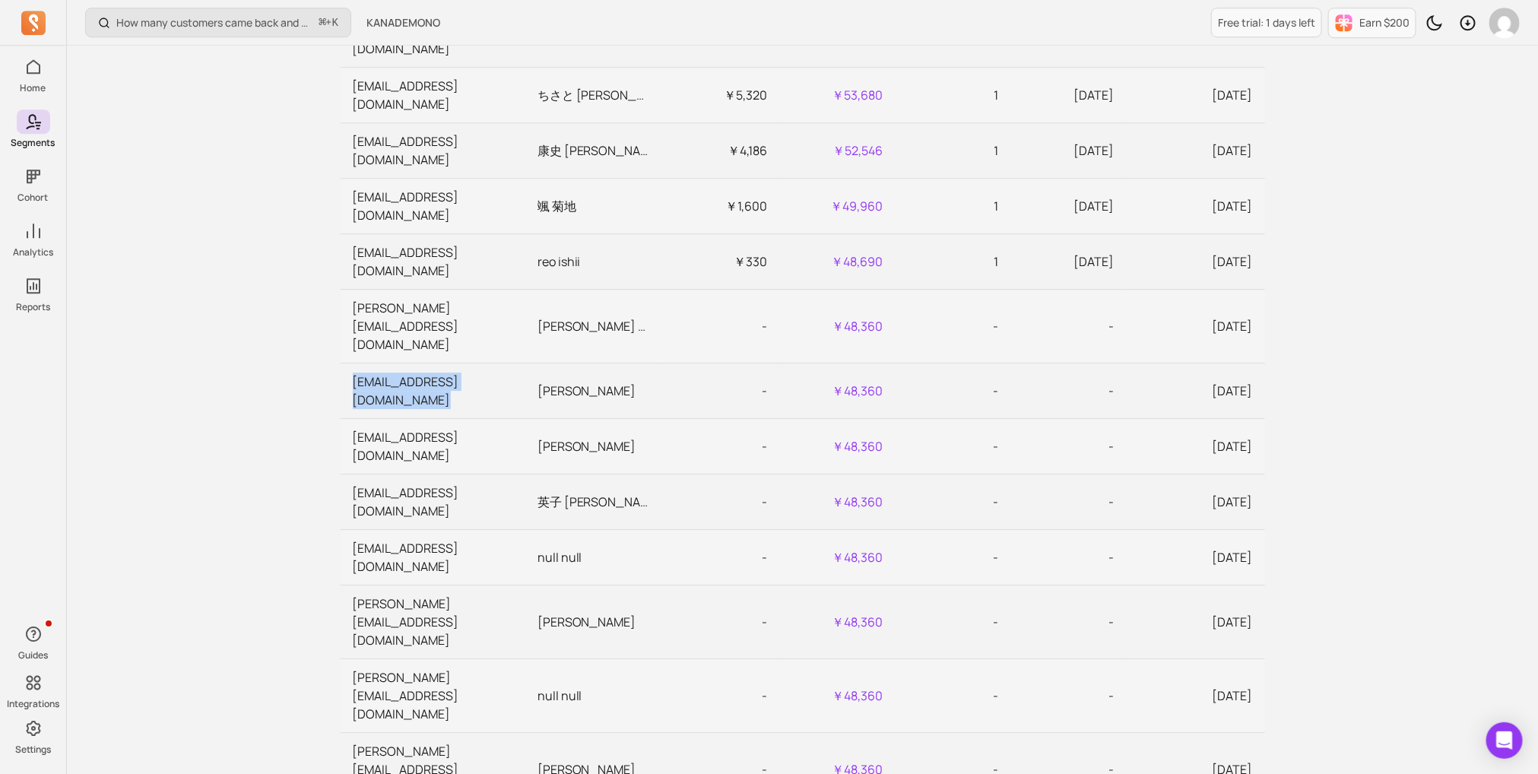
scroll to position [3425, 0]
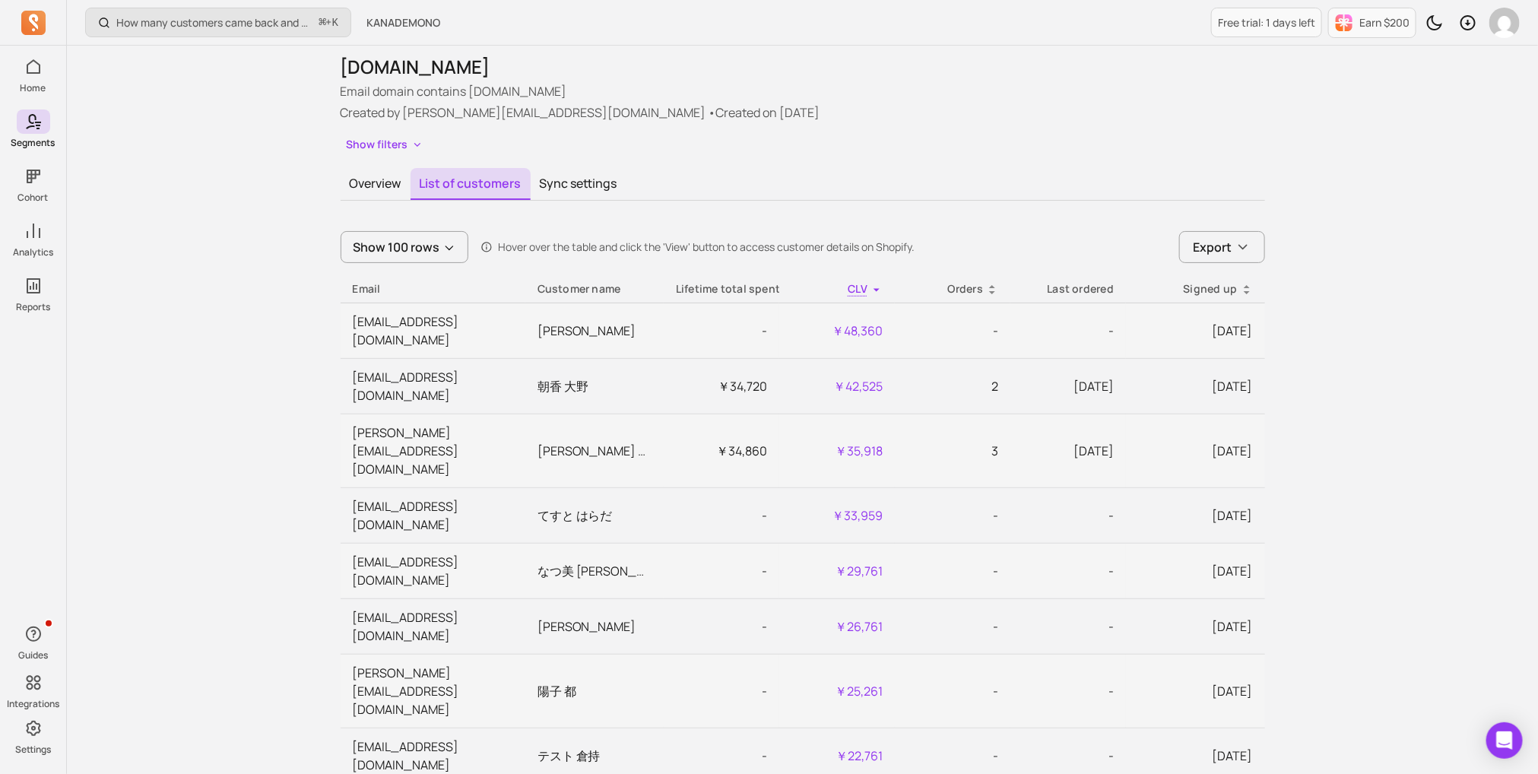
click at [1228, 282] on div "Signed up" at bounding box center [1195, 288] width 114 height 15
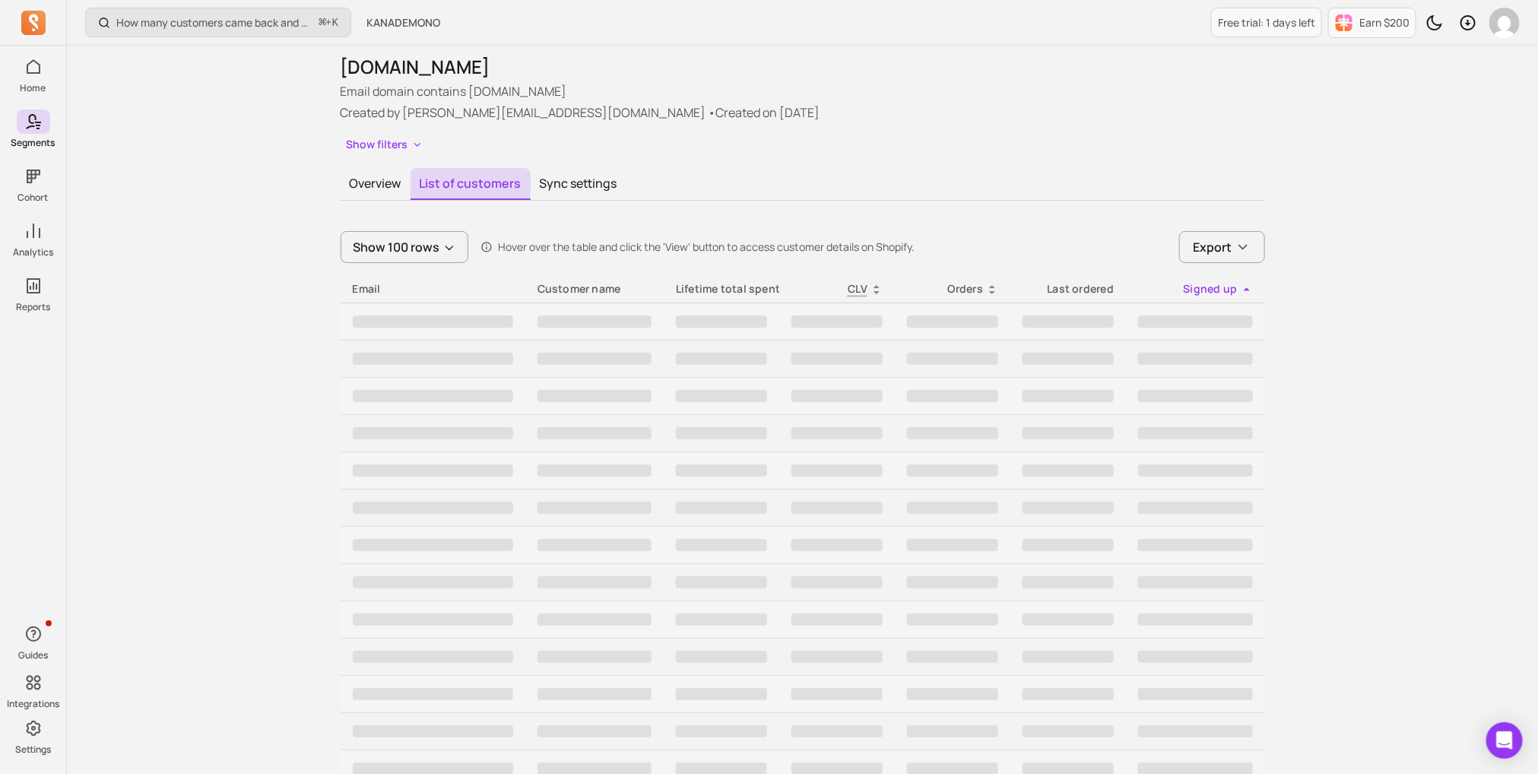
scroll to position [0, 0]
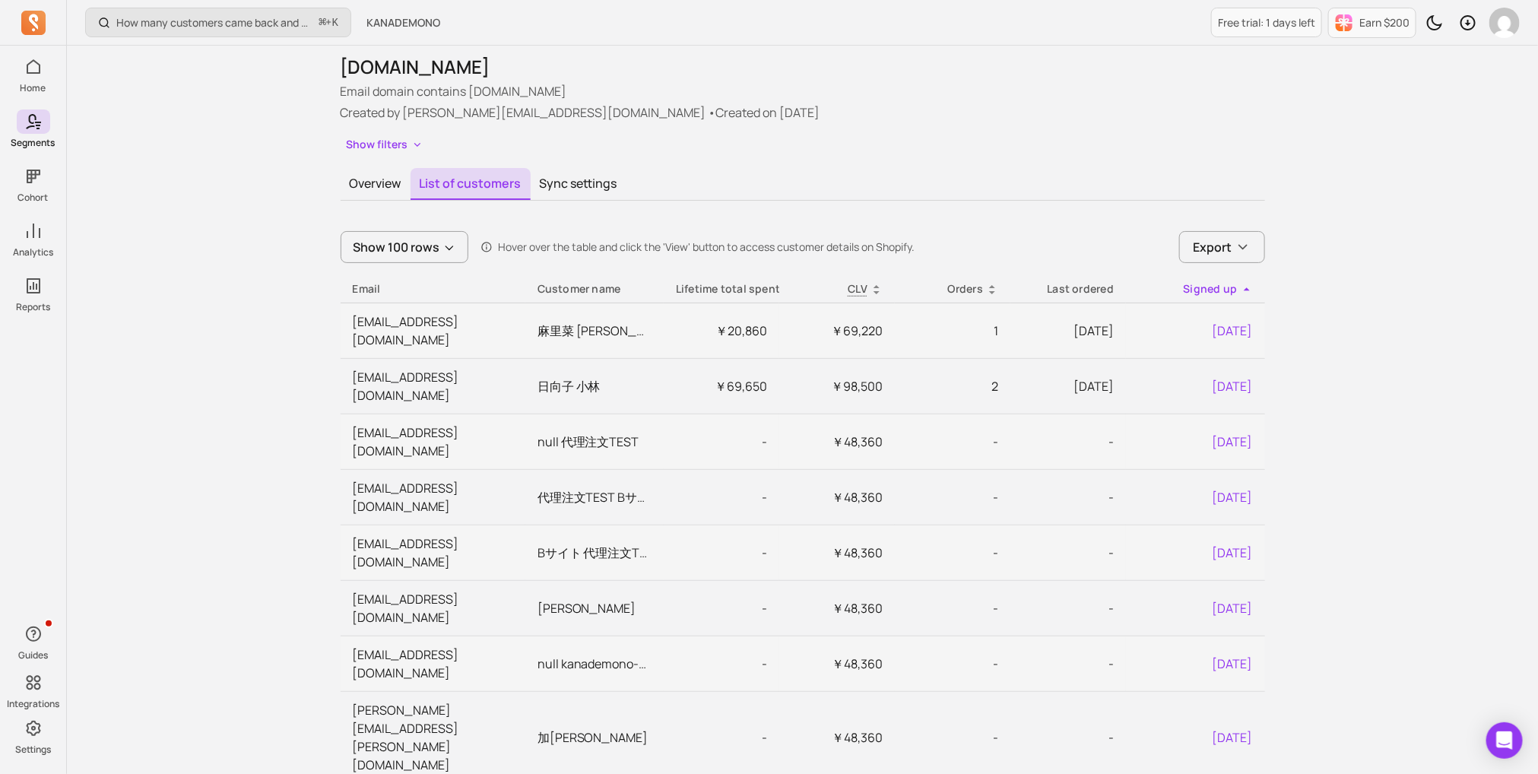
click at [1228, 282] on div "Signed up" at bounding box center [1195, 288] width 114 height 15
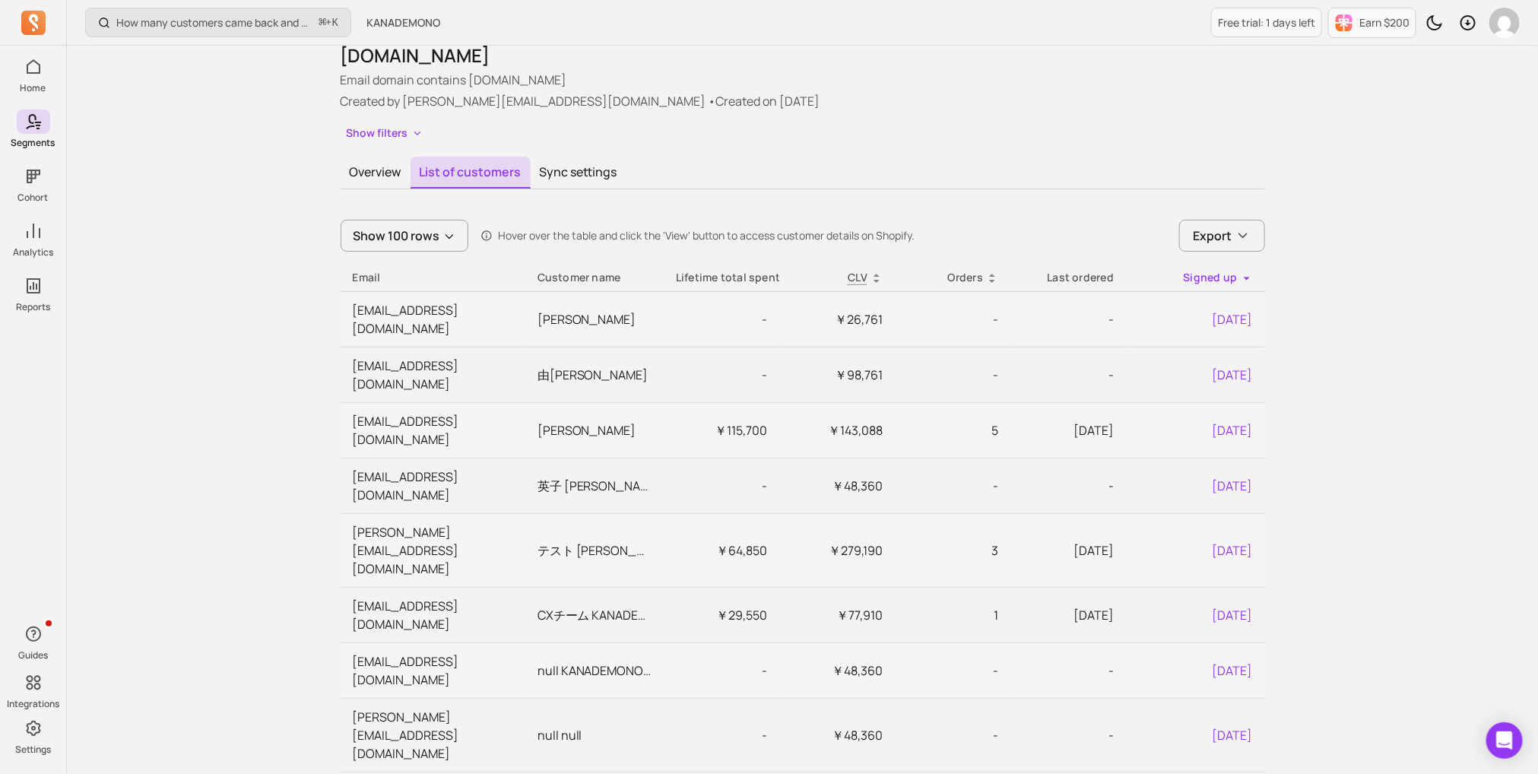
scroll to position [52, 0]
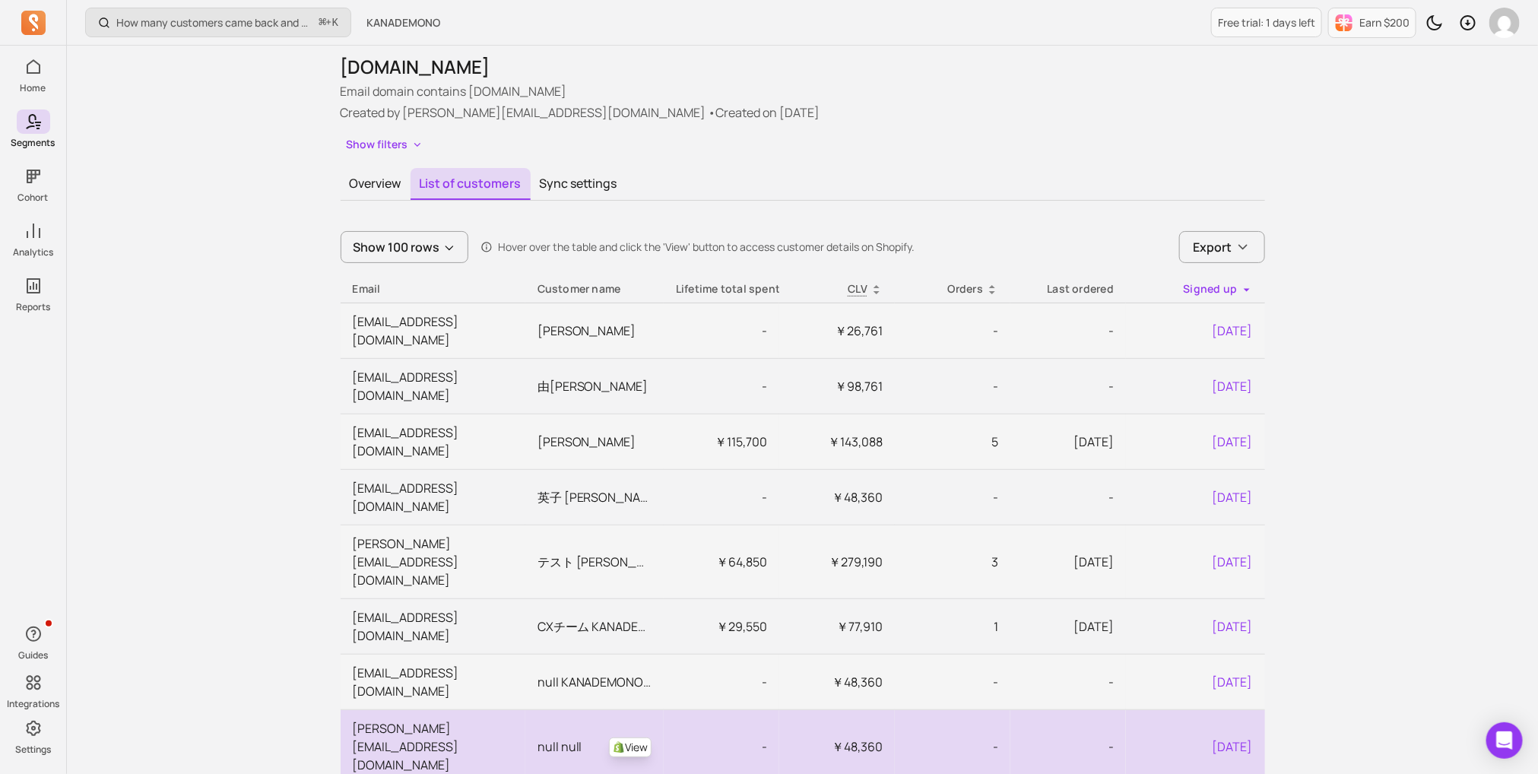
click at [455, 709] on td "[PERSON_NAME][EMAIL_ADDRESS][DOMAIN_NAME]" at bounding box center [433, 746] width 185 height 74
click at [646, 738] on link "View" at bounding box center [630, 748] width 43 height 20
click at [422, 709] on td "[PERSON_NAME][EMAIL_ADDRESS][DOMAIN_NAME]" at bounding box center [433, 746] width 185 height 74
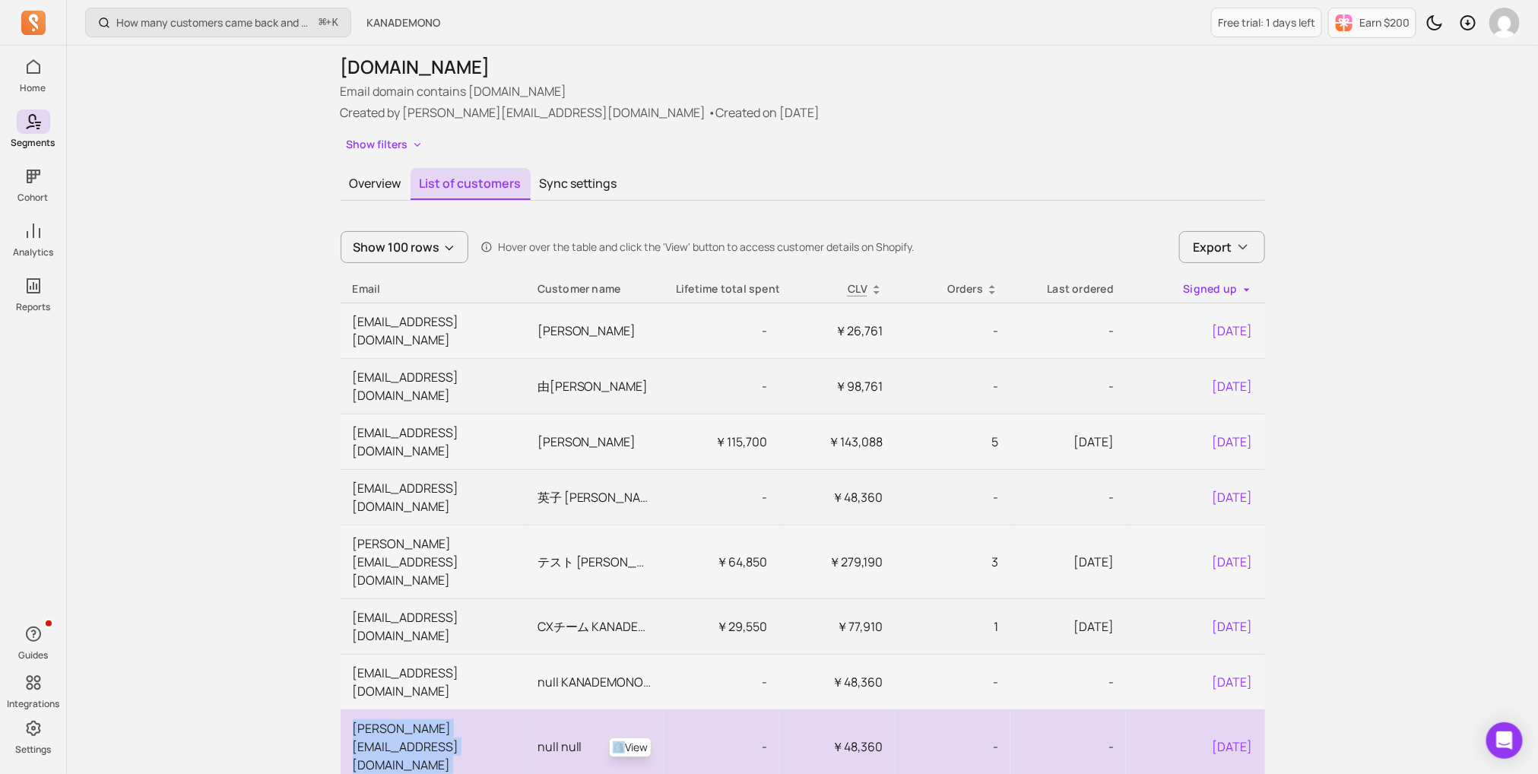
copy td "[PERSON_NAME][EMAIL_ADDRESS][DOMAIN_NAME]"
click at [489, 709] on td "[PERSON_NAME][EMAIL_ADDRESS][DOMAIN_NAME]" at bounding box center [433, 746] width 185 height 74
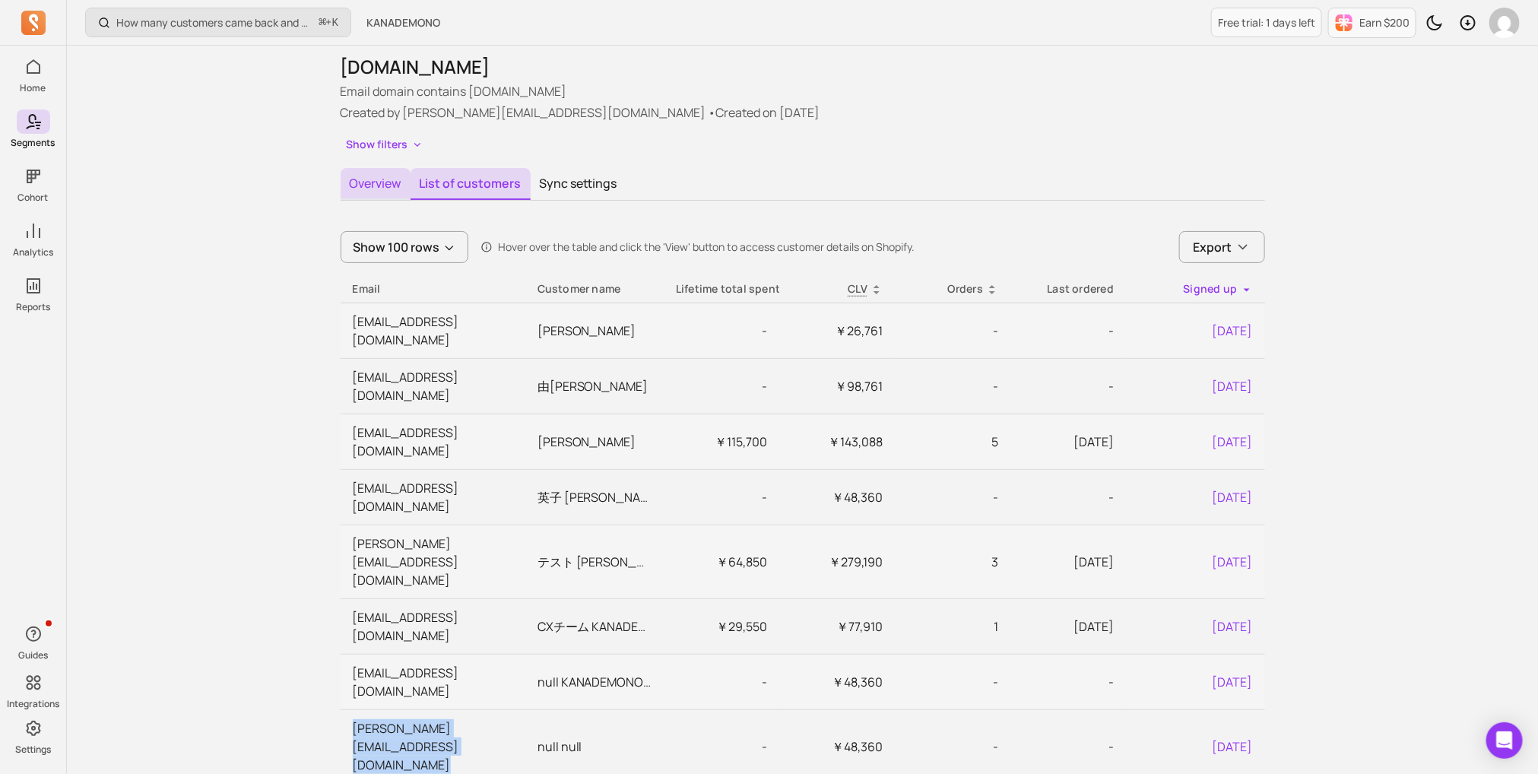
scroll to position [0, 0]
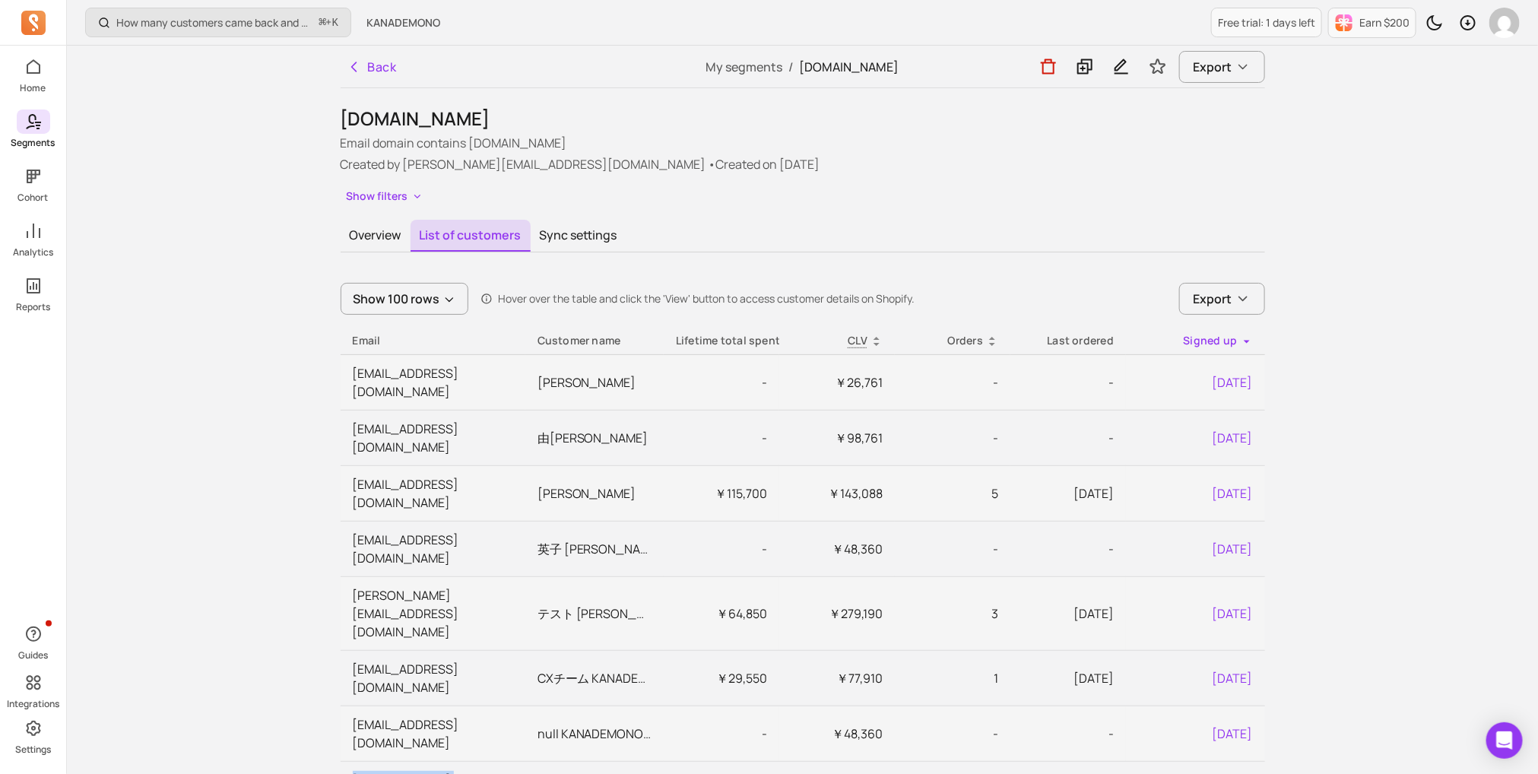
click at [28, 133] on span at bounding box center [33, 122] width 33 height 24
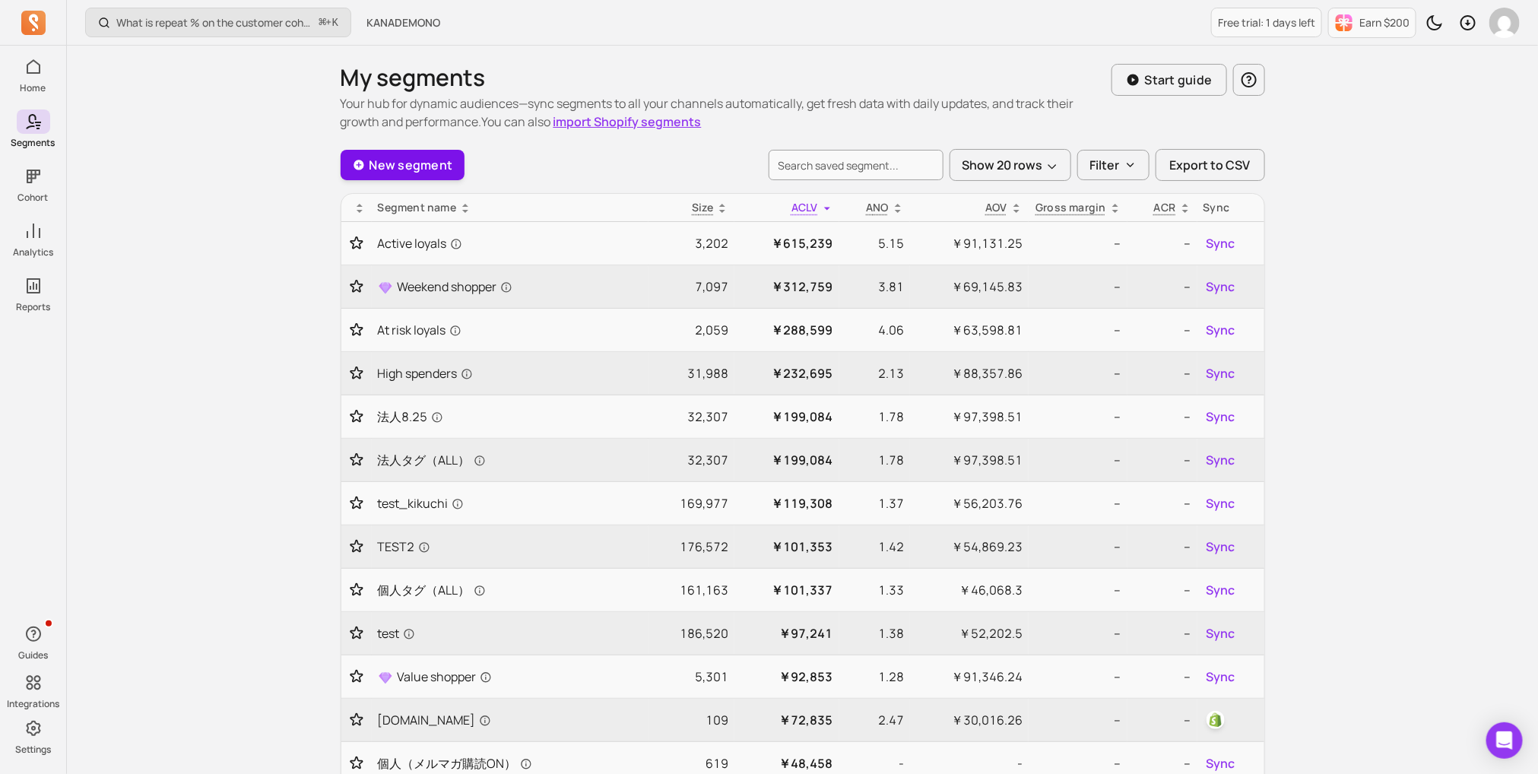
click at [410, 176] on link "New segment" at bounding box center [403, 165] width 125 height 30
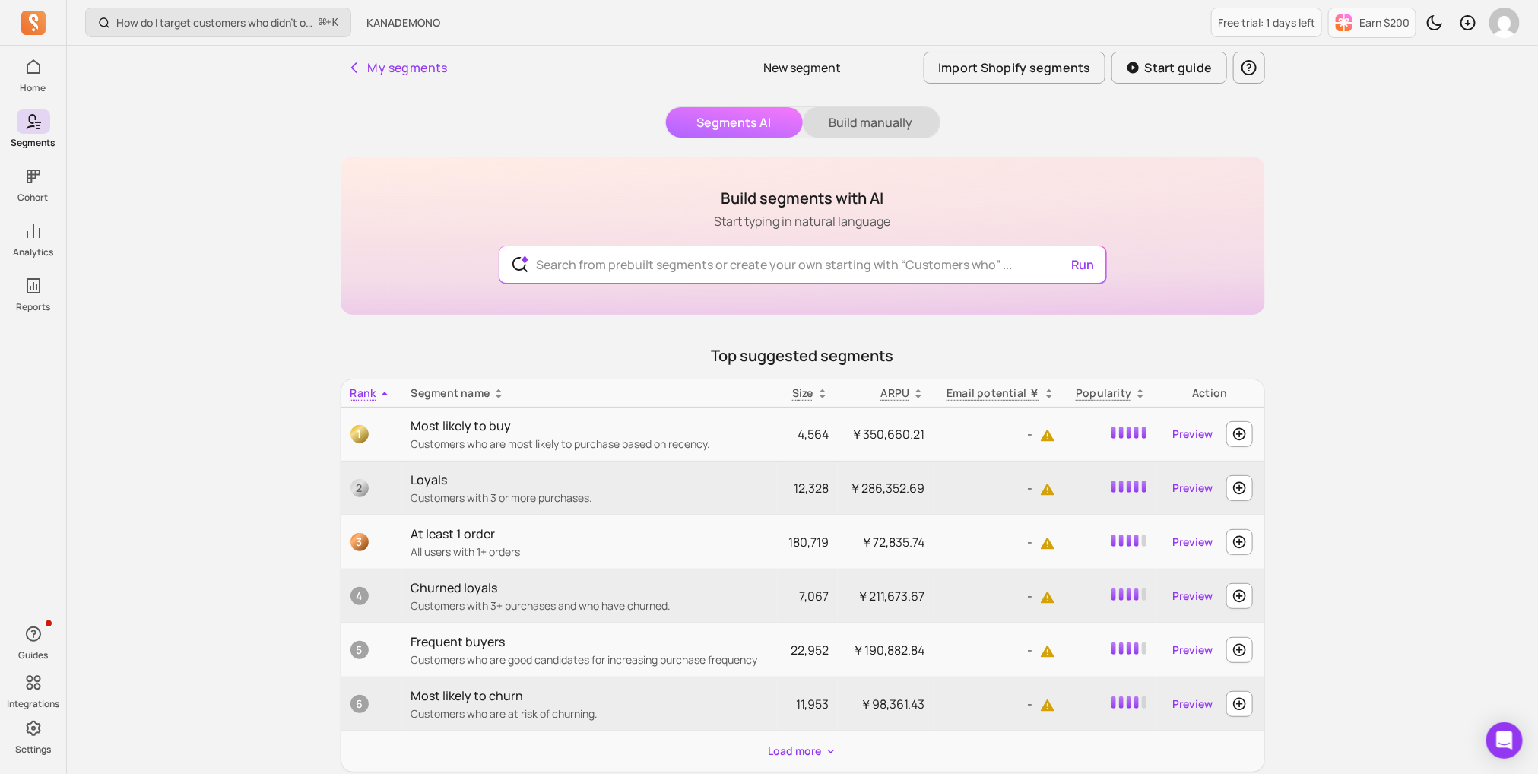
click at [849, 109] on button "Build manually" at bounding box center [871, 122] width 137 height 30
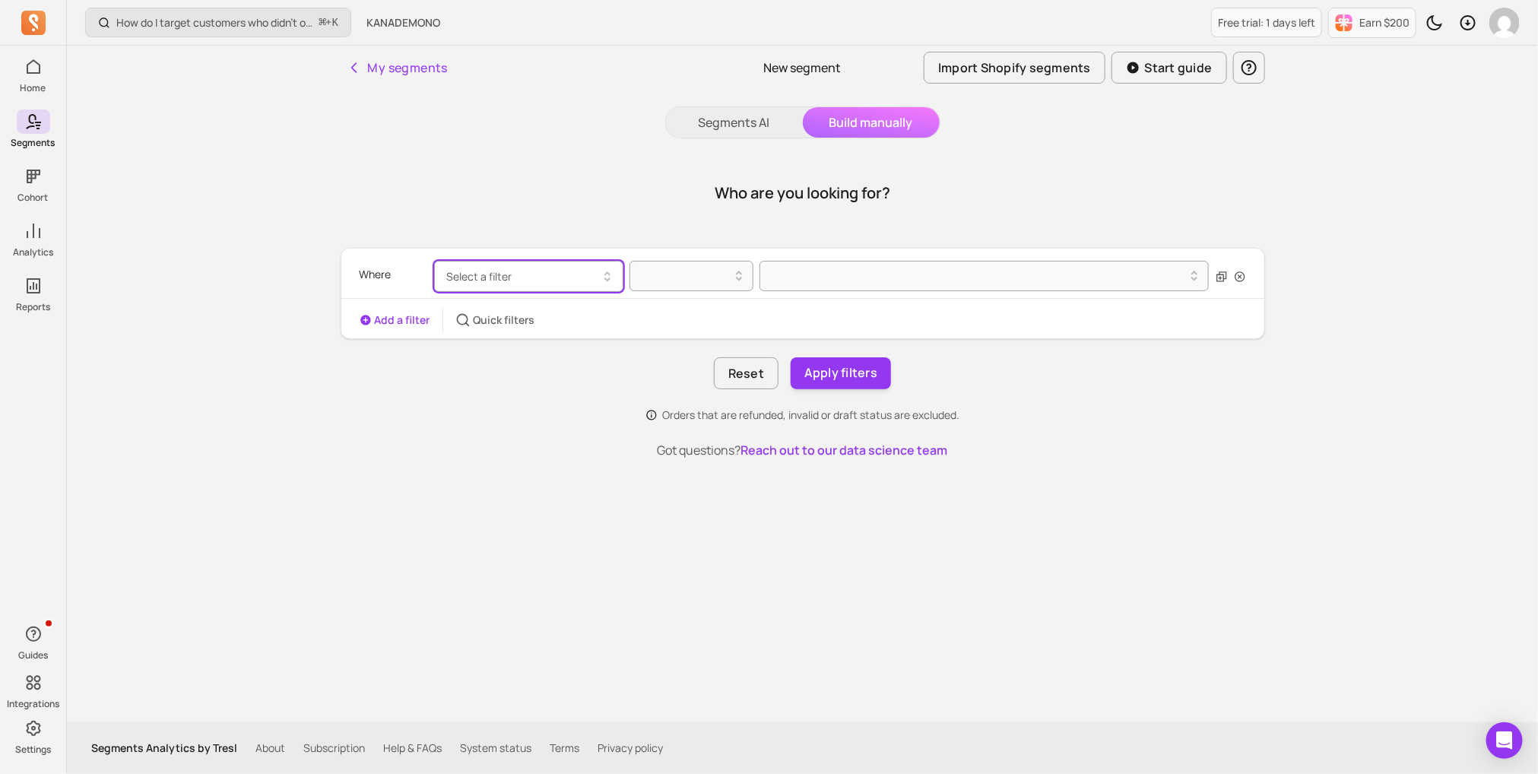
click at [572, 276] on button "Select a filter" at bounding box center [528, 276] width 189 height 31
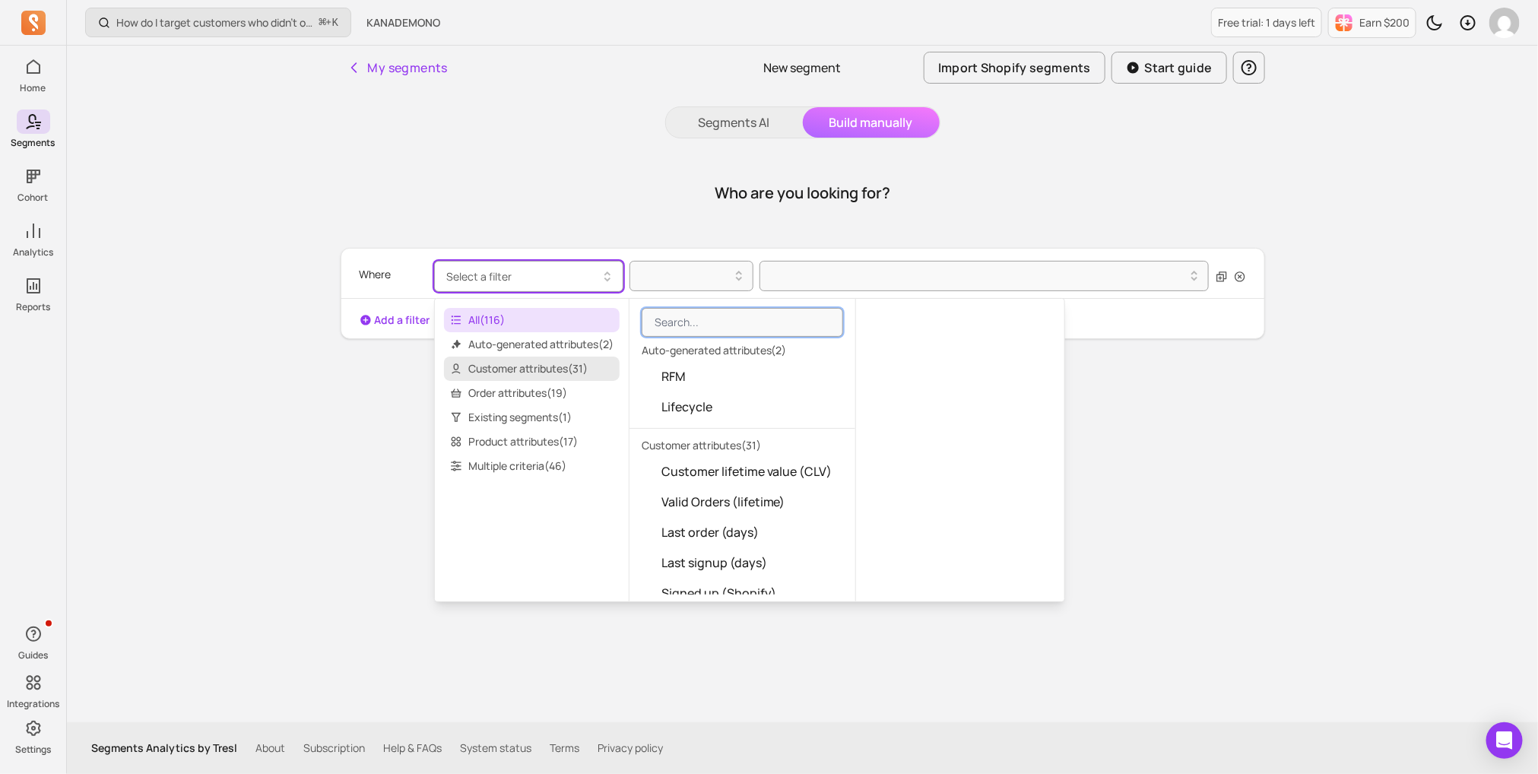
click at [551, 361] on span "Customer attributes ( 31 )" at bounding box center [532, 369] width 176 height 24
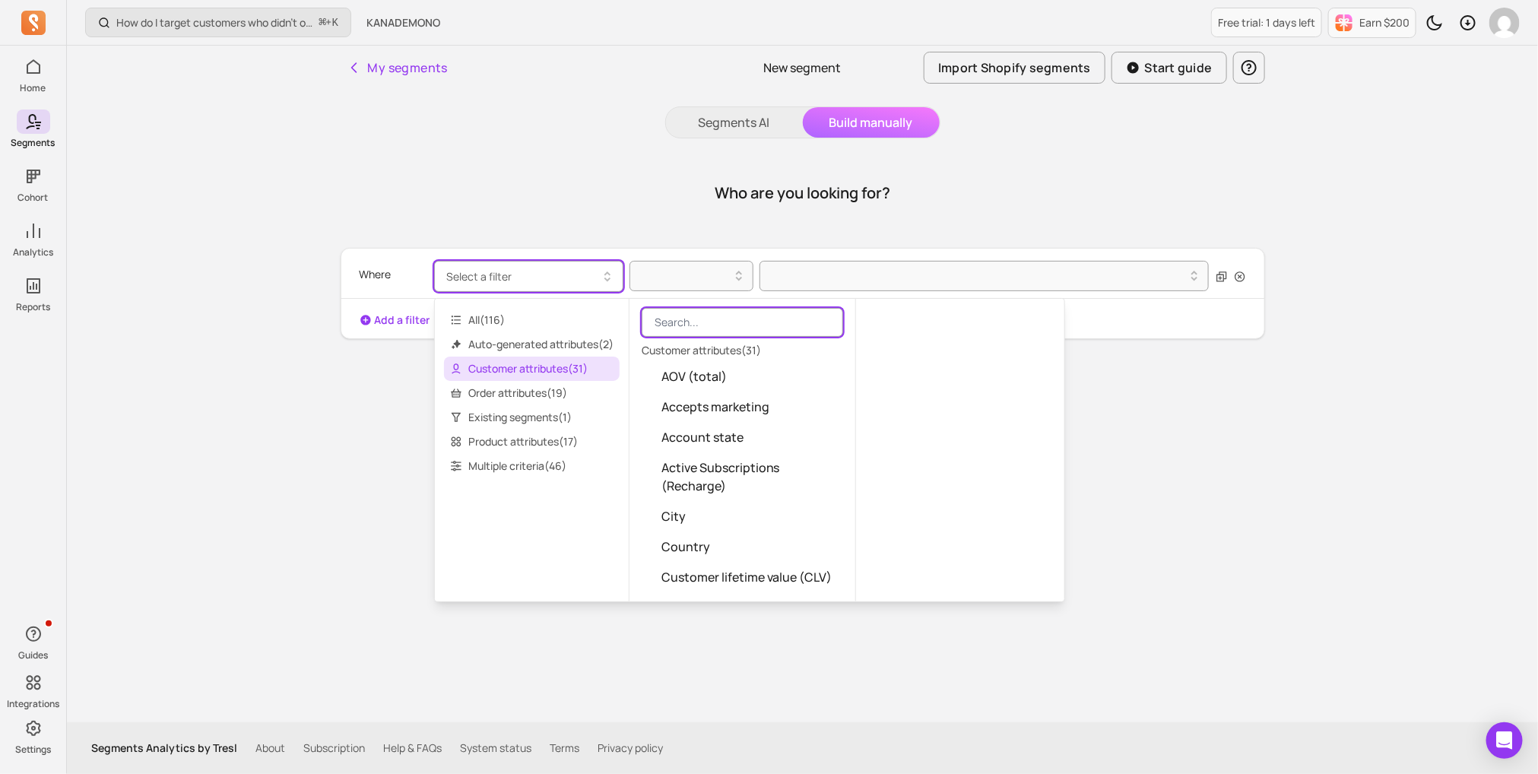
click at [718, 319] on input "search" at bounding box center [743, 322] width 202 height 29
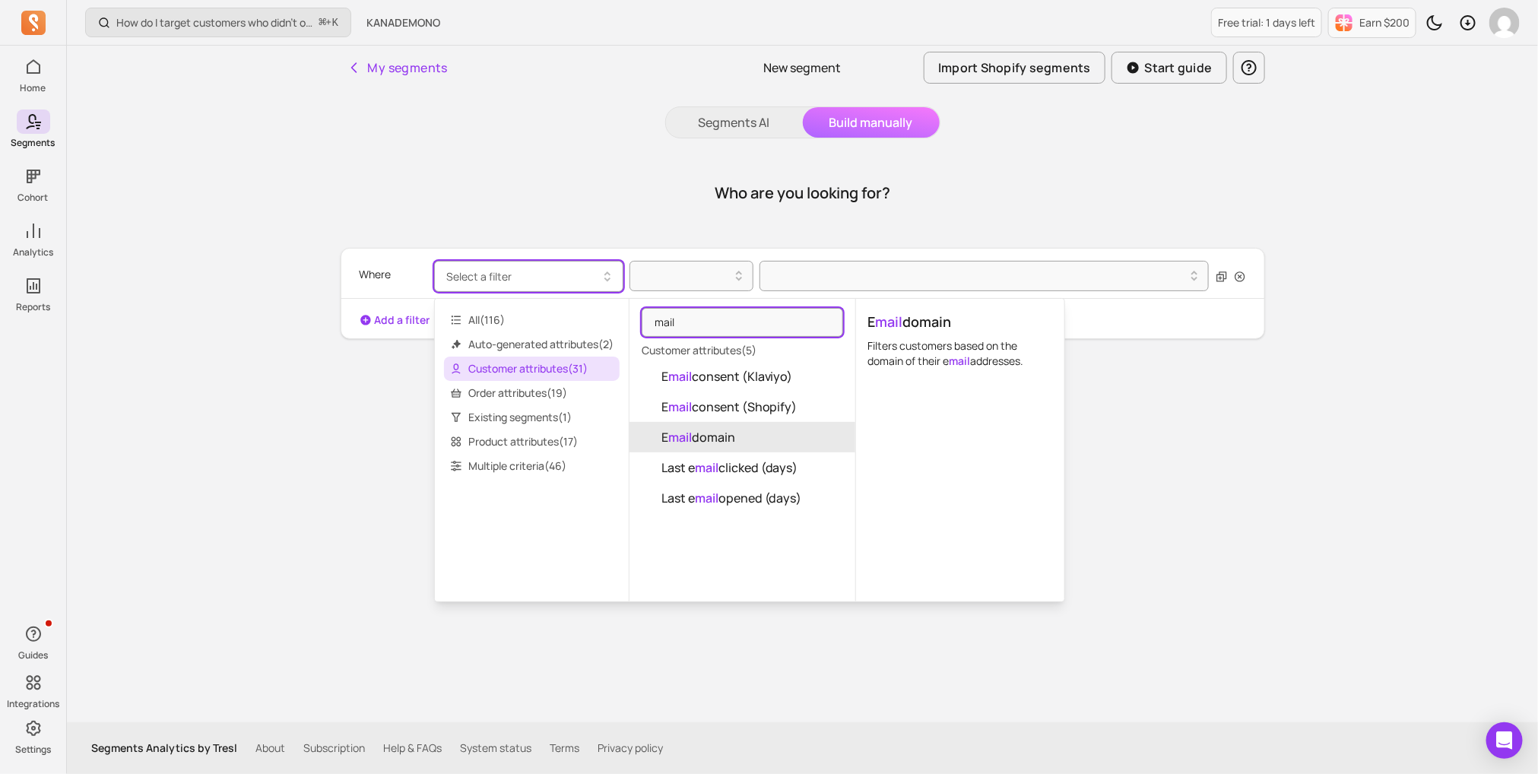
type input "mail"
click at [735, 428] on span "E mail domain" at bounding box center [699, 437] width 74 height 18
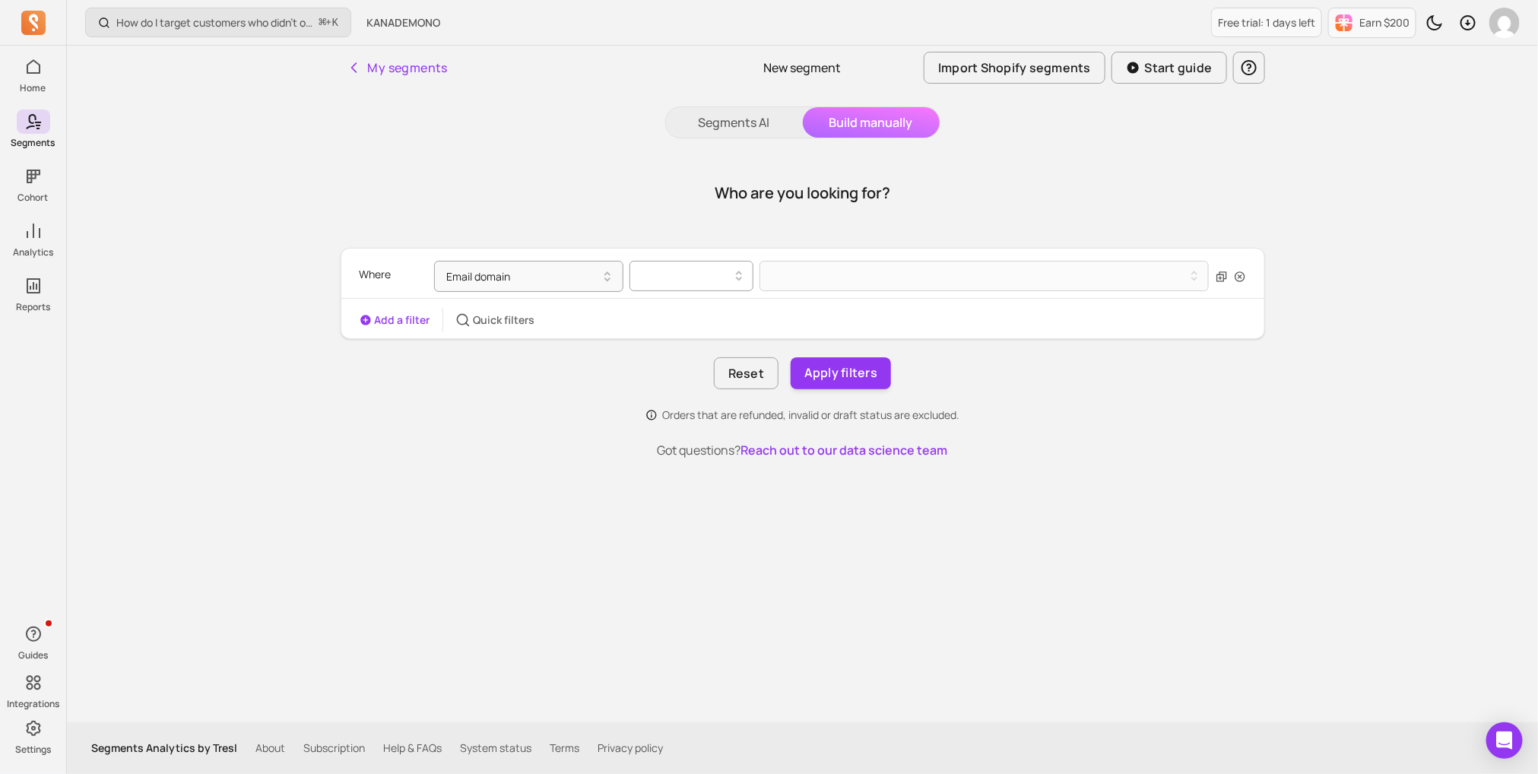
click at [722, 282] on div at bounding box center [686, 276] width 92 height 18
click at [715, 319] on div "contains" at bounding box center [691, 314] width 122 height 27
click at [797, 281] on button at bounding box center [985, 276] width 450 height 30
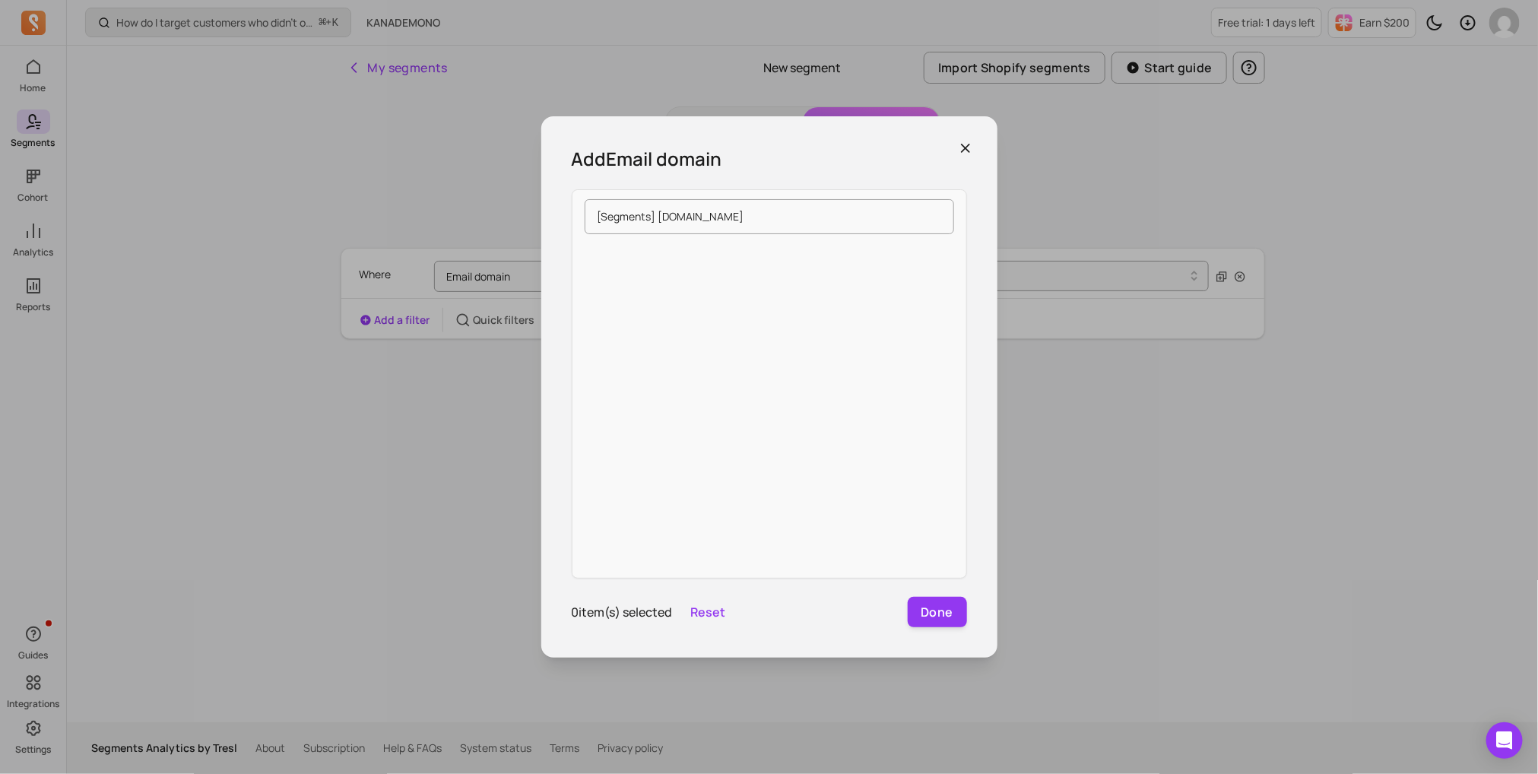
drag, startPoint x: 659, startPoint y: 218, endPoint x: 570, endPoint y: 220, distance: 89.7
click at [574, 219] on div "[Segments] [DOMAIN_NAME]" at bounding box center [770, 216] width 394 height 41
click at [726, 211] on input "[DOMAIN_NAME]" at bounding box center [770, 216] width 370 height 35
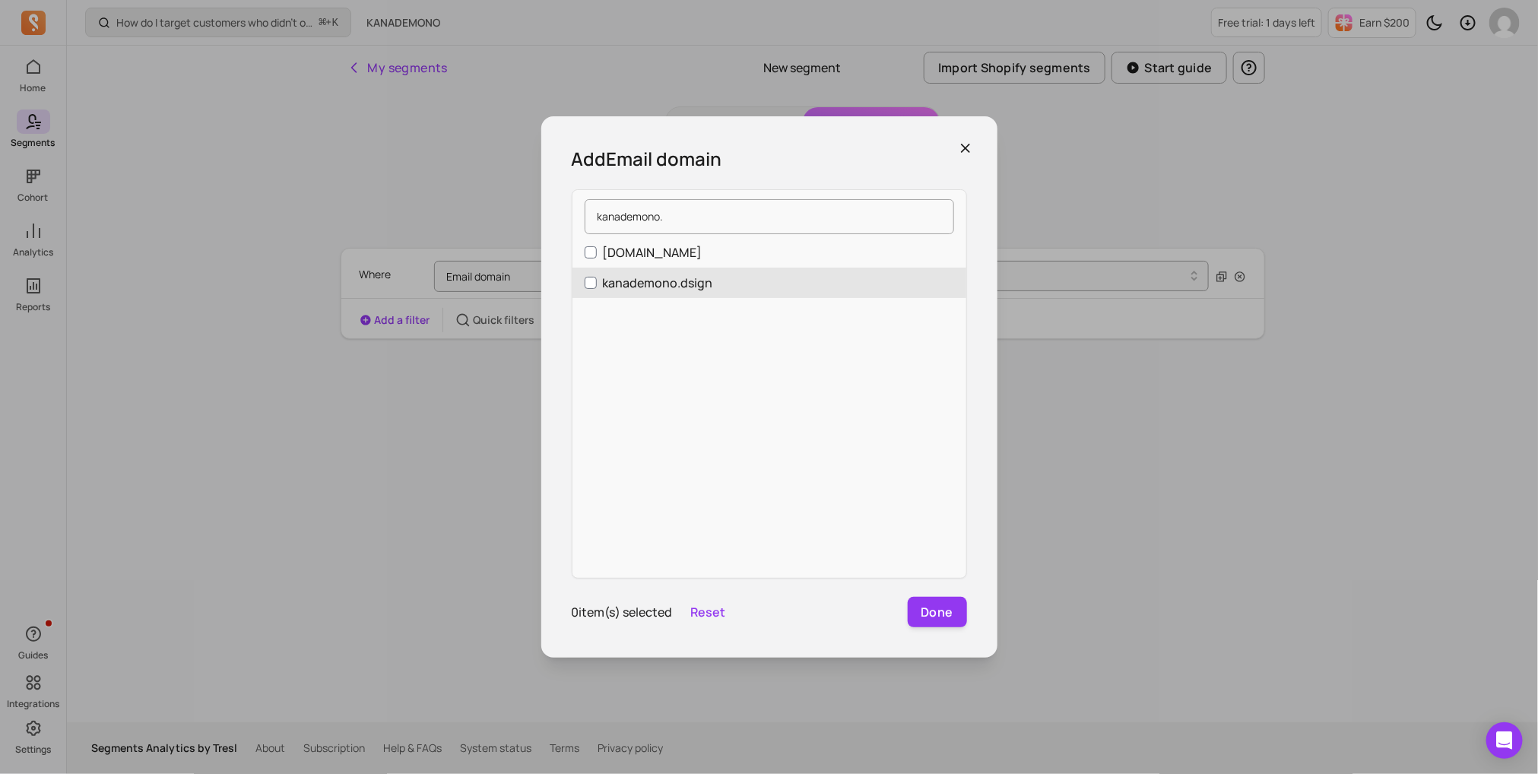
type input "kanademono."
click at [705, 275] on p "kanademono.dsign" at bounding box center [658, 283] width 110 height 18
click at [597, 277] on input "kanademono.dsign" at bounding box center [591, 283] width 12 height 12
checkbox input "true"
click at [713, 225] on input "kanademono." at bounding box center [770, 216] width 370 height 35
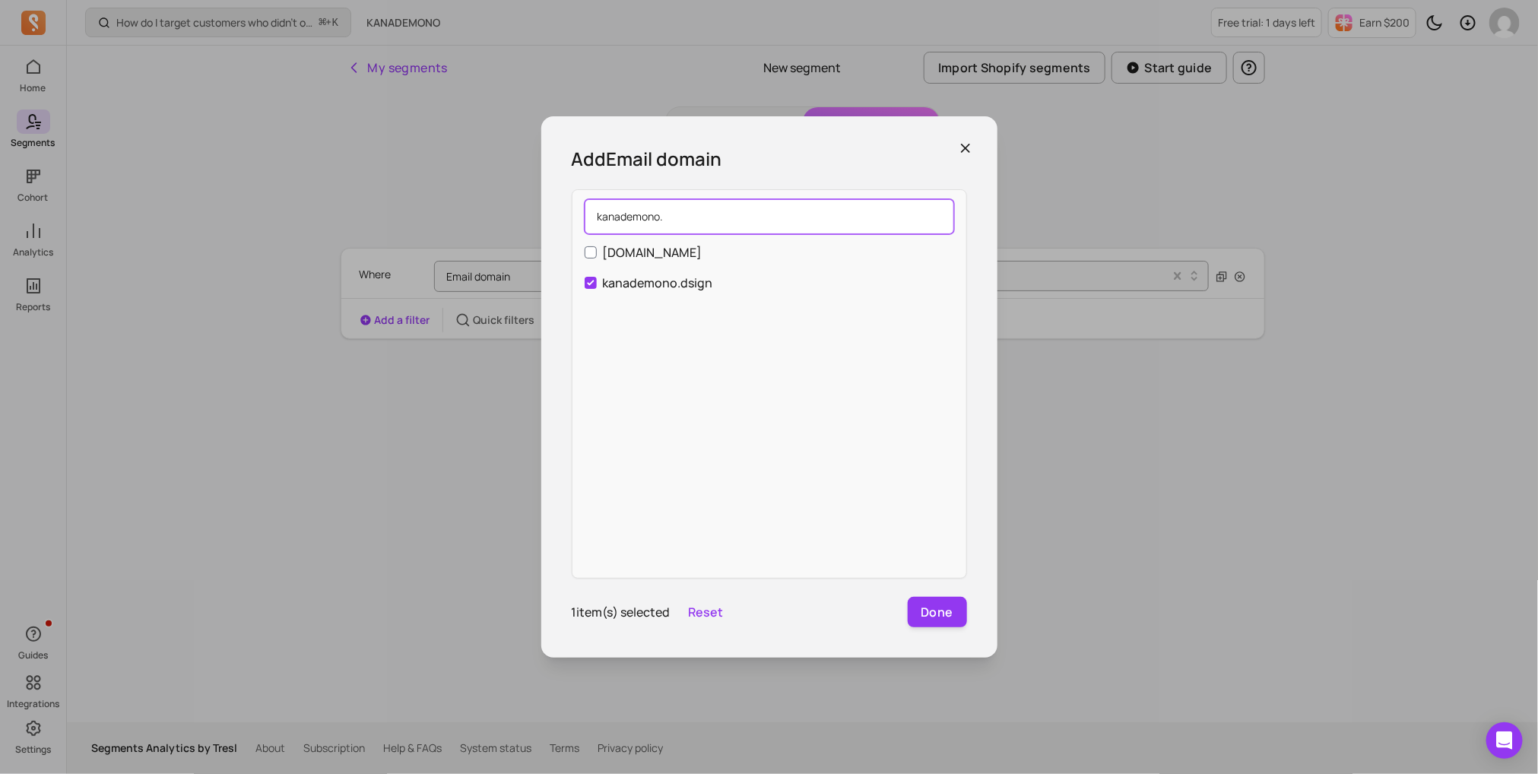
click at [713, 225] on input "kanademono." at bounding box center [770, 216] width 370 height 35
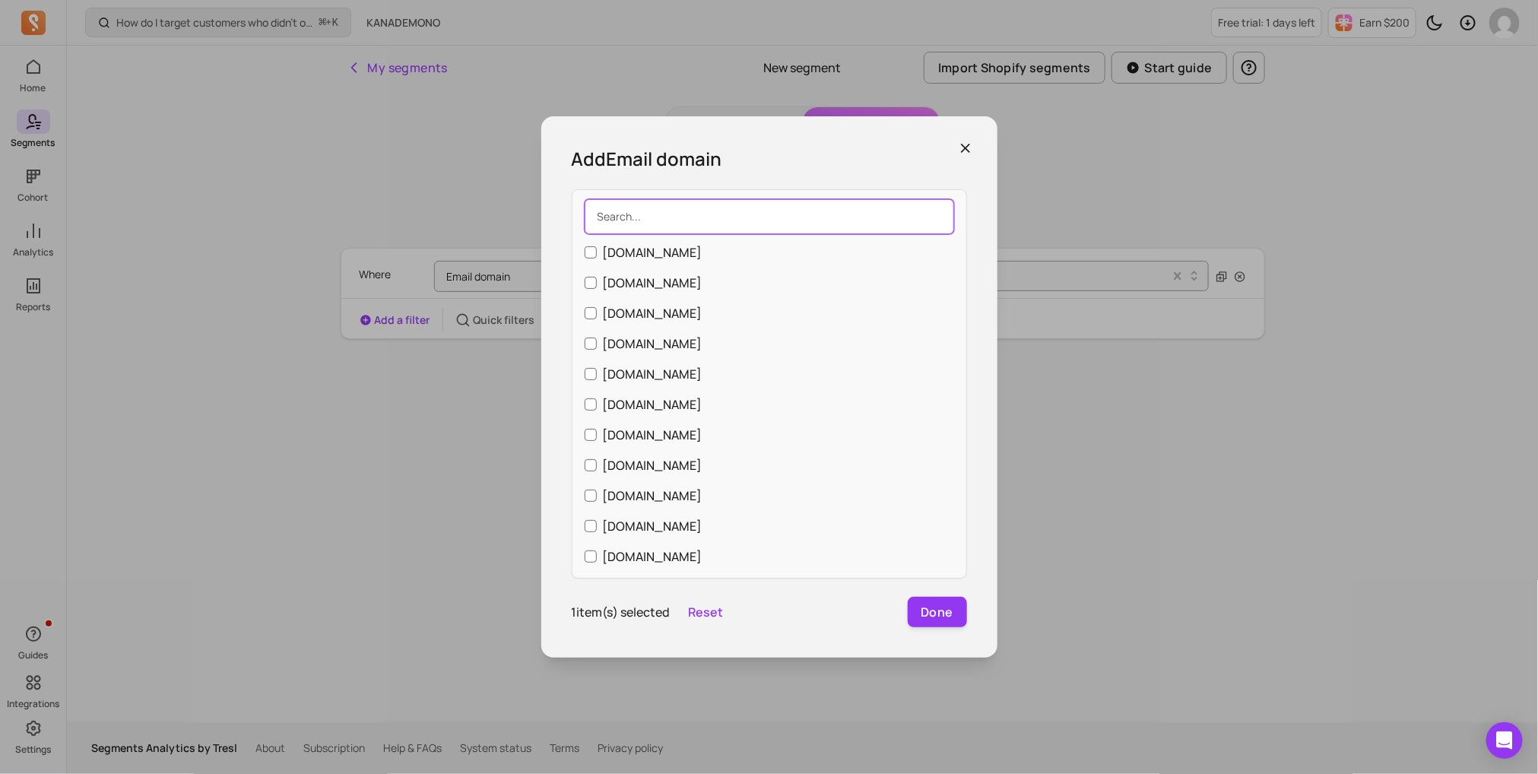
type input "kanademono."
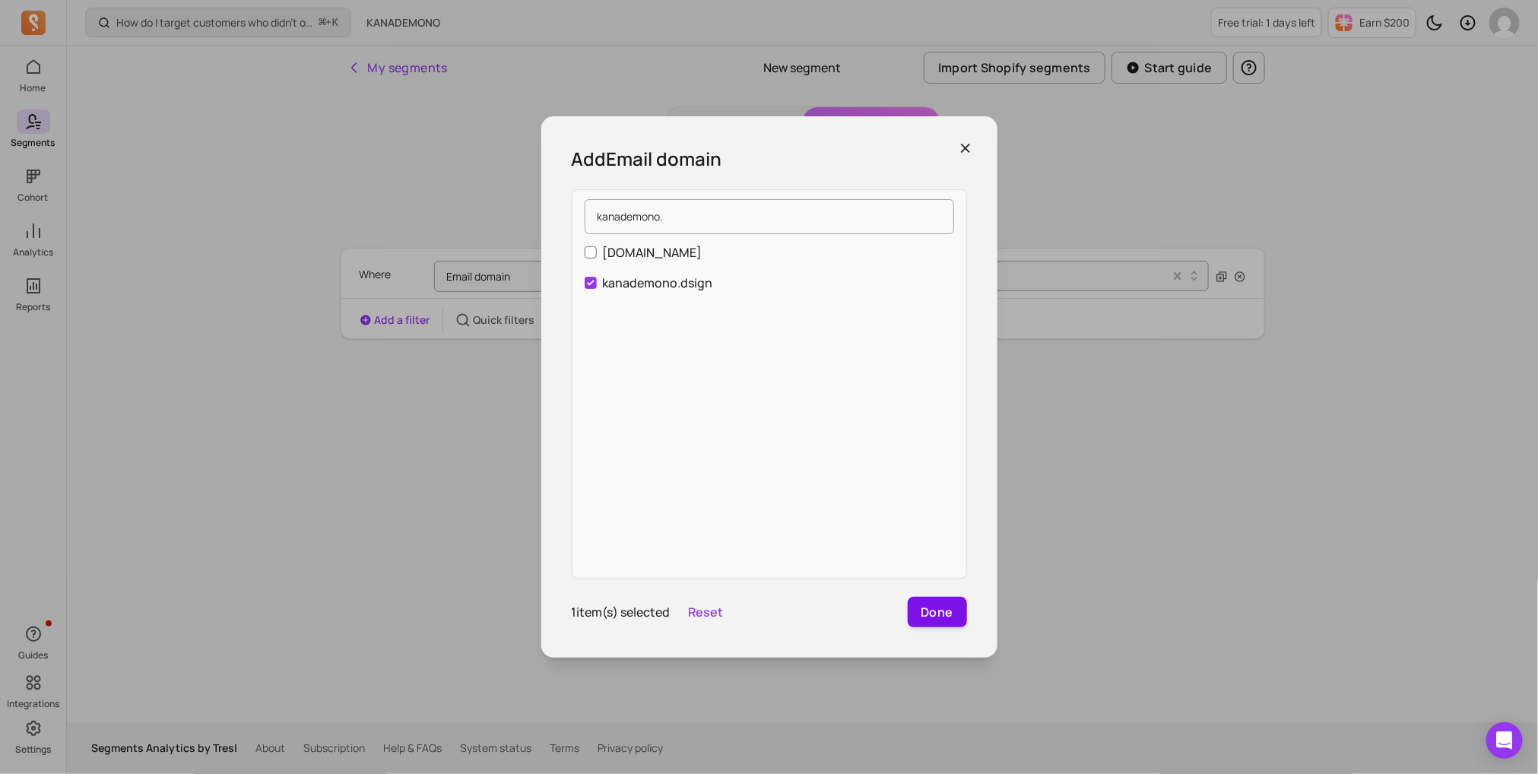
click at [955, 613] on button "Done" at bounding box center [937, 612] width 59 height 30
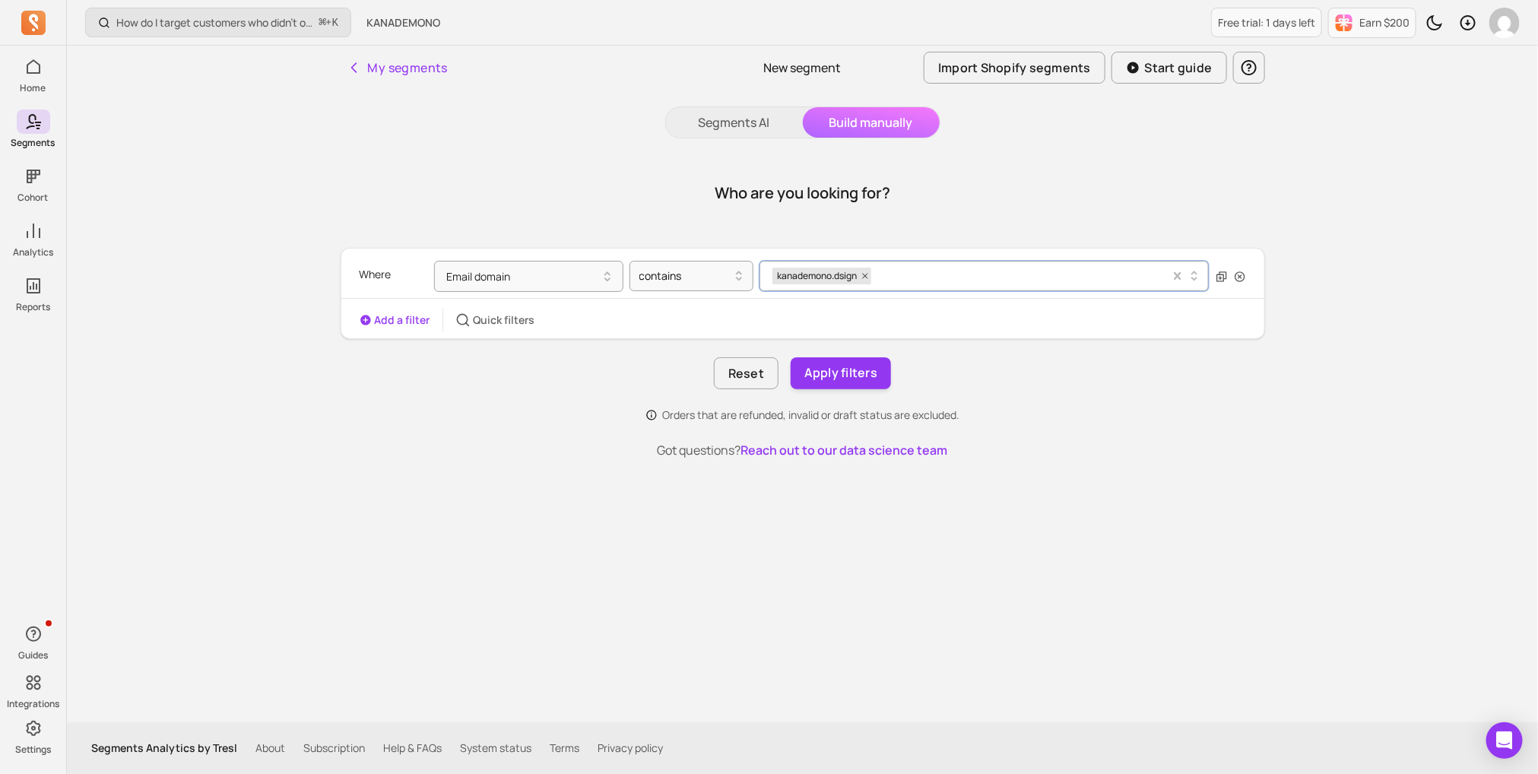
drag, startPoint x: 858, startPoint y: 278, endPoint x: 781, endPoint y: 275, distance: 76.9
click at [781, 275] on span "kanademono.dsign" at bounding box center [816, 276] width 87 height 17
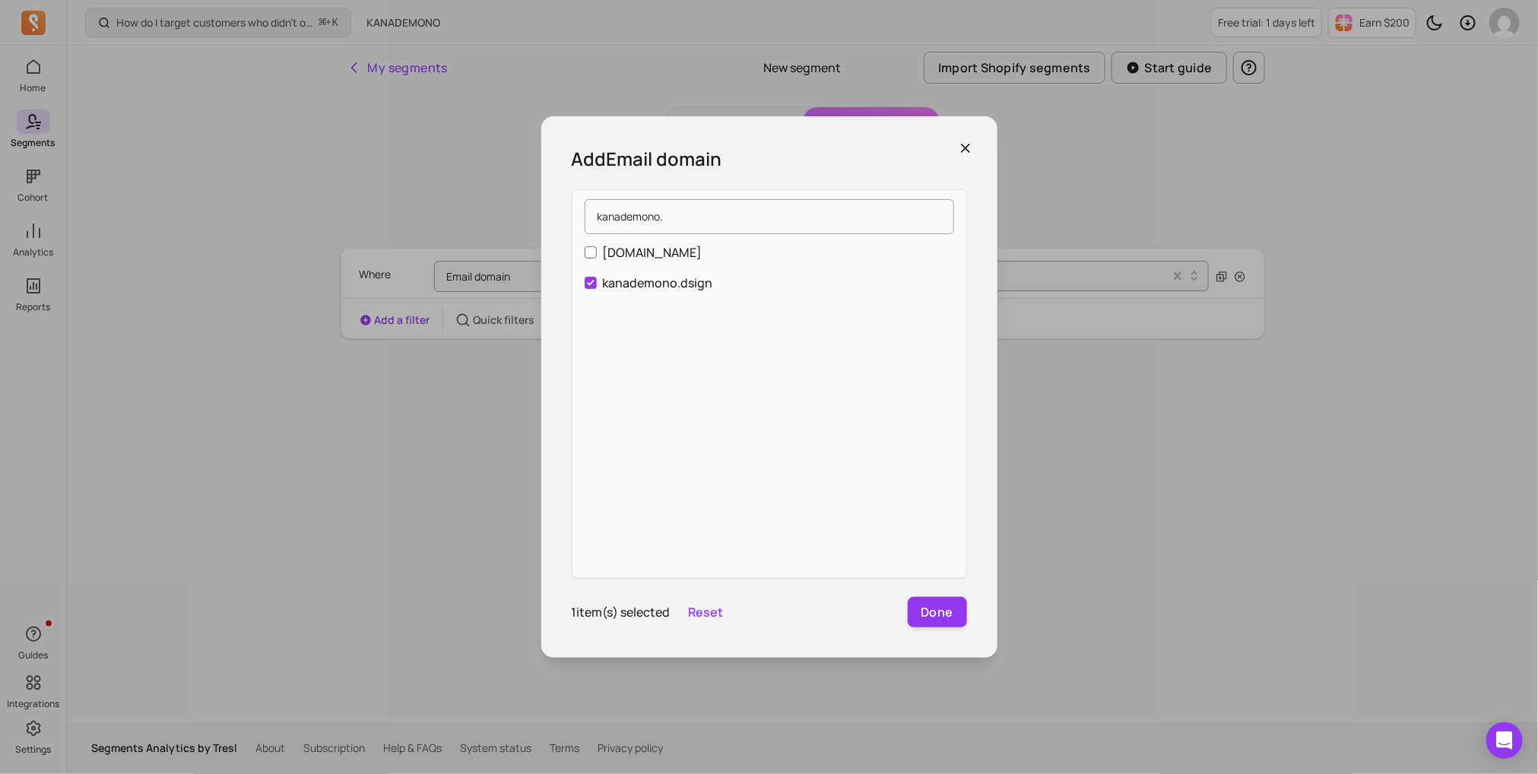
click at [973, 148] on icon "button" at bounding box center [965, 148] width 15 height 15
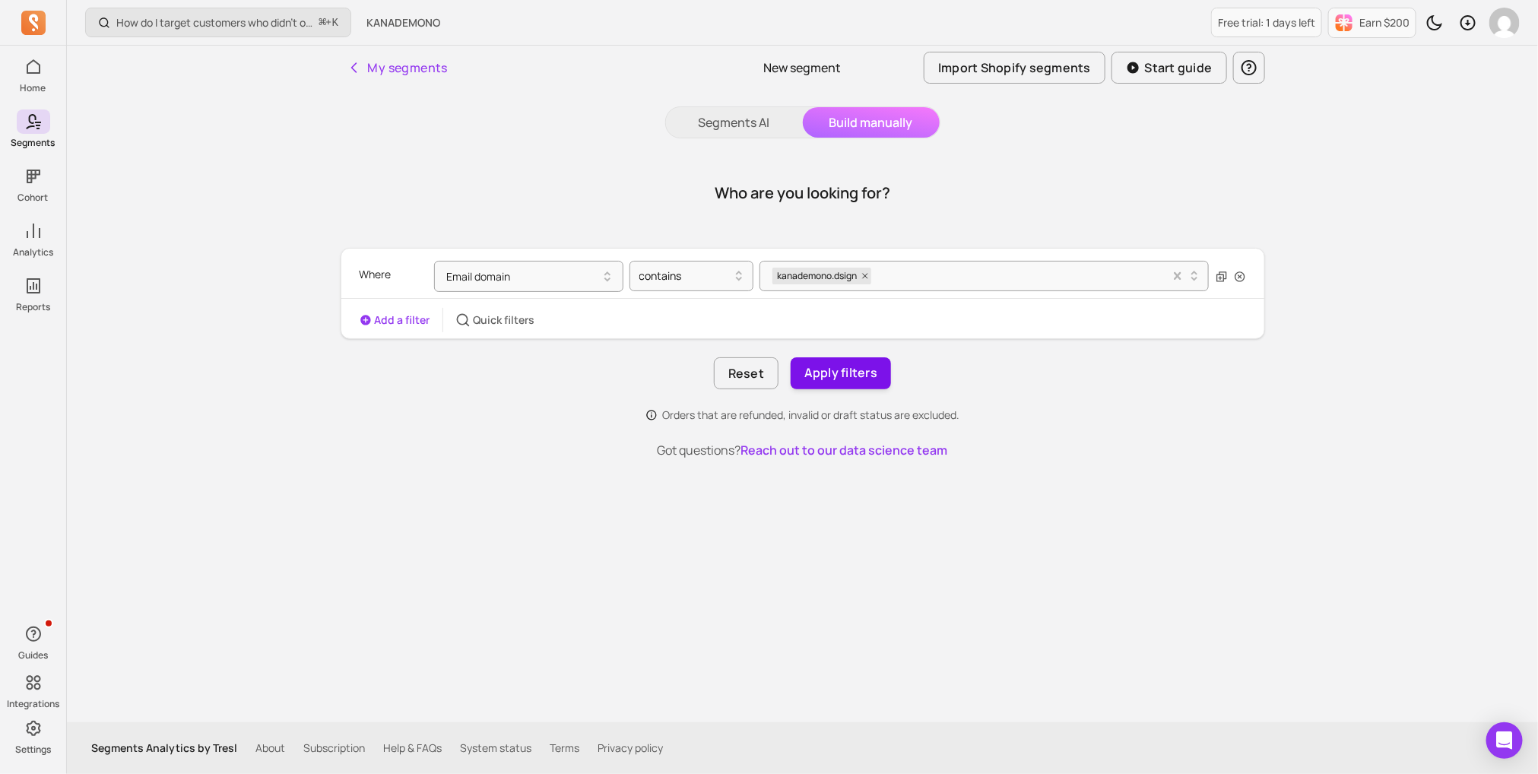
click at [854, 369] on button "Apply filters" at bounding box center [841, 373] width 100 height 32
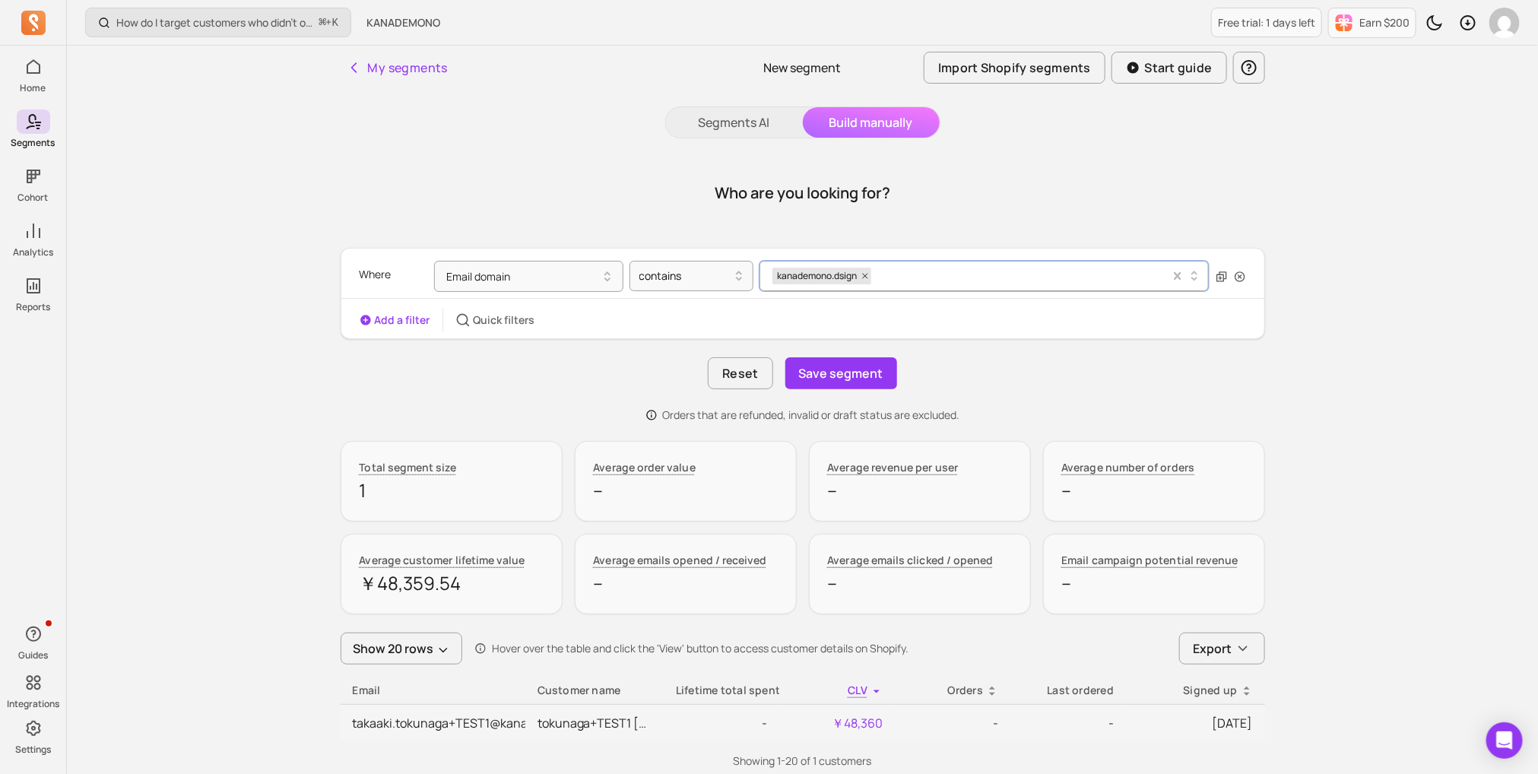
drag, startPoint x: 778, startPoint y: 277, endPoint x: 831, endPoint y: 275, distance: 53.3
click at [831, 275] on span "kanademono.dsign" at bounding box center [816, 276] width 87 height 17
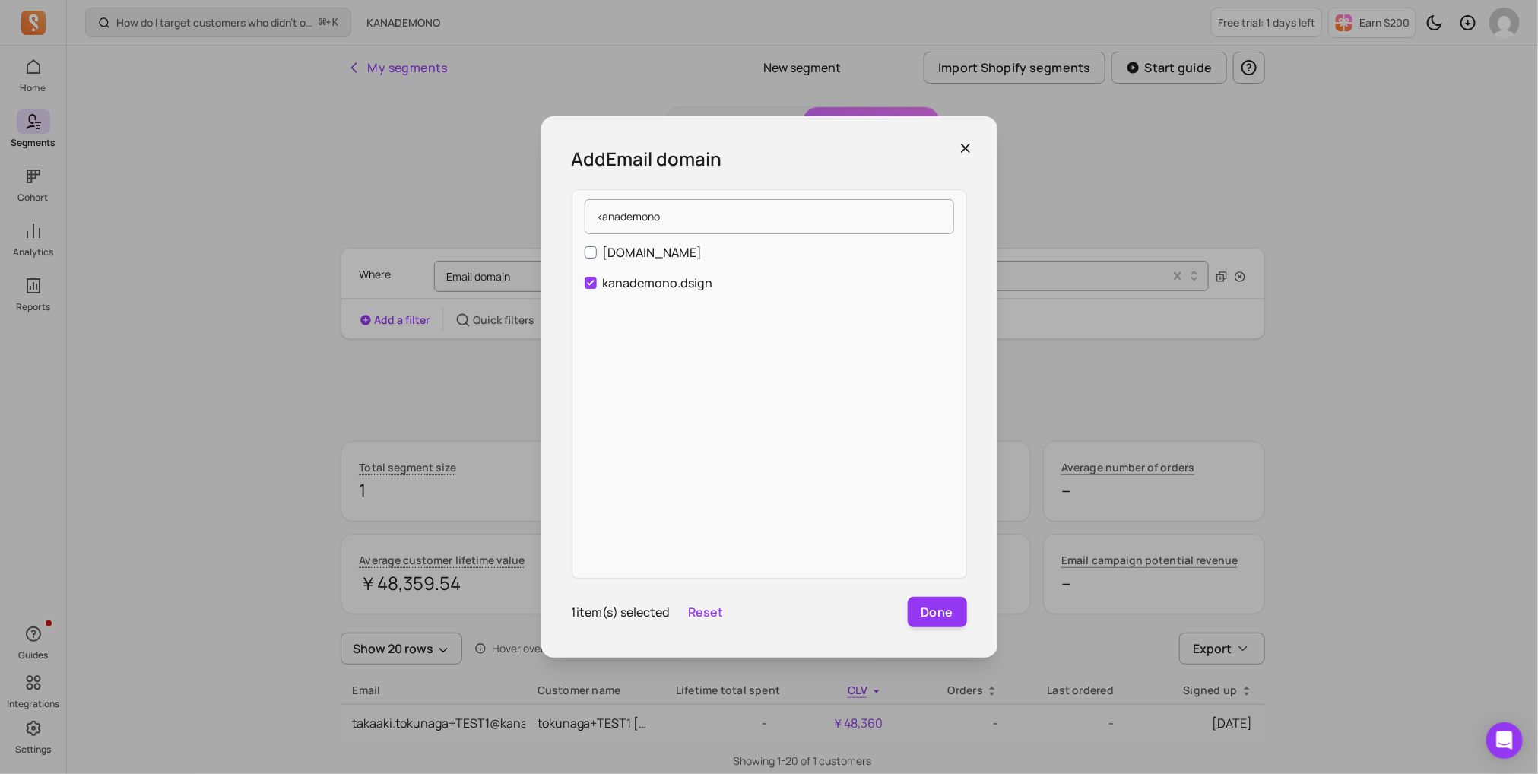
click at [967, 139] on div "Add Email domain kanademono. [DOMAIN_NAME] [DOMAIN_NAME] 1 item(s) selected Res…" at bounding box center [769, 386] width 456 height 541
click at [967, 144] on icon "button" at bounding box center [965, 148] width 15 height 15
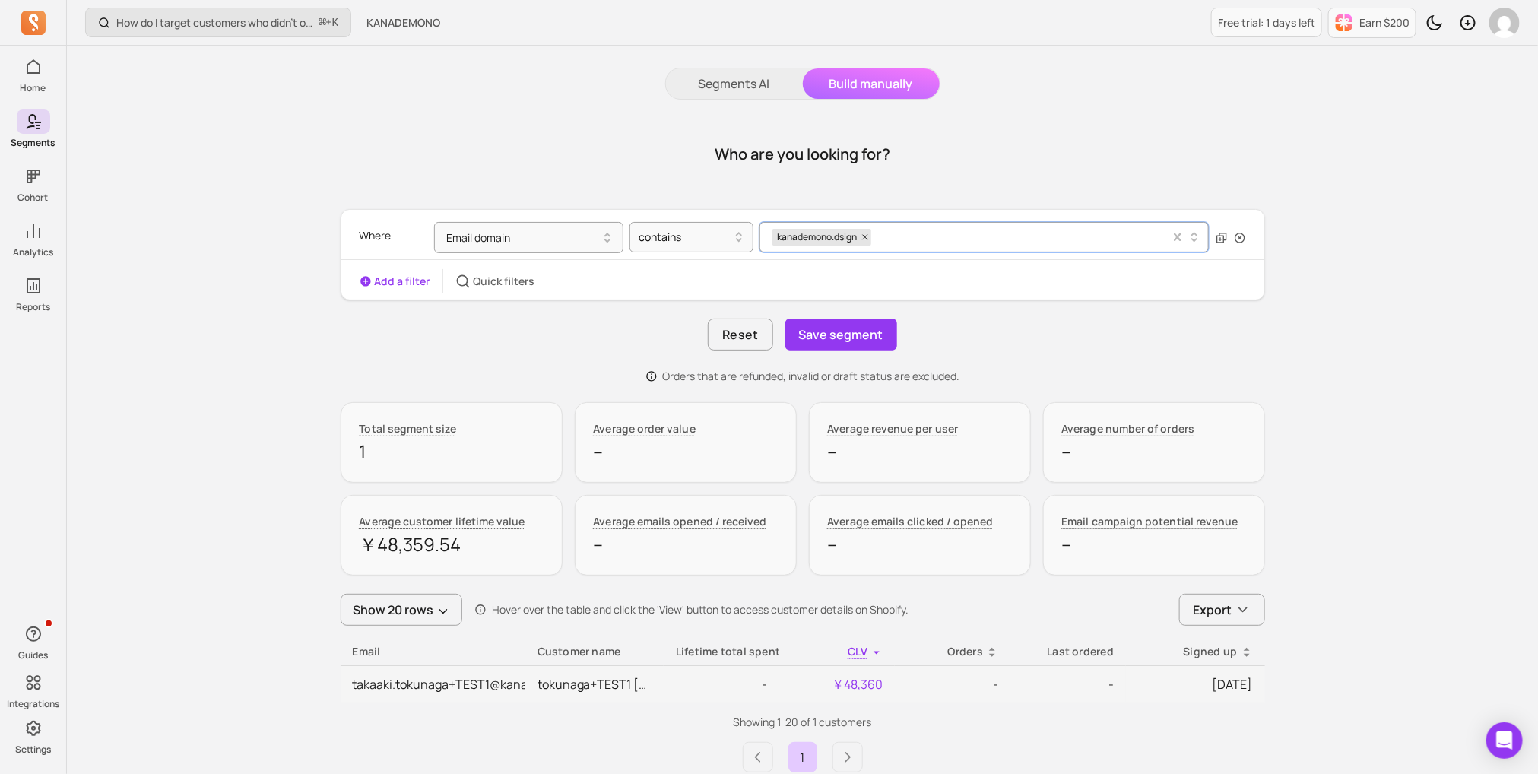
scroll to position [56, 0]
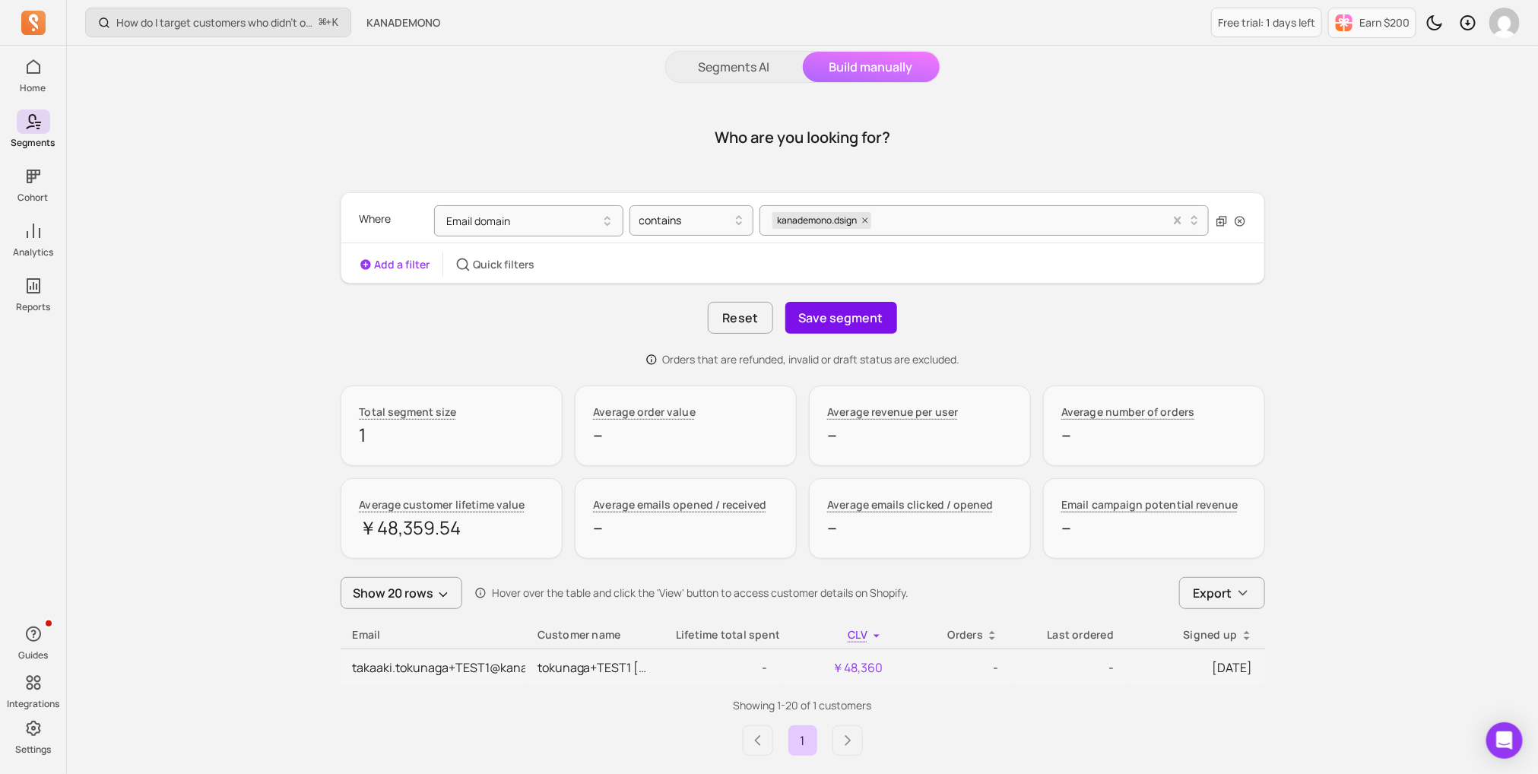
click at [827, 311] on button "Save segment" at bounding box center [842, 318] width 112 height 32
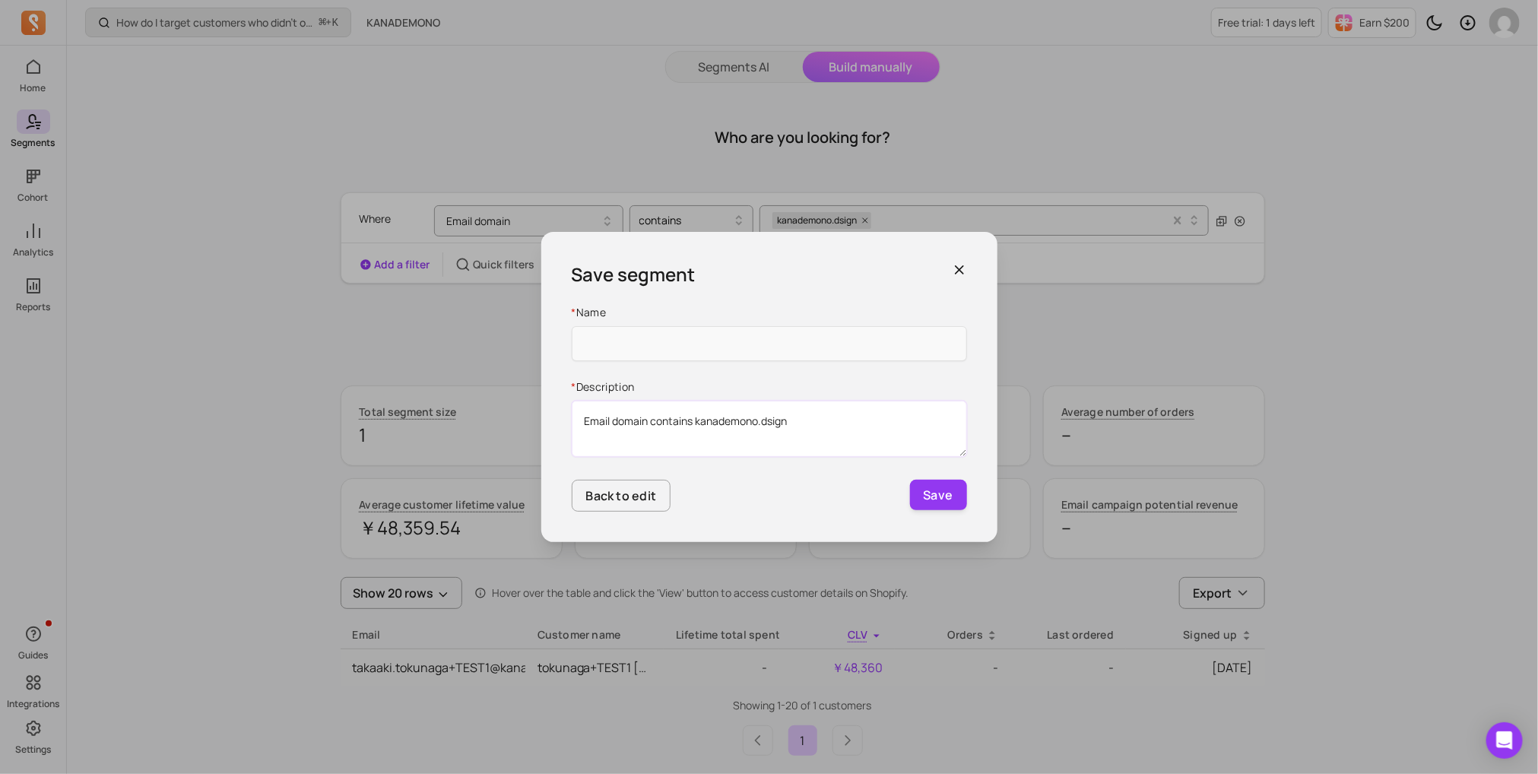
drag, startPoint x: 824, startPoint y: 423, endPoint x: 697, endPoint y: 424, distance: 126.2
click at [697, 424] on textarea "Email domain contains kanademono.dsign" at bounding box center [769, 429] width 395 height 56
click at [711, 355] on input "Name" at bounding box center [769, 343] width 395 height 35
paste input "kanademono.dsign"
type input "kanademono.dsign"
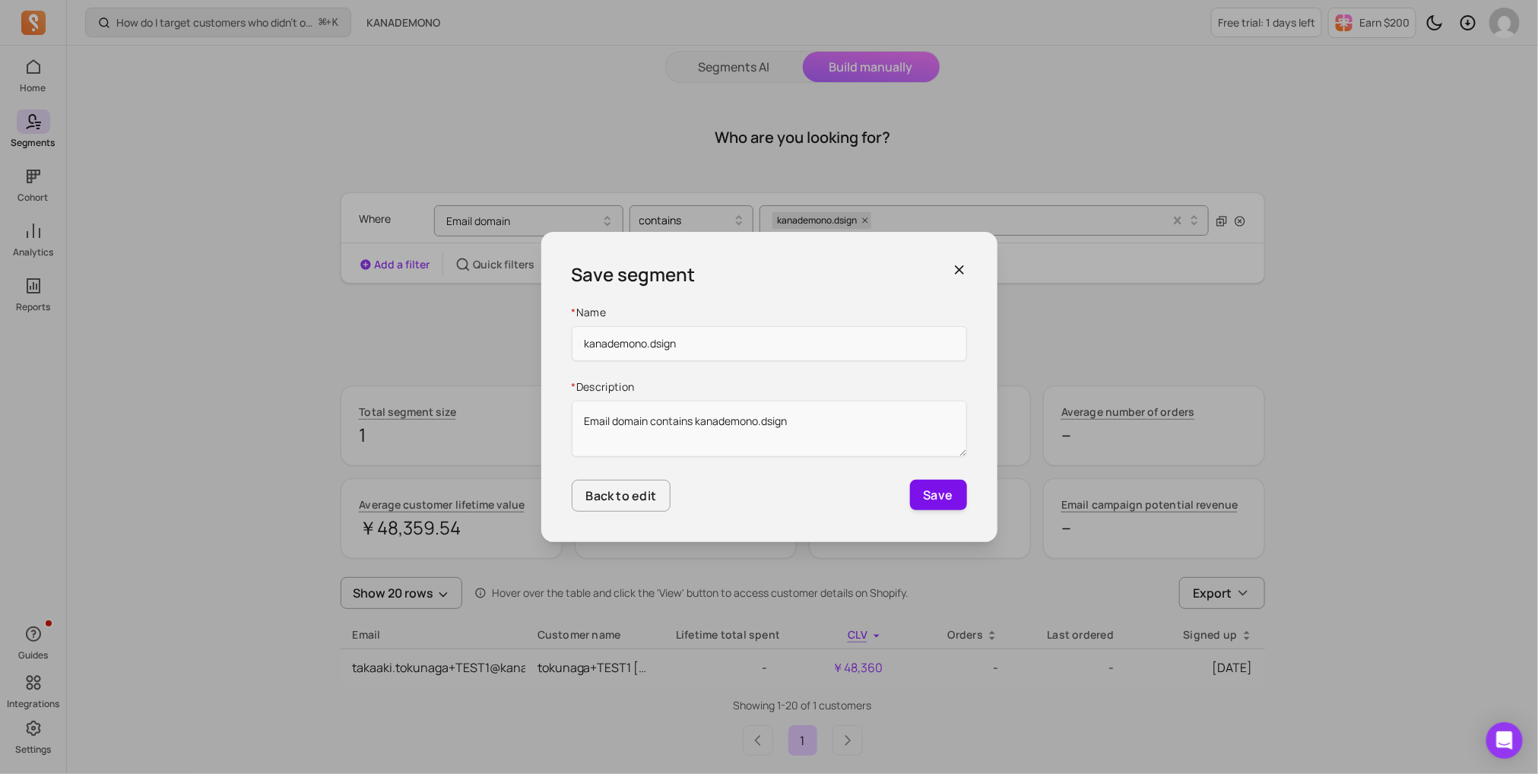
click at [937, 486] on button "Save" at bounding box center [938, 495] width 57 height 30
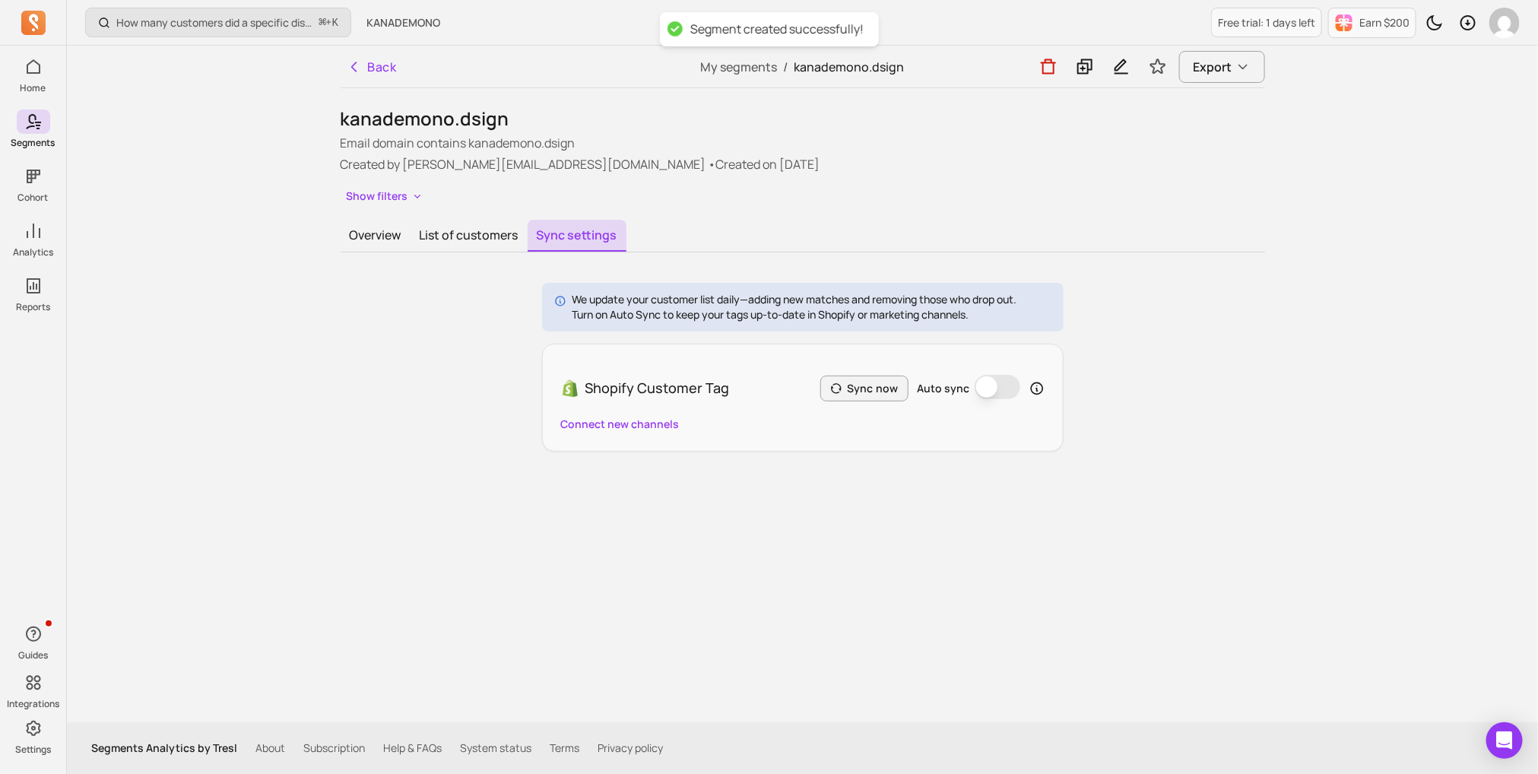
click at [986, 389] on button "Auto sync" at bounding box center [998, 387] width 46 height 24
click at [882, 395] on button "Sync now" at bounding box center [865, 389] width 88 height 26
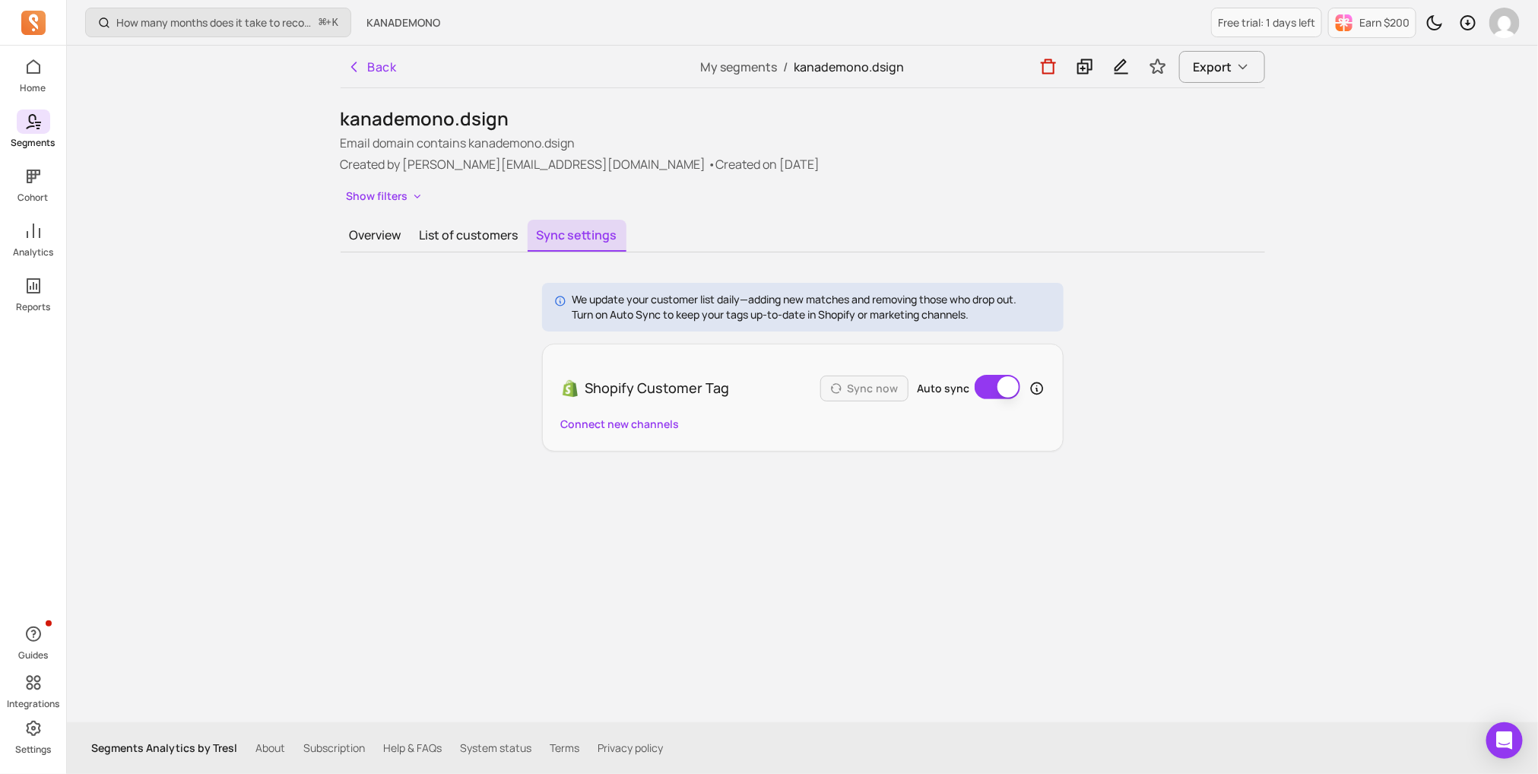
click at [30, 122] on icon at bounding box center [30, 121] width 11 height 15
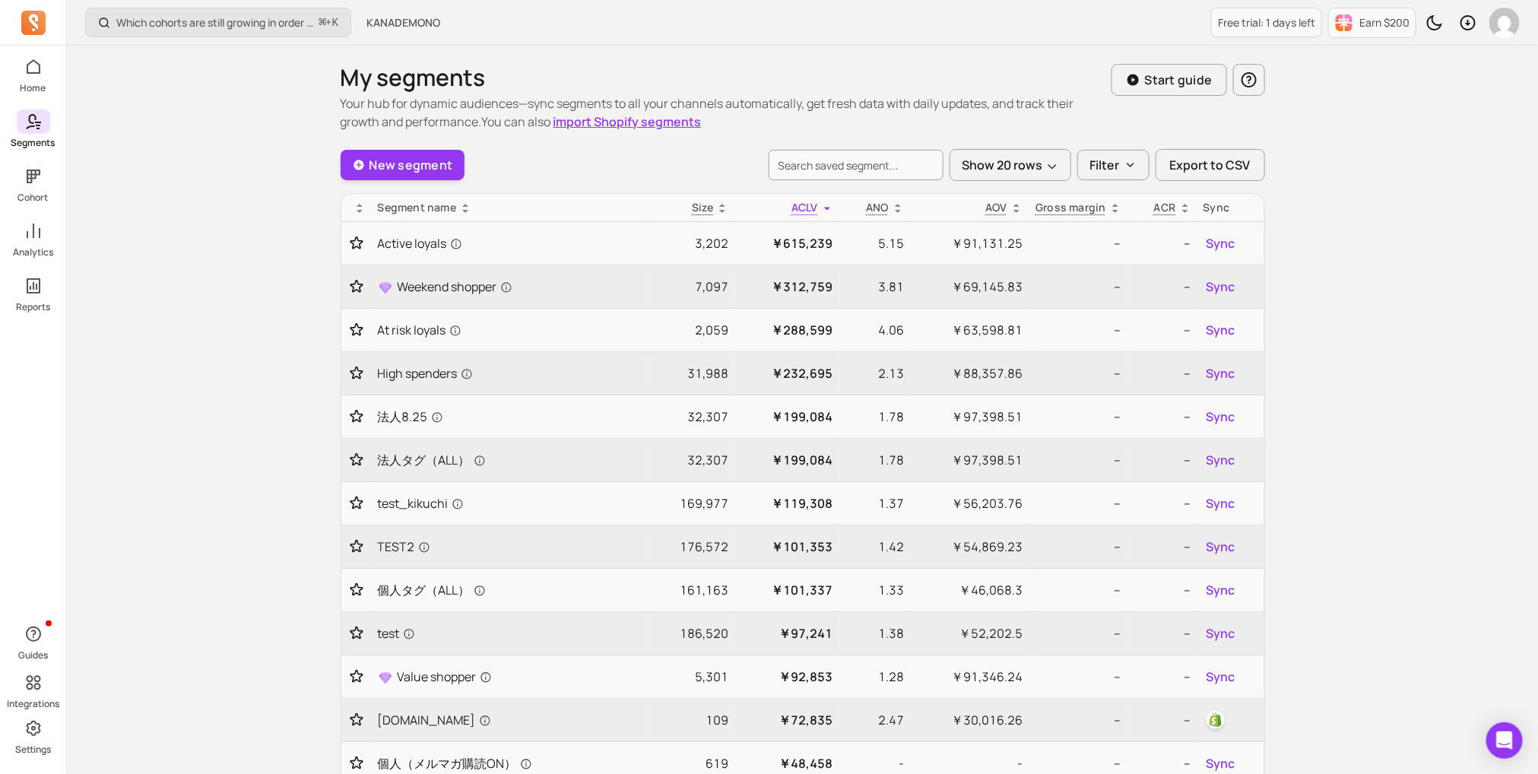
click at [33, 125] on icon at bounding box center [33, 122] width 18 height 18
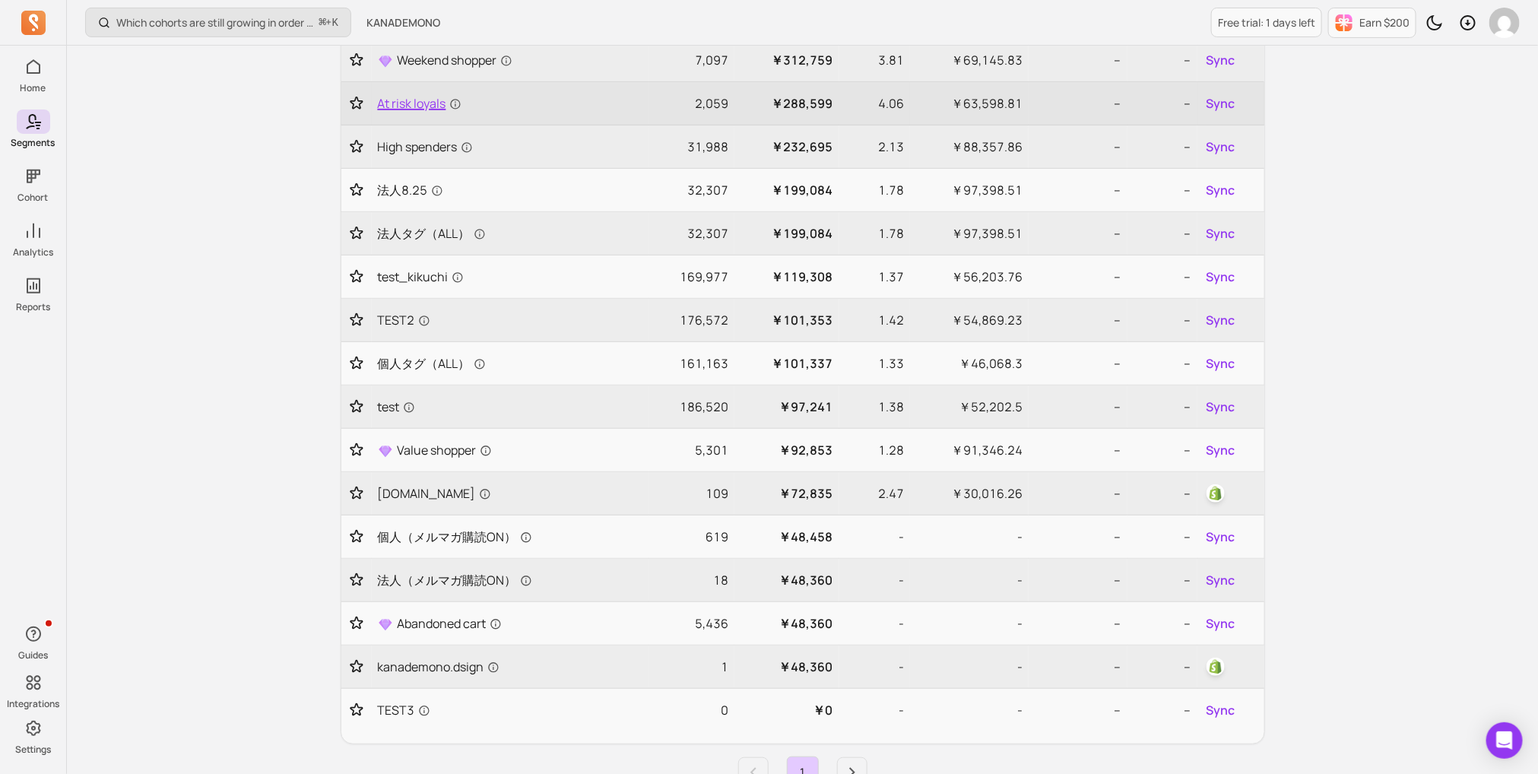
scroll to position [545, 0]
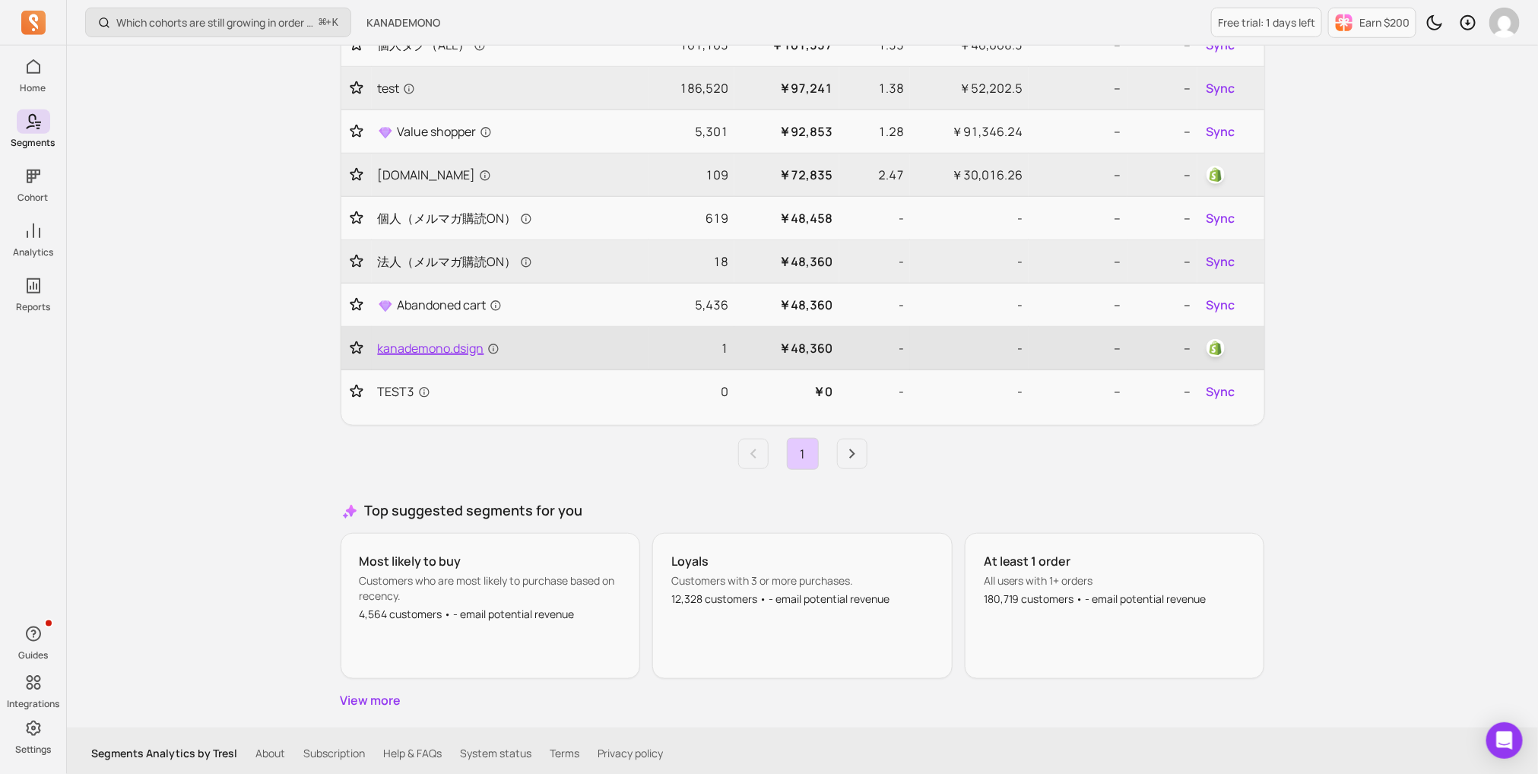
click at [412, 348] on span "kanademono.dsign" at bounding box center [439, 348] width 122 height 18
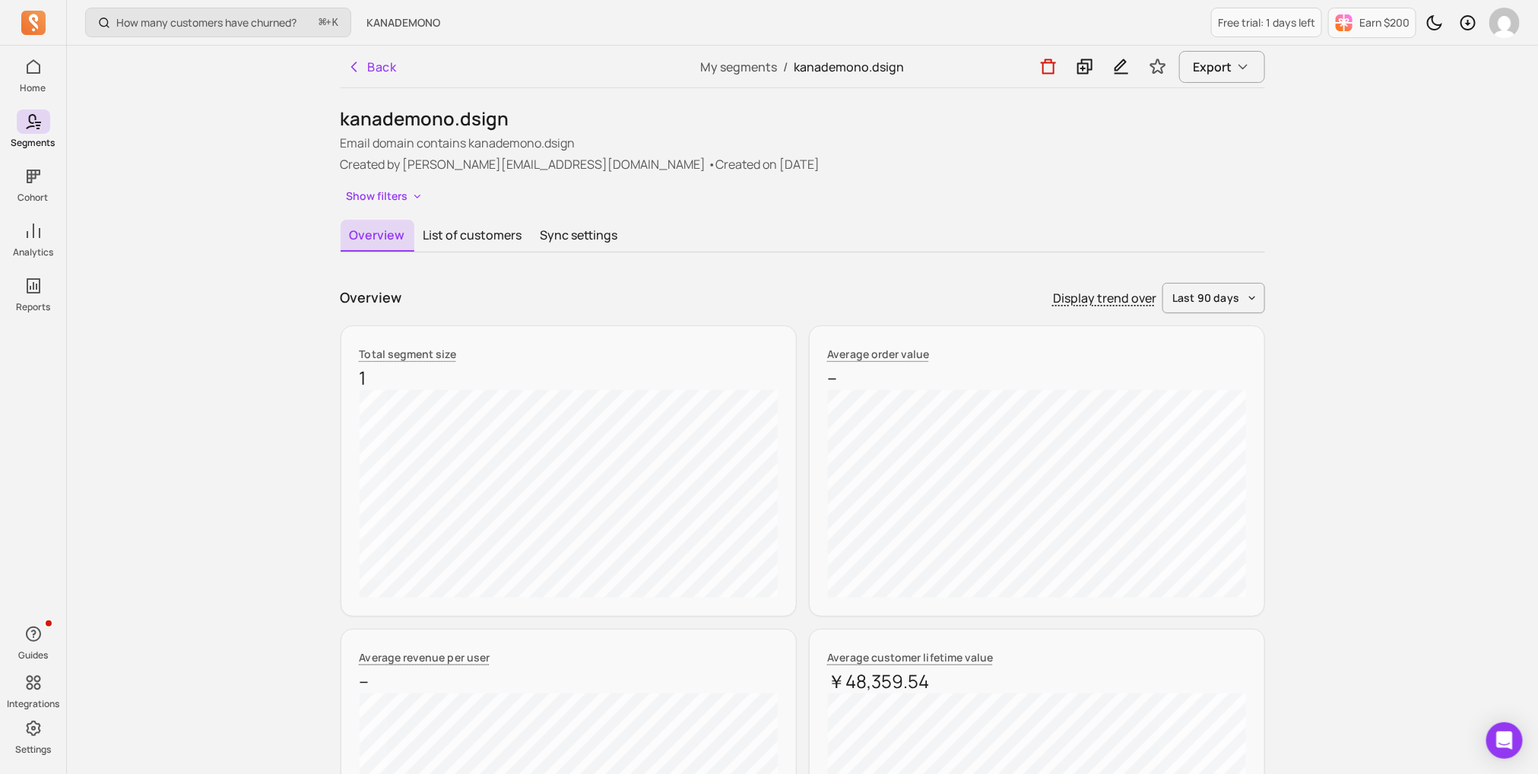
click at [602, 217] on div "kanademono.dsign Email domain contains kanademono.dsign Created by [PERSON_NAME…" at bounding box center [803, 769] width 925 height 1326
click at [602, 224] on button "Sync settings" at bounding box center [580, 236] width 96 height 32
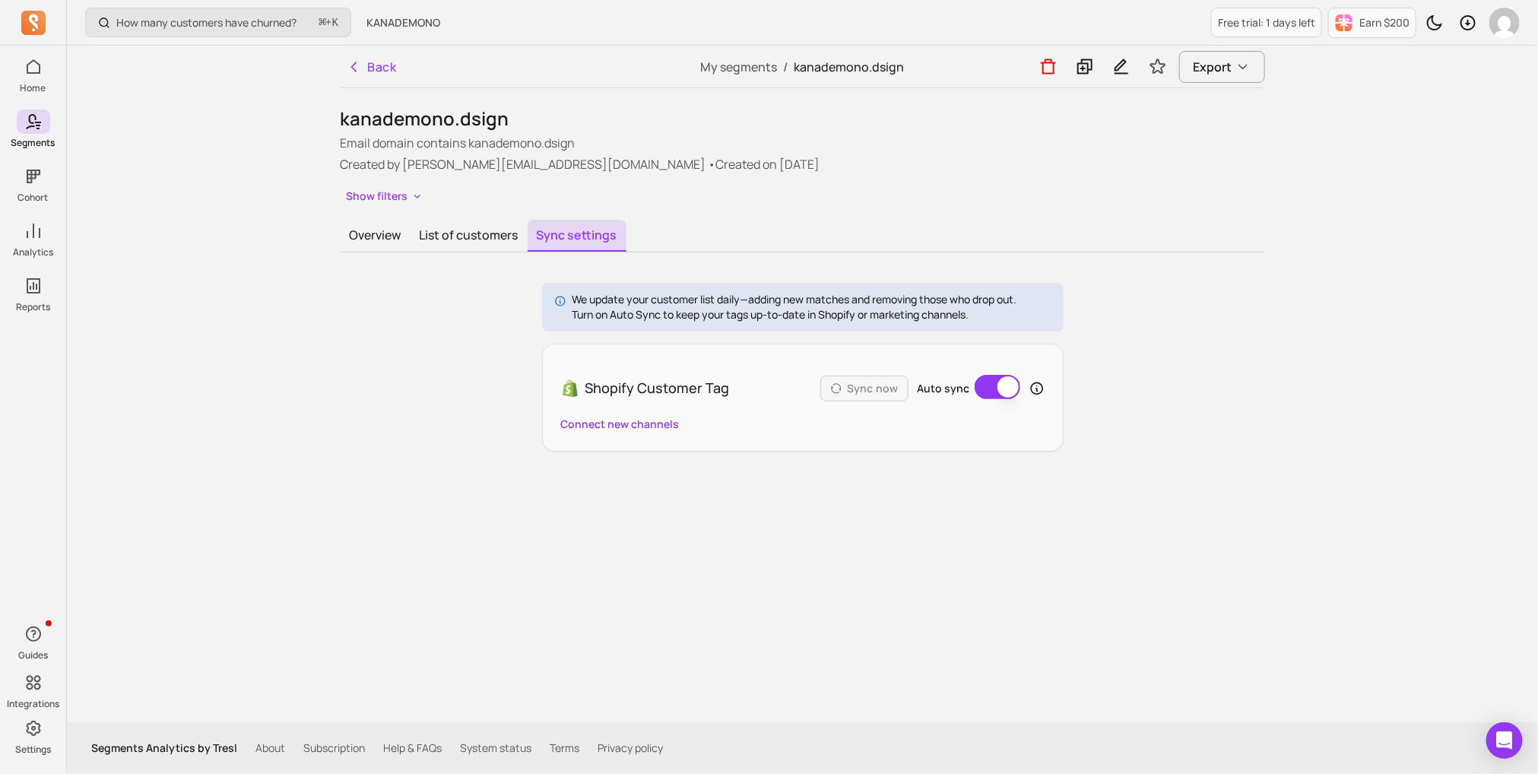
click at [1010, 389] on button "Auto sync" at bounding box center [998, 387] width 46 height 24
click at [993, 386] on button "Auto sync" at bounding box center [998, 387] width 46 height 24
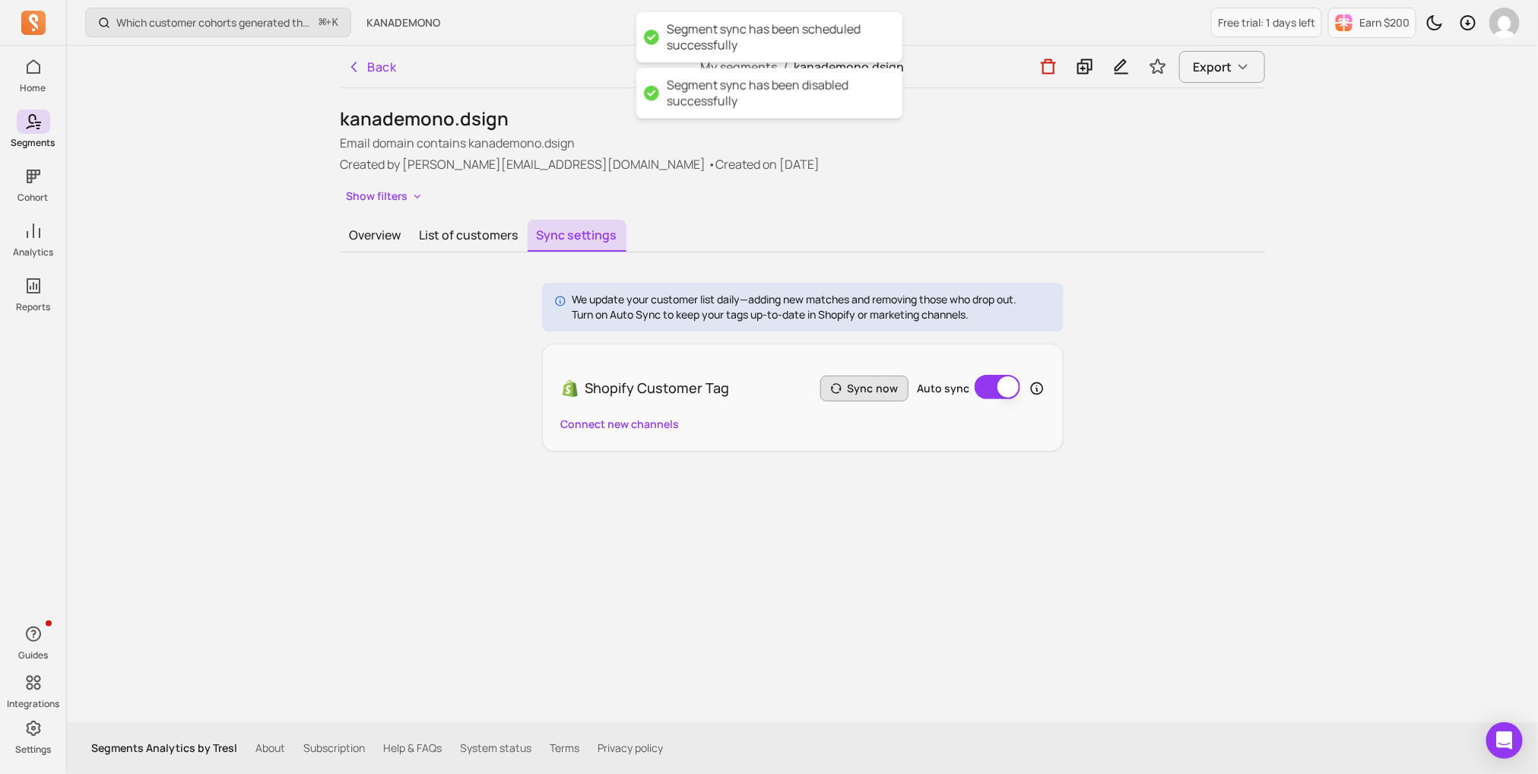
click at [880, 386] on button "Sync now" at bounding box center [865, 389] width 88 height 26
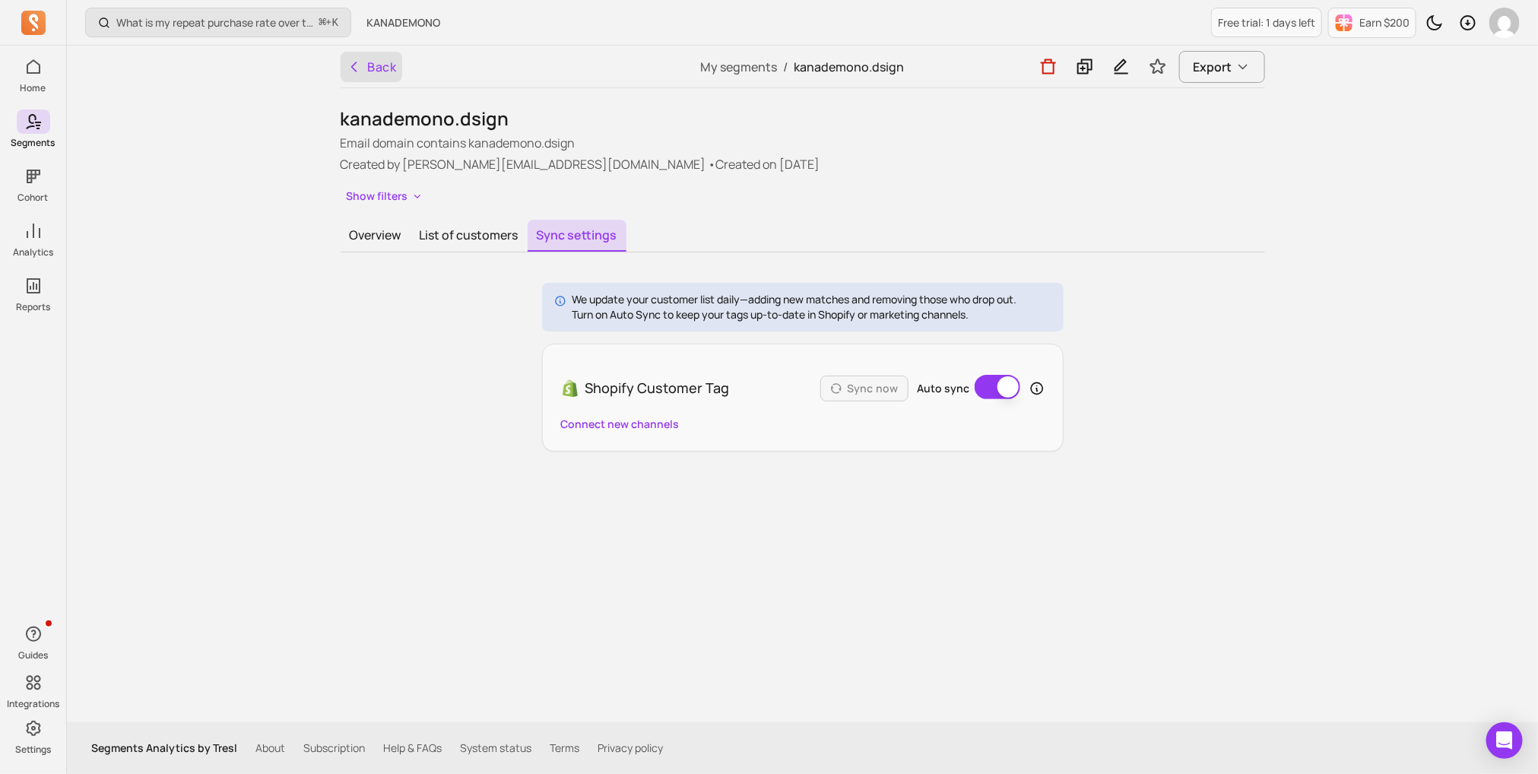
click at [351, 75] on button "Back" at bounding box center [372, 67] width 62 height 30
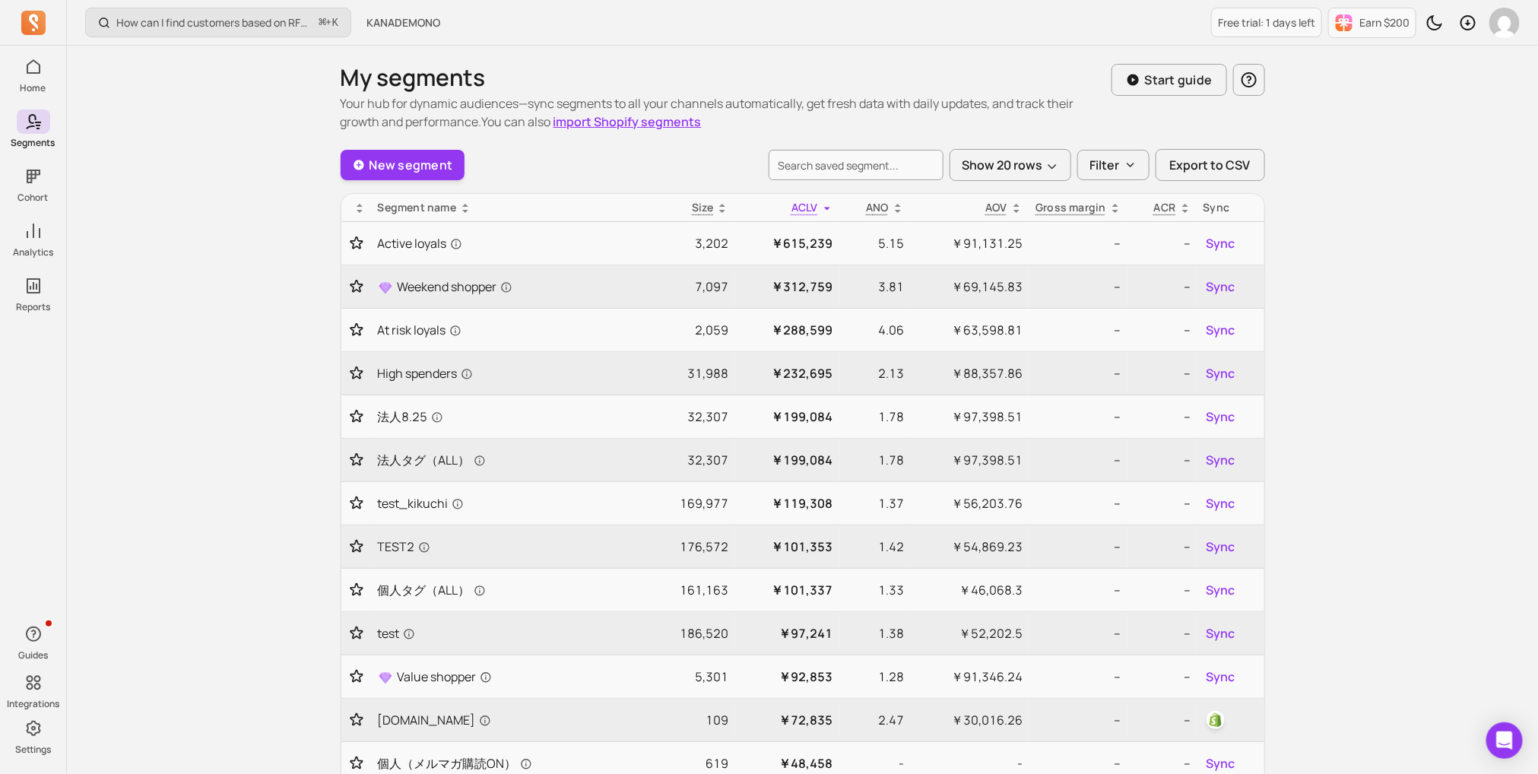
scroll to position [545, 0]
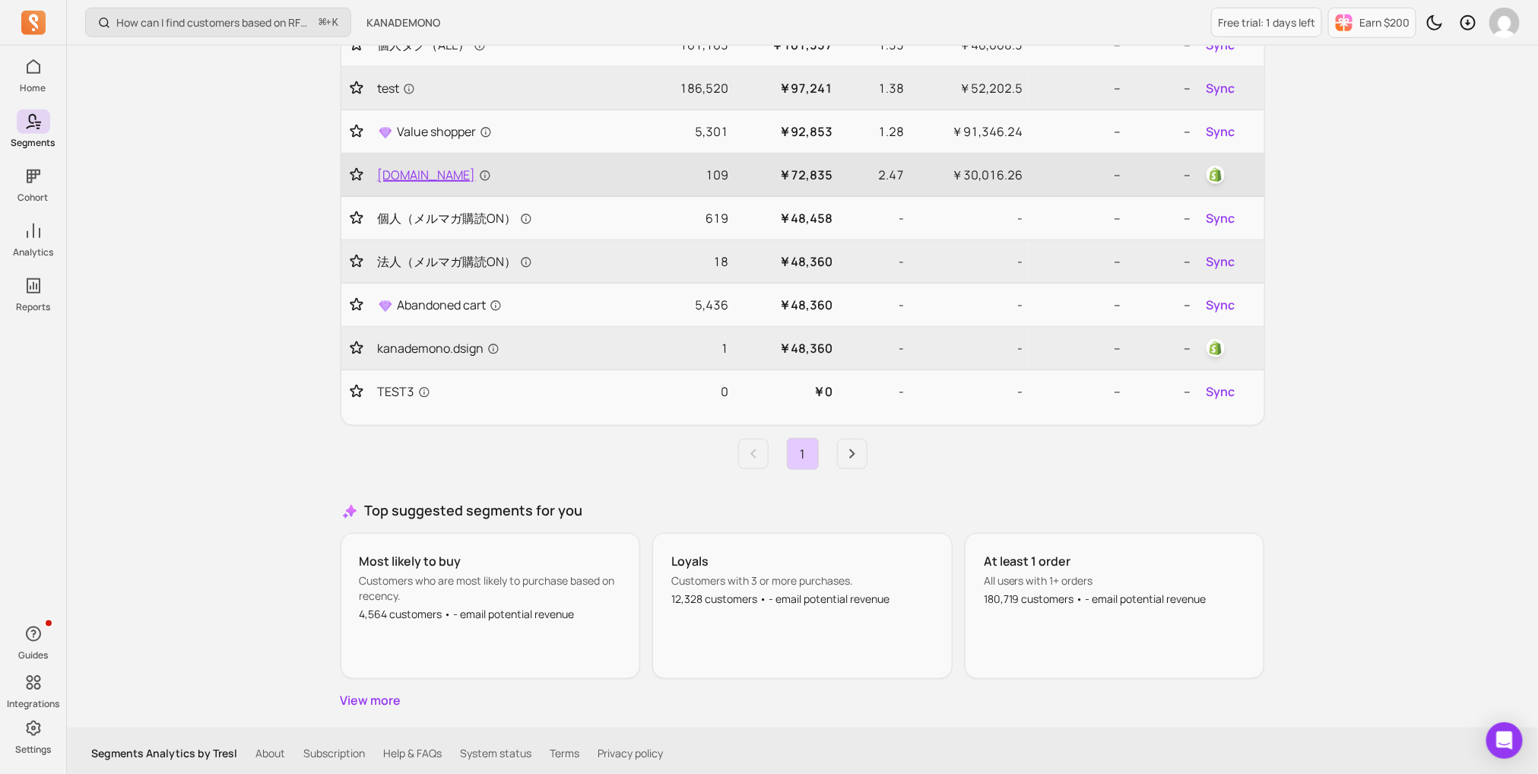
click at [446, 169] on span "[DOMAIN_NAME]" at bounding box center [434, 175] width 113 height 18
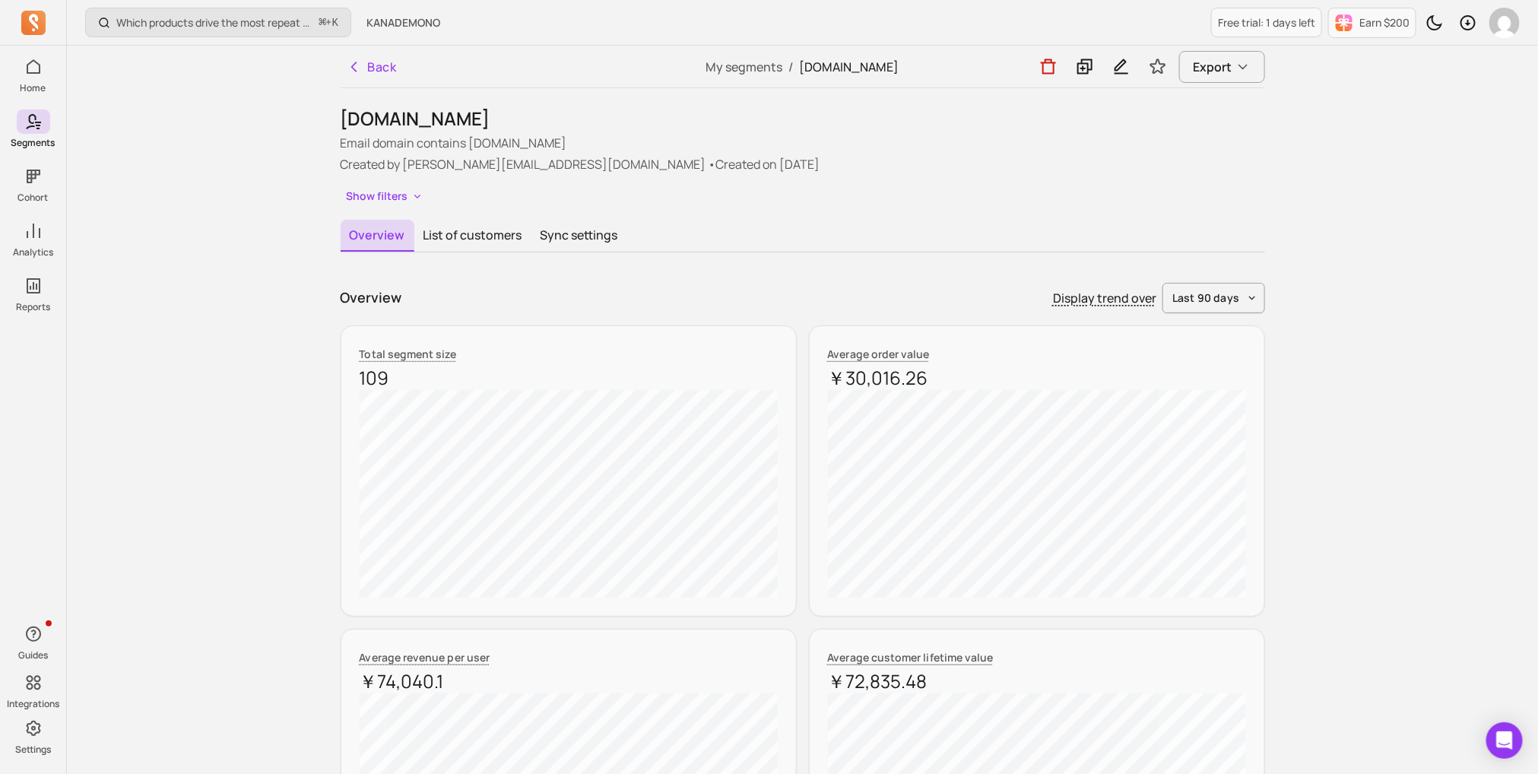
scroll to position [16, 0]
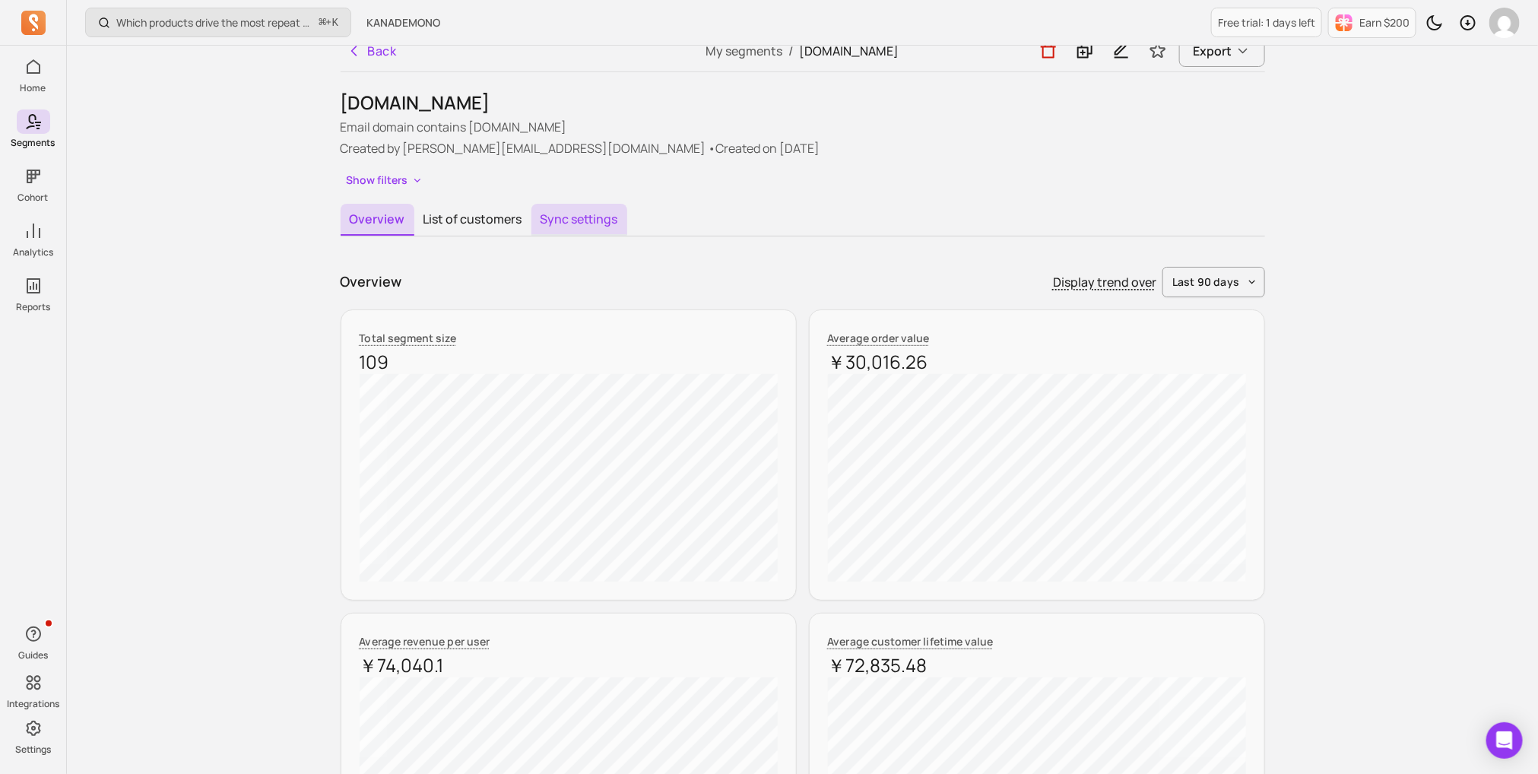
click at [569, 211] on button "Sync settings" at bounding box center [580, 220] width 96 height 32
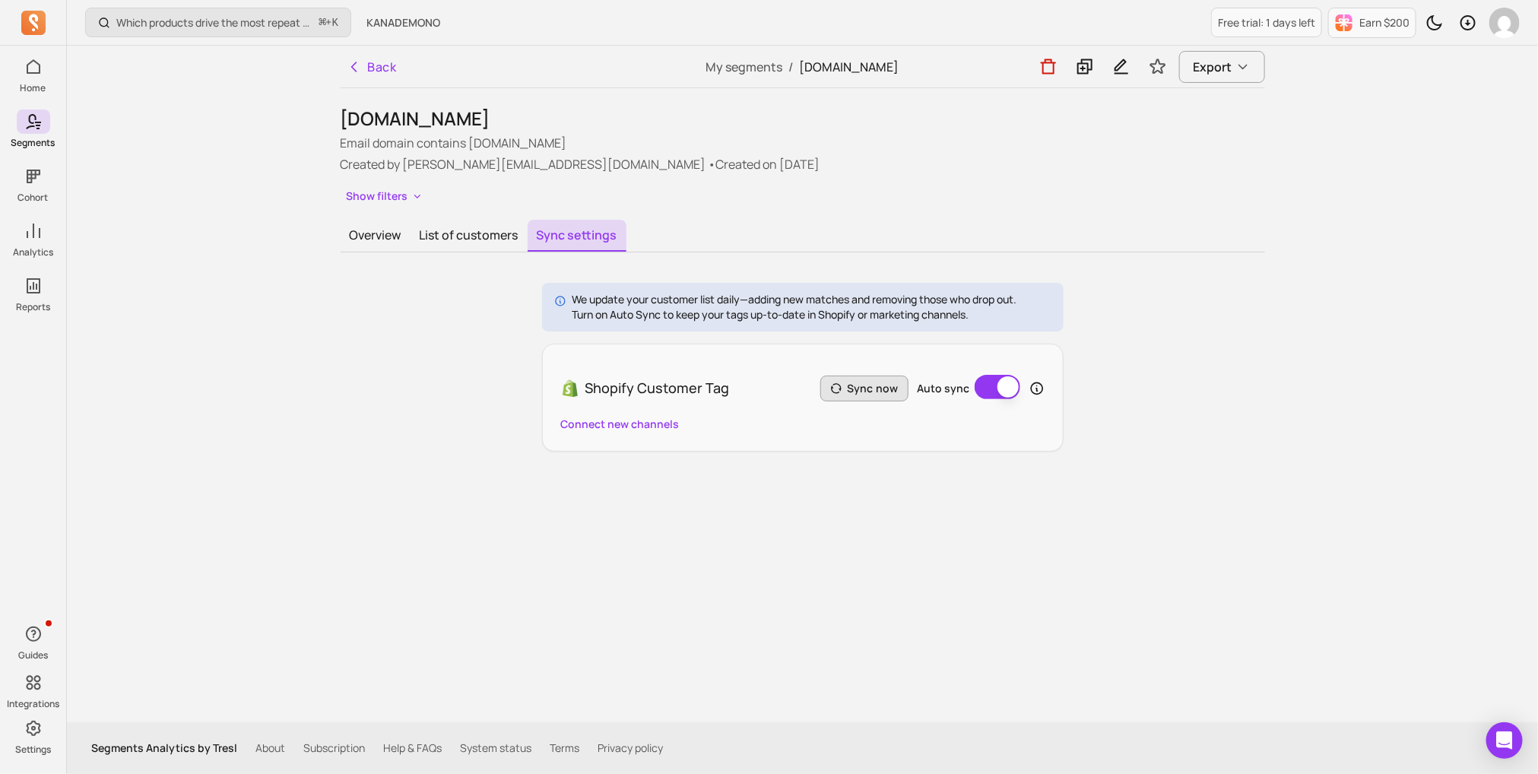
click at [887, 388] on button "Sync now" at bounding box center [865, 389] width 88 height 26
click at [452, 224] on button "List of customers" at bounding box center [469, 236] width 117 height 32
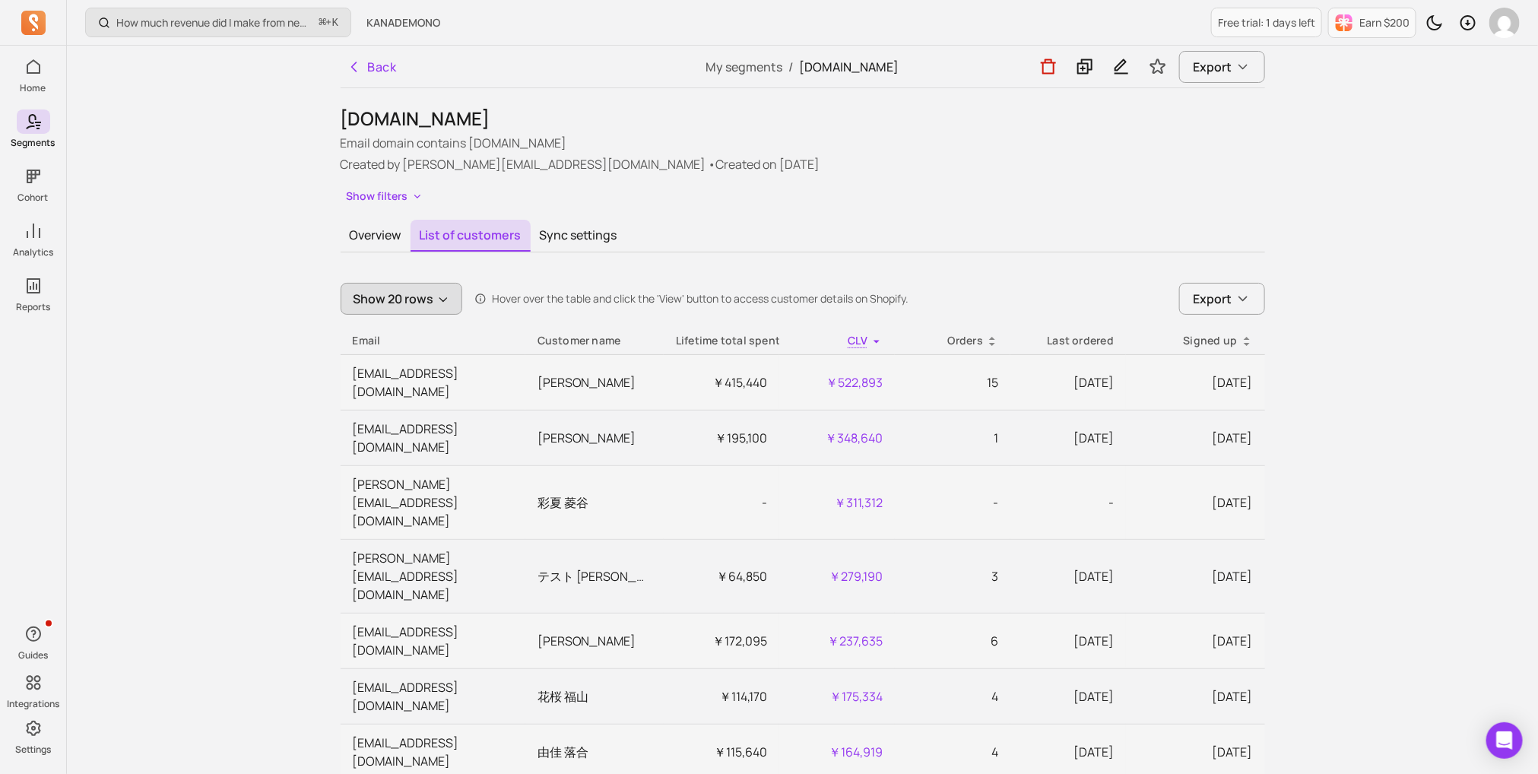
click at [414, 307] on button "Show 20 rows" at bounding box center [402, 299] width 122 height 32
click at [413, 434] on p "Show 100 rows" at bounding box center [406, 435] width 82 height 18
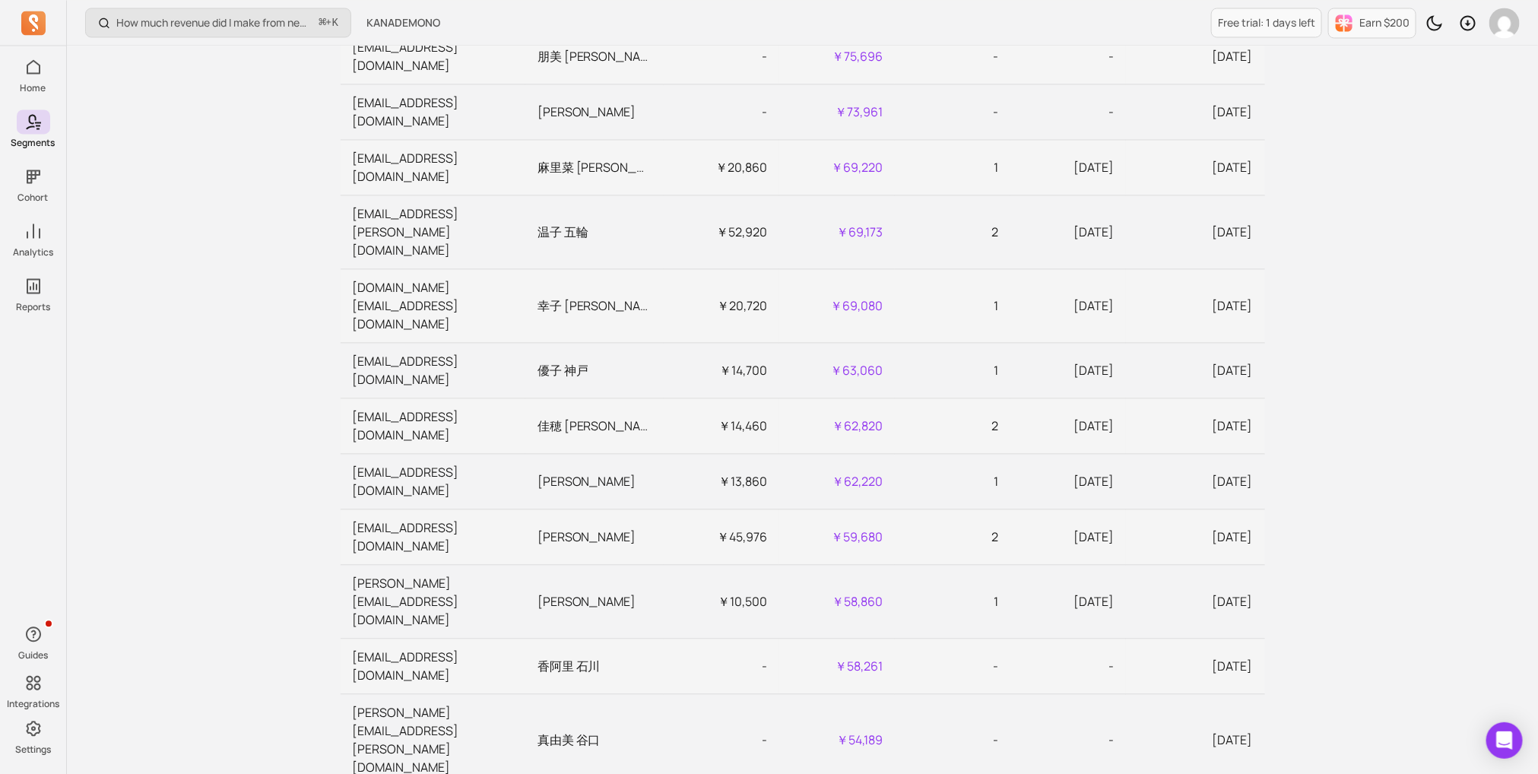
scroll to position [3425, 0]
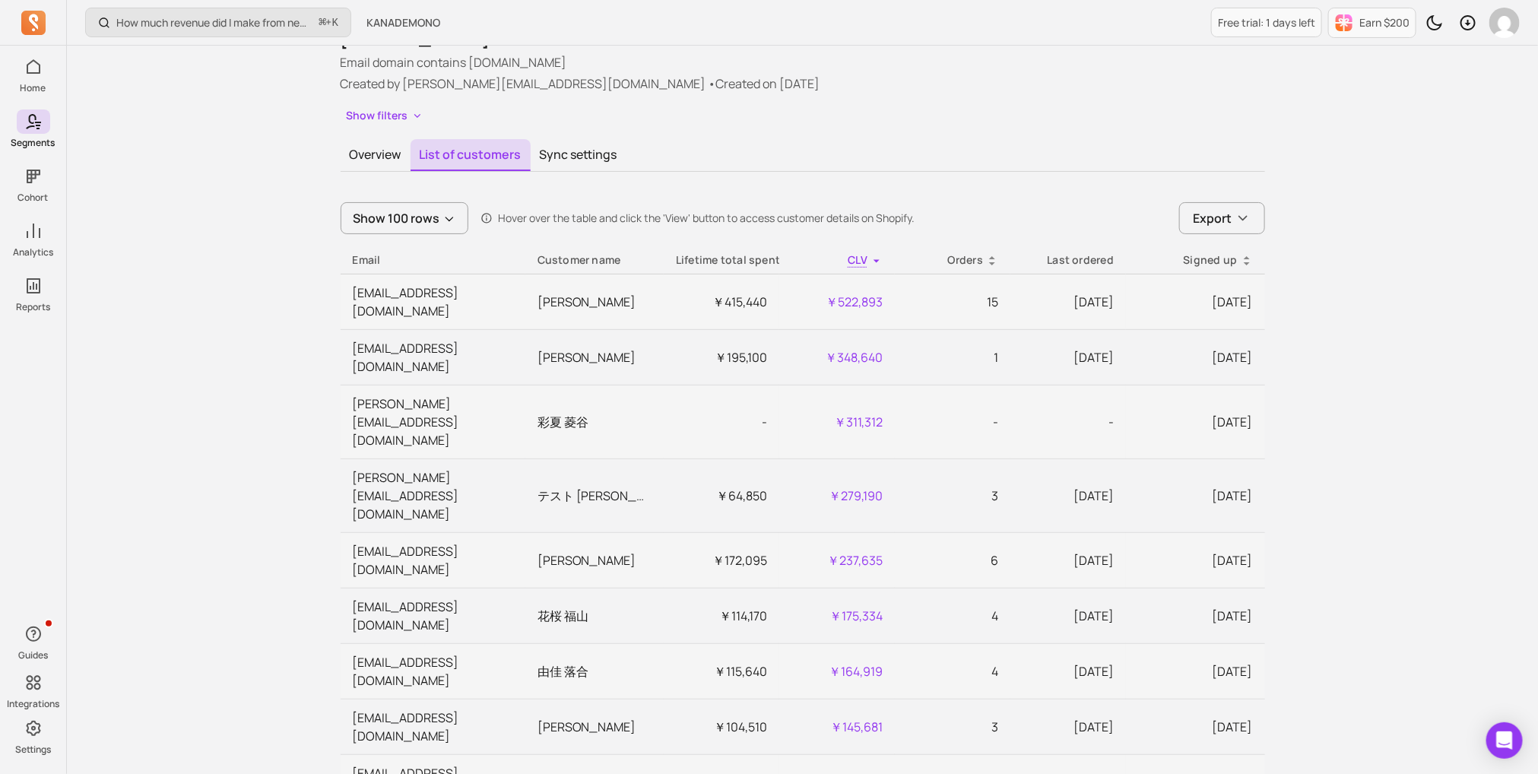
scroll to position [0, 0]
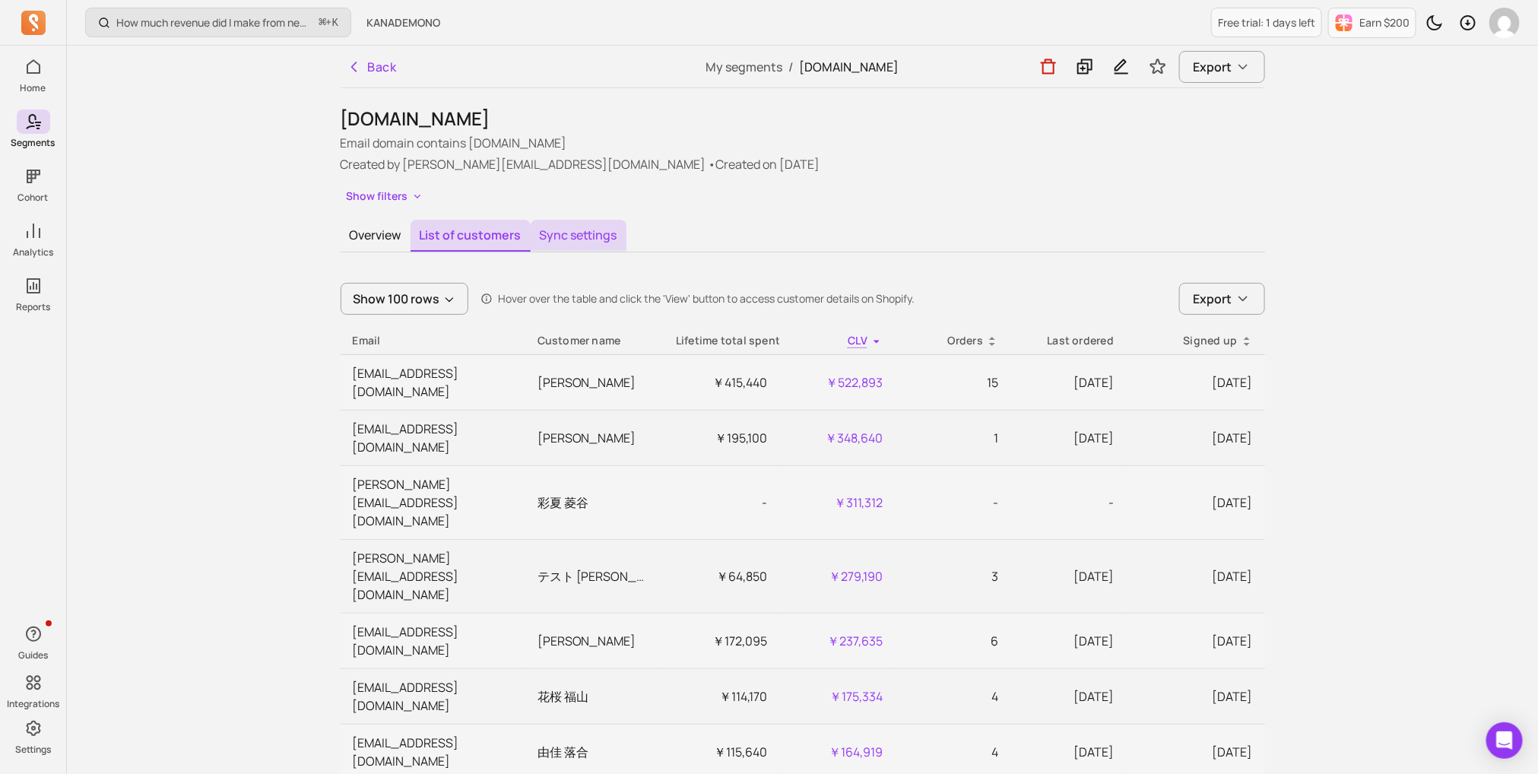
click at [564, 236] on button "Sync settings" at bounding box center [579, 236] width 96 height 32
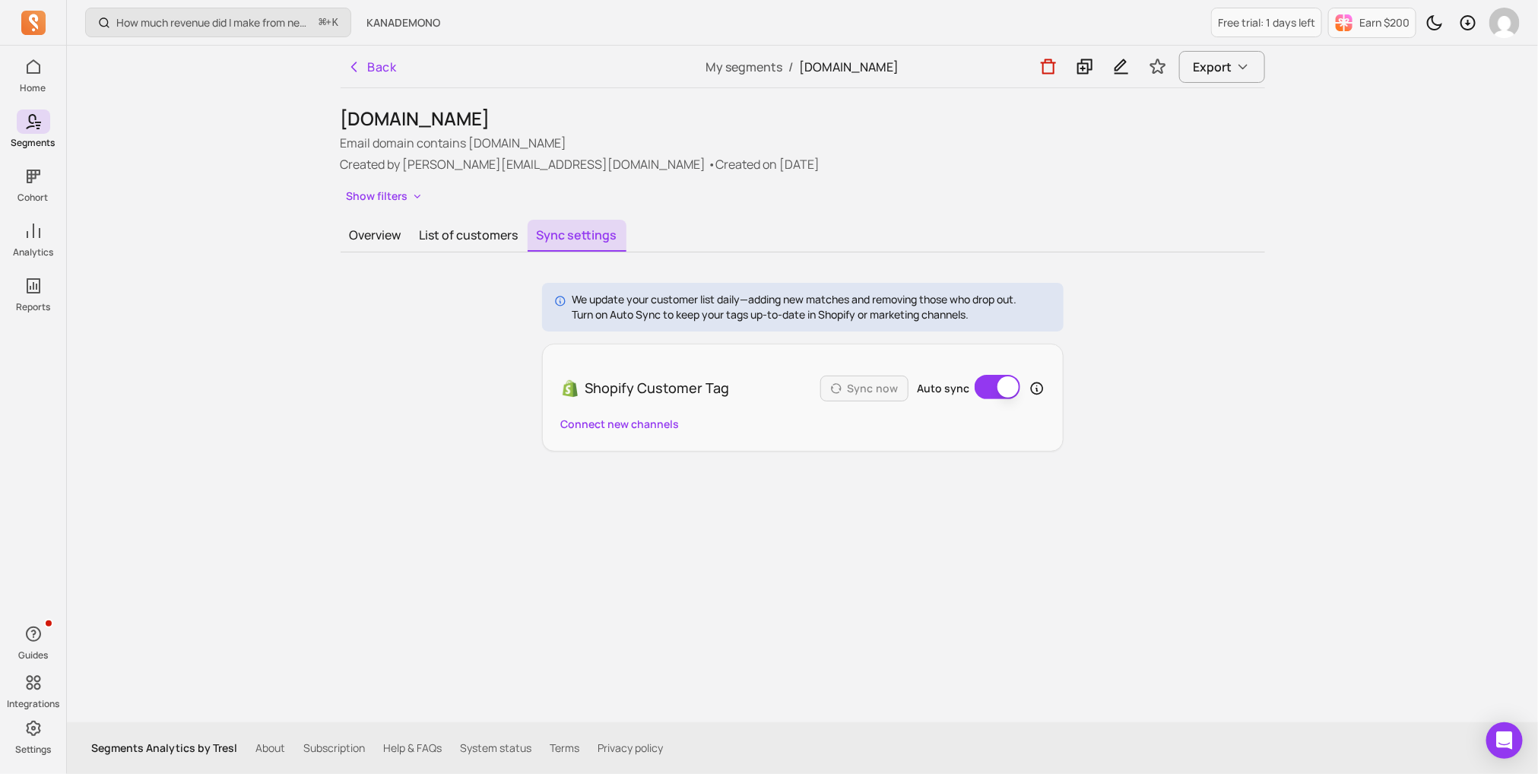
click at [1003, 389] on button "Auto sync" at bounding box center [998, 387] width 46 height 24
click at [989, 384] on button "Auto sync" at bounding box center [998, 387] width 46 height 24
click at [1037, 390] on icon at bounding box center [1037, 388] width 15 height 15
click at [997, 381] on button "Auto sync" at bounding box center [998, 387] width 46 height 24
click at [987, 386] on button "Auto sync" at bounding box center [998, 387] width 46 height 24
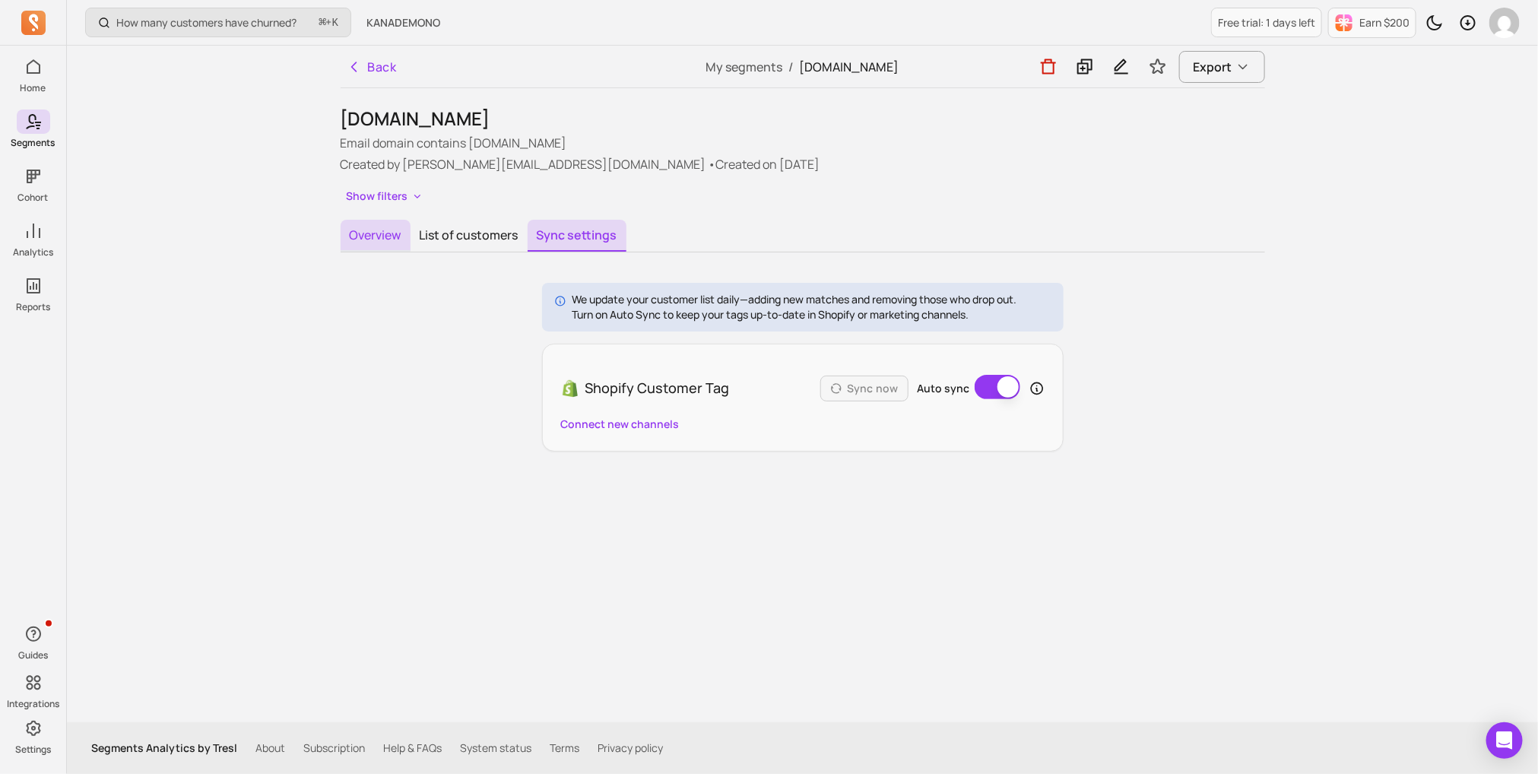
click at [400, 243] on button "Overview" at bounding box center [376, 236] width 70 height 32
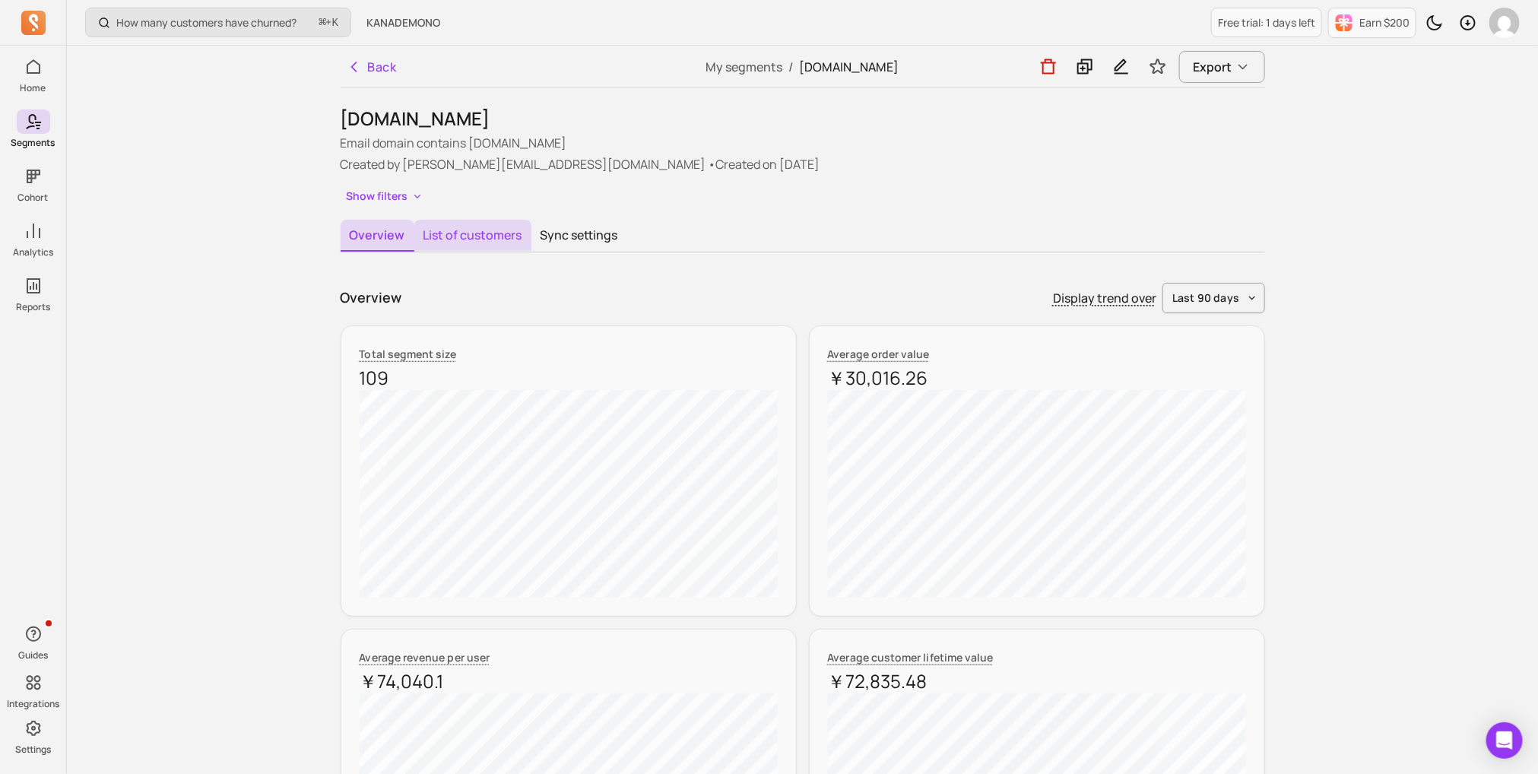
click at [455, 242] on button "List of customers" at bounding box center [472, 236] width 117 height 32
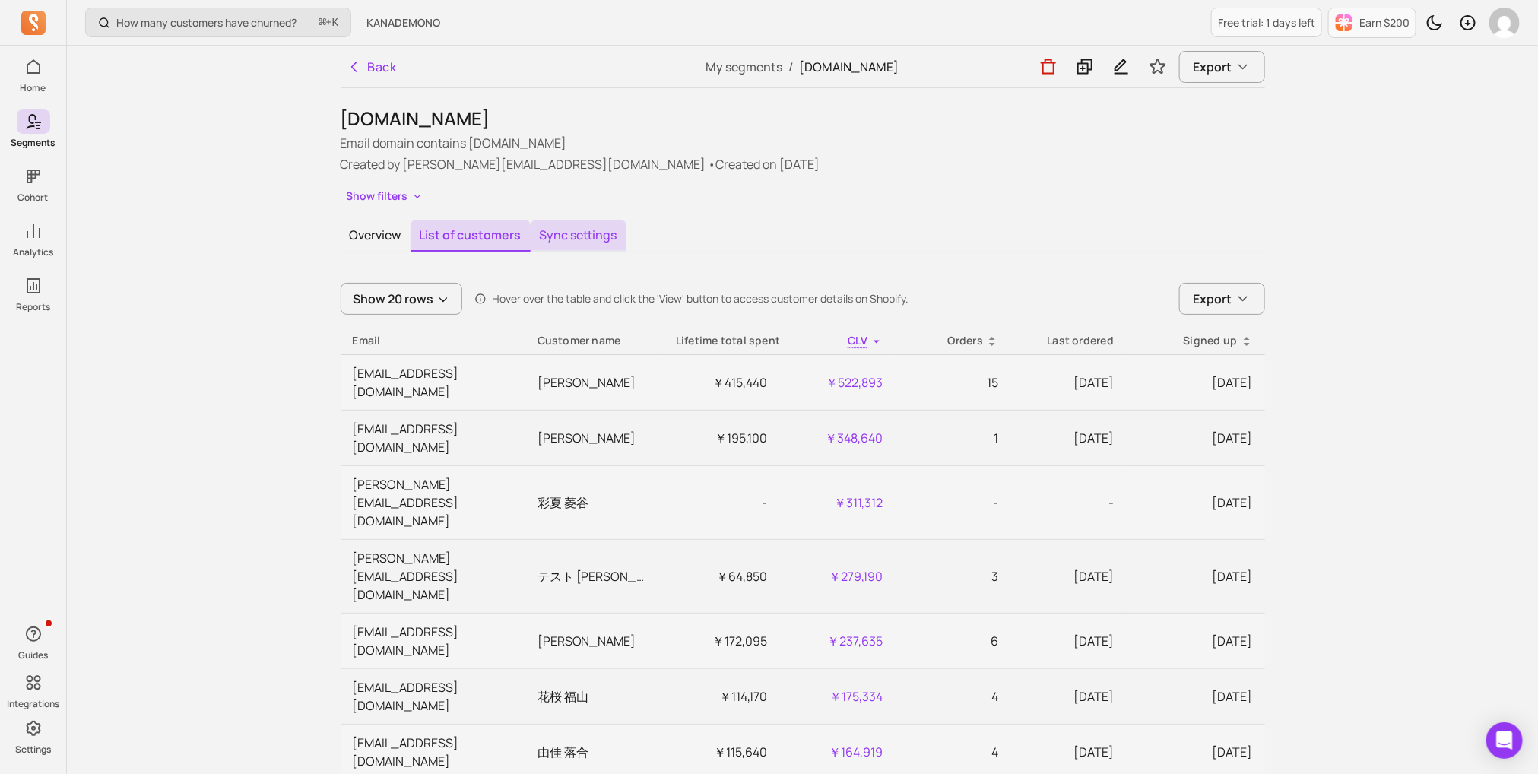
click at [531, 242] on button "Sync settings" at bounding box center [579, 236] width 96 height 32
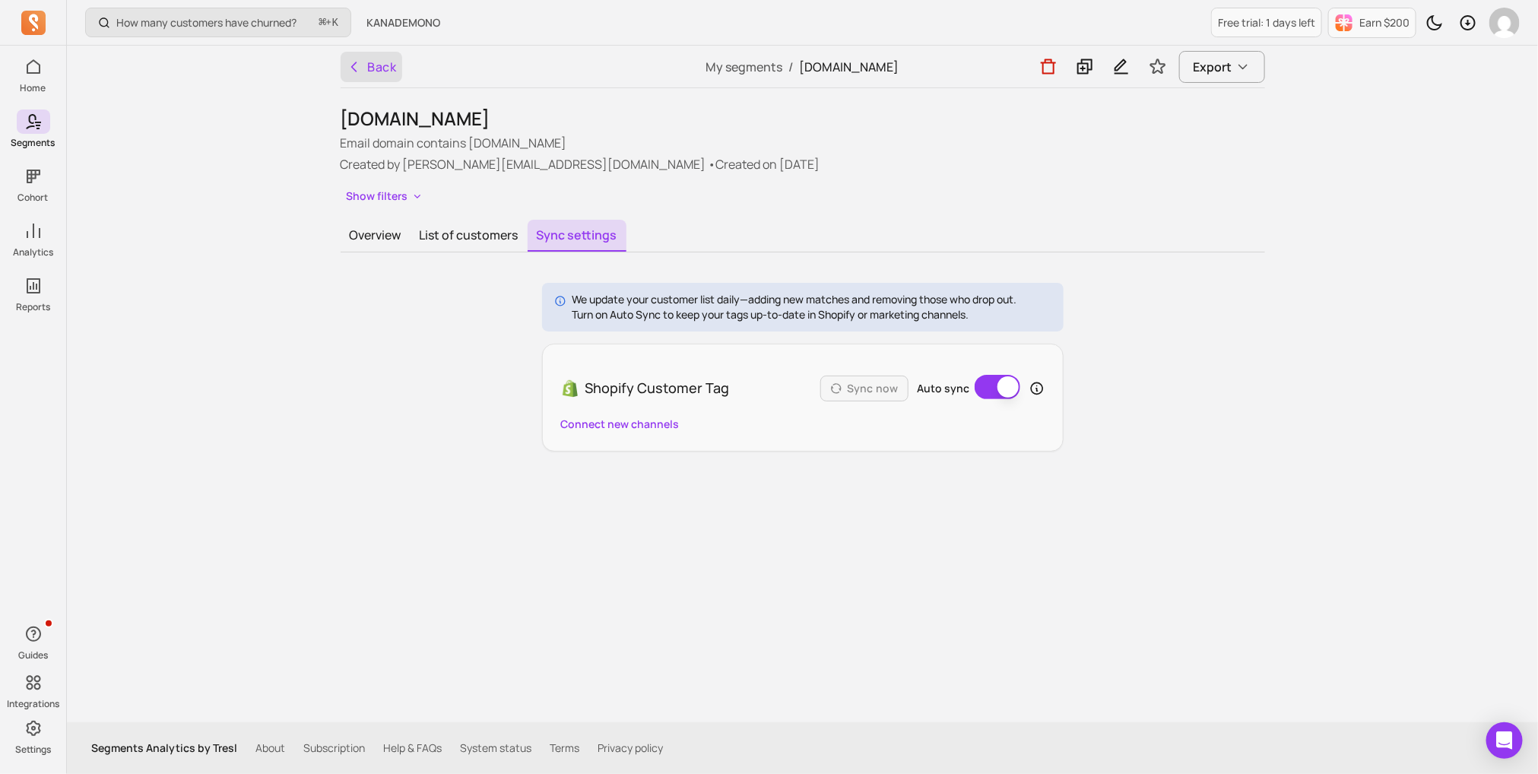
click at [354, 65] on icon "button" at bounding box center [353, 66] width 5 height 9
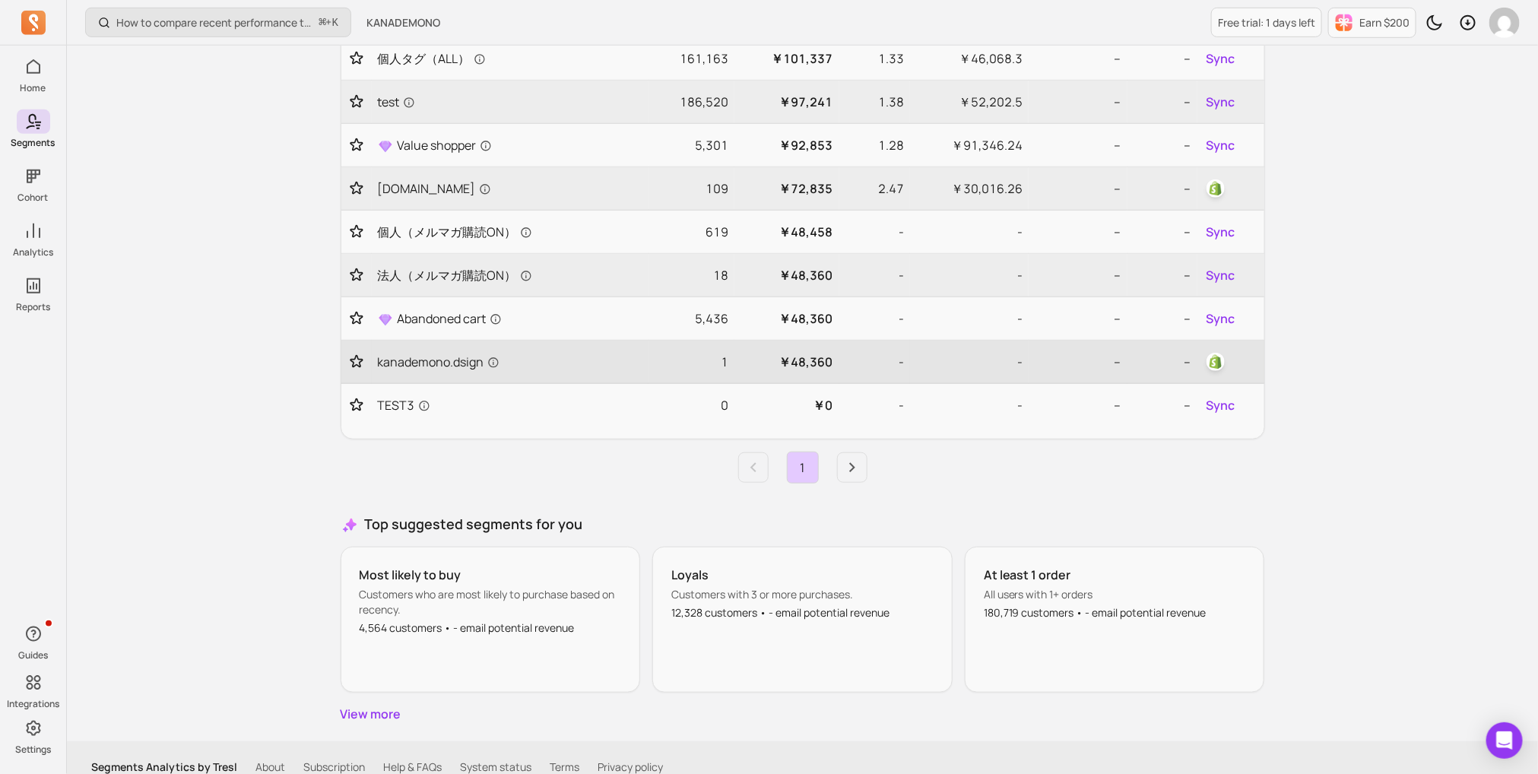
scroll to position [520, 0]
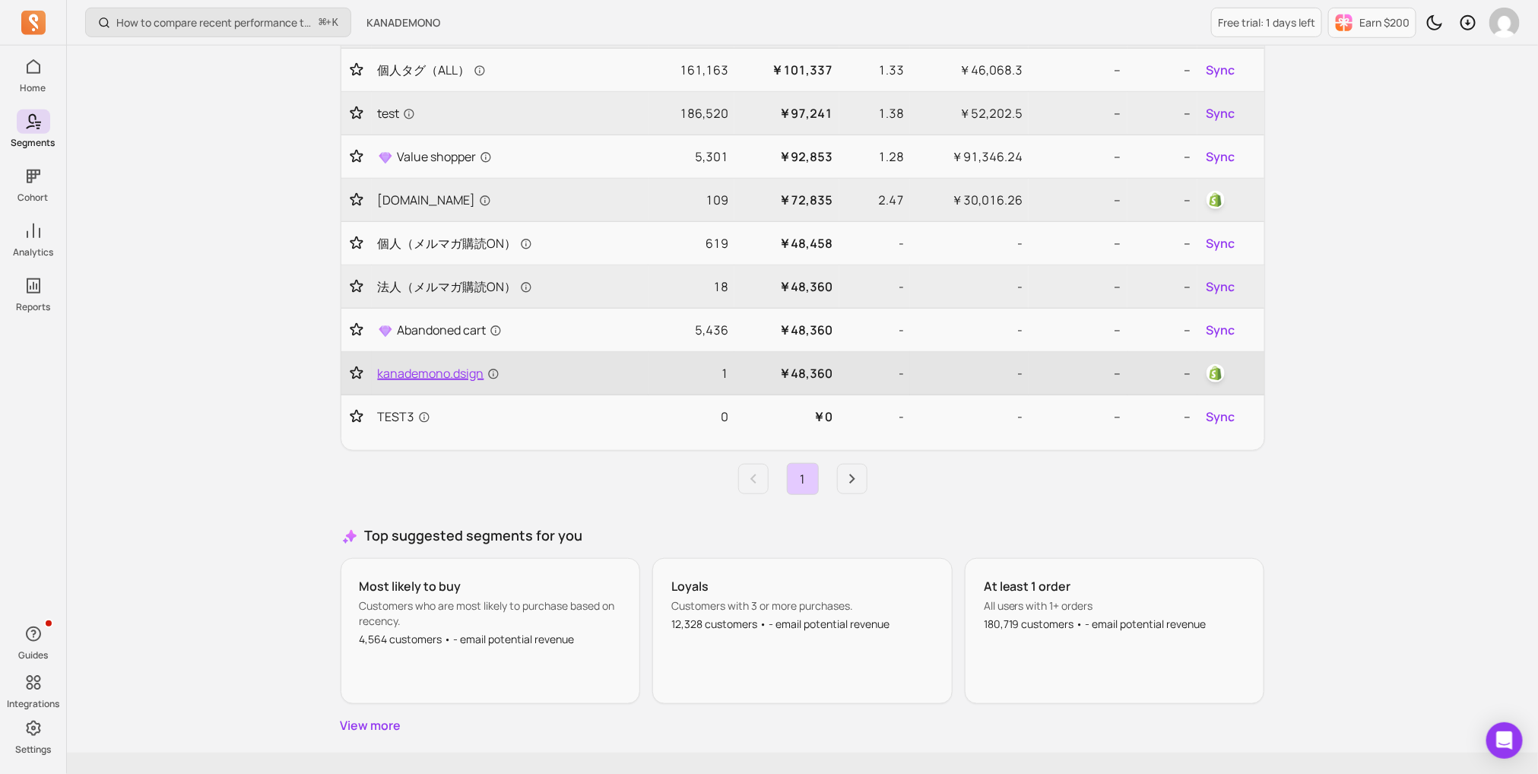
click at [468, 371] on span "kanademono.dsign" at bounding box center [439, 373] width 122 height 18
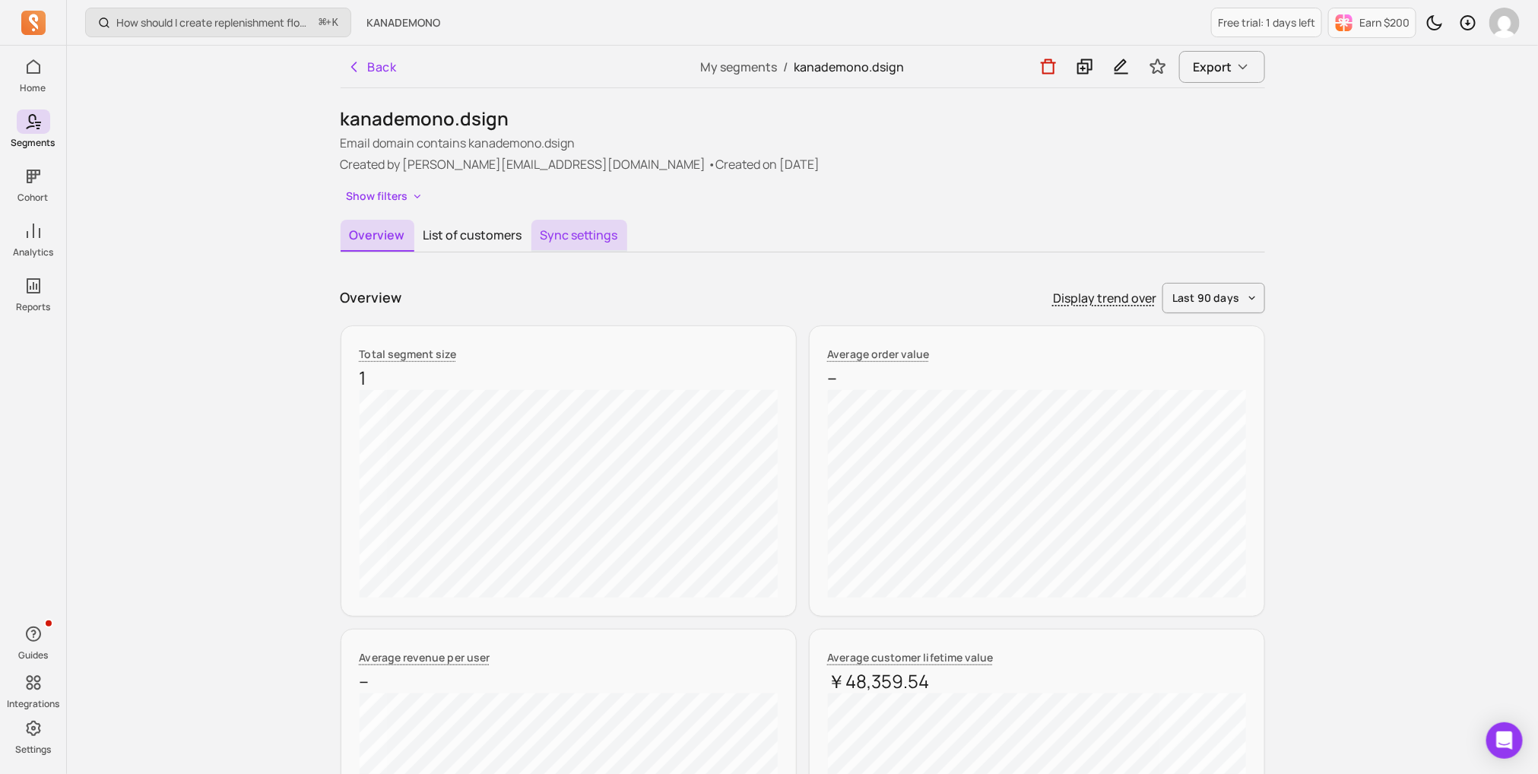
click at [555, 244] on button "Sync settings" at bounding box center [580, 236] width 96 height 32
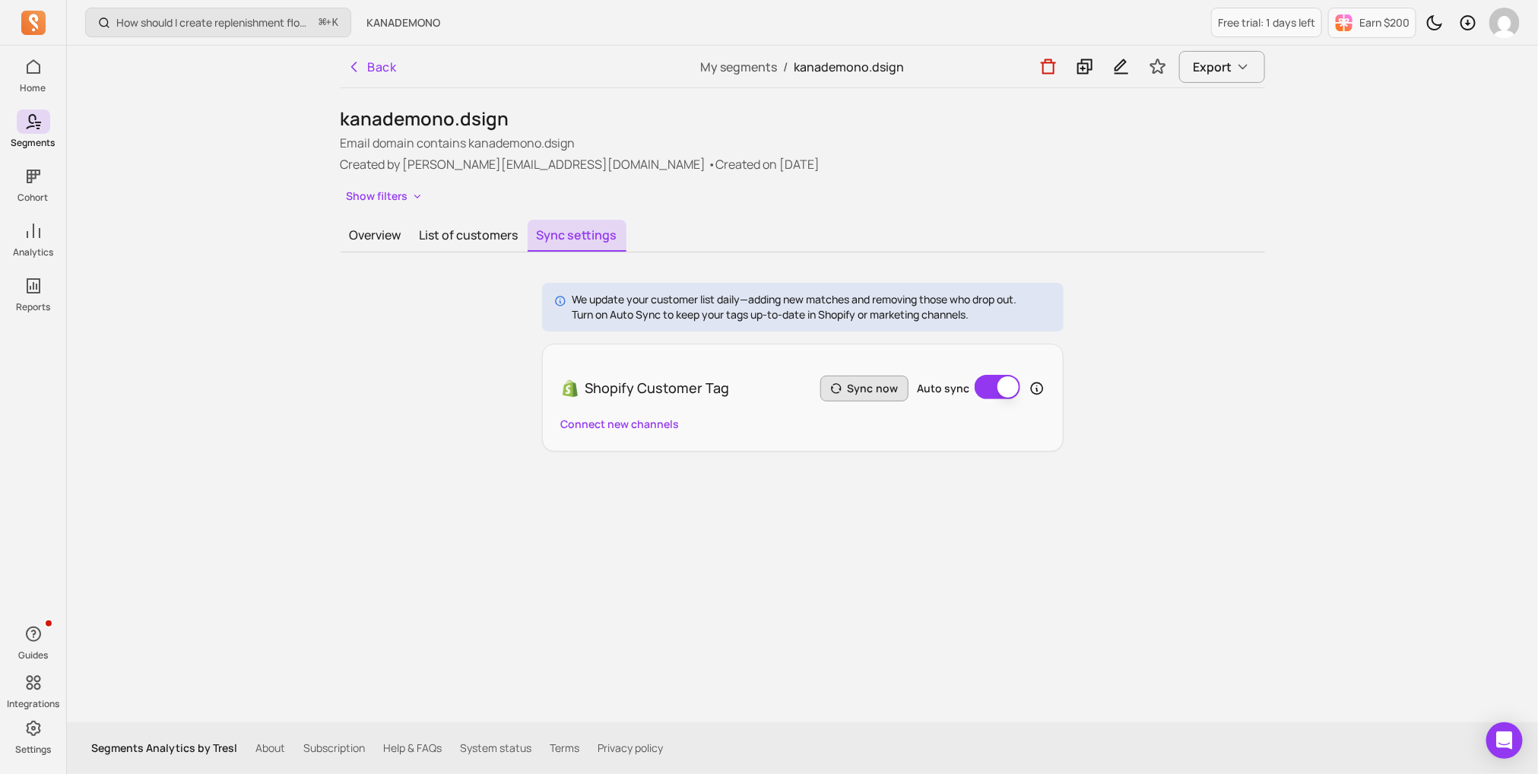
click at [843, 383] on icon "button" at bounding box center [836, 389] width 12 height 12
click at [990, 376] on button "Auto sync" at bounding box center [998, 387] width 46 height 24
click at [868, 388] on button "Sync now" at bounding box center [865, 389] width 88 height 26
click at [992, 391] on button "Auto sync" at bounding box center [998, 387] width 46 height 24
click at [351, 69] on icon "button" at bounding box center [354, 66] width 15 height 15
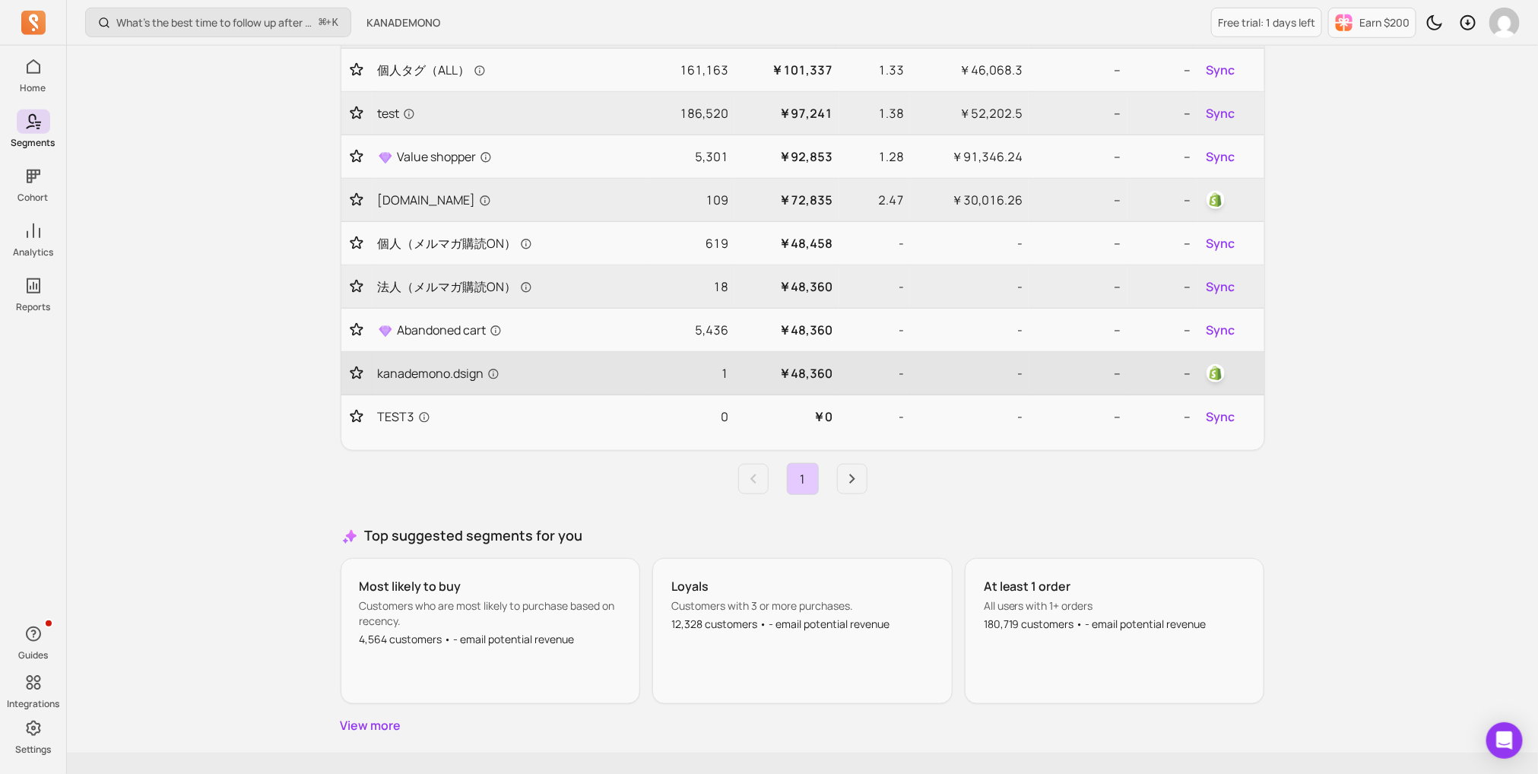
scroll to position [494, 0]
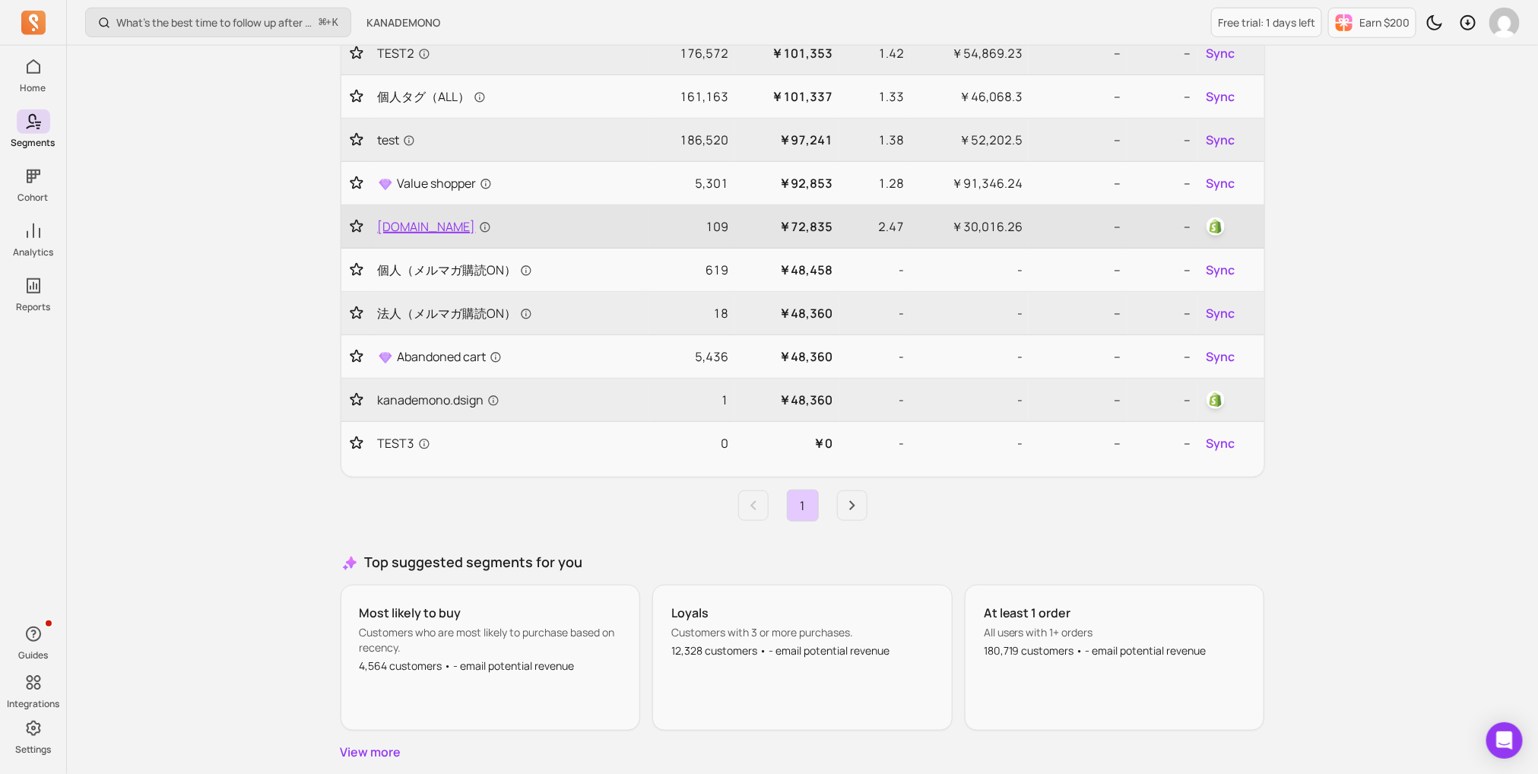
click at [459, 220] on span "[DOMAIN_NAME]" at bounding box center [434, 226] width 113 height 18
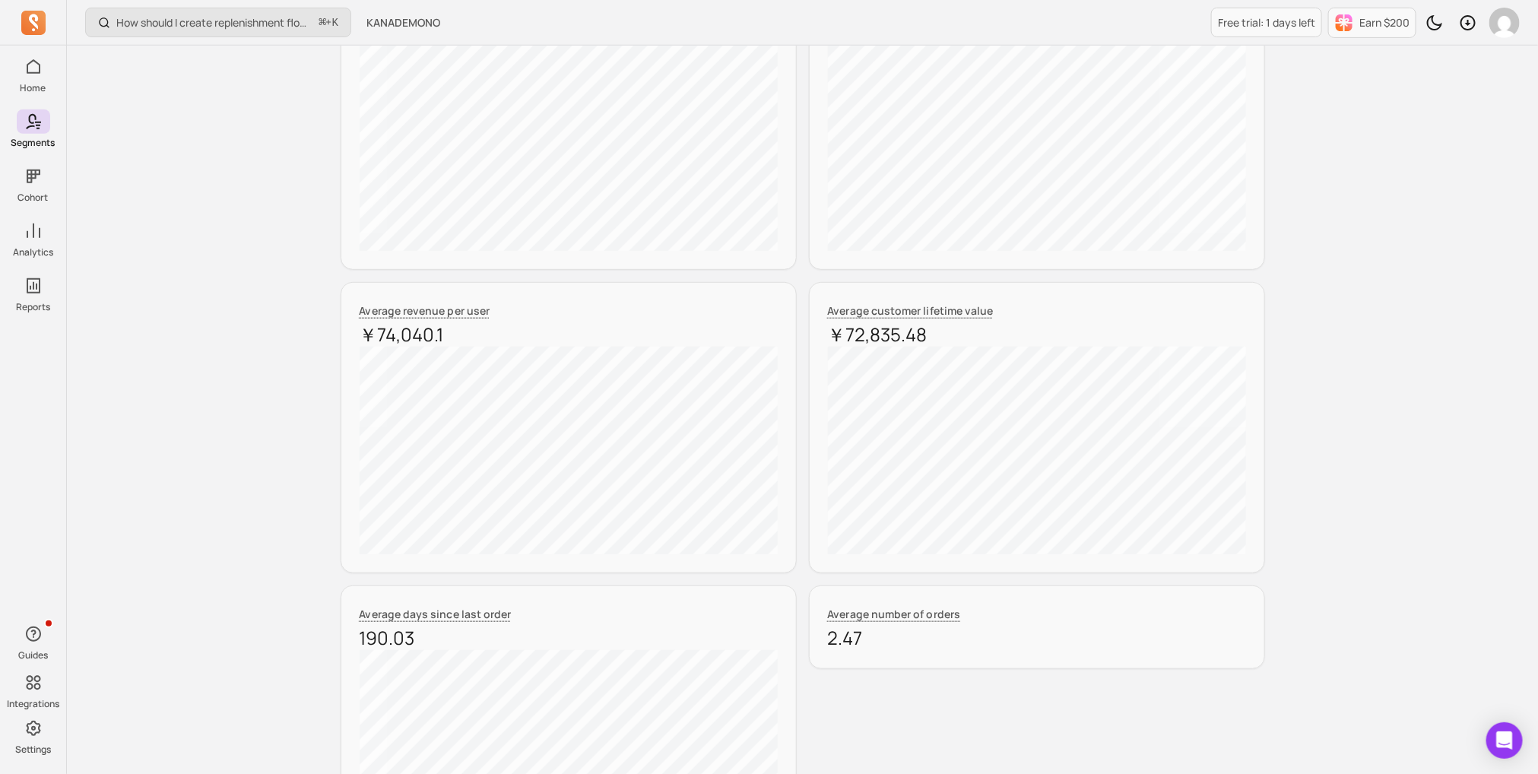
scroll to position [90, 0]
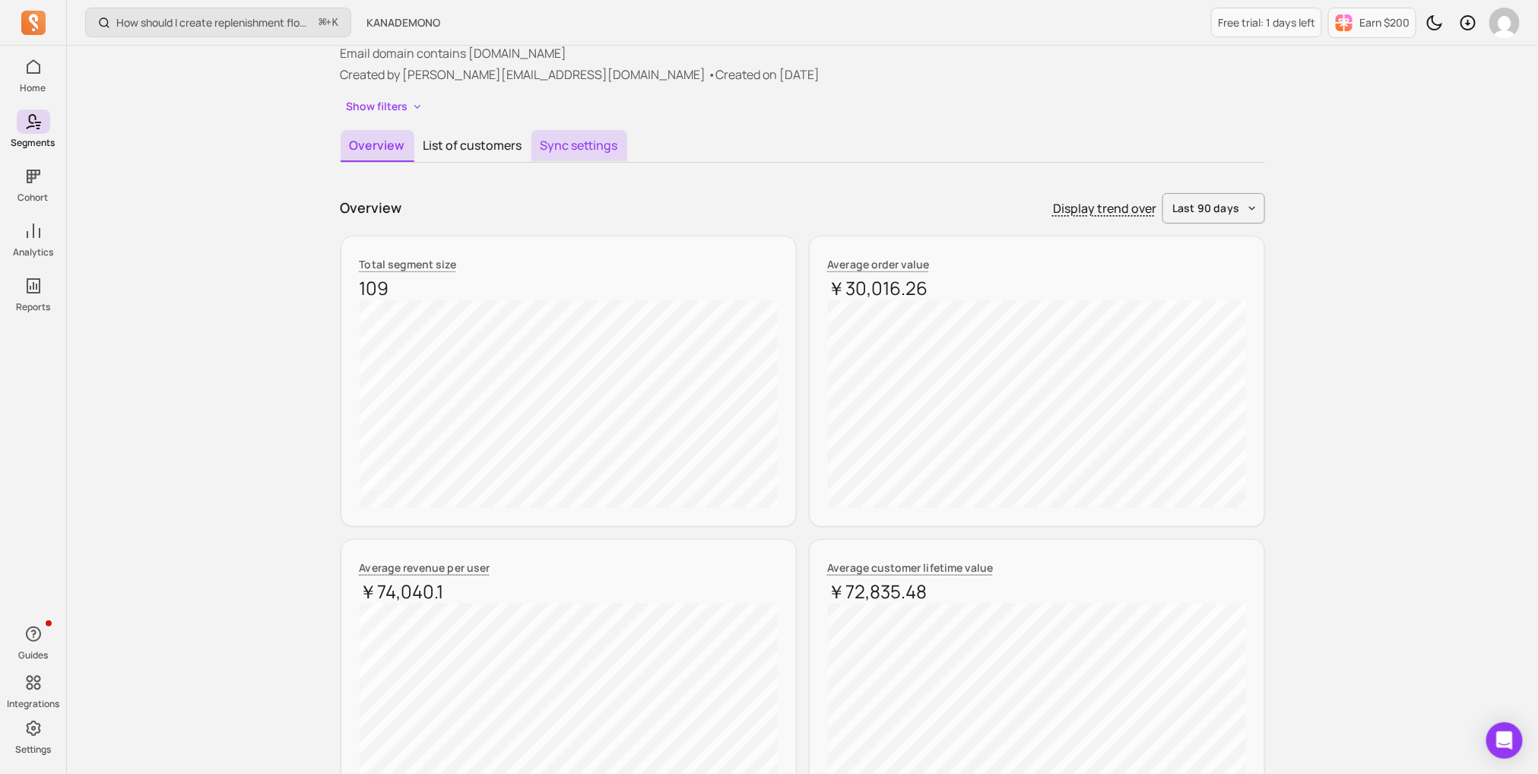
click at [582, 132] on button "Sync settings" at bounding box center [580, 146] width 96 height 32
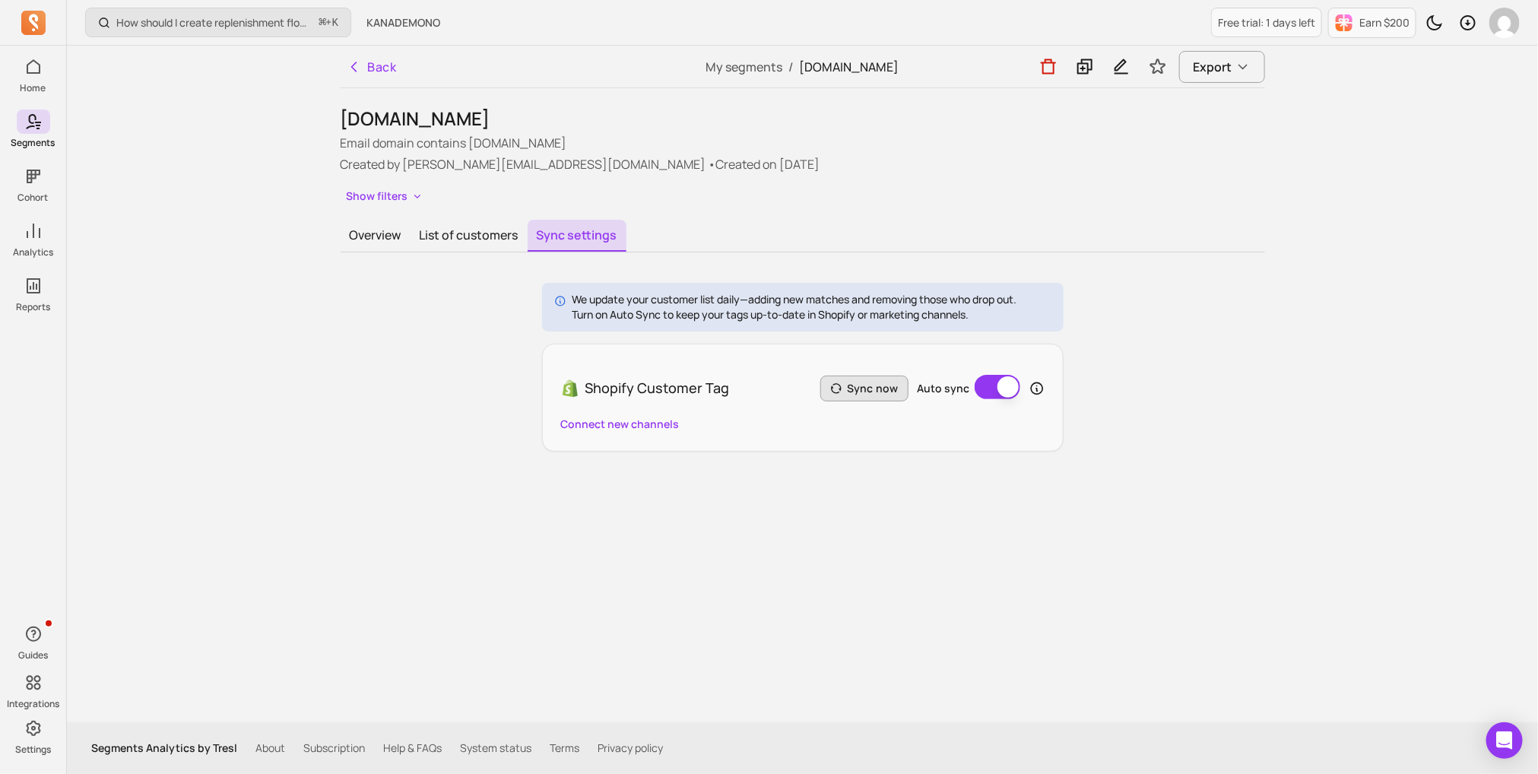
click at [850, 386] on button "Sync now" at bounding box center [865, 389] width 88 height 26
click at [443, 241] on button "List of customers" at bounding box center [469, 236] width 117 height 32
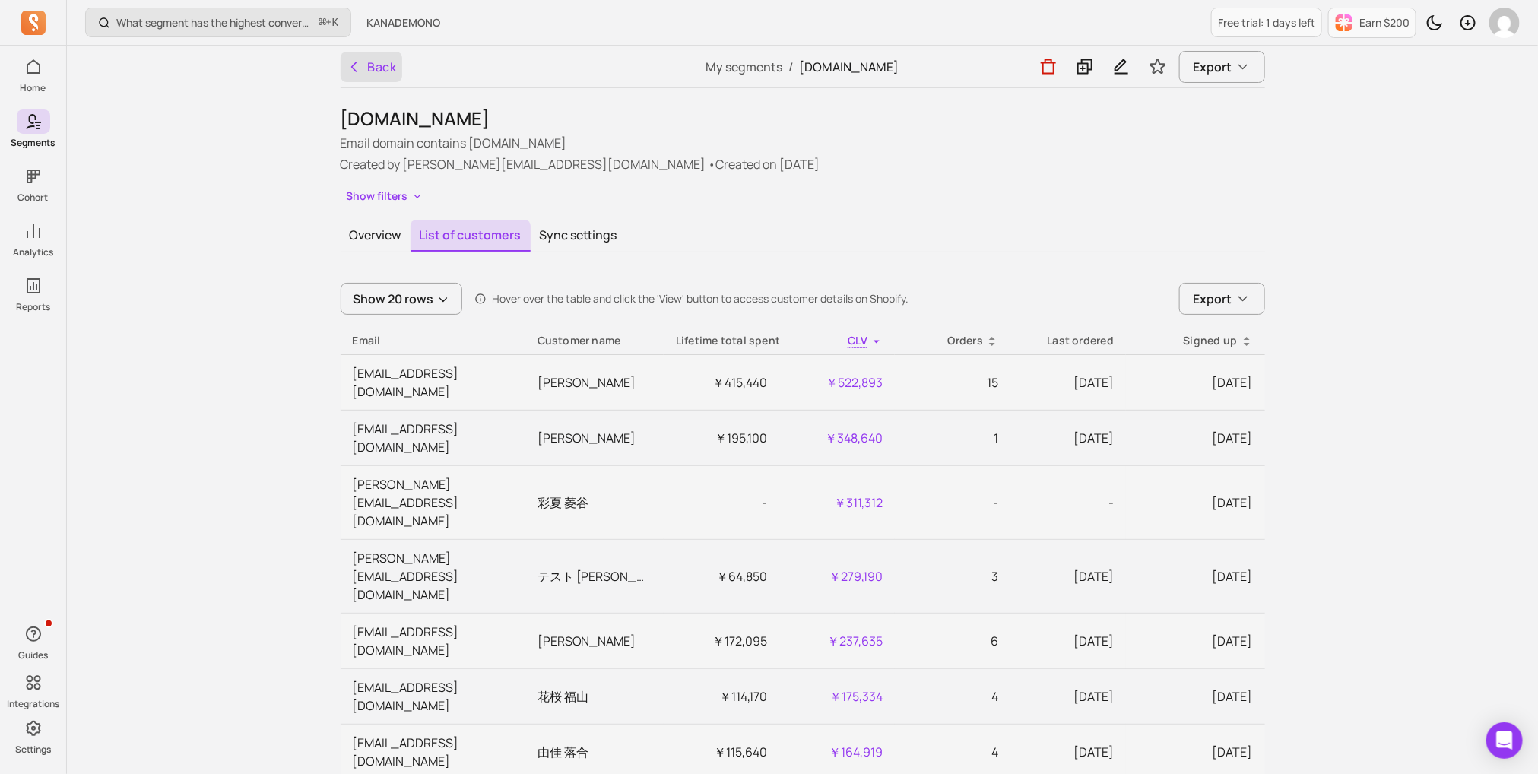
click at [356, 64] on icon "button" at bounding box center [354, 66] width 15 height 15
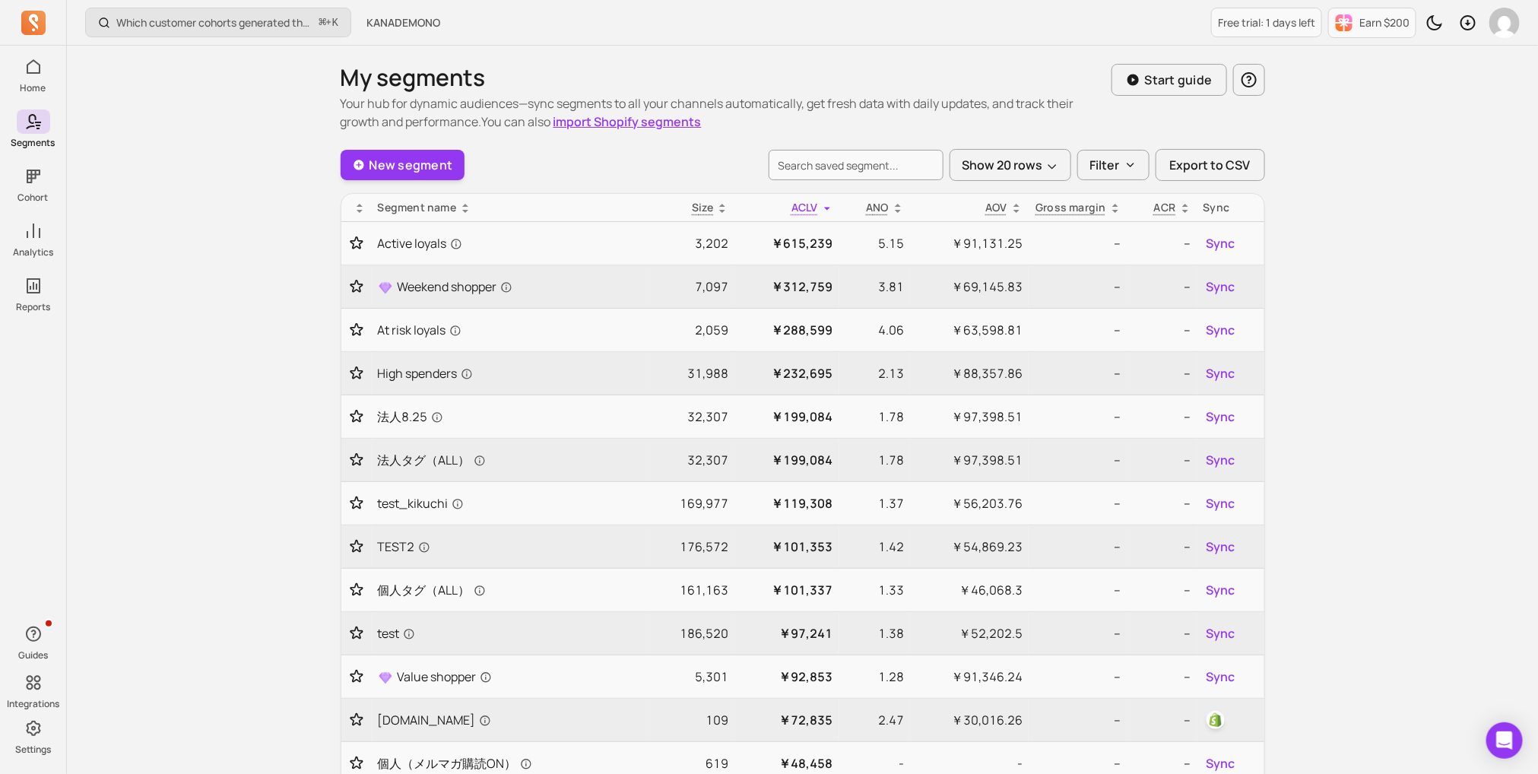
scroll to position [494, 0]
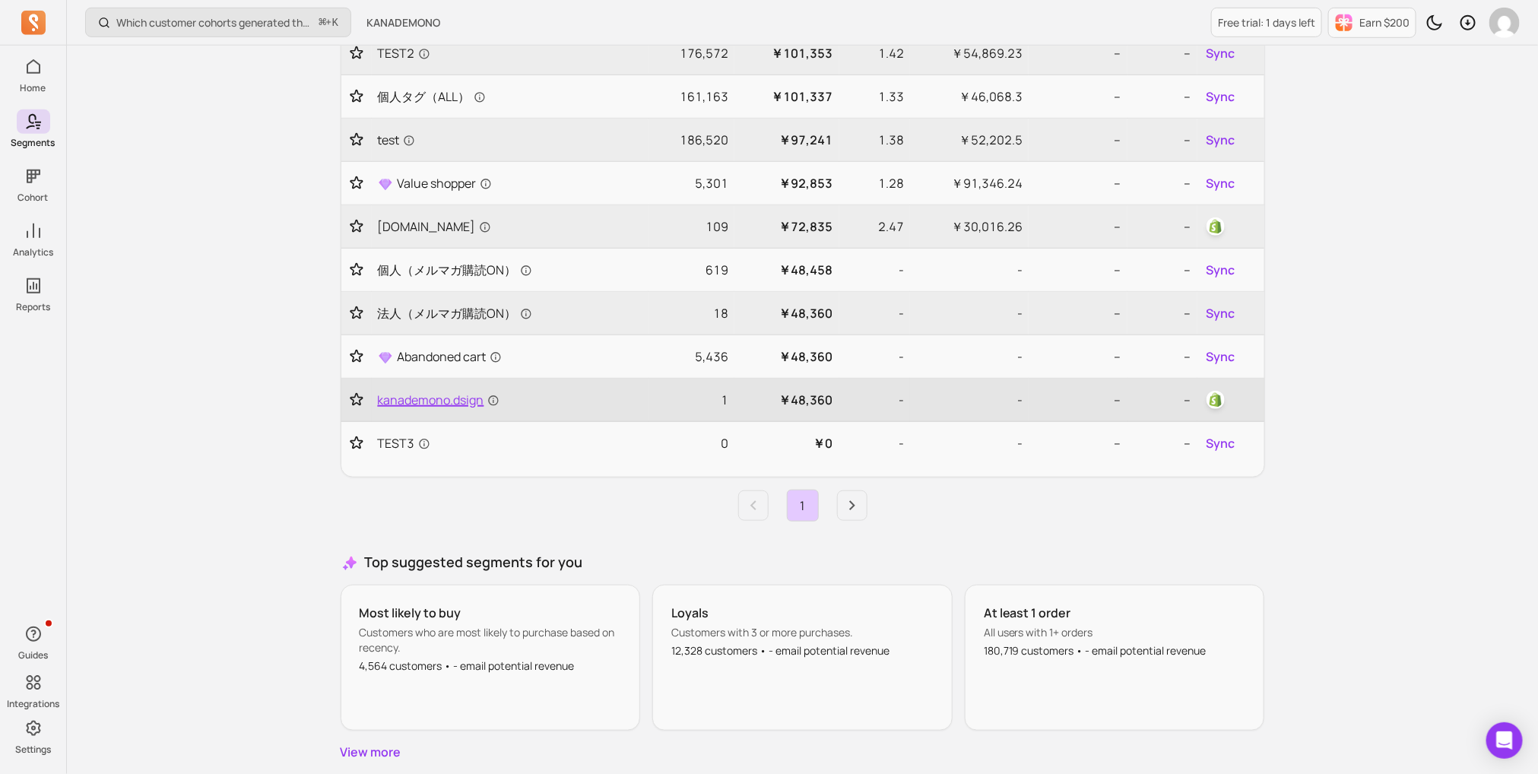
click at [434, 392] on span "kanademono.dsign" at bounding box center [439, 400] width 122 height 18
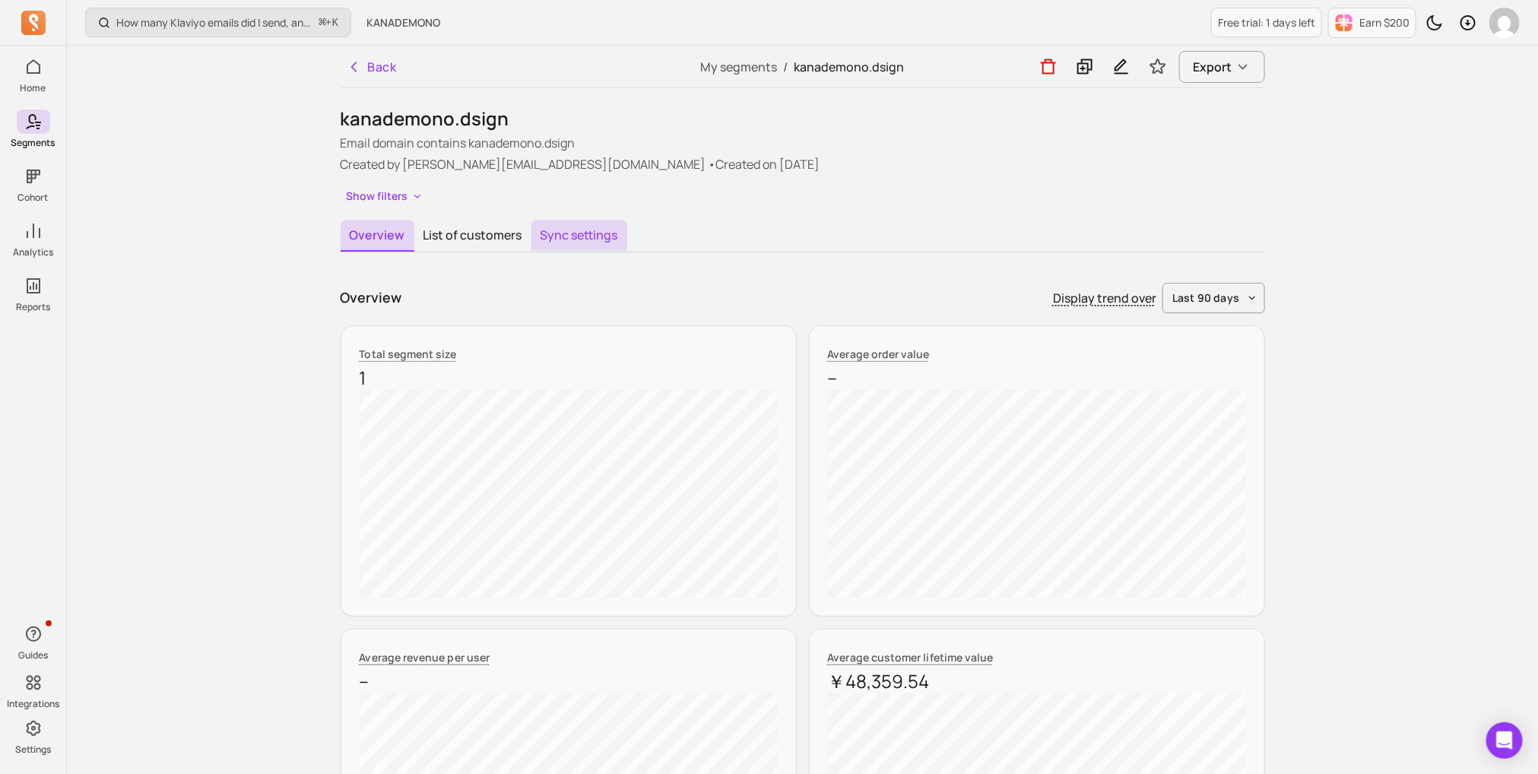
click at [544, 235] on button "Sync settings" at bounding box center [580, 236] width 96 height 32
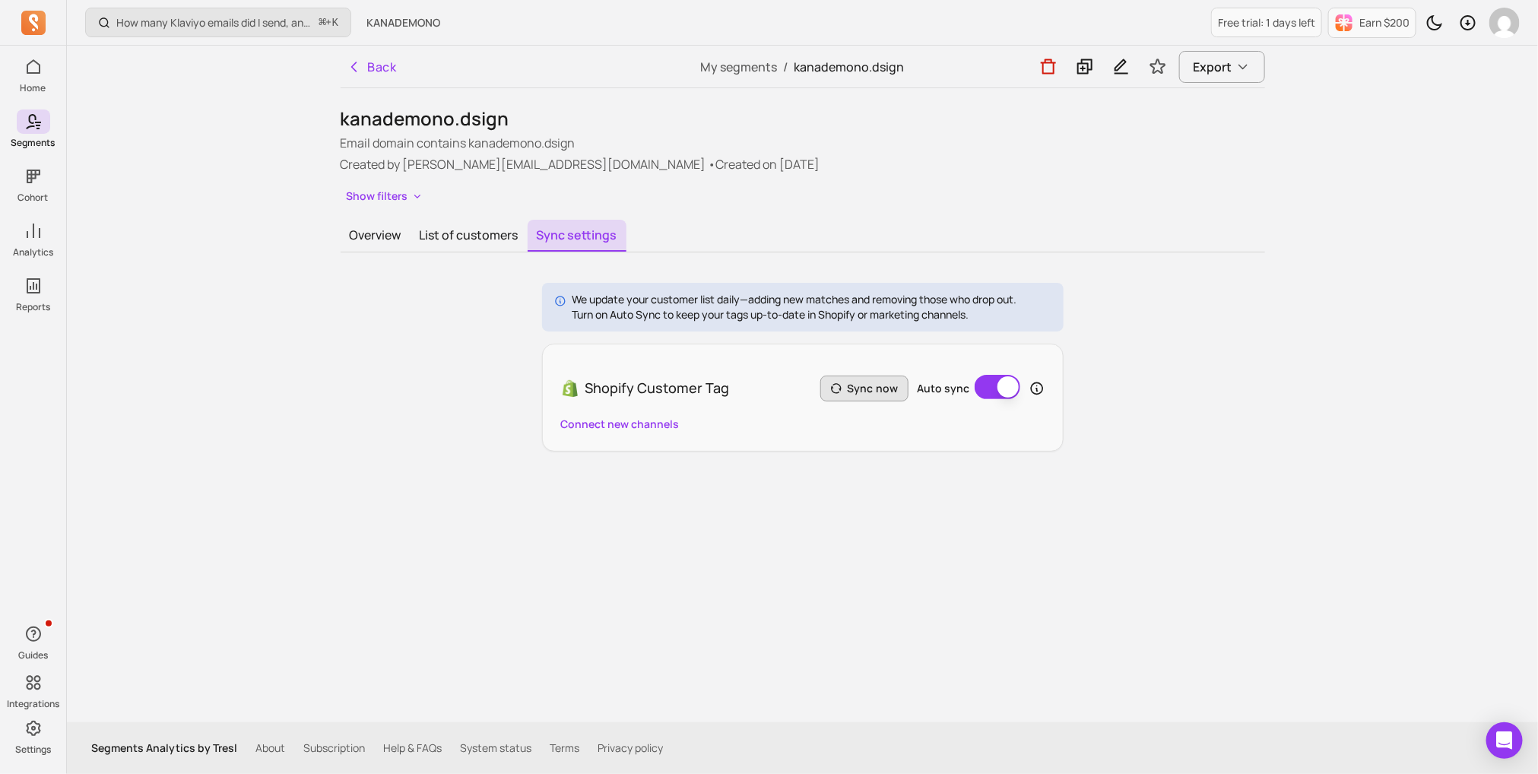
click at [827, 385] on button "Sync now" at bounding box center [865, 389] width 88 height 26
click at [463, 230] on button "List of customers" at bounding box center [469, 236] width 117 height 32
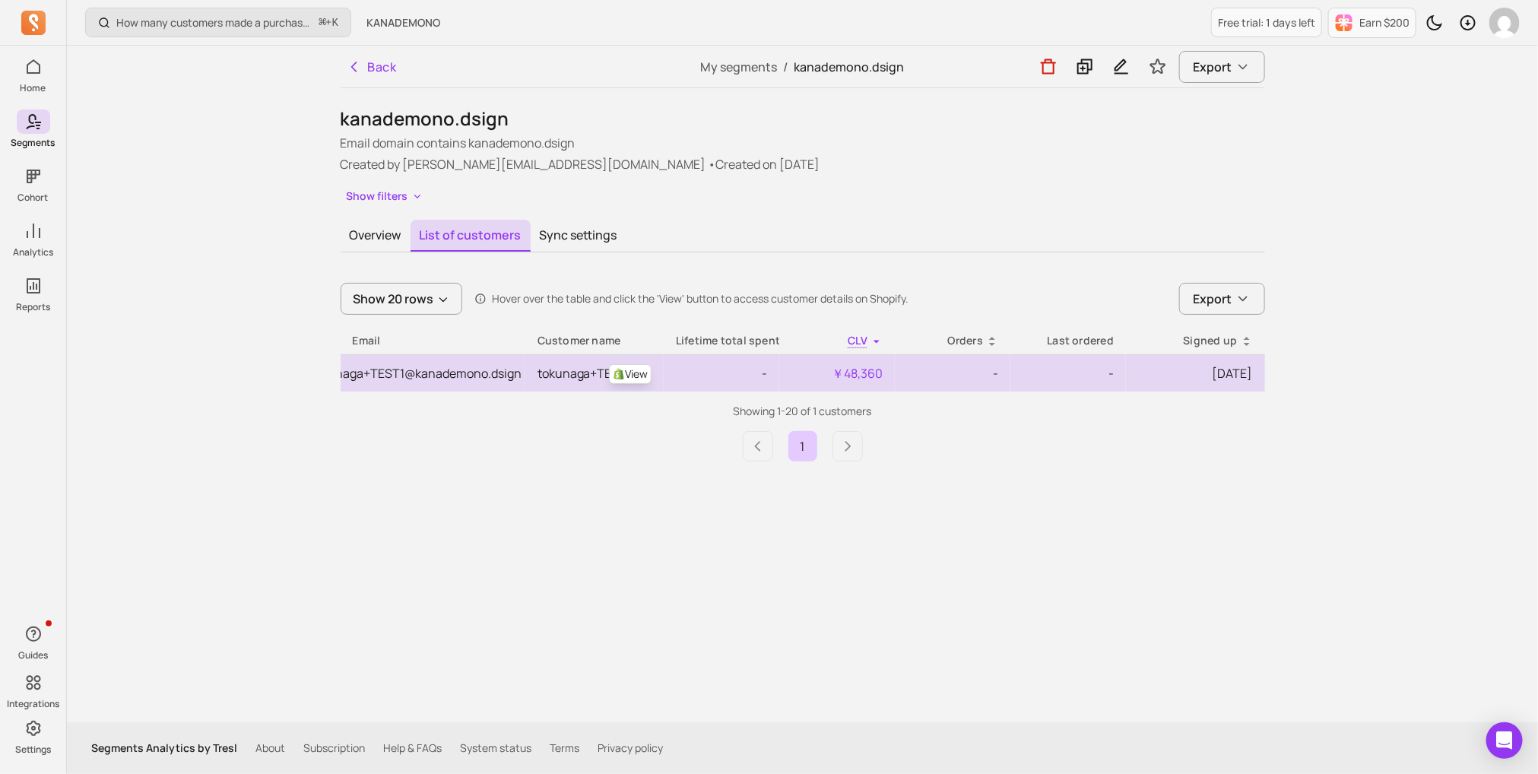
scroll to position [0, 94]
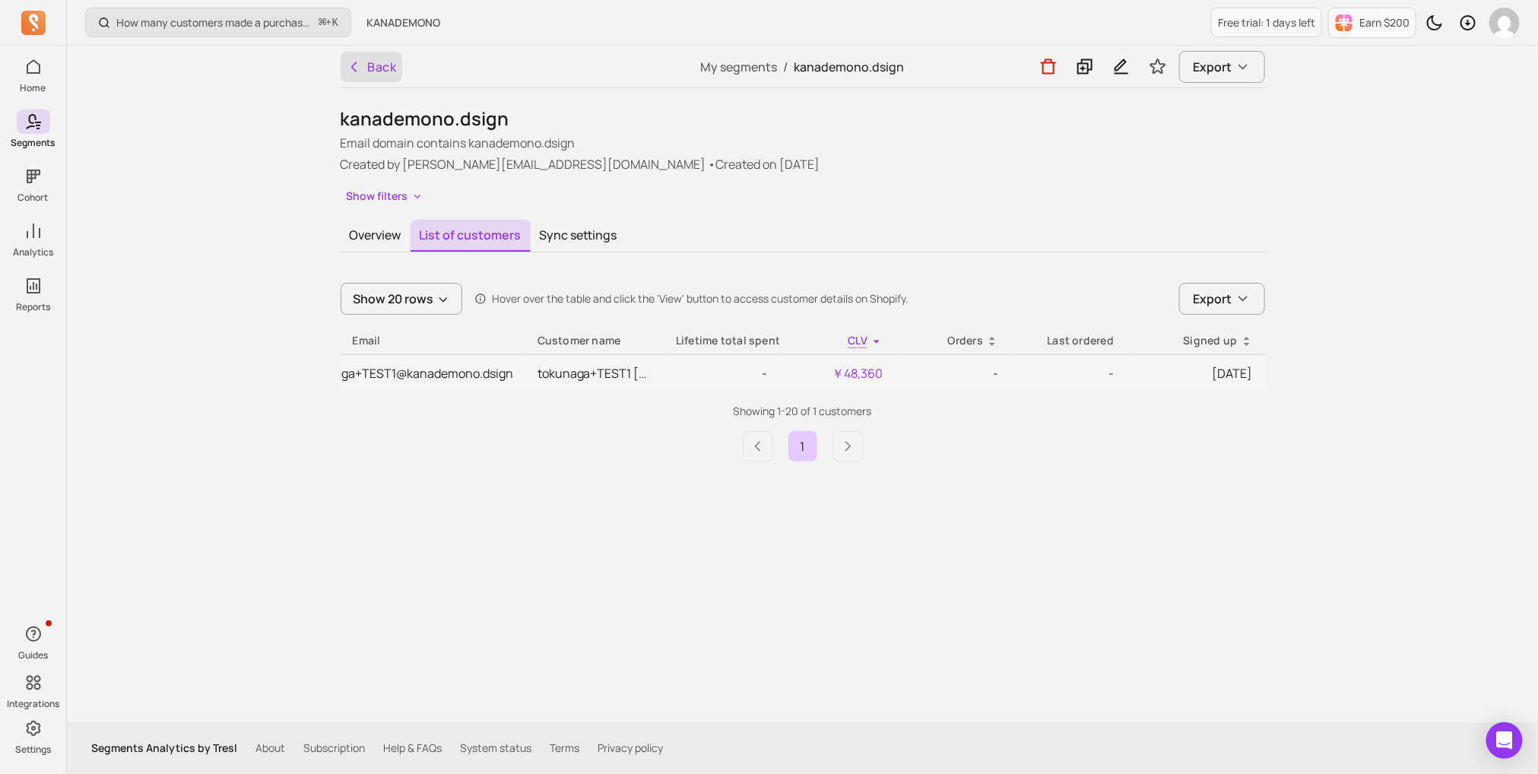
click at [354, 64] on icon "button" at bounding box center [354, 66] width 15 height 15
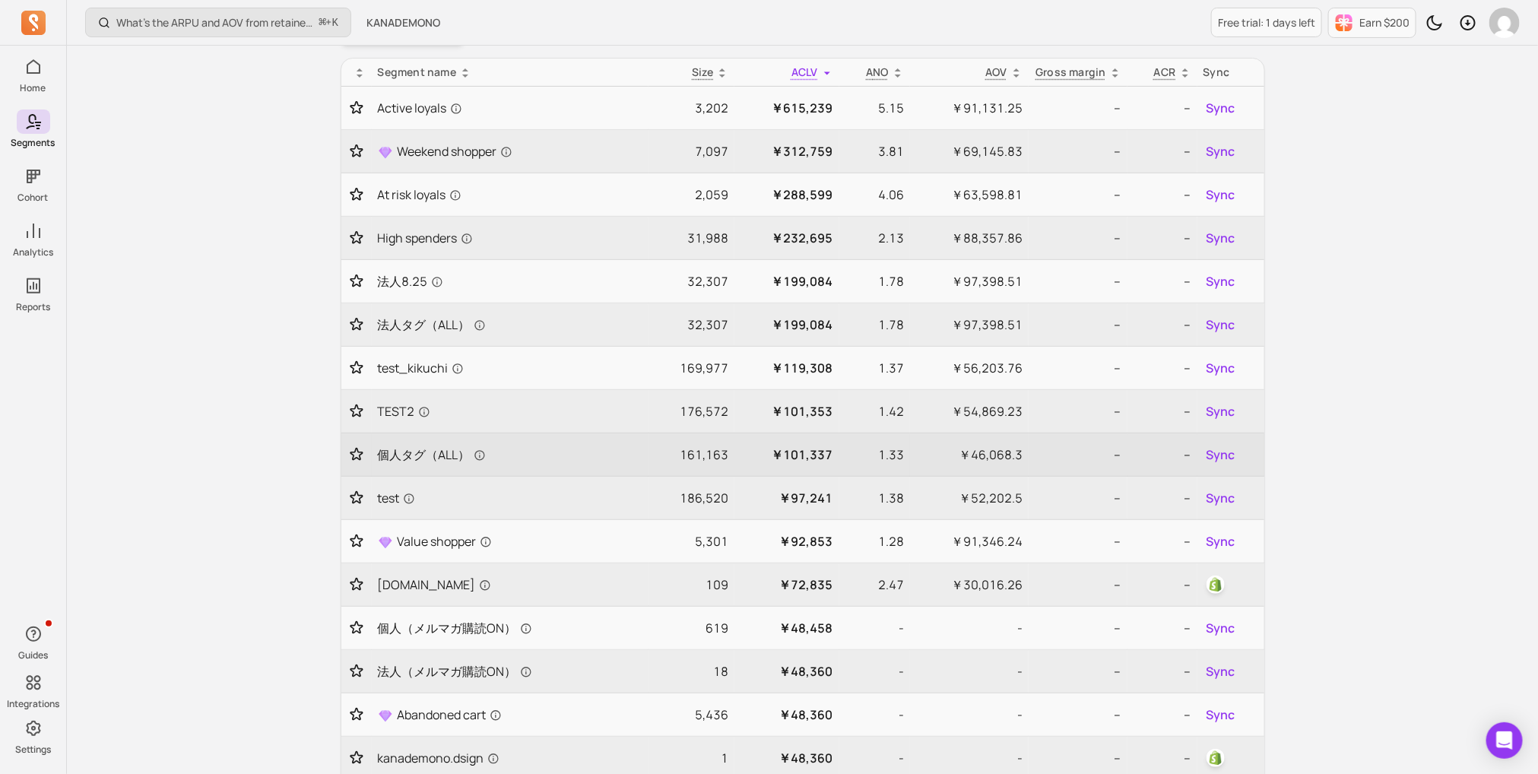
scroll to position [139, 0]
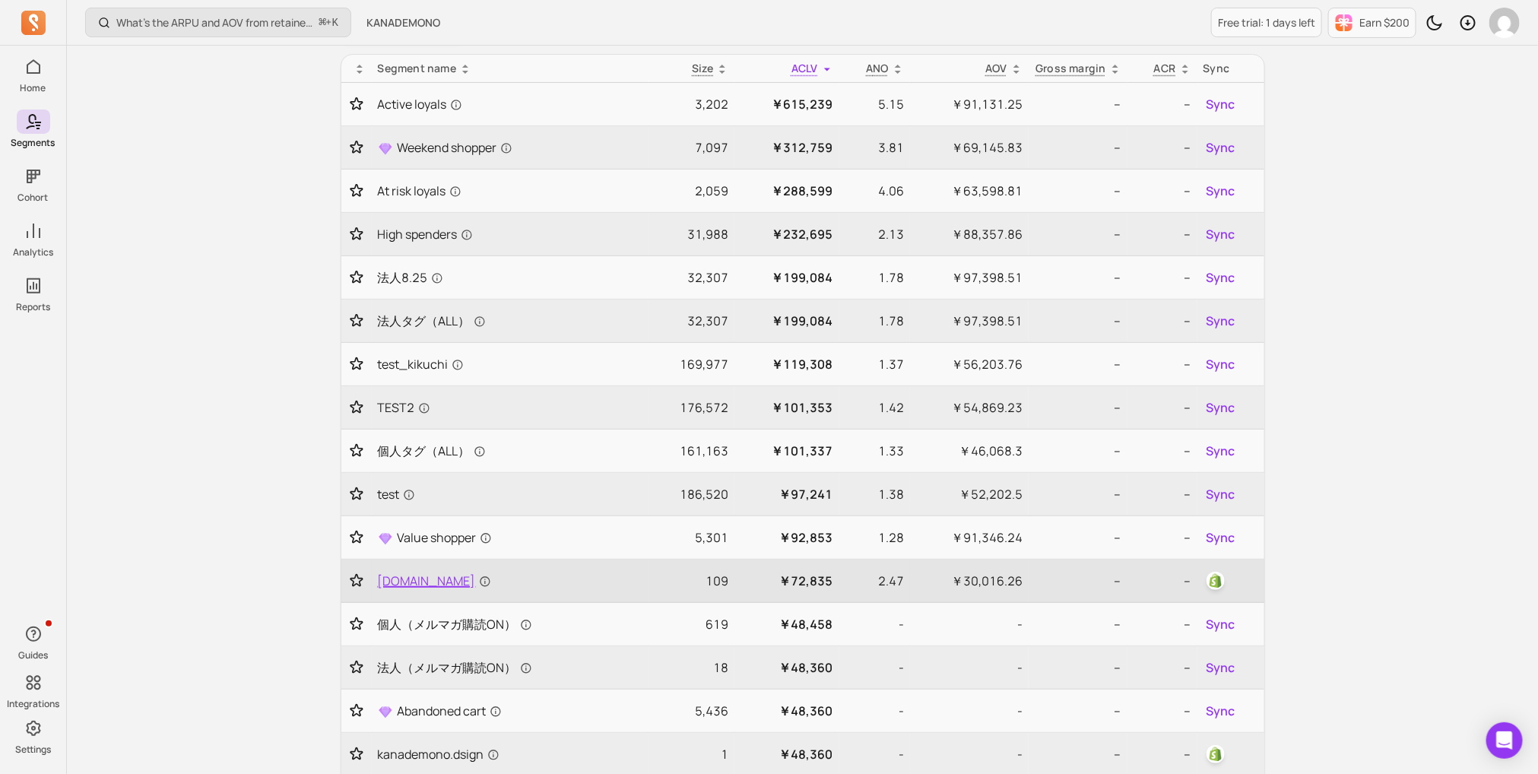
click at [420, 572] on span "[DOMAIN_NAME]" at bounding box center [434, 581] width 113 height 18
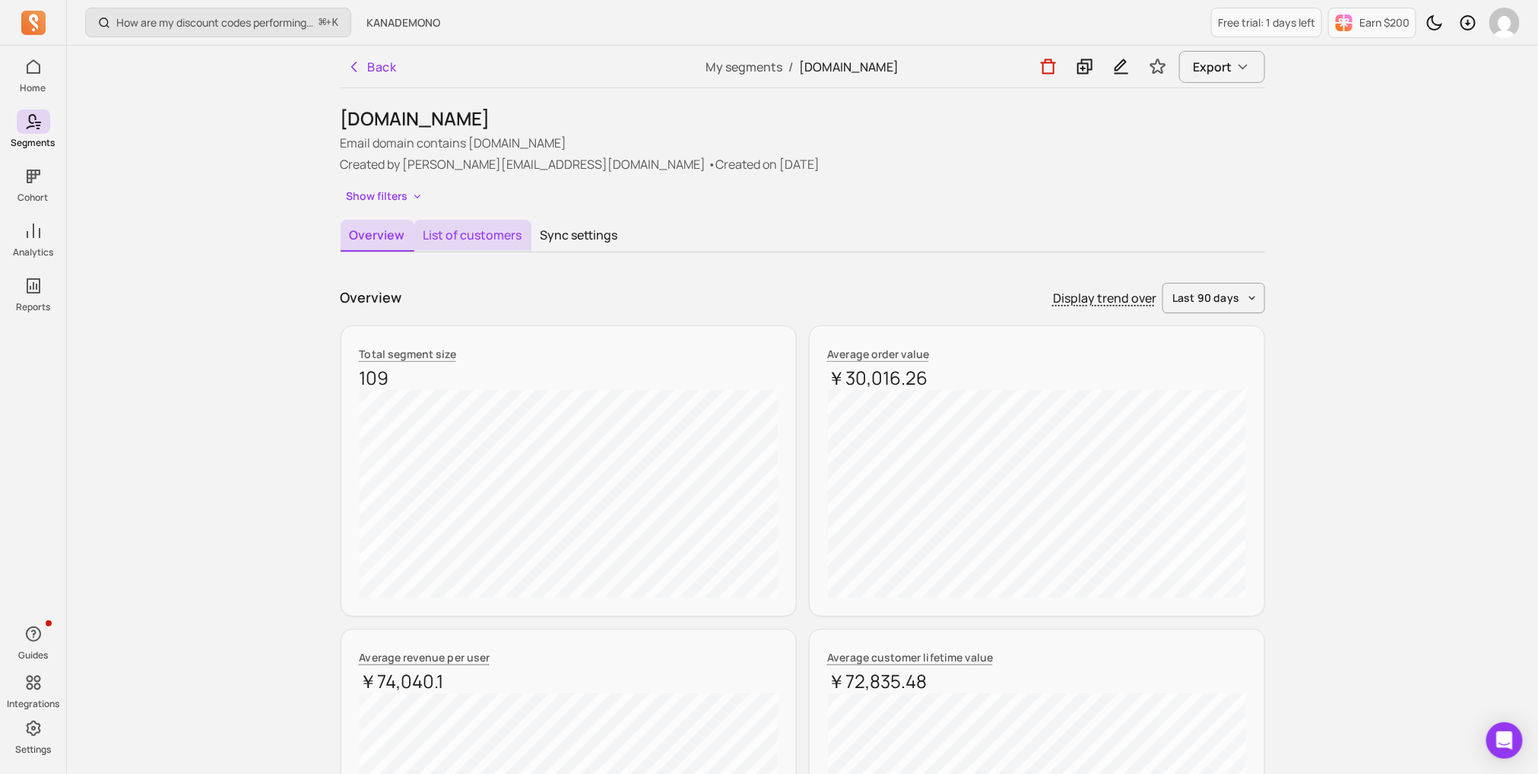
click at [467, 228] on button "List of customers" at bounding box center [472, 236] width 117 height 32
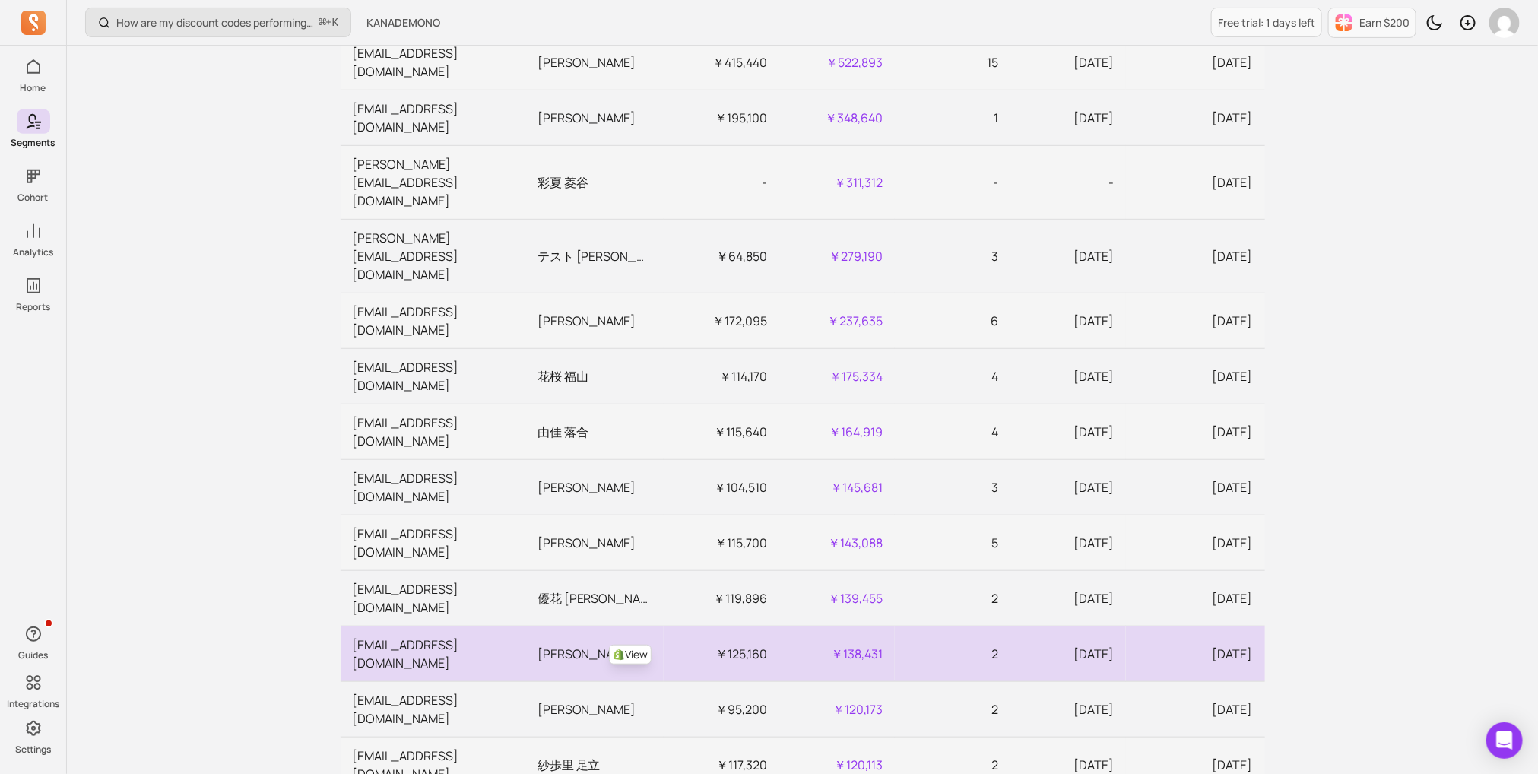
scroll to position [459, 0]
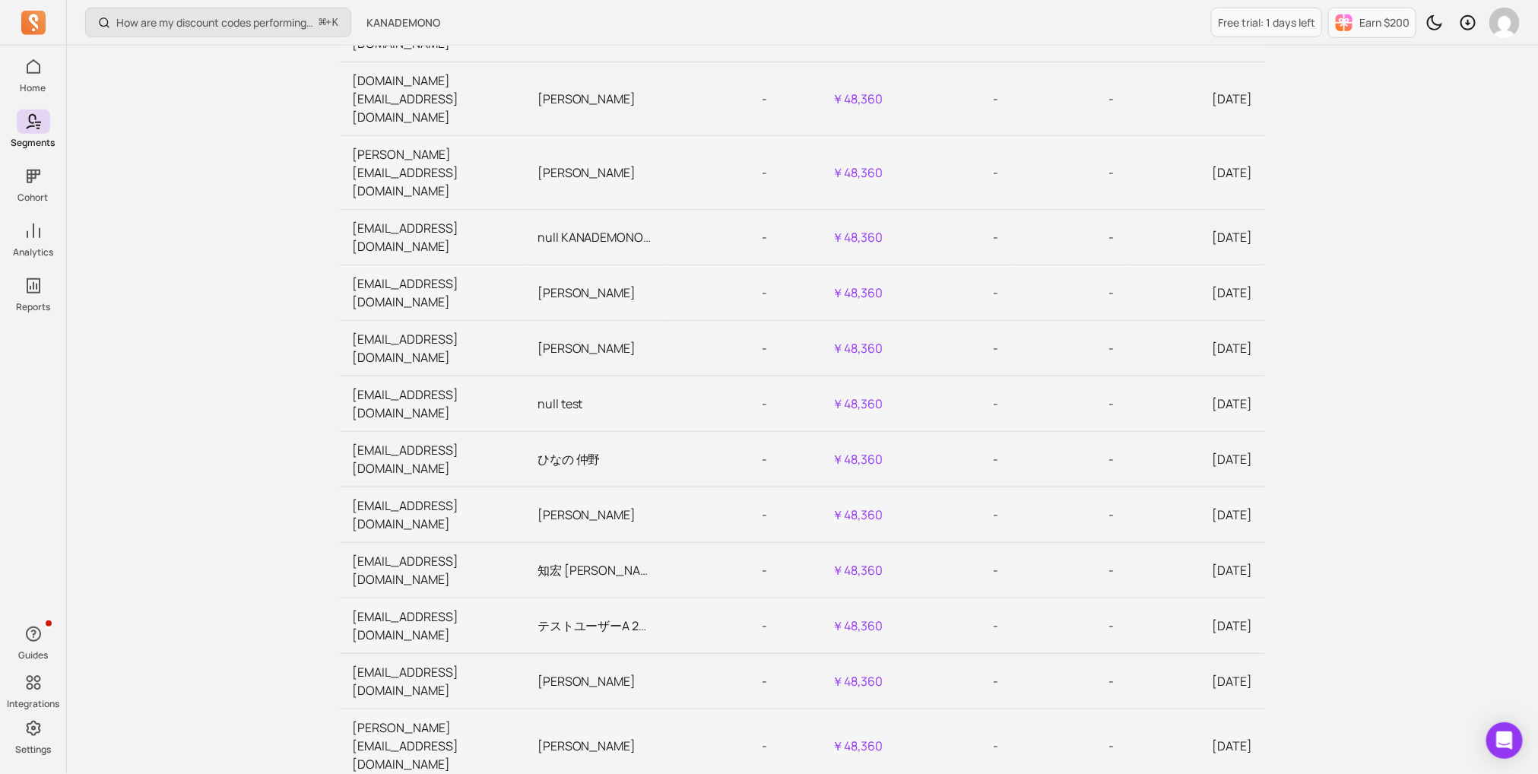
scroll to position [0, 60]
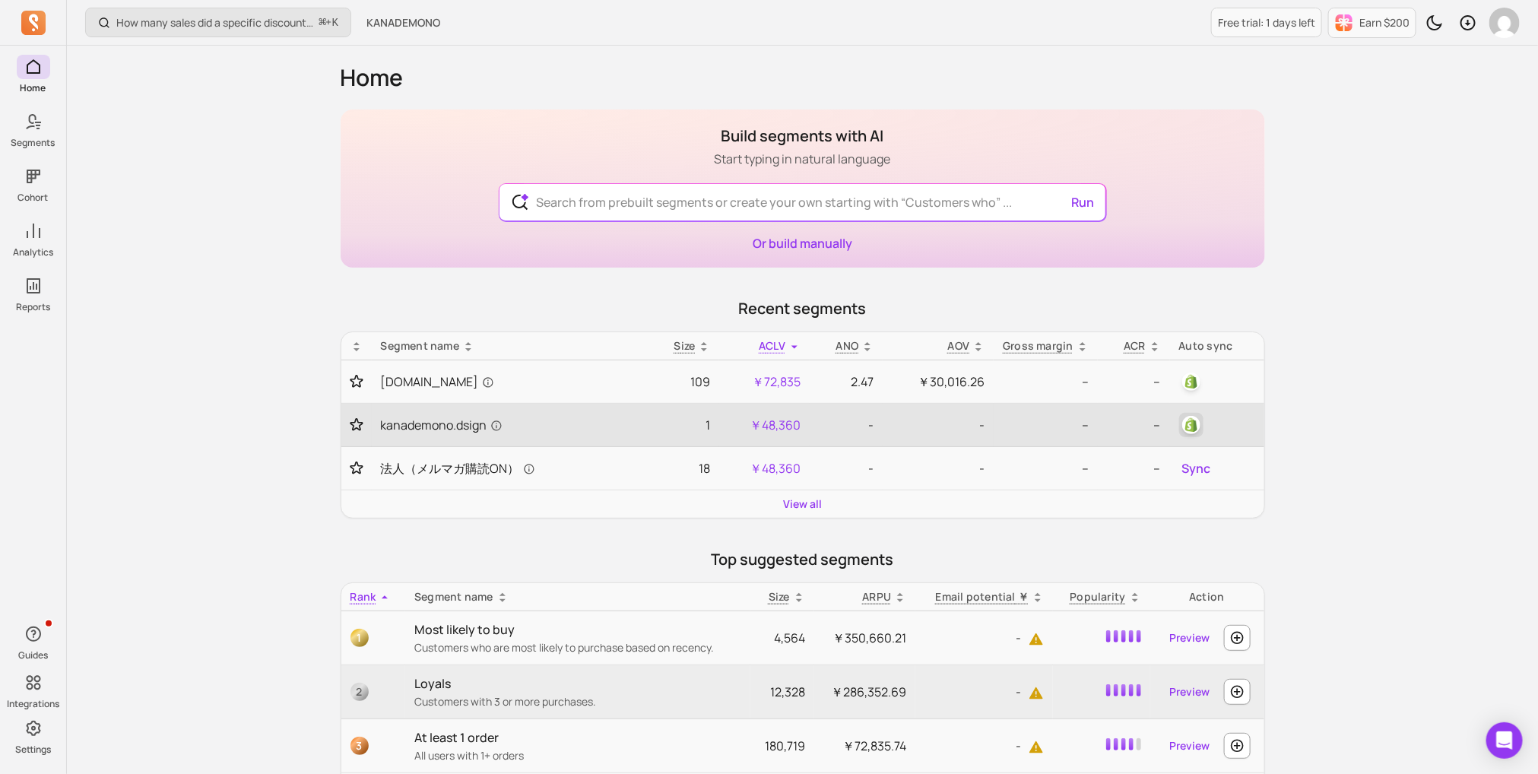
click at [1192, 425] on img "button" at bounding box center [1191, 425] width 18 height 18
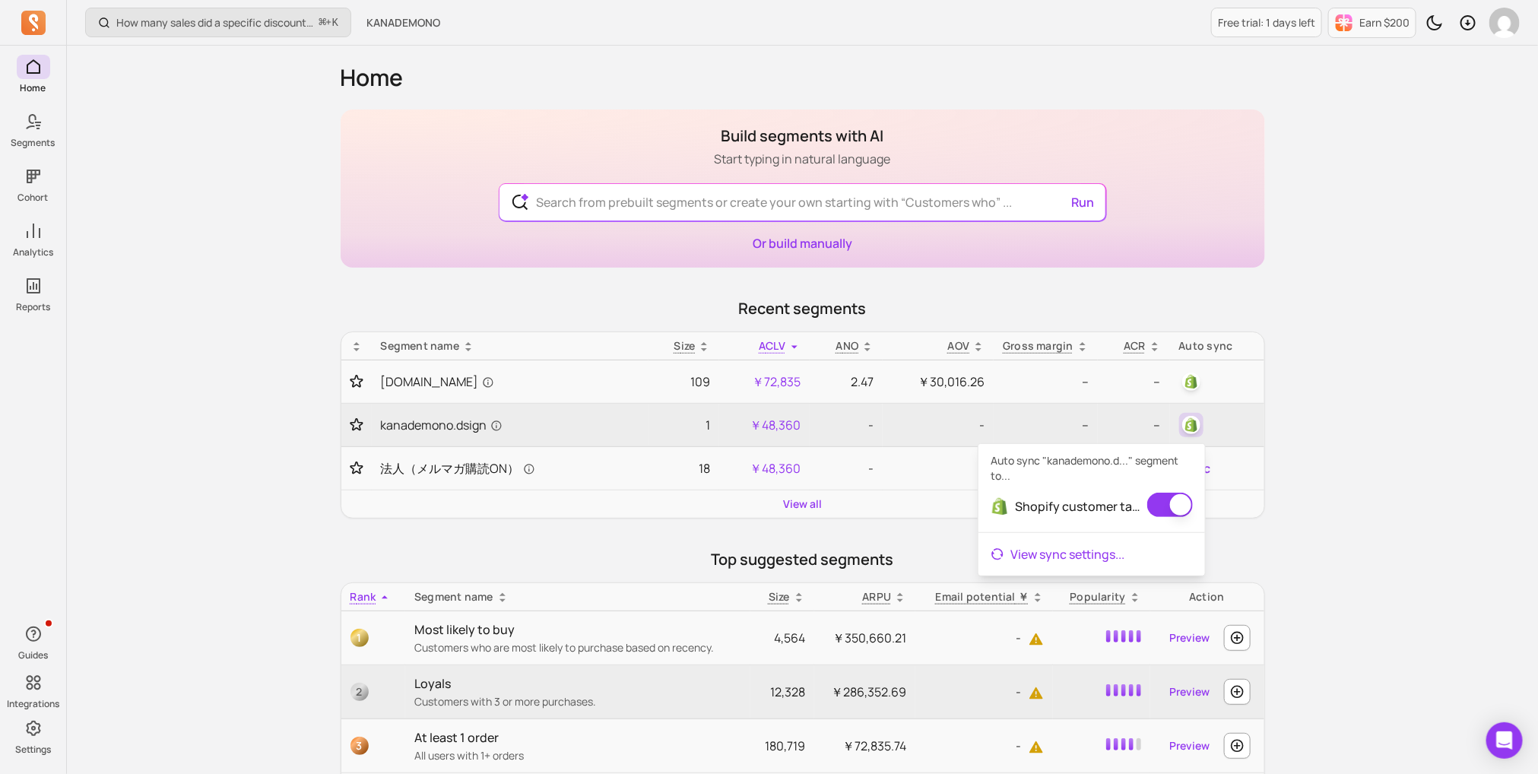
click at [1102, 560] on link "View sync settings ..." at bounding box center [1092, 554] width 227 height 30
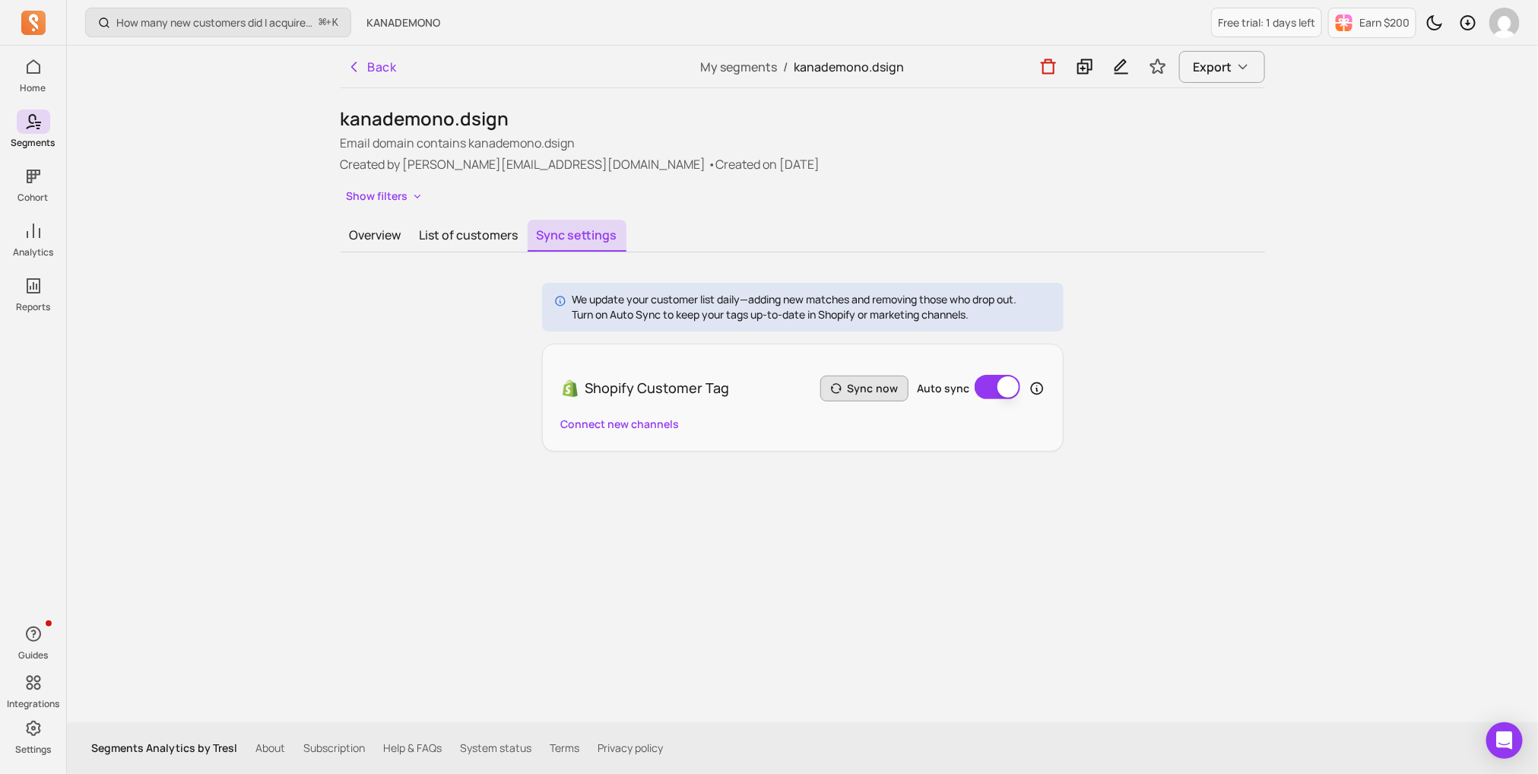
click at [888, 387] on button "Sync now" at bounding box center [865, 389] width 88 height 26
click at [354, 71] on icon "button" at bounding box center [354, 66] width 15 height 15
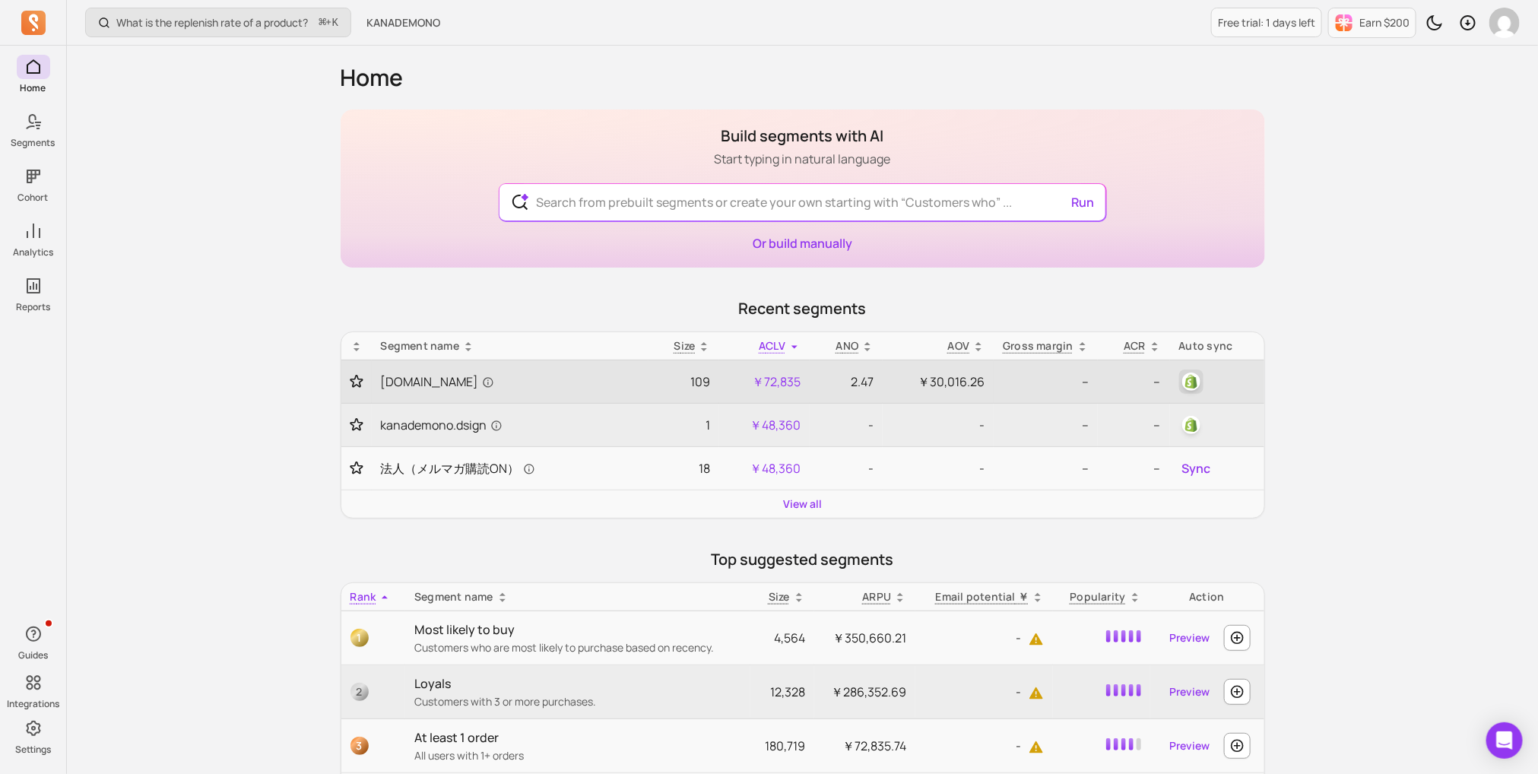
click at [1201, 382] on img "button" at bounding box center [1191, 382] width 18 height 18
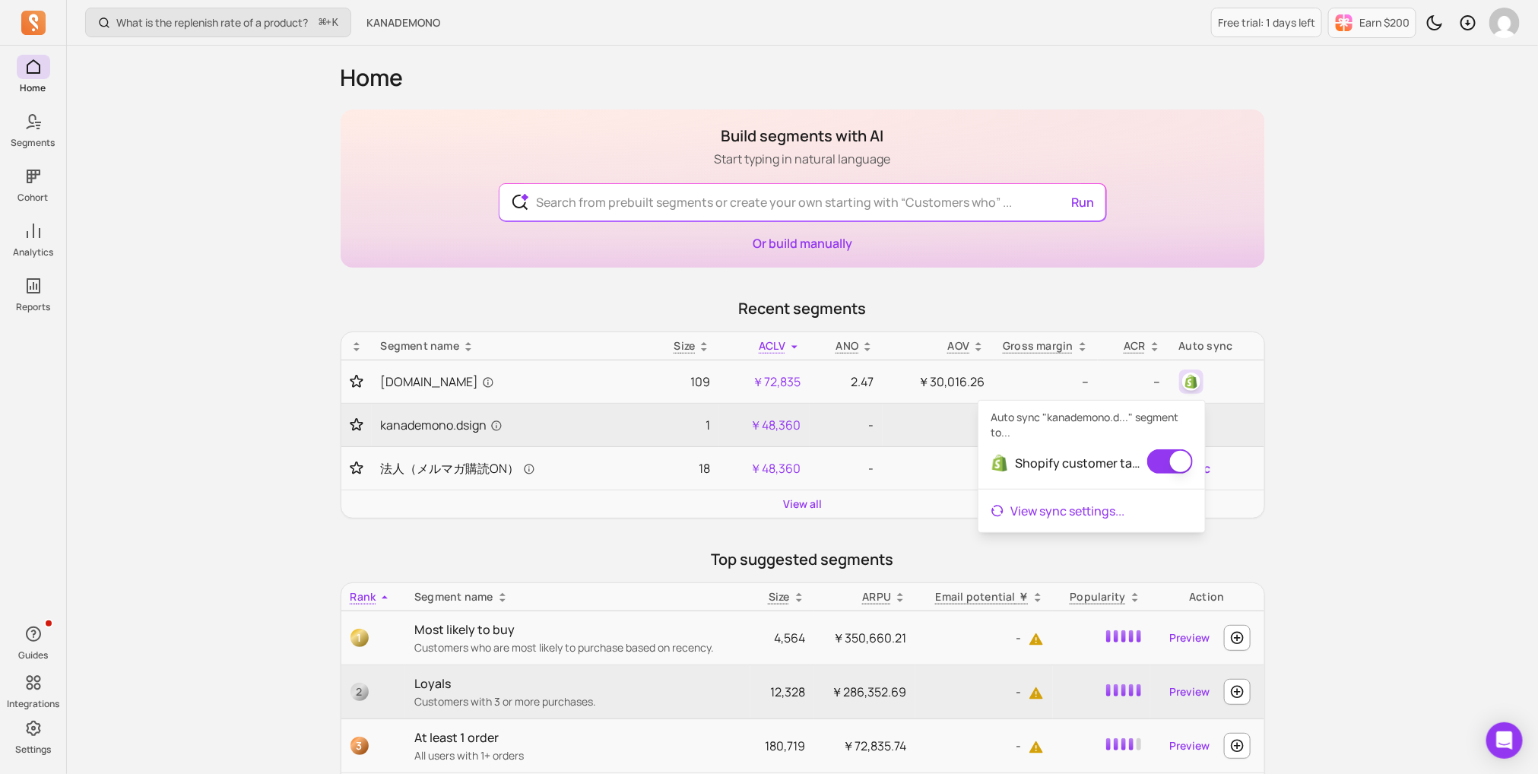
click at [1066, 513] on link "View sync settings ..." at bounding box center [1092, 511] width 227 height 30
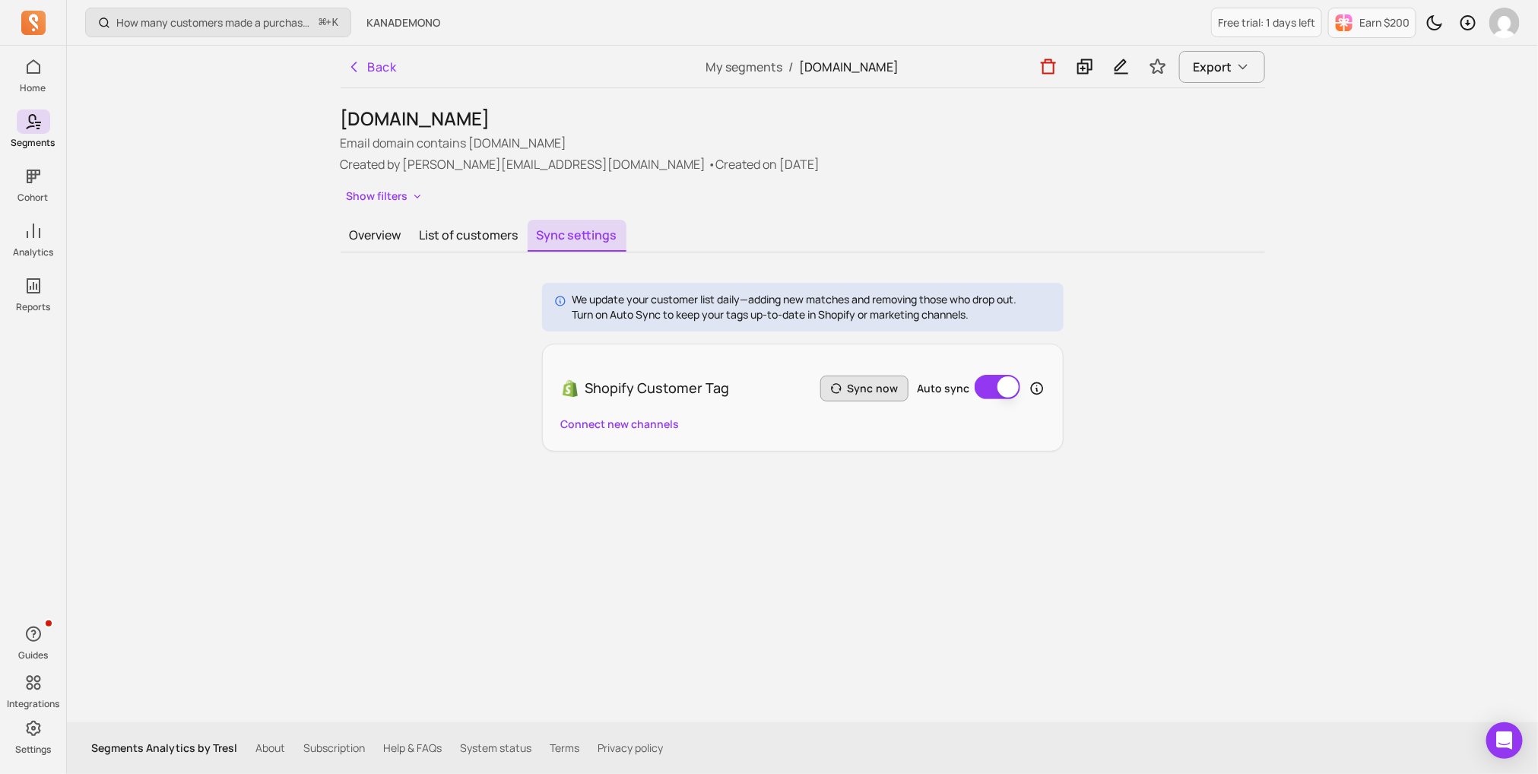
click at [863, 388] on button "Sync now" at bounding box center [865, 389] width 88 height 26
